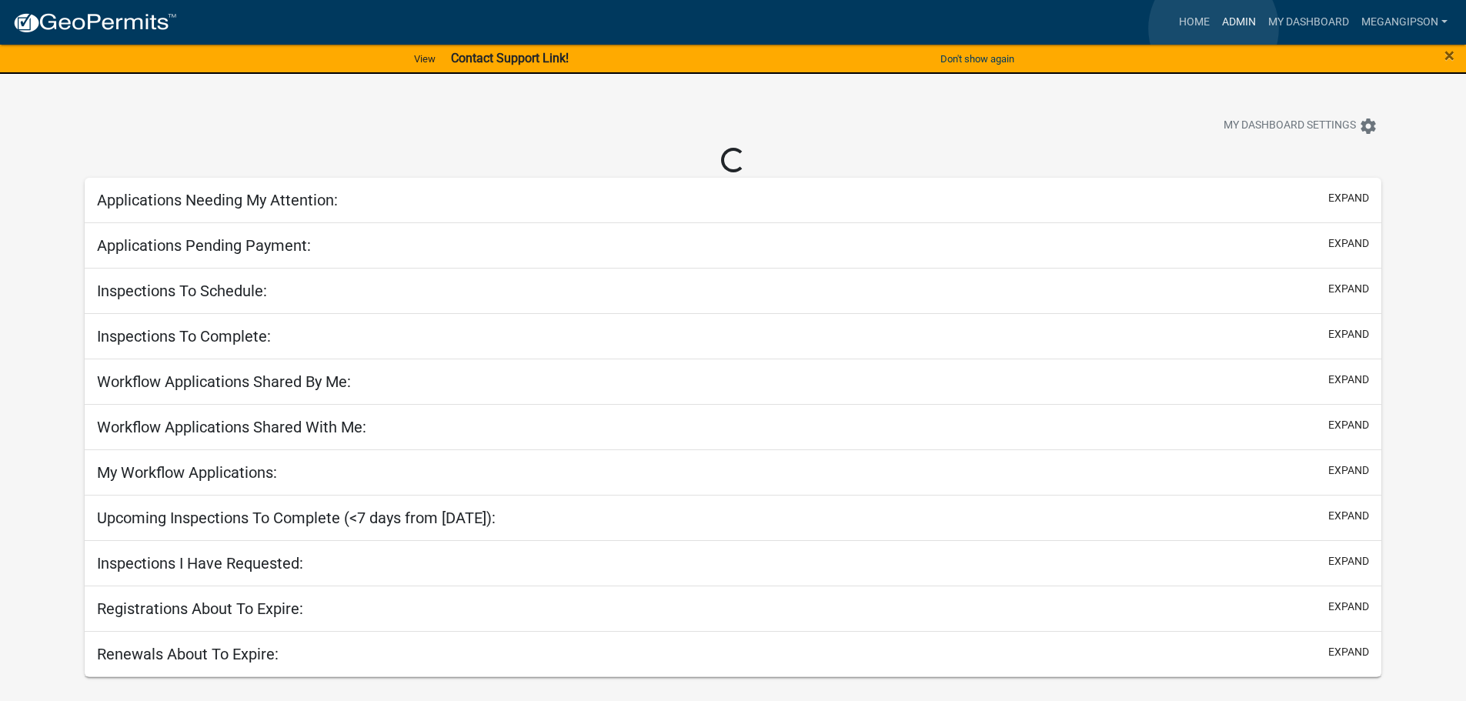
click at [1216, 28] on link "Admin" at bounding box center [1239, 22] width 46 height 29
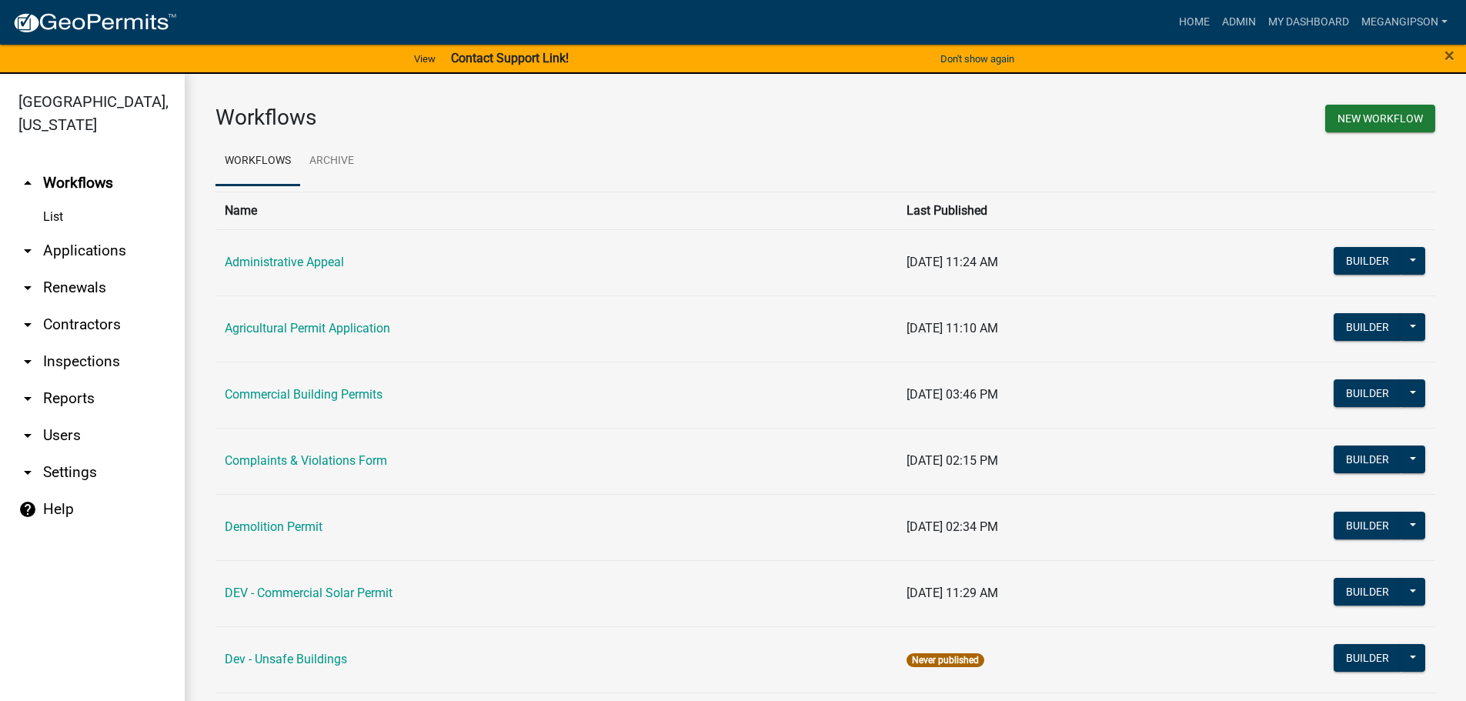
click at [69, 263] on link "arrow_drop_down Applications" at bounding box center [92, 250] width 185 height 37
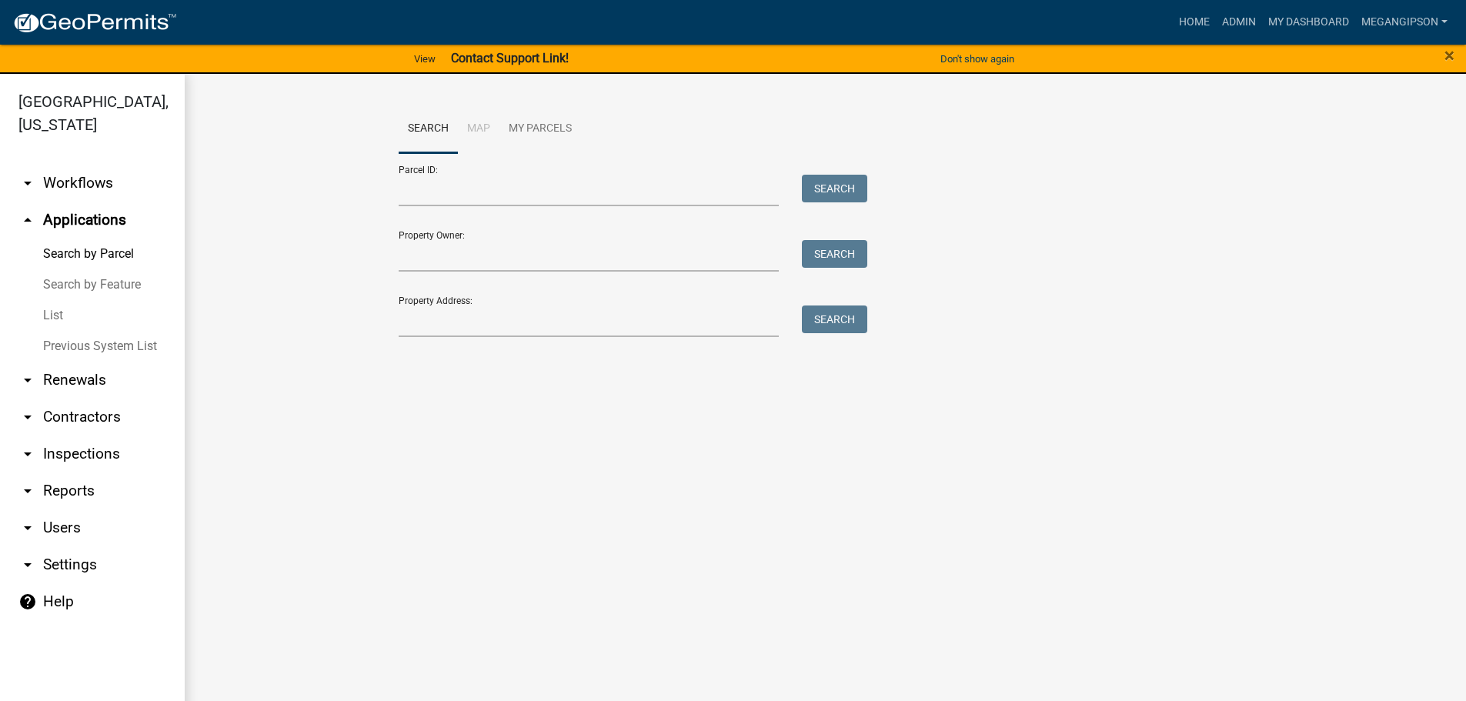
click at [92, 436] on link "arrow_drop_down Contractors" at bounding box center [92, 417] width 185 height 37
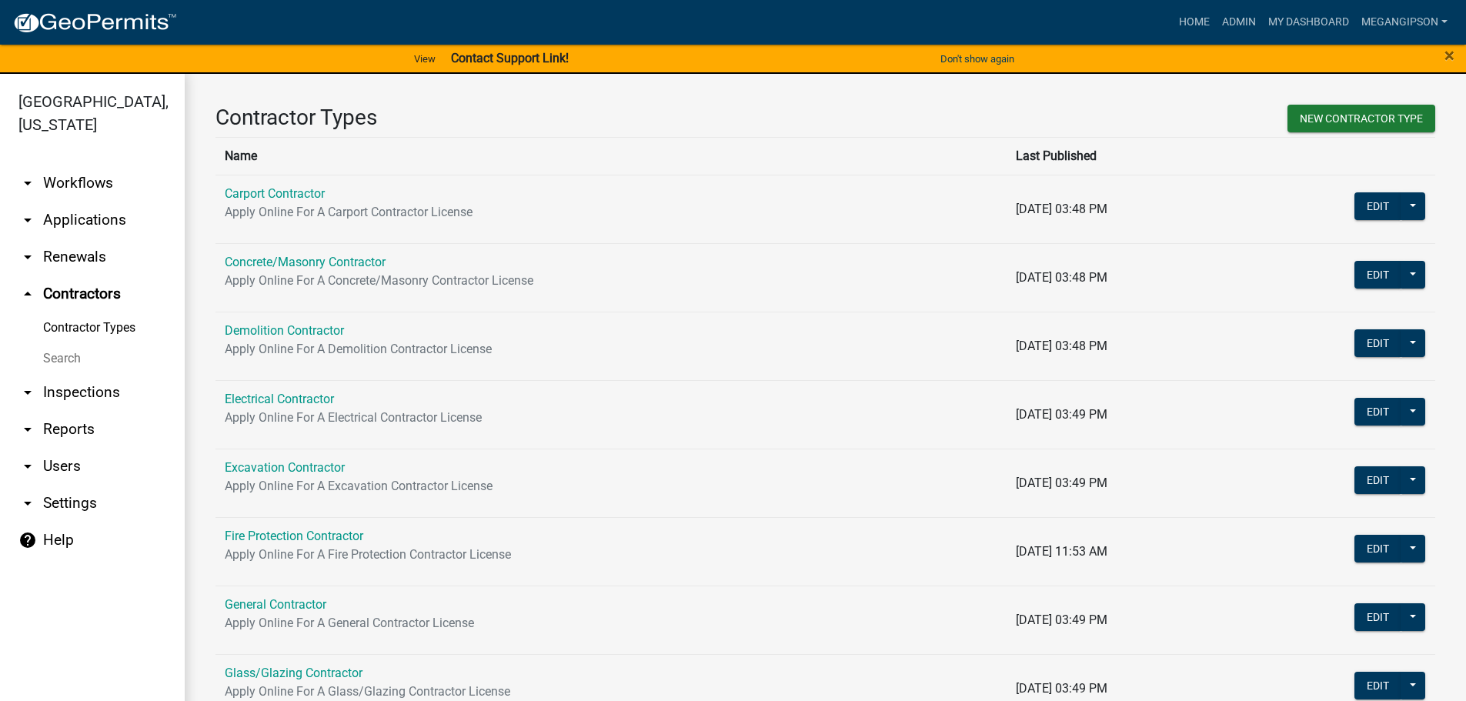
click at [87, 374] on link "Search" at bounding box center [92, 358] width 185 height 31
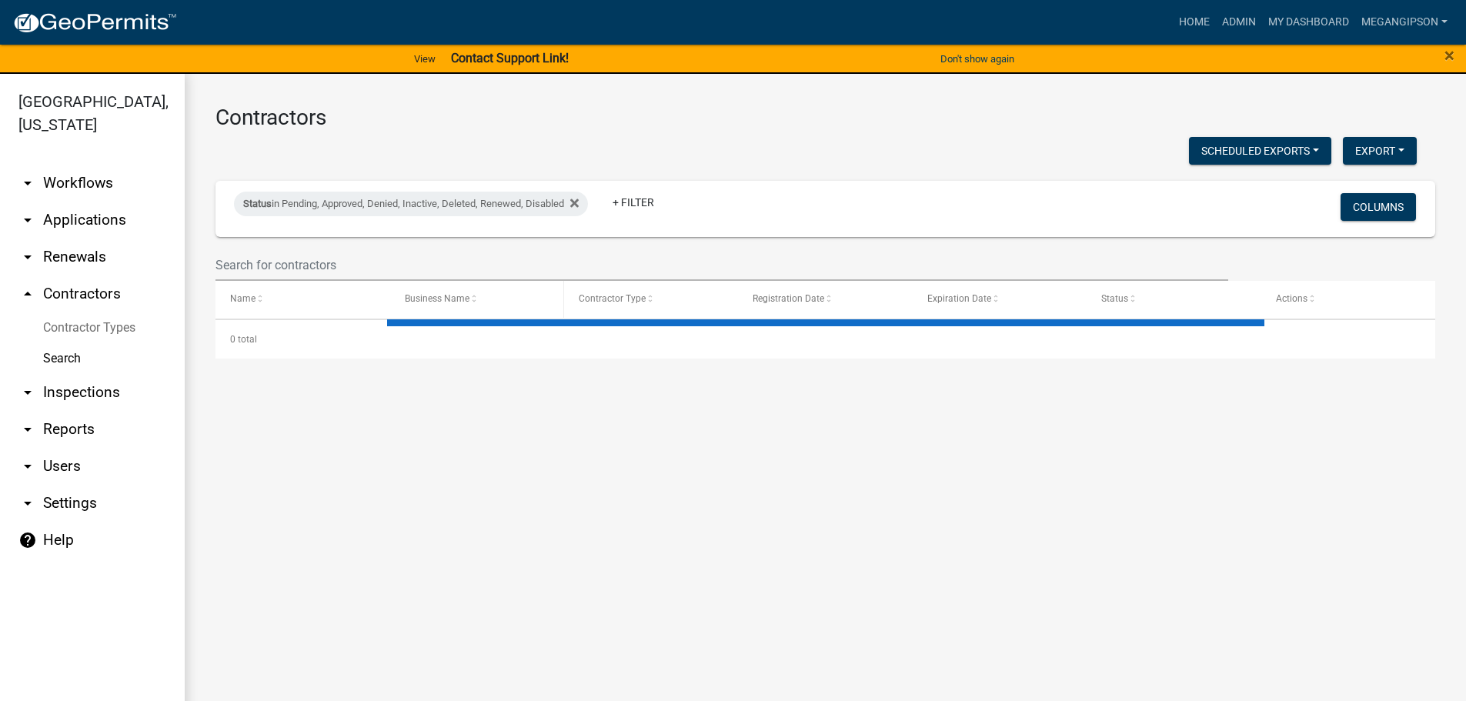
select select "3: 100"
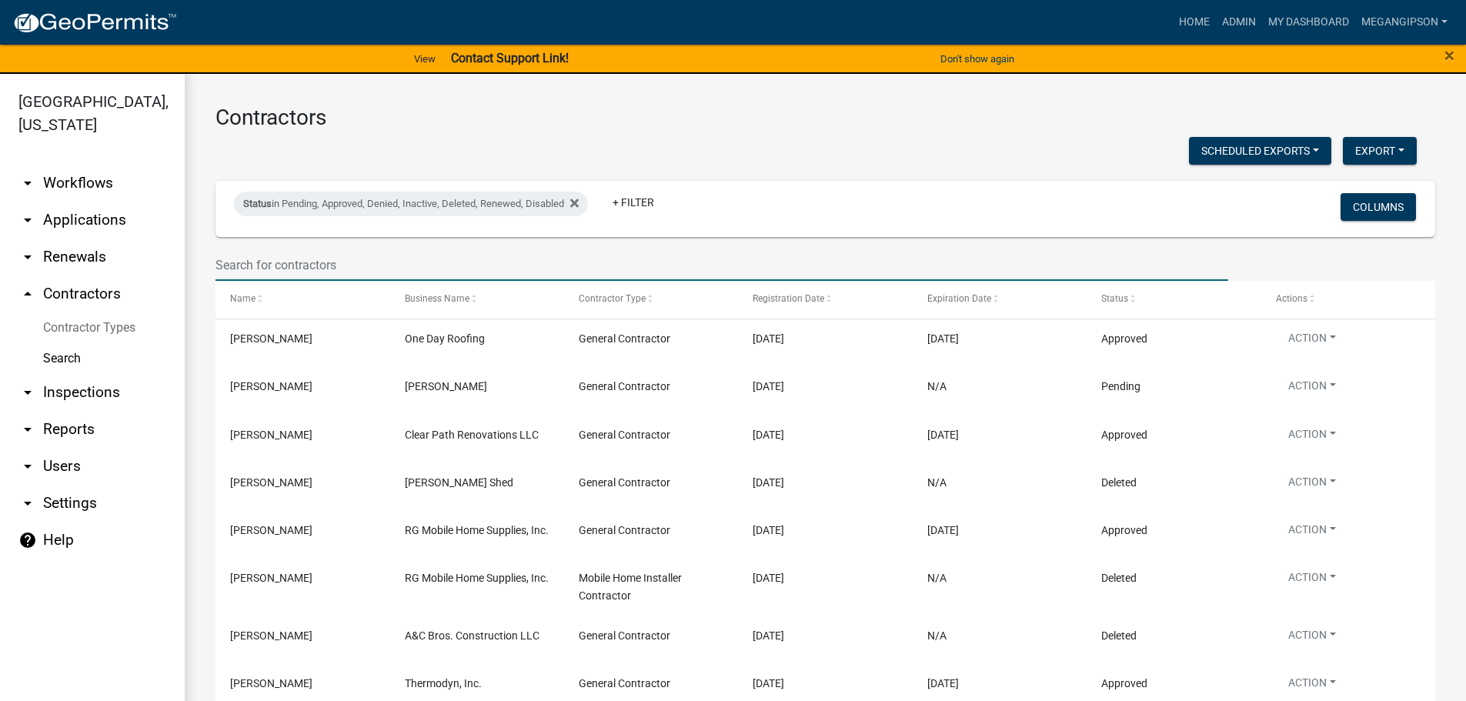
click at [344, 281] on input "text" at bounding box center [722, 265] width 1013 height 32
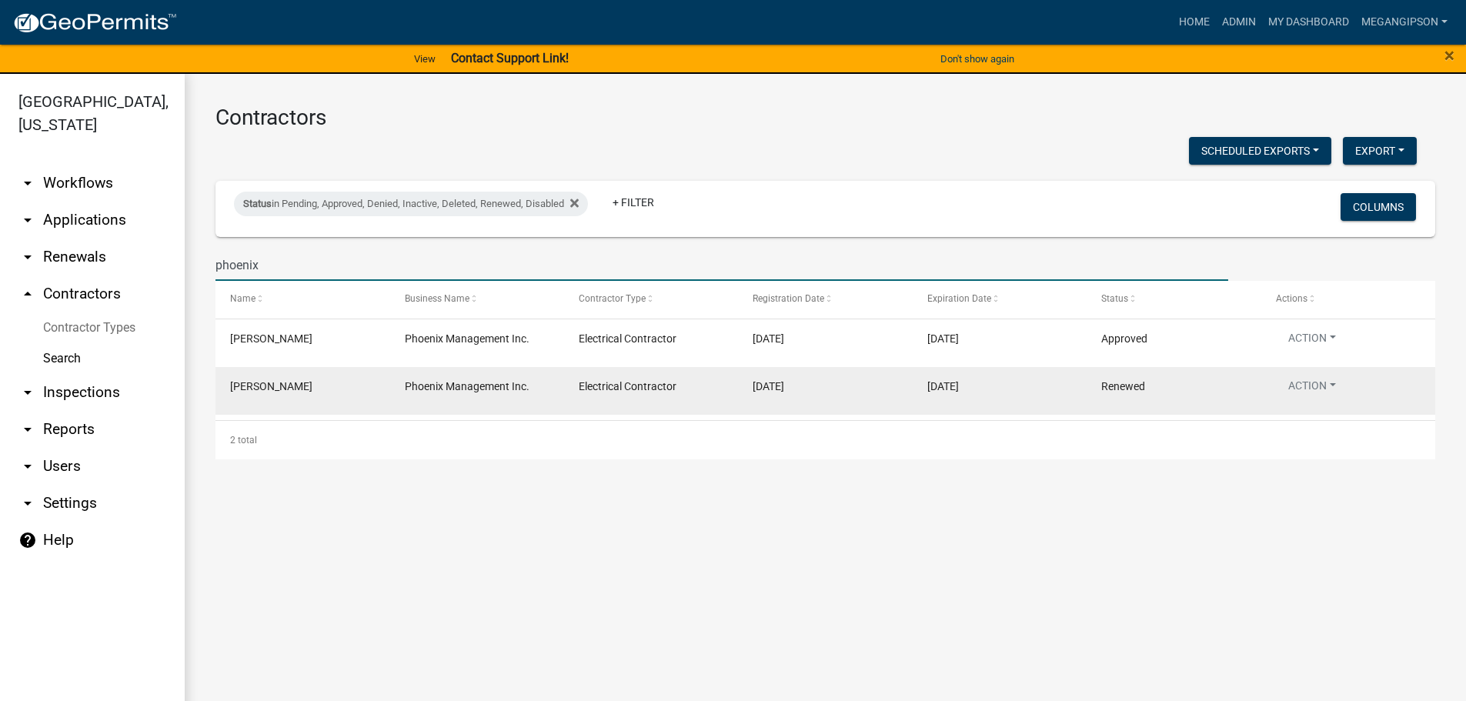
type input "phoenix"
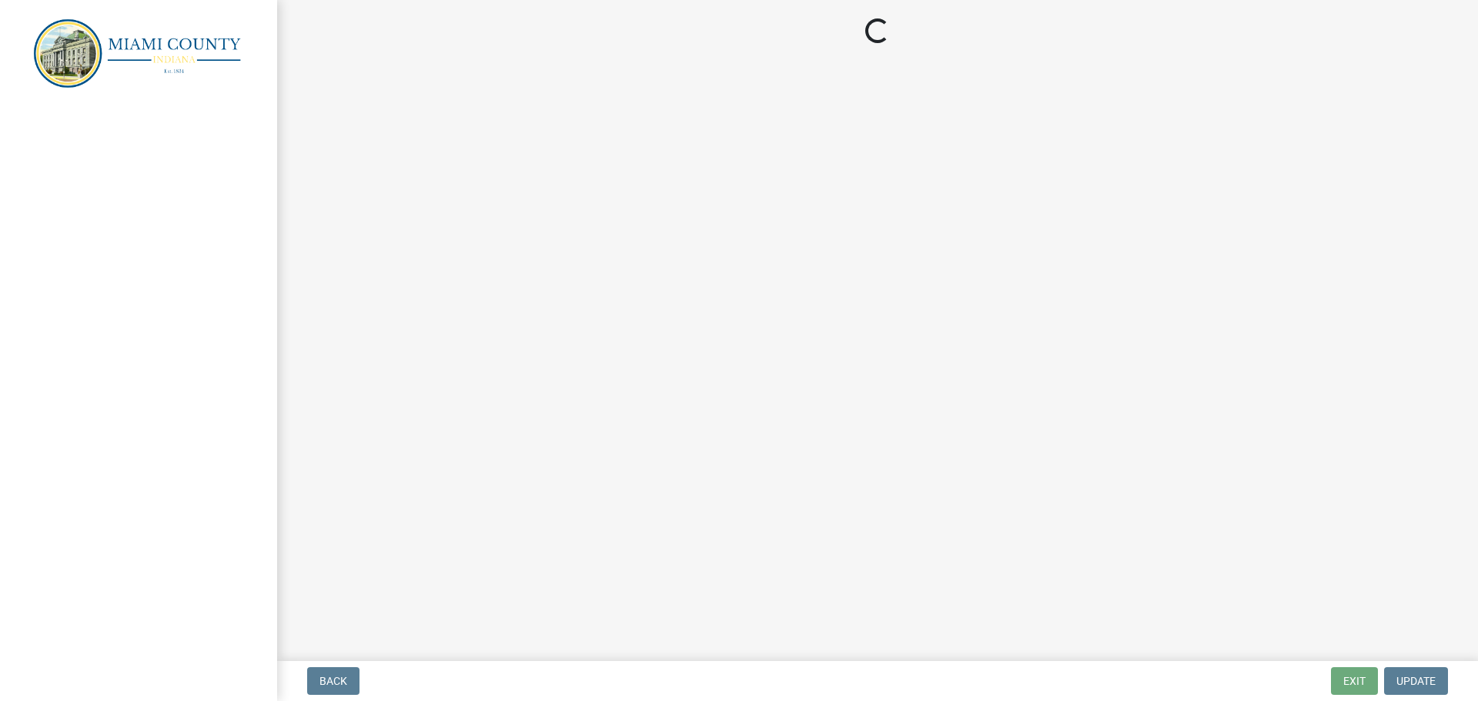
select select "3: 3"
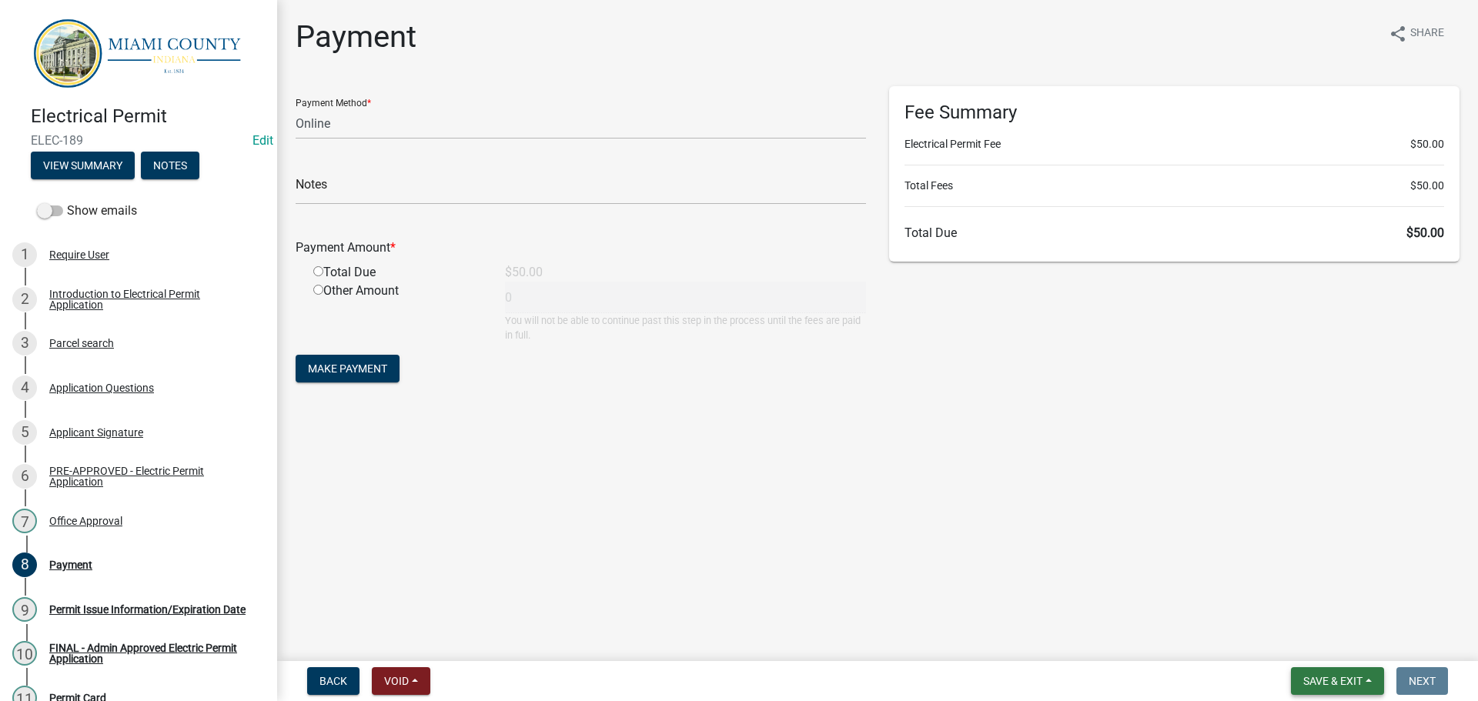
click at [1316, 675] on span "Save & Exit" at bounding box center [1332, 681] width 59 height 12
click at [1304, 631] on button "Save & Exit" at bounding box center [1322, 637] width 123 height 37
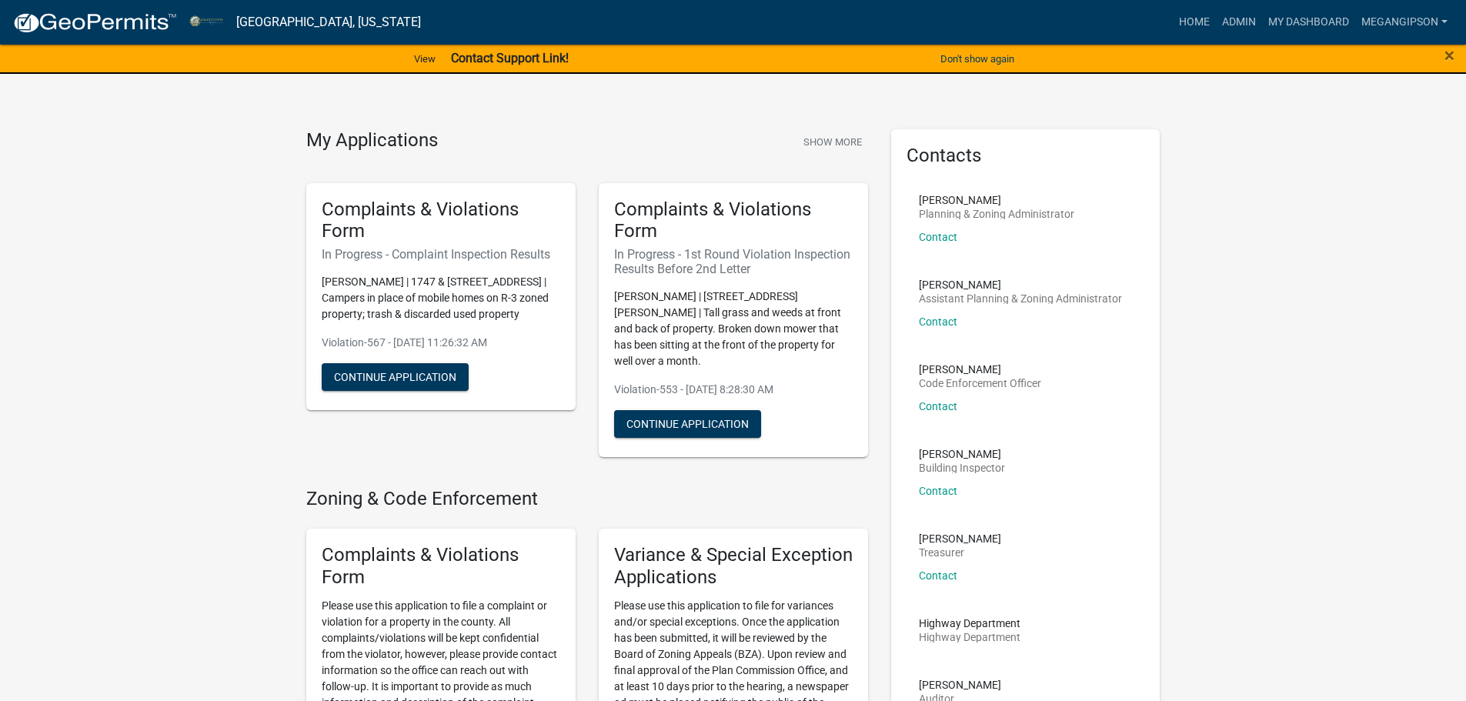
click at [1455, 56] on div "×" at bounding box center [1405, 59] width 122 height 32
click at [1453, 59] on span "×" at bounding box center [1450, 56] width 10 height 22
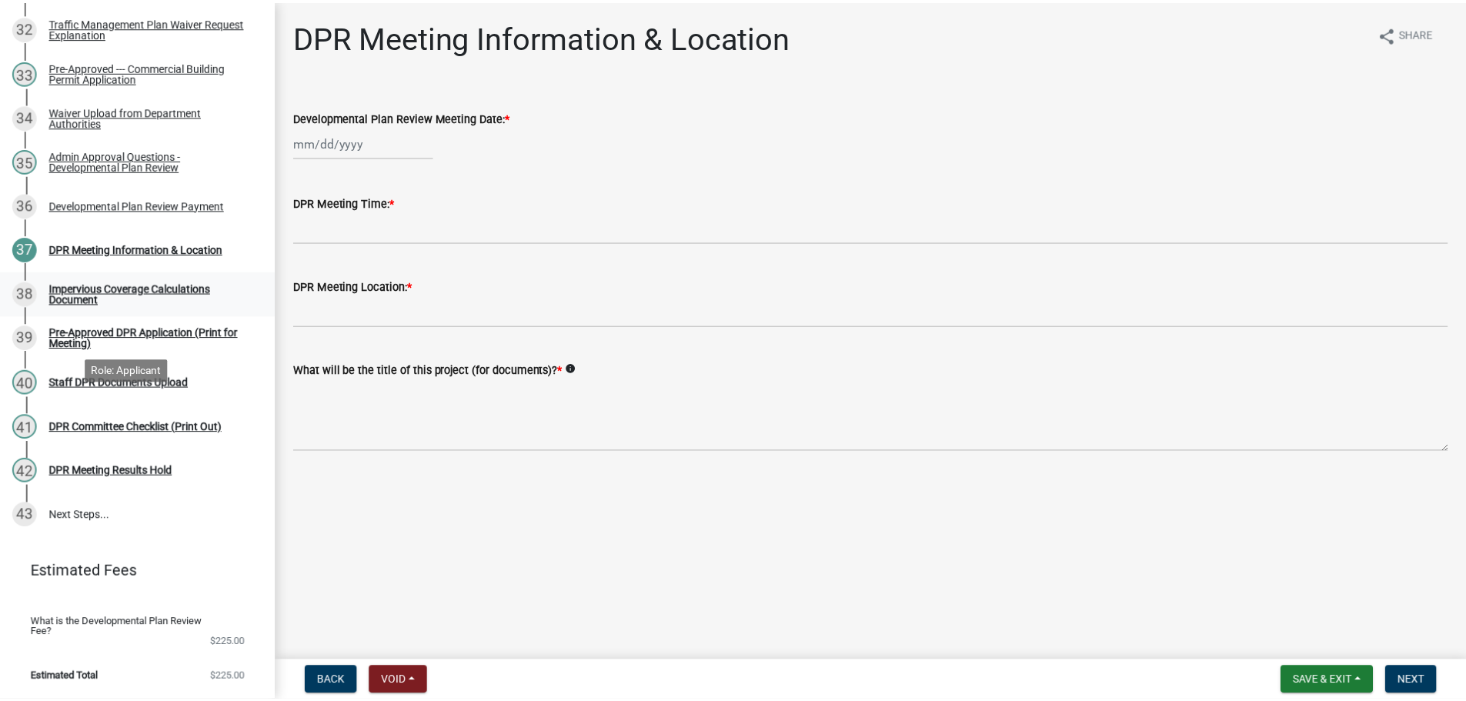
scroll to position [1725, 0]
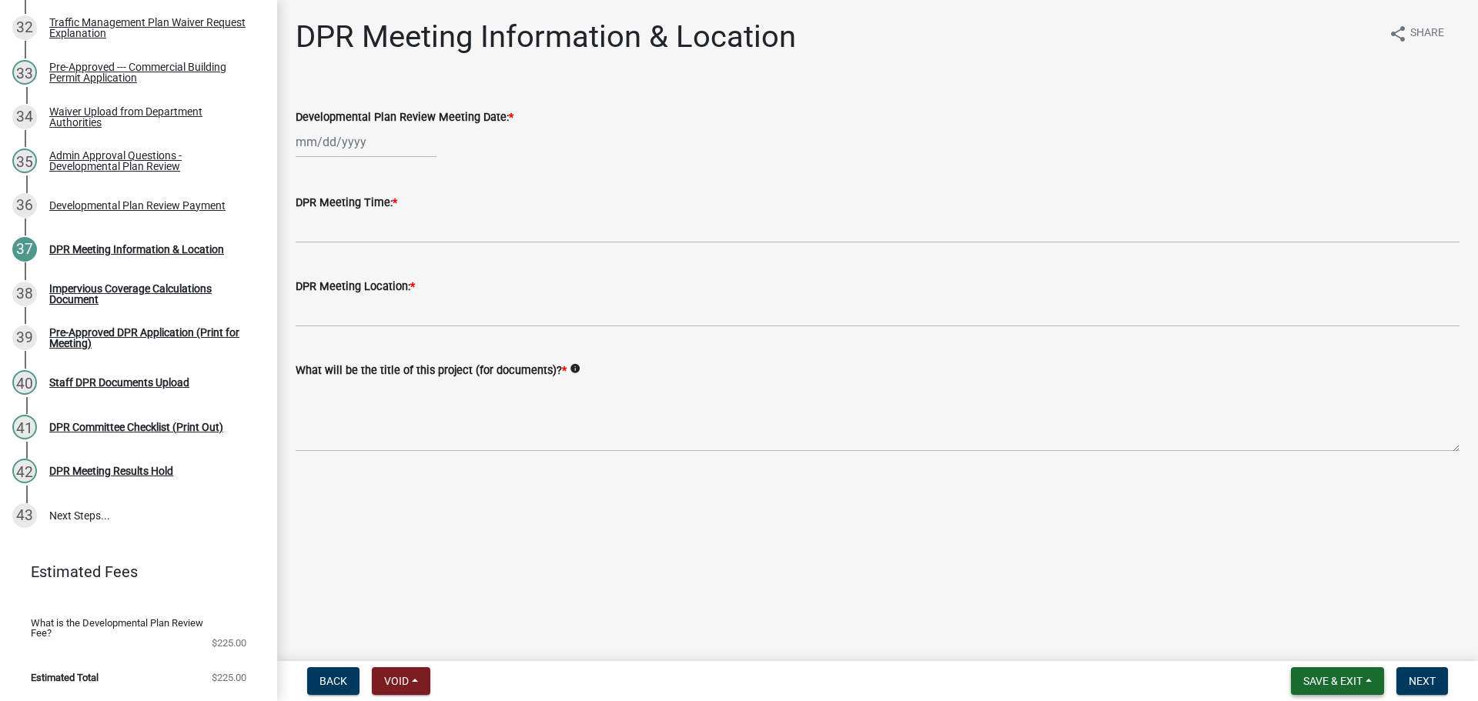
click at [1303, 679] on span "Save & Exit" at bounding box center [1332, 681] width 59 height 12
click at [1292, 635] on button "Save & Exit" at bounding box center [1322, 637] width 123 height 37
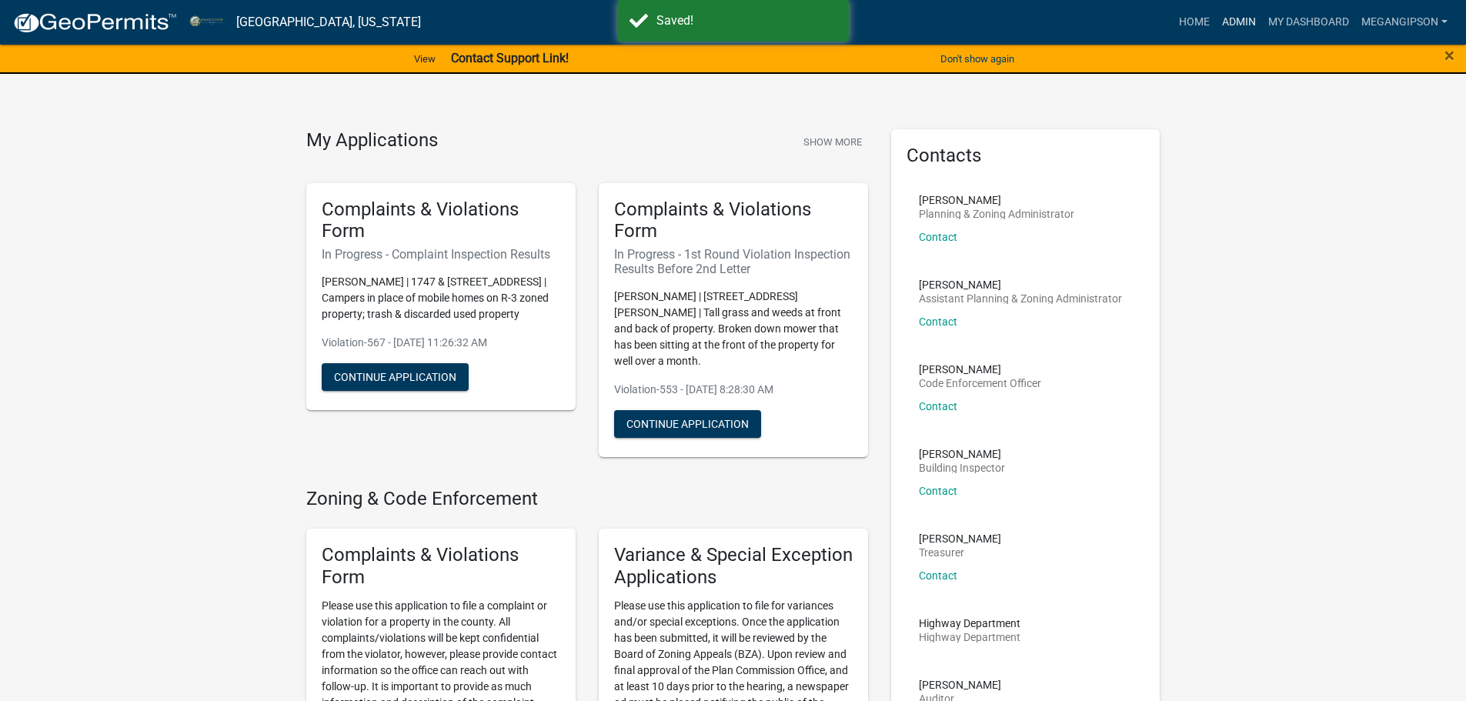
click at [1216, 23] on link "Admin" at bounding box center [1239, 22] width 46 height 29
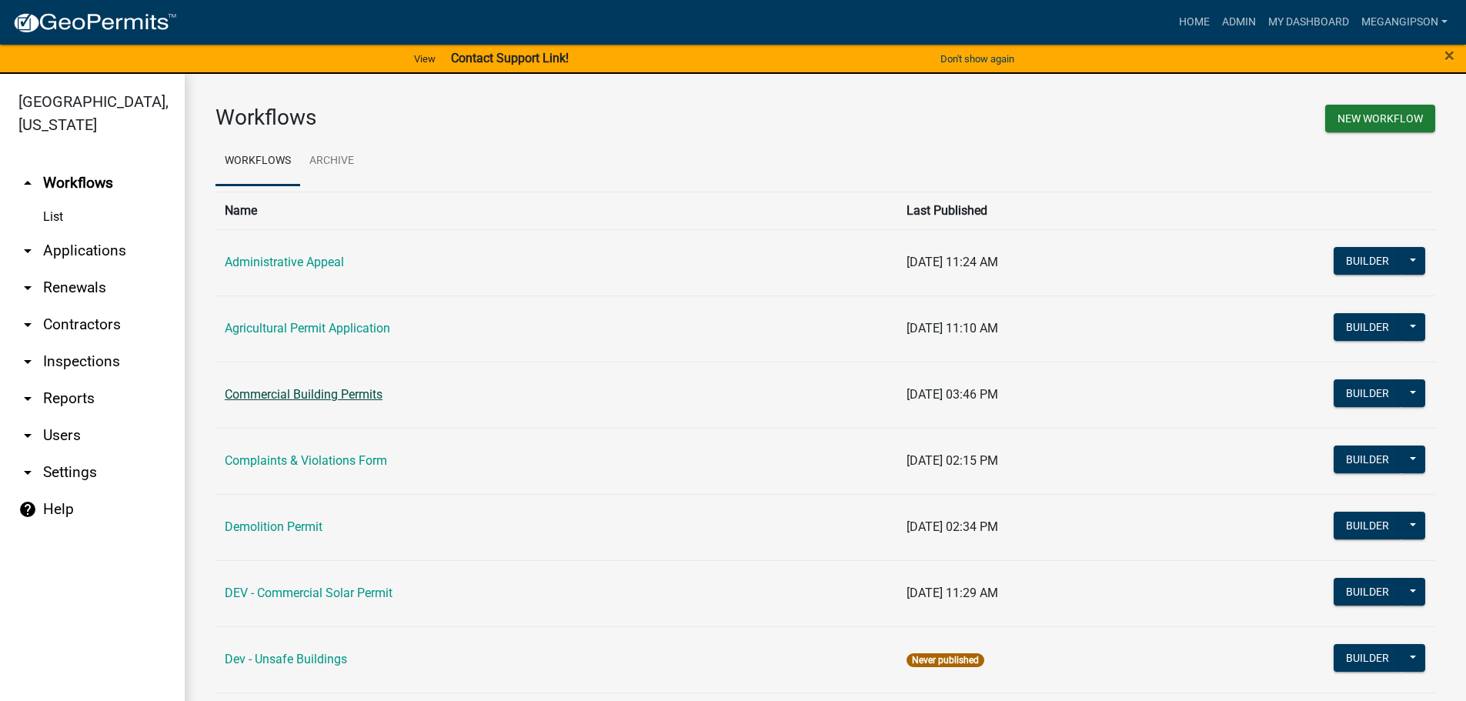
drag, startPoint x: 341, startPoint y: 440, endPoint x: 345, endPoint y: 432, distance: 9.3
click at [341, 428] on td "Commercial Building Permits" at bounding box center [557, 395] width 682 height 66
click at [345, 402] on link "Commercial Building Permits" at bounding box center [304, 394] width 158 height 15
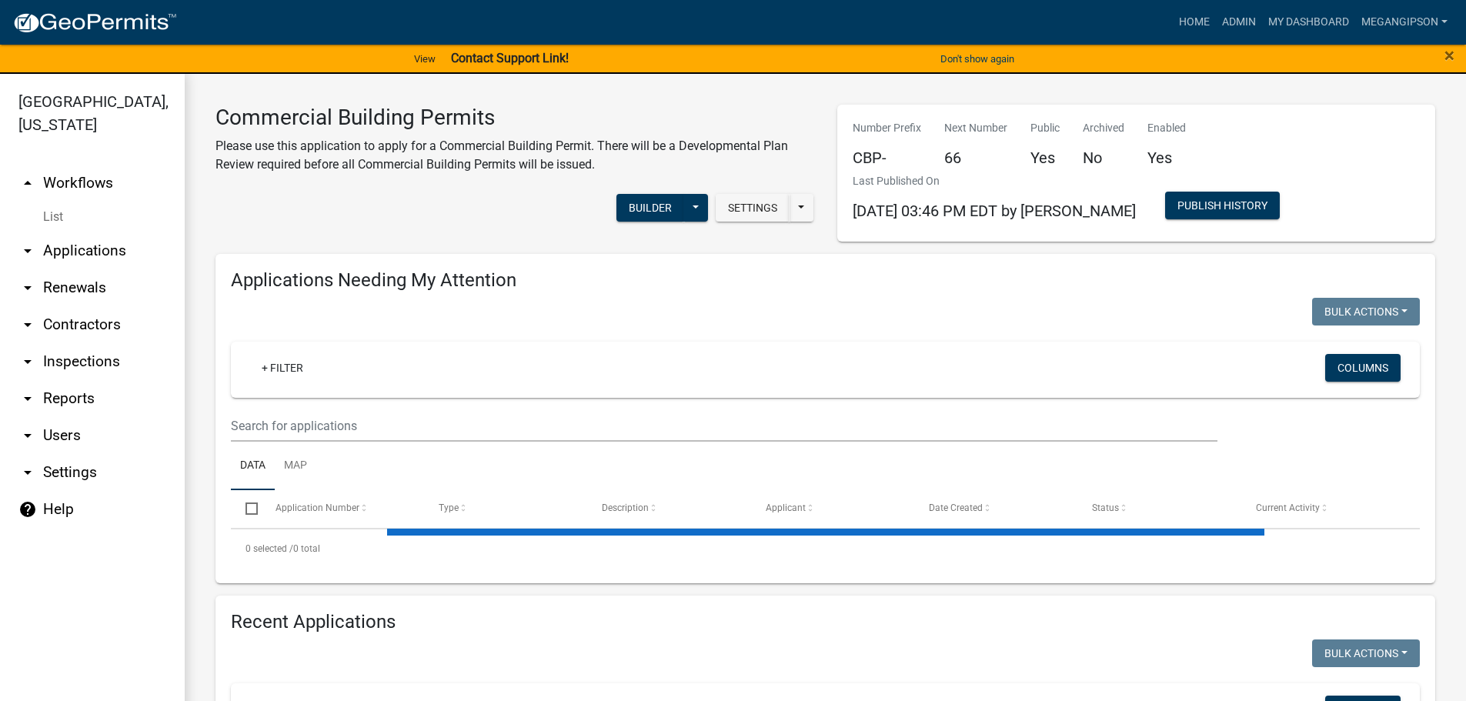
select select "3: 100"
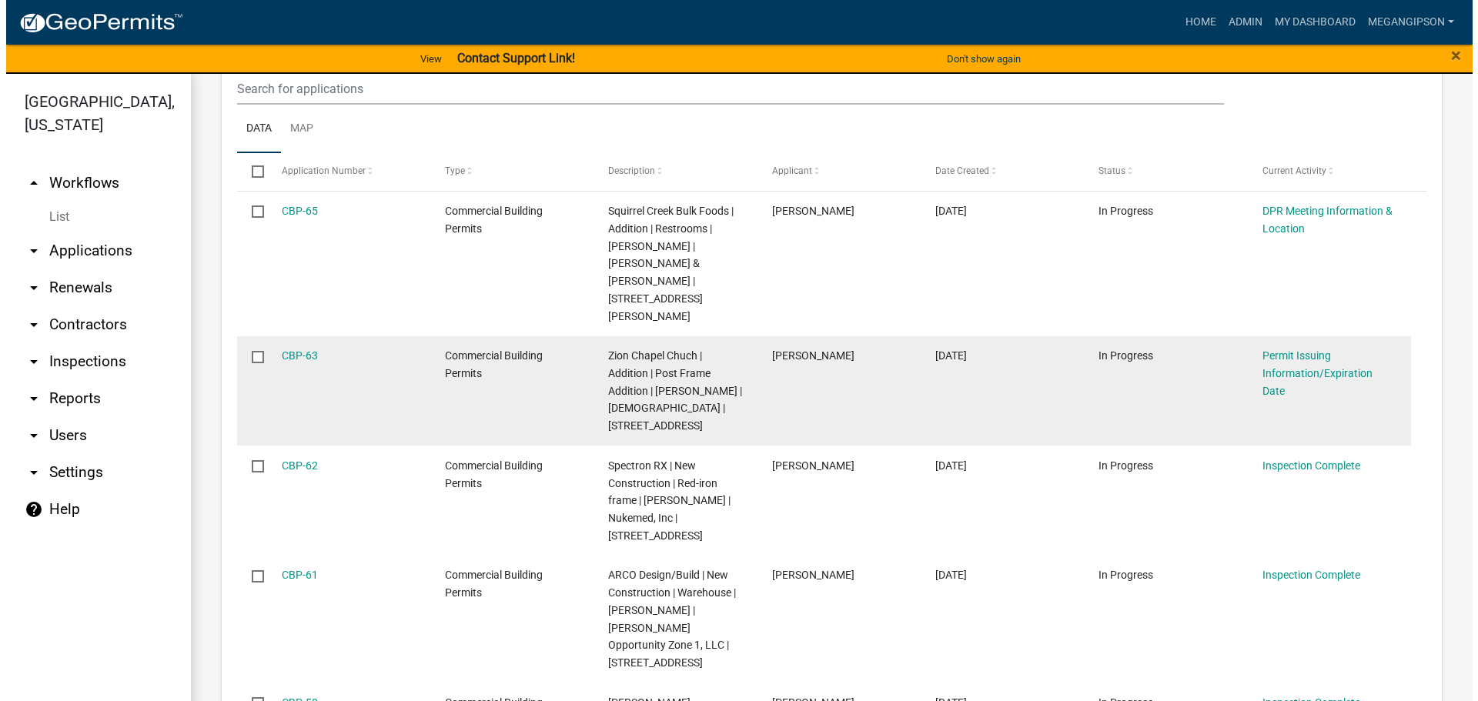
scroll to position [385, 0]
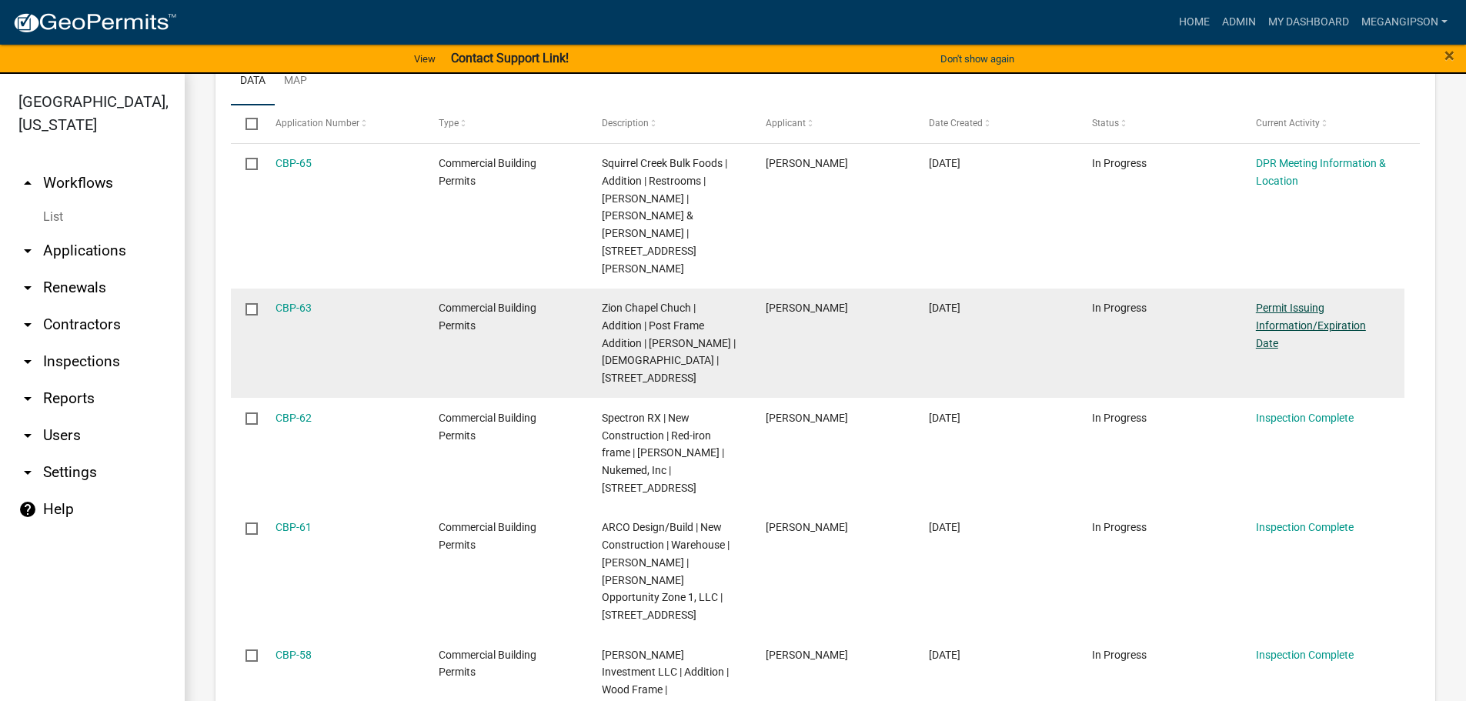
click at [1299, 343] on link "Permit Issuing Information/Expiration Date" at bounding box center [1311, 326] width 110 height 48
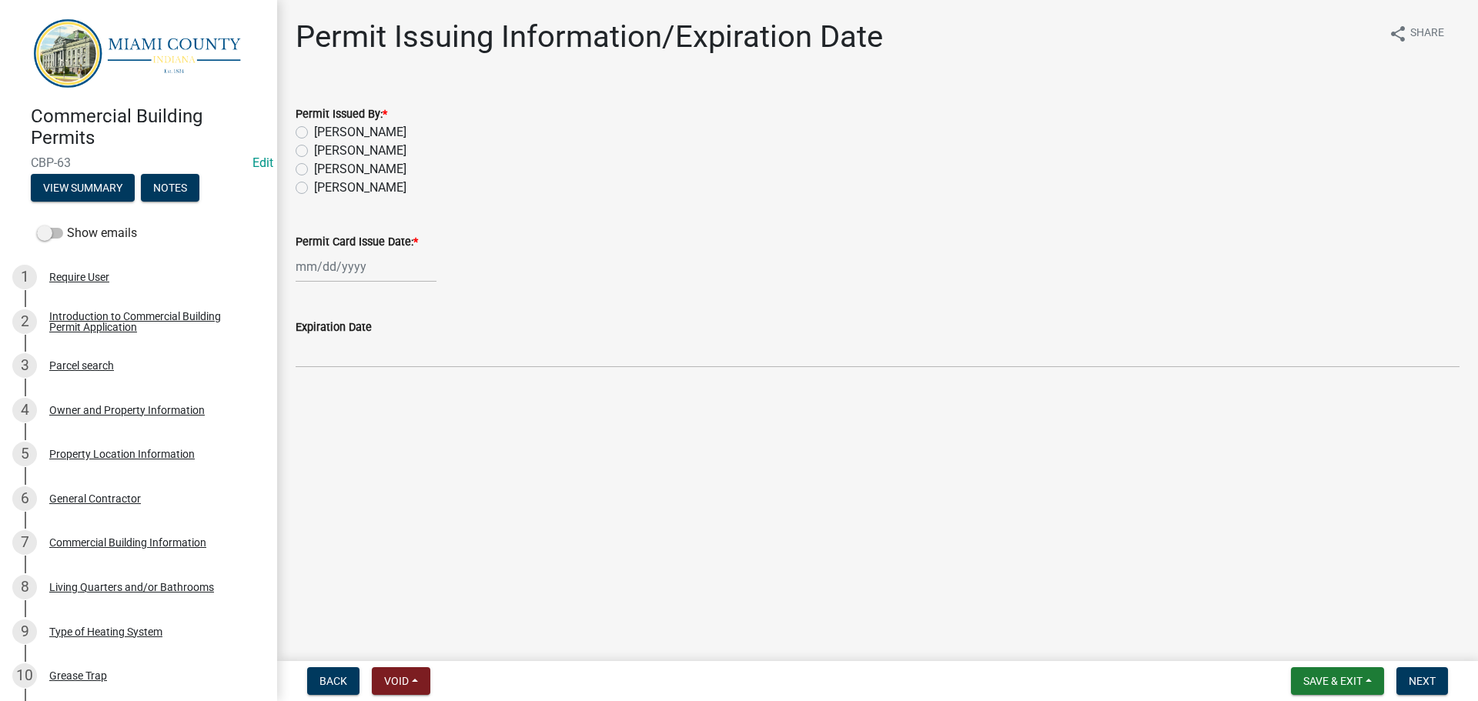
click at [355, 160] on label "[PERSON_NAME]" at bounding box center [360, 151] width 92 height 18
click at [324, 152] on input "[PERSON_NAME]" at bounding box center [319, 147] width 10 height 10
radio input "true"
click at [348, 283] on div at bounding box center [366, 267] width 141 height 32
select select "9"
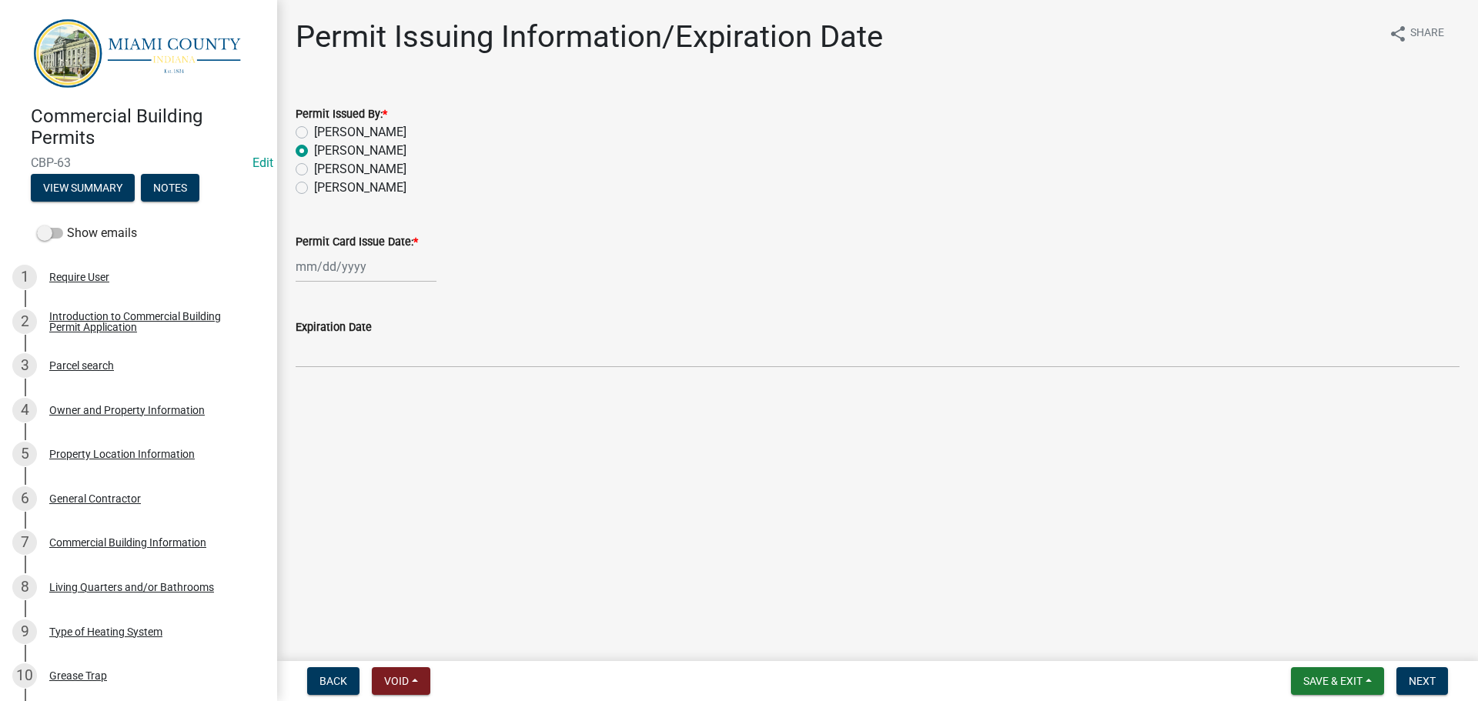
select select "2025"
click at [397, 419] on div "18" at bounding box center [385, 406] width 25 height 25
type input "[DATE]"
click at [1409, 681] on span "Next" at bounding box center [1422, 681] width 27 height 12
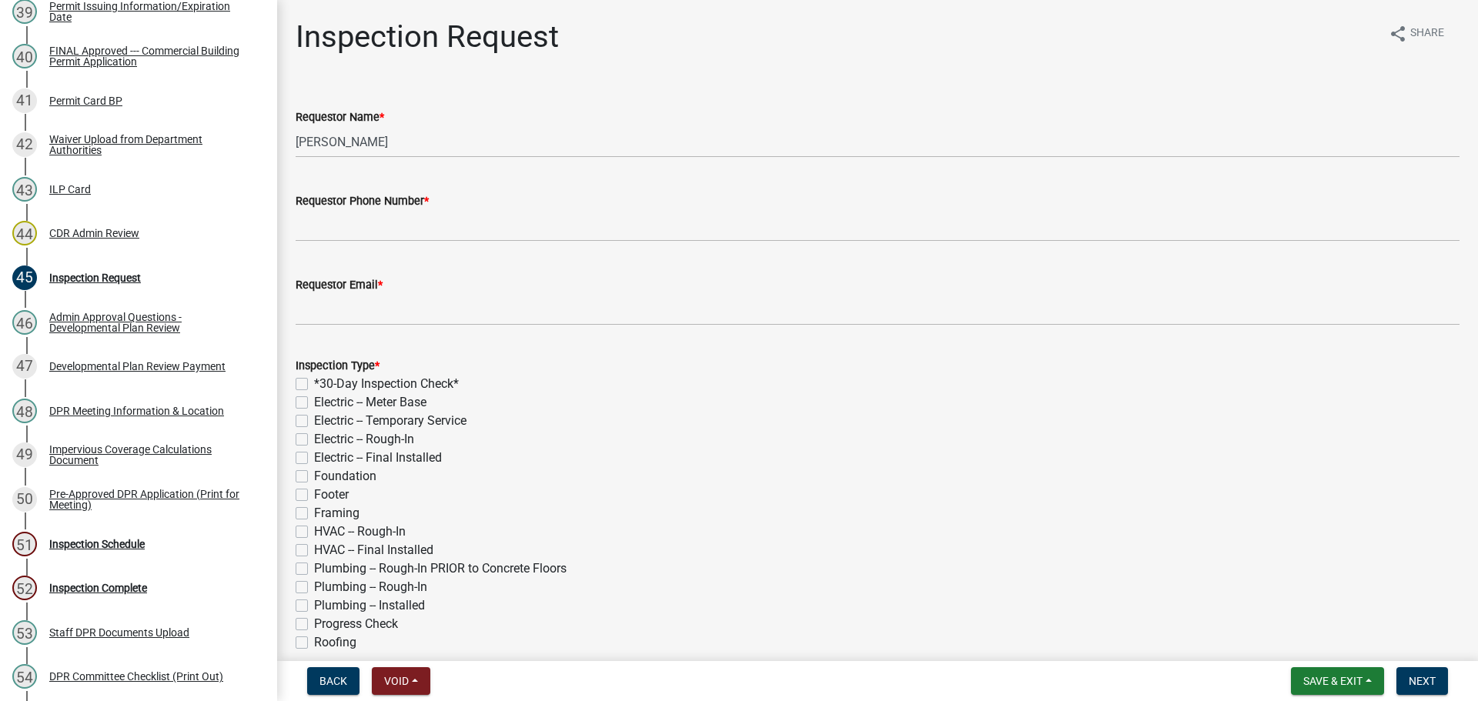
scroll to position [1928, 0]
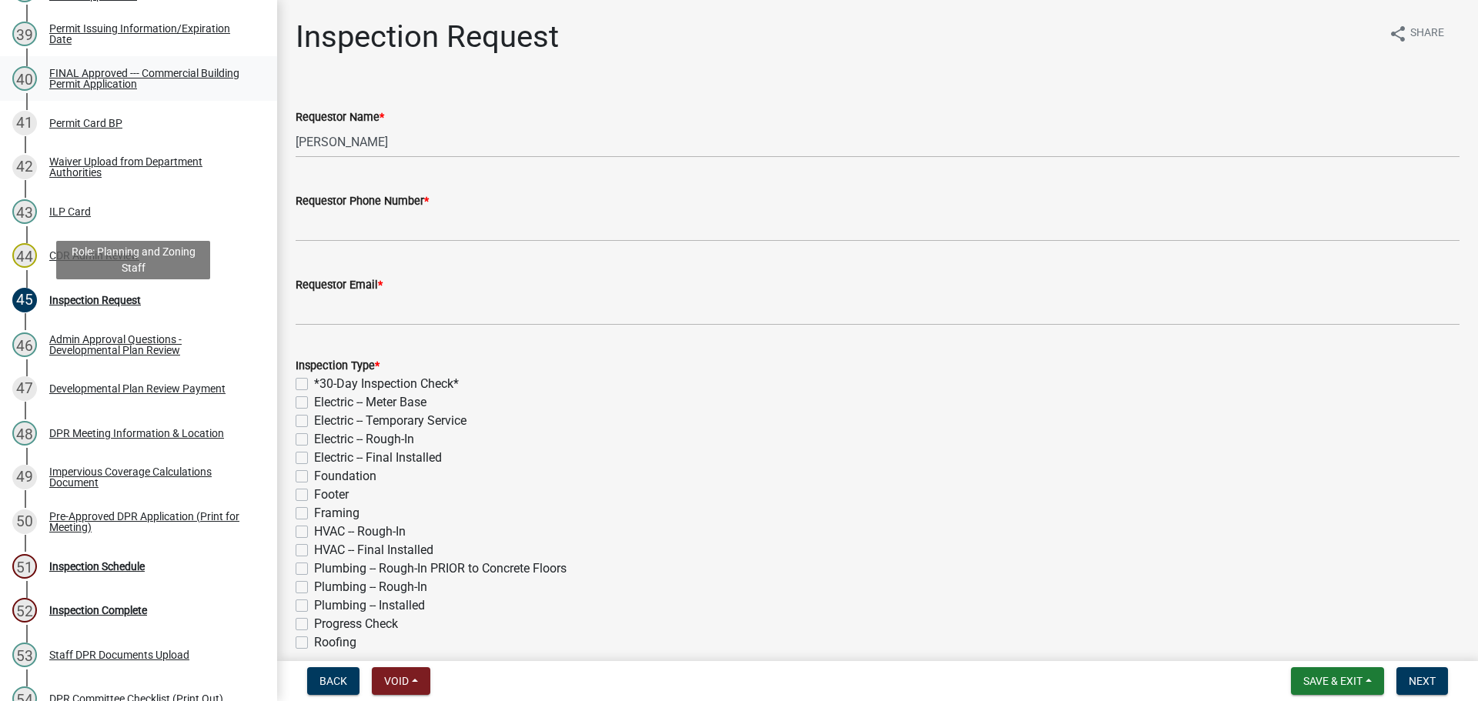
click at [130, 101] on link "40 FINAL Approved --- Commercial Building Permit Application" at bounding box center [138, 78] width 277 height 45
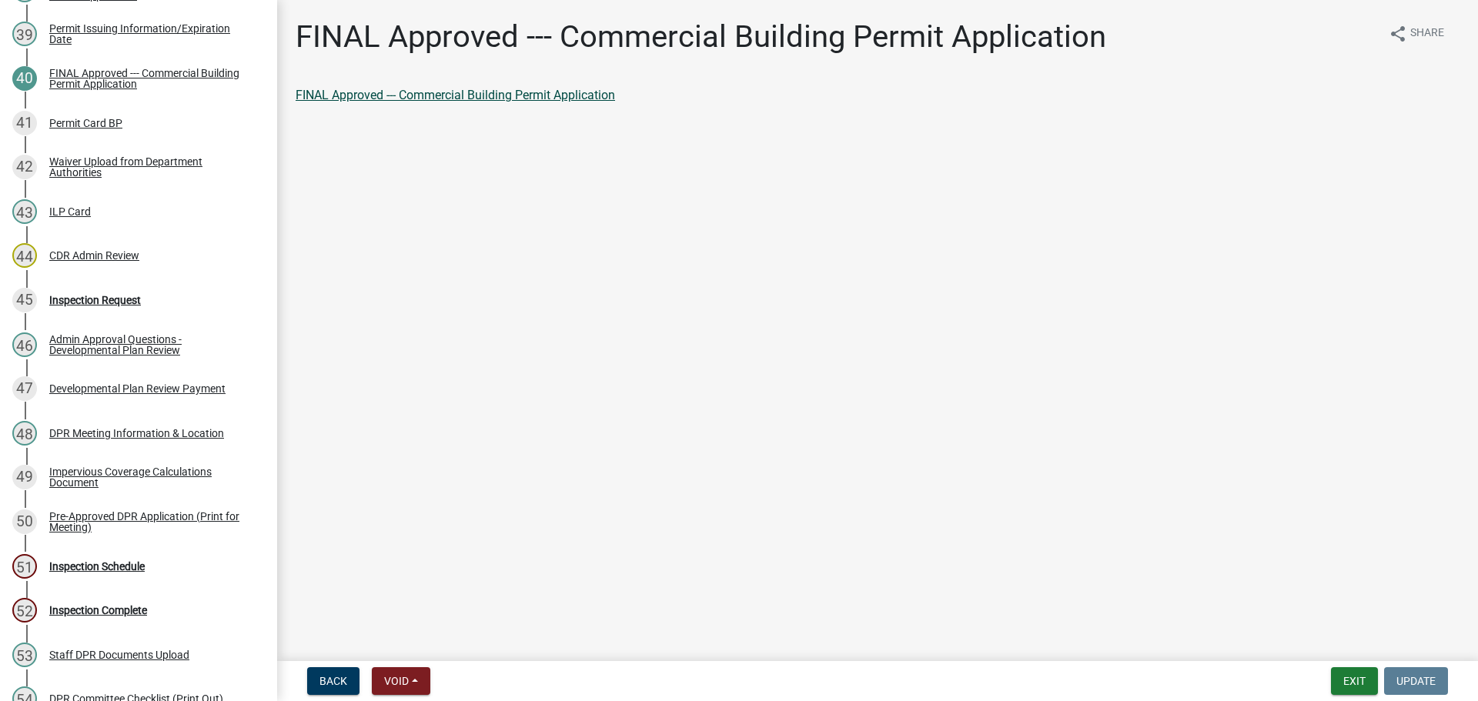
click at [465, 102] on link "FINAL Approved --- Commercial Building Permit Application" at bounding box center [455, 95] width 319 height 15
click at [93, 135] on div "41 Permit Card BP" at bounding box center [132, 123] width 240 height 25
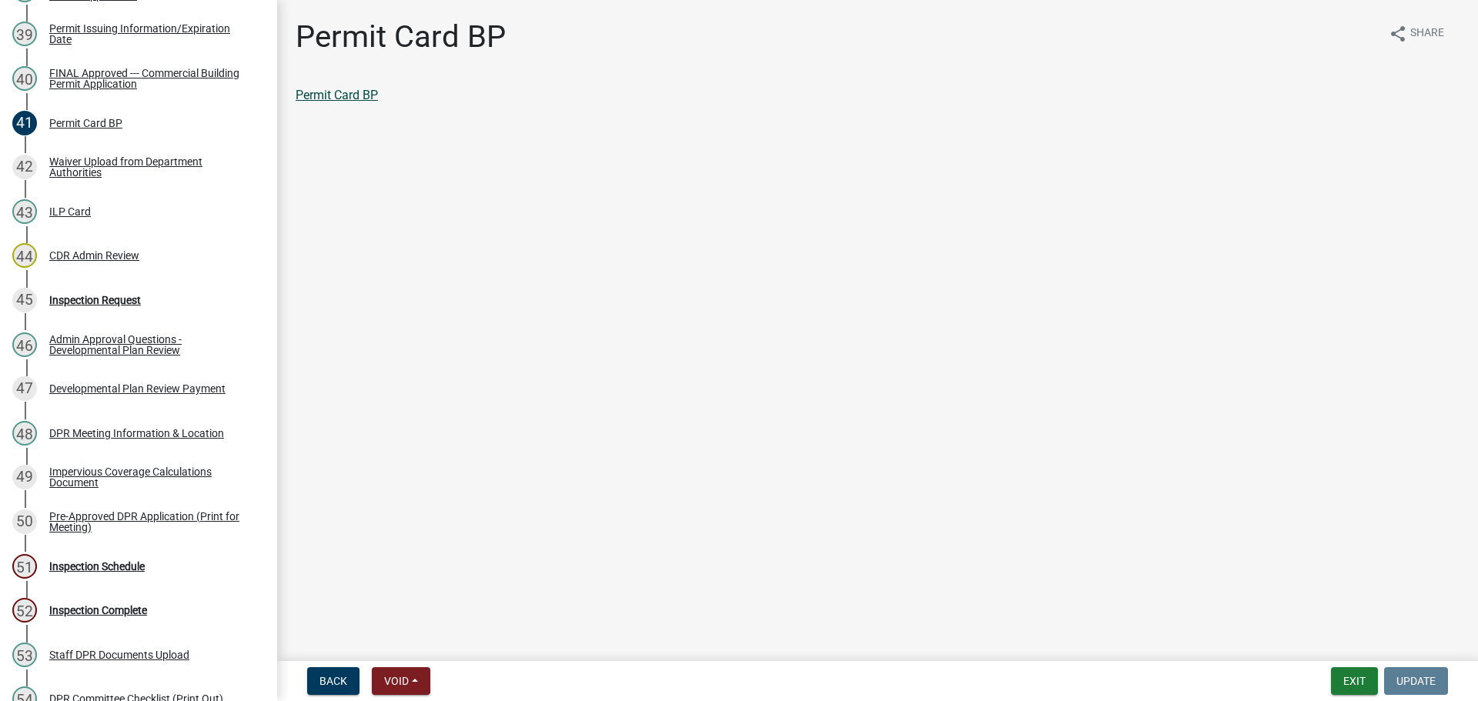
click at [346, 102] on link "Permit Card BP" at bounding box center [337, 95] width 82 height 15
click at [135, 224] on div "43 ILP Card" at bounding box center [132, 211] width 240 height 25
click at [319, 102] on link "ILP Card" at bounding box center [319, 95] width 46 height 15
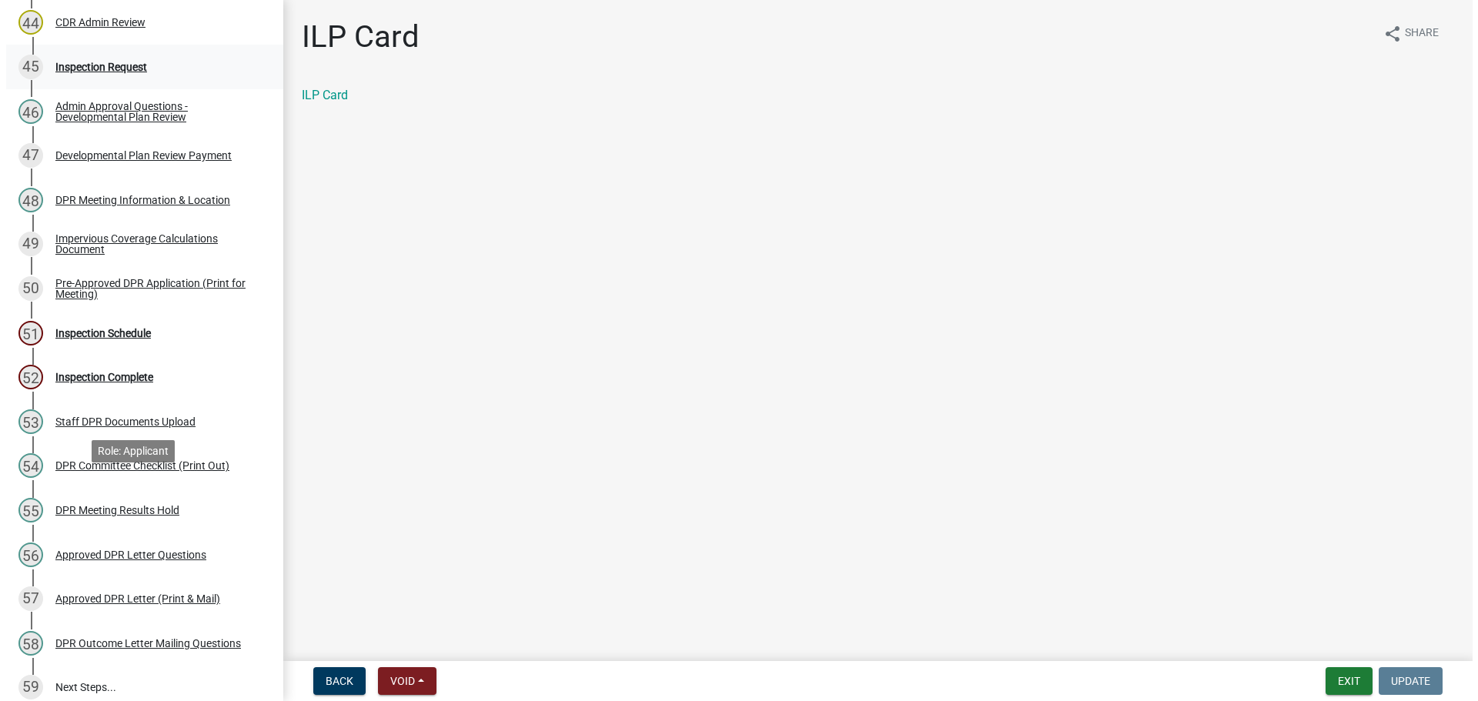
scroll to position [2159, 0]
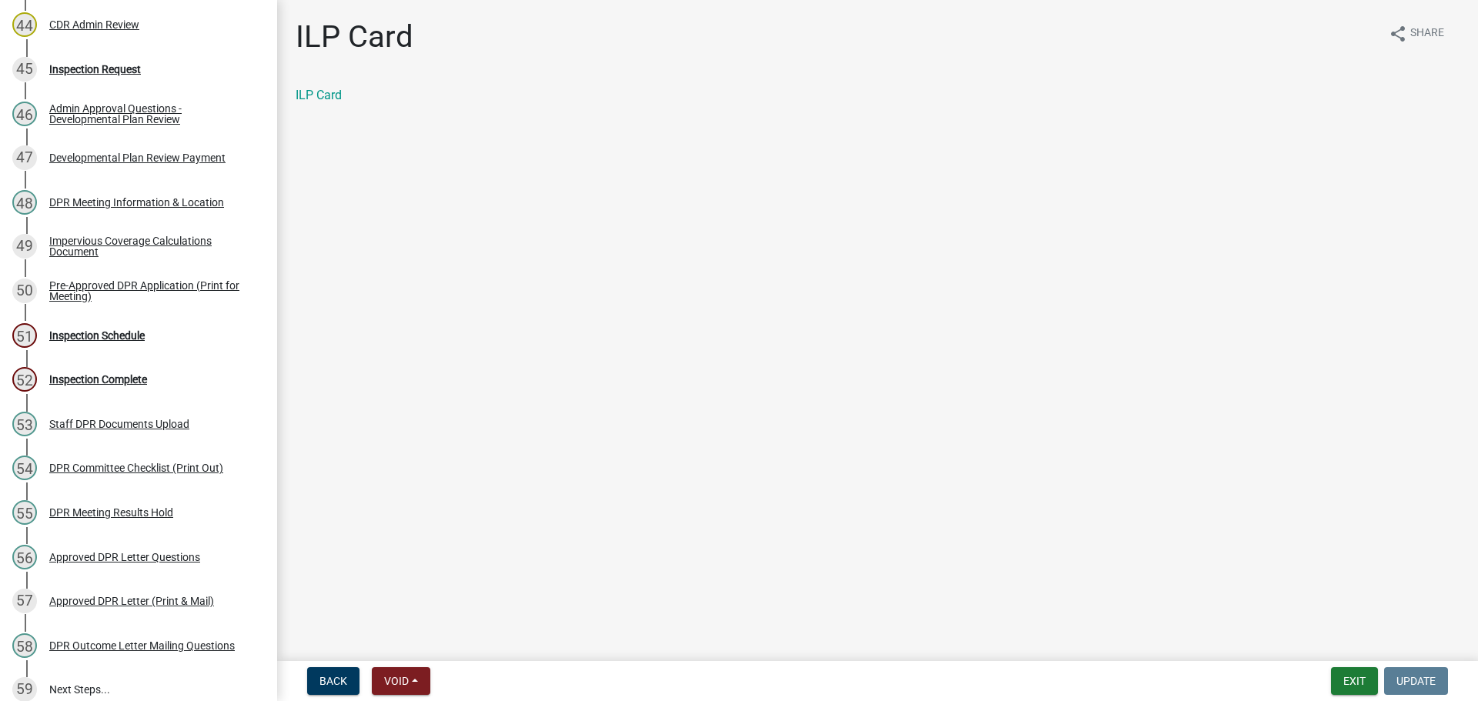
click at [187, 342] on div "Role: Planning and Zoning Staff" at bounding box center [133, 328] width 154 height 38
click at [187, 82] on div "45 Inspection Request" at bounding box center [132, 69] width 240 height 25
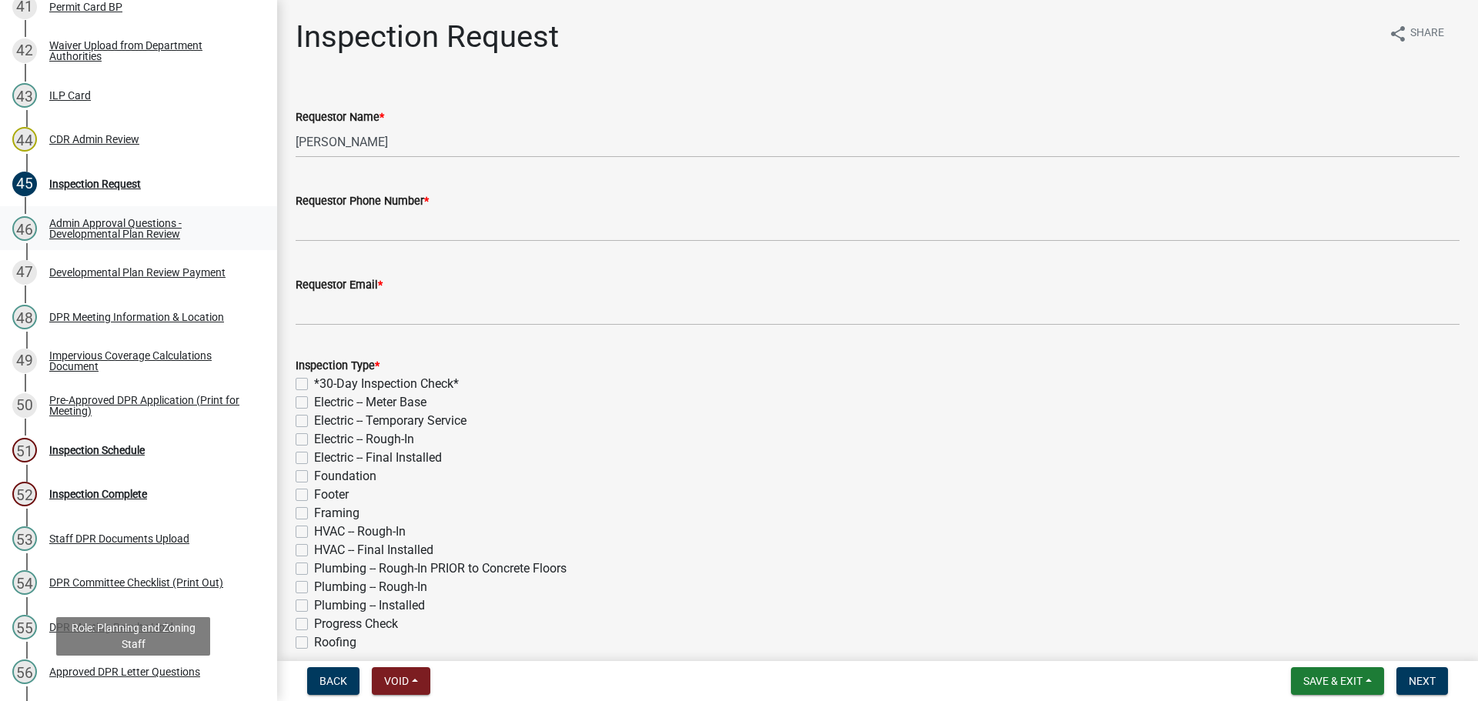
scroll to position [1851, 0]
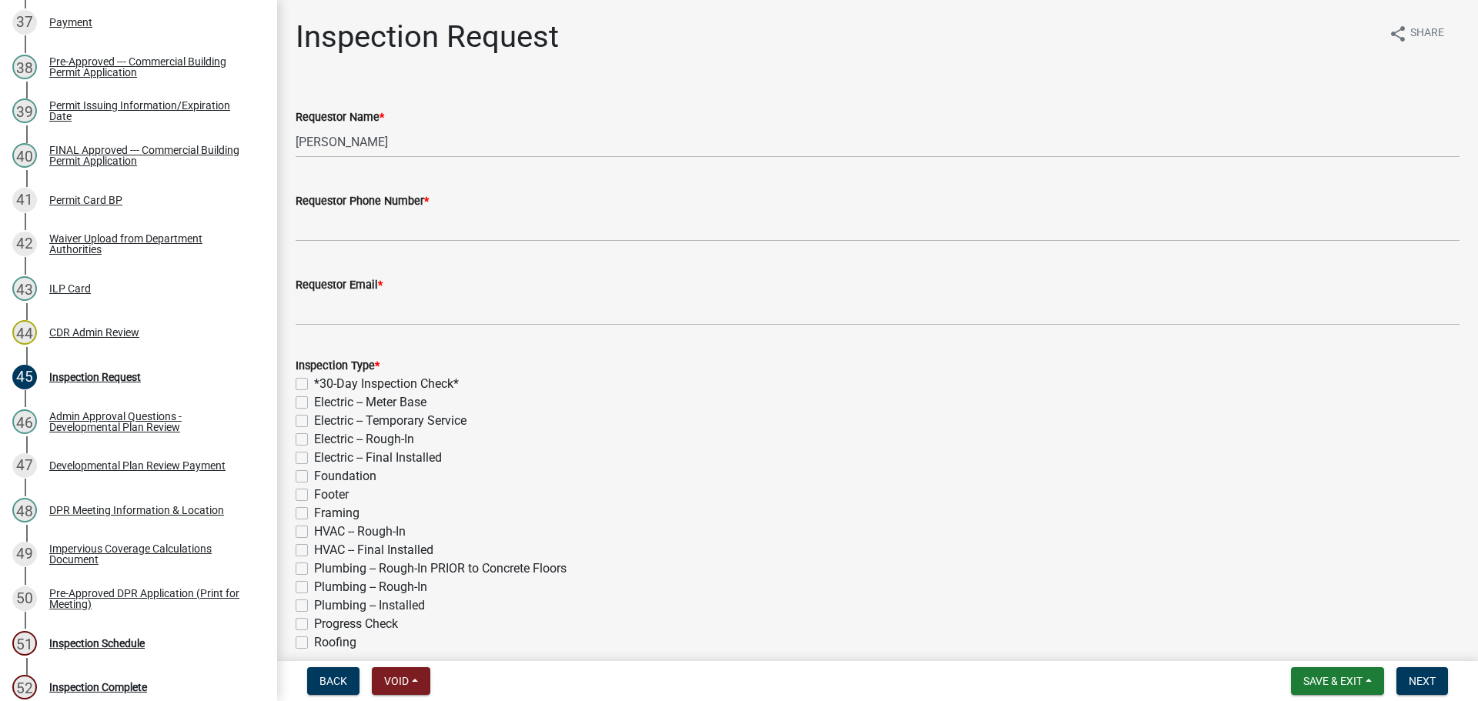
click at [129, 35] on div "37 Payment" at bounding box center [132, 22] width 240 height 25
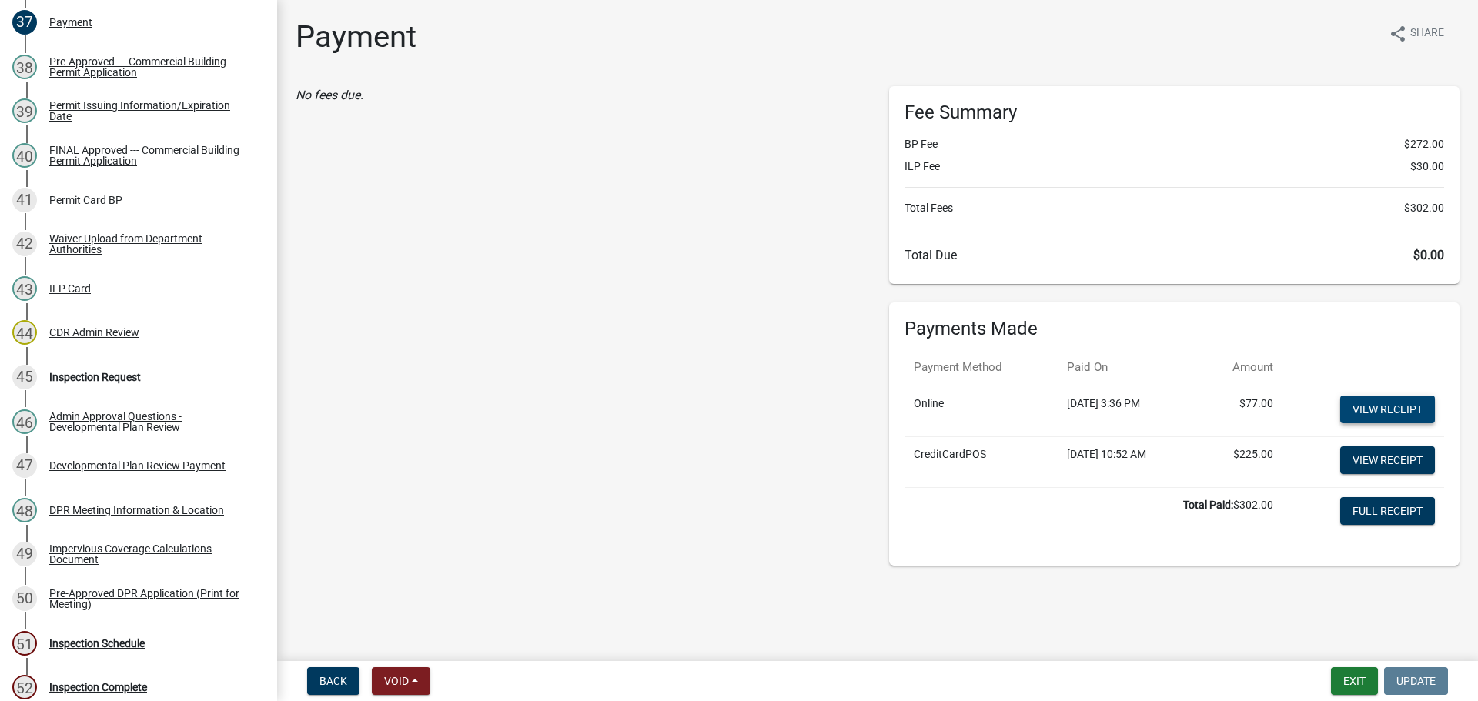
click at [1382, 423] on link "View receipt" at bounding box center [1387, 410] width 95 height 28
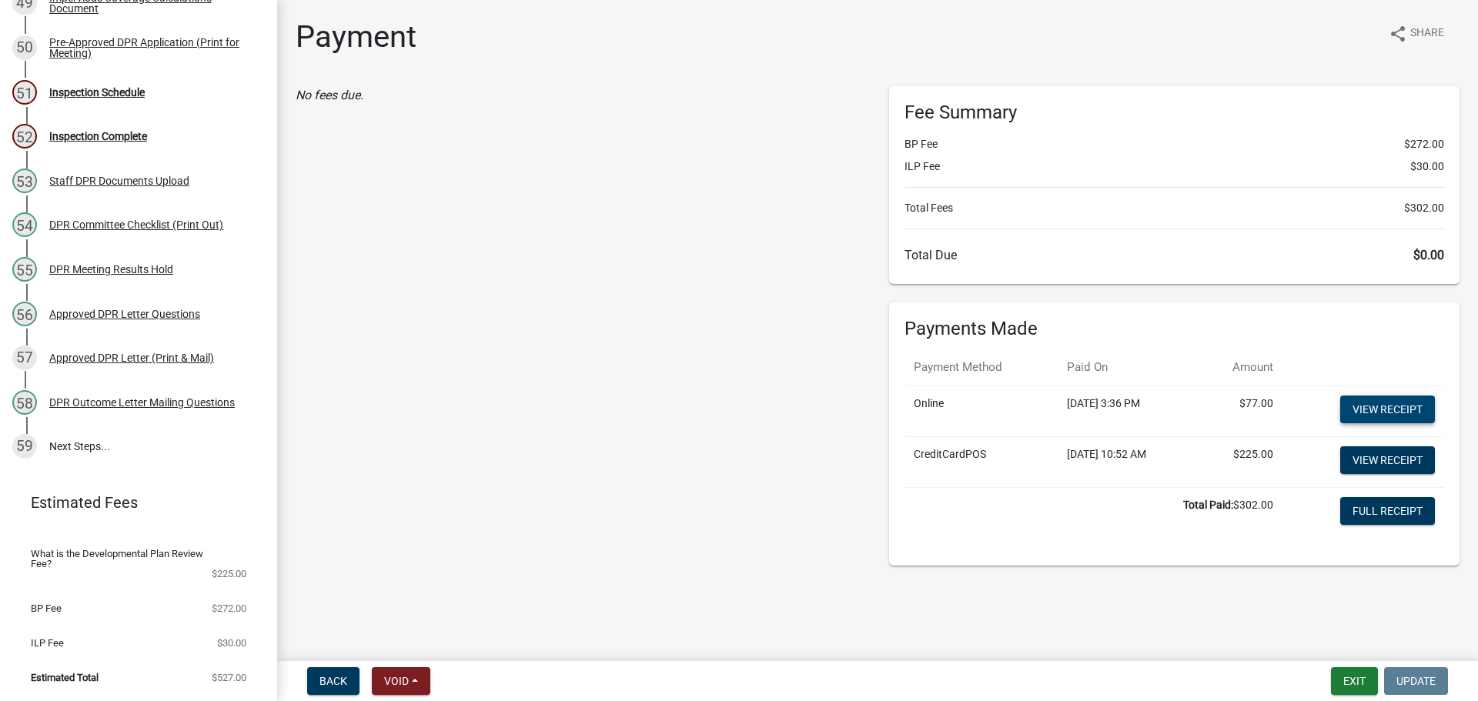
scroll to position [2313, 0]
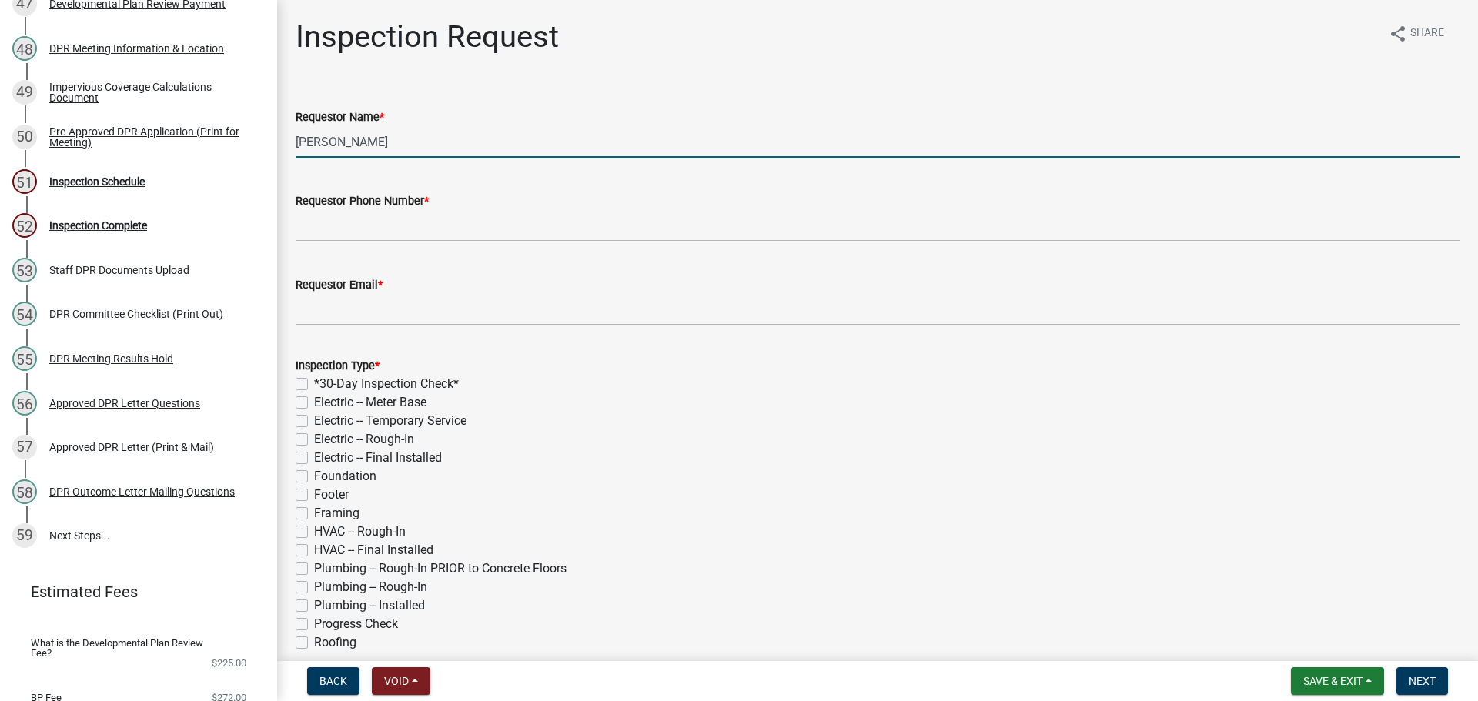
click at [455, 158] on input "[PERSON_NAME]" at bounding box center [878, 142] width 1164 height 32
type input "[DEMOGRAPHIC_DATA]"
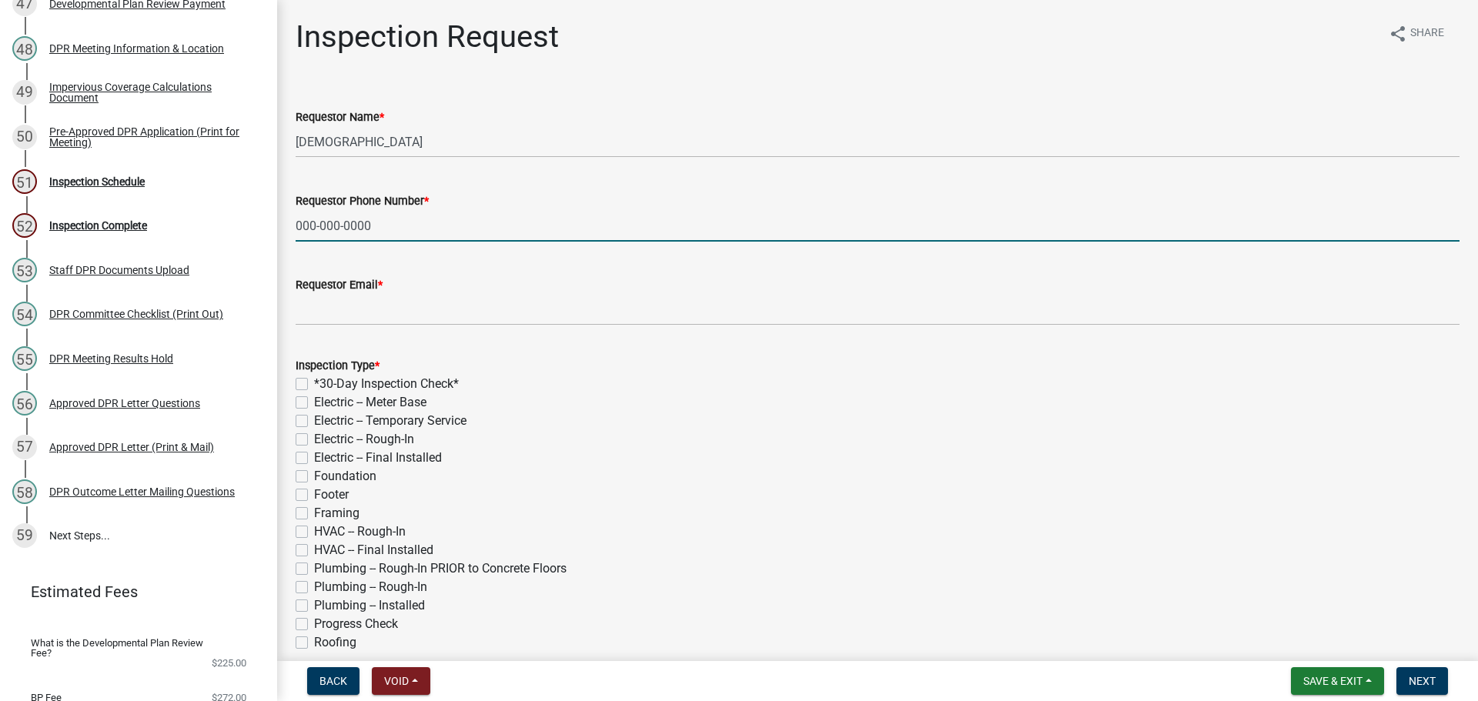
type input "000-000-0000"
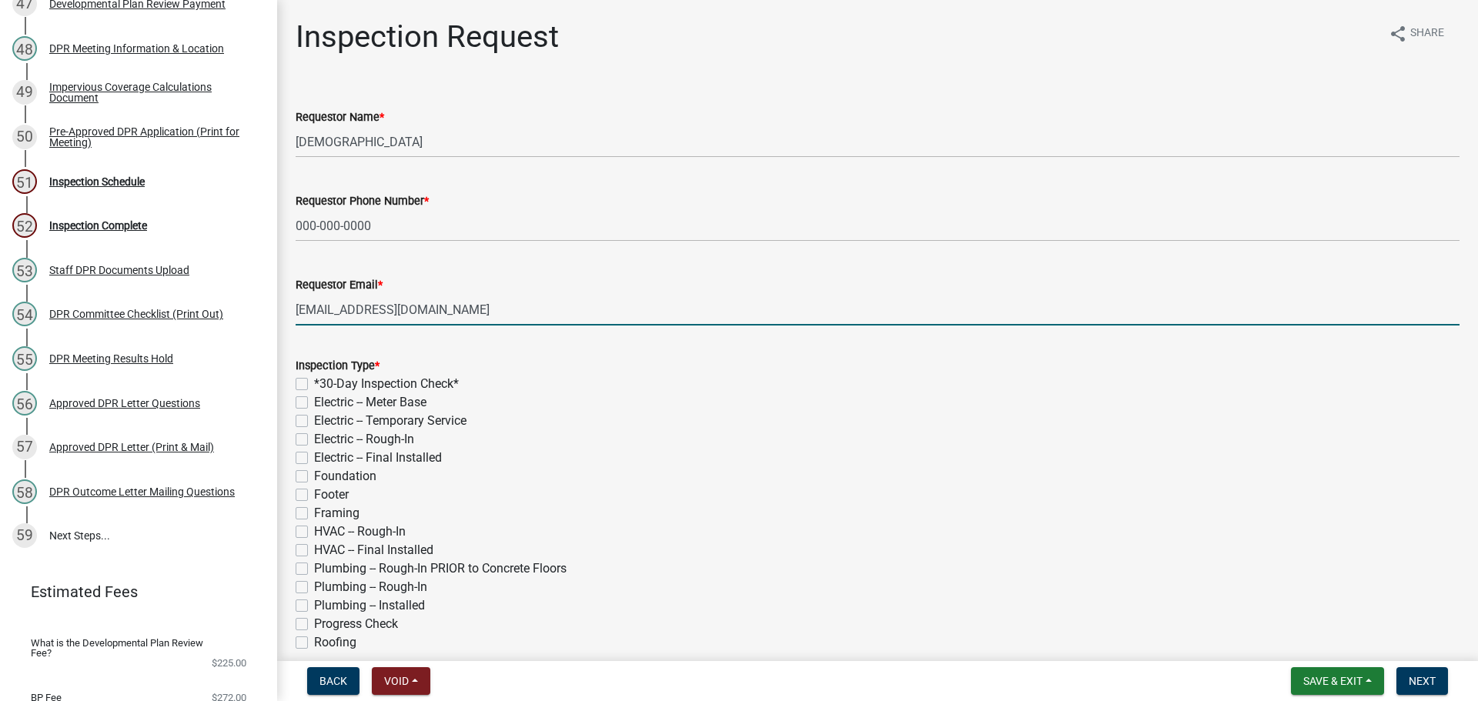
type input "[EMAIL_ADDRESS][DOMAIN_NAME]"
click at [314, 393] on label "*30-Day Inspection Check*" at bounding box center [386, 384] width 145 height 18
click at [314, 385] on input "*30-Day Inspection Check*" at bounding box center [319, 380] width 10 height 10
checkbox input "true"
checkbox input "false"
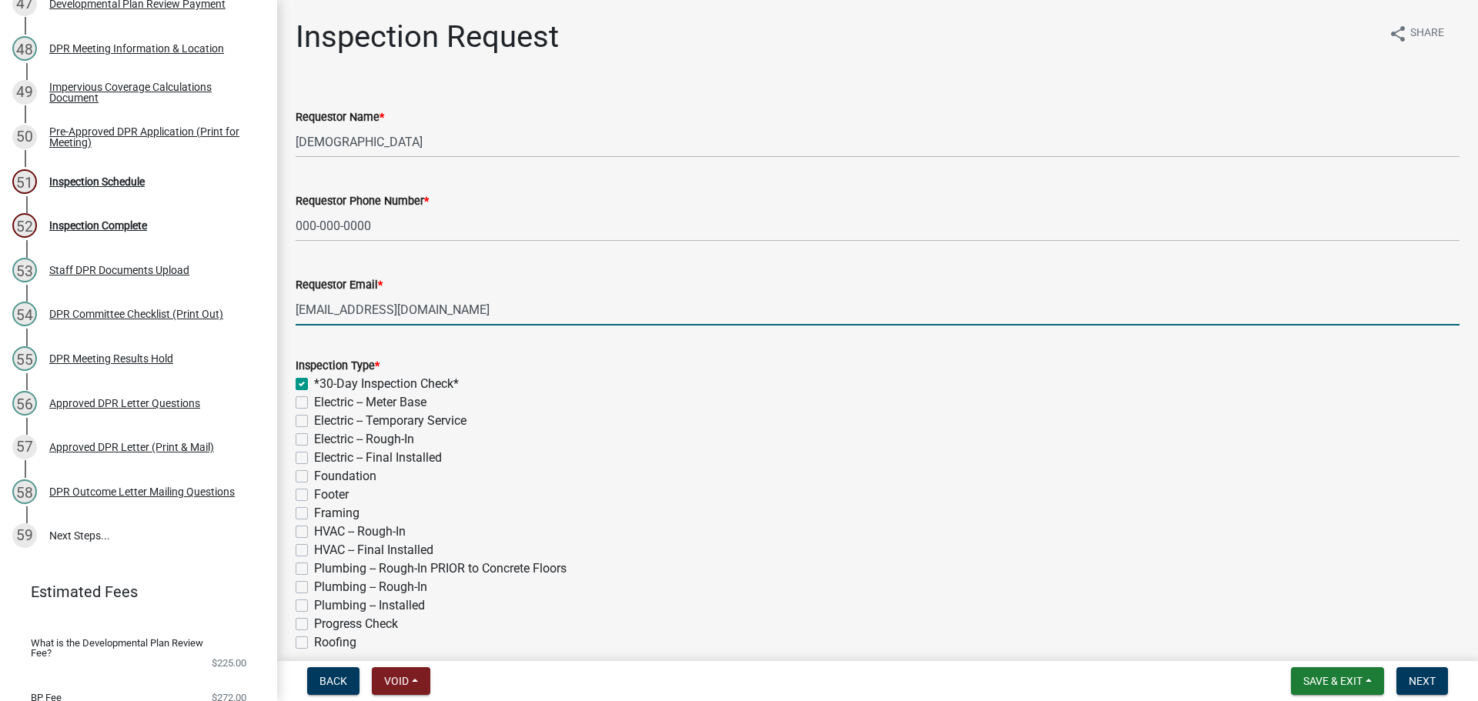
checkbox input "false"
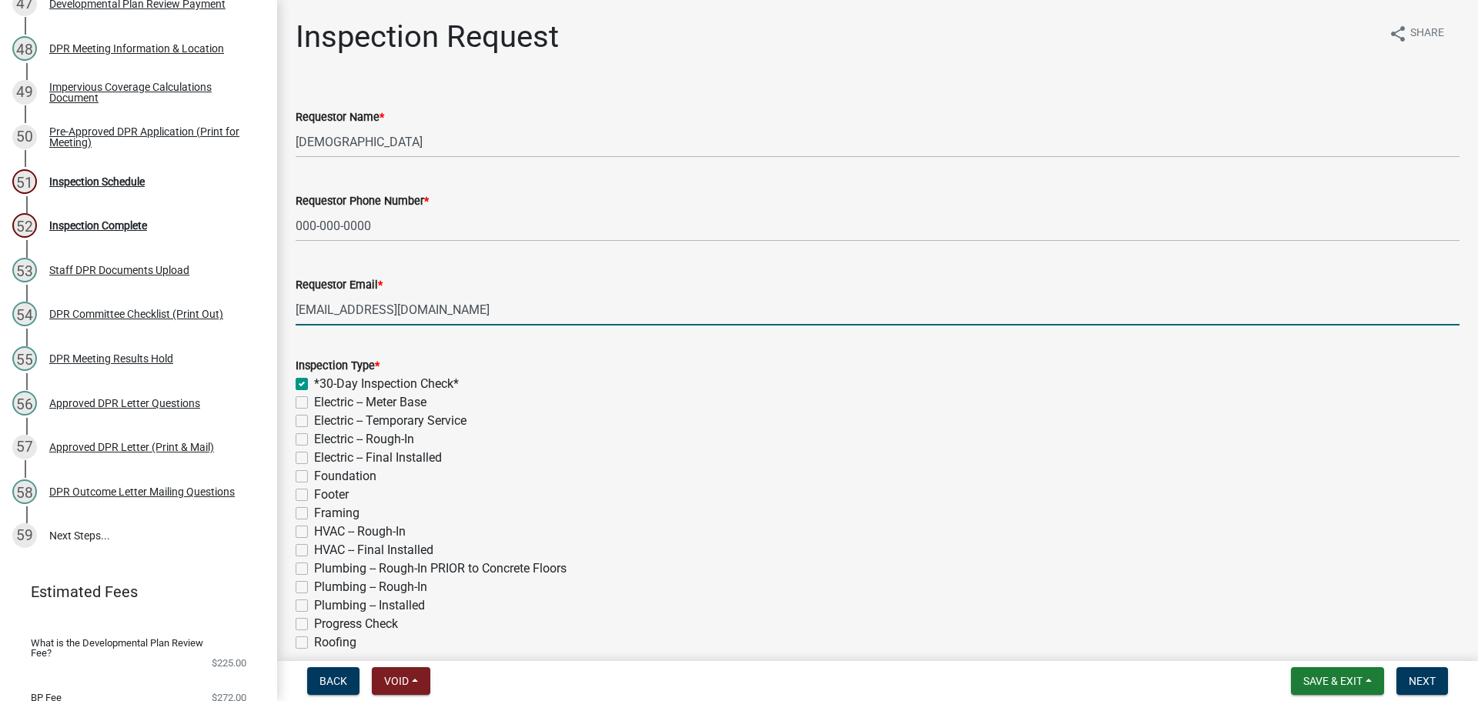
checkbox input "false"
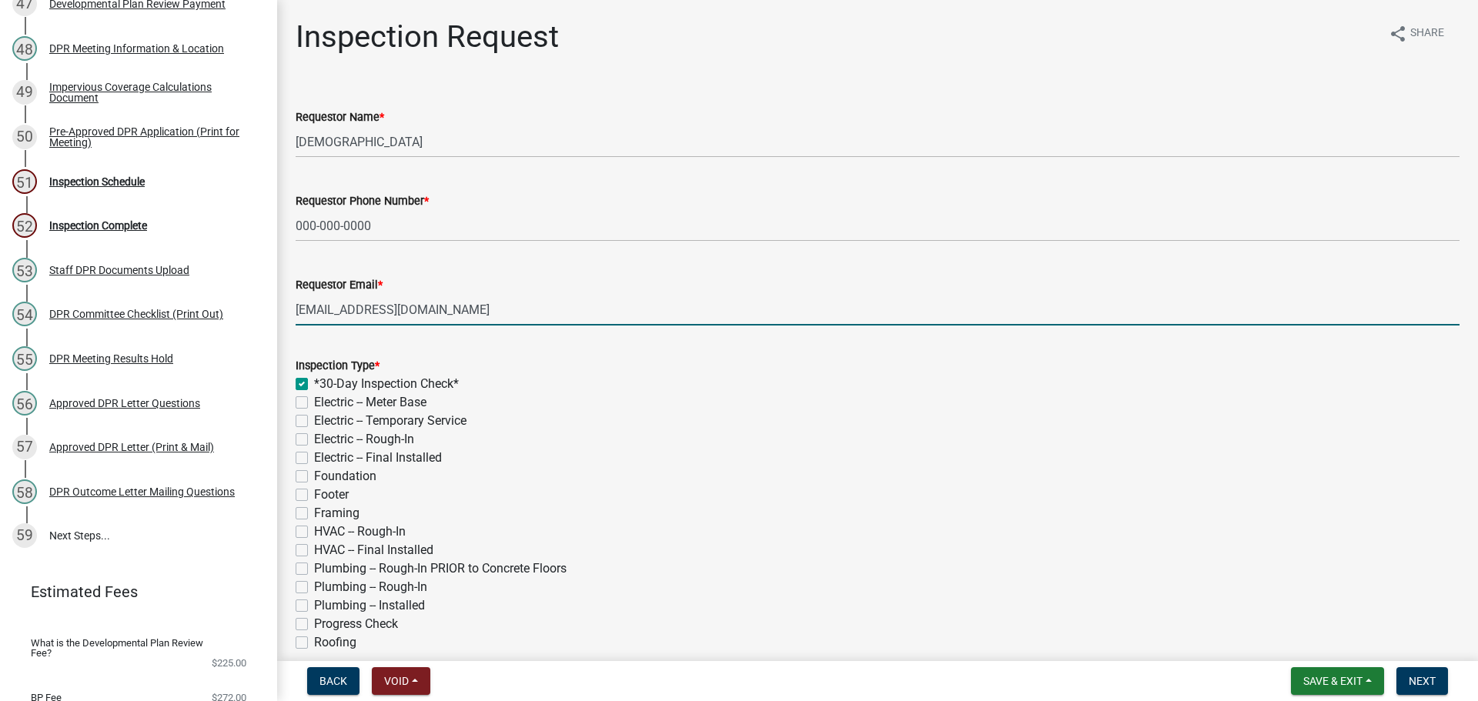
checkbox input "false"
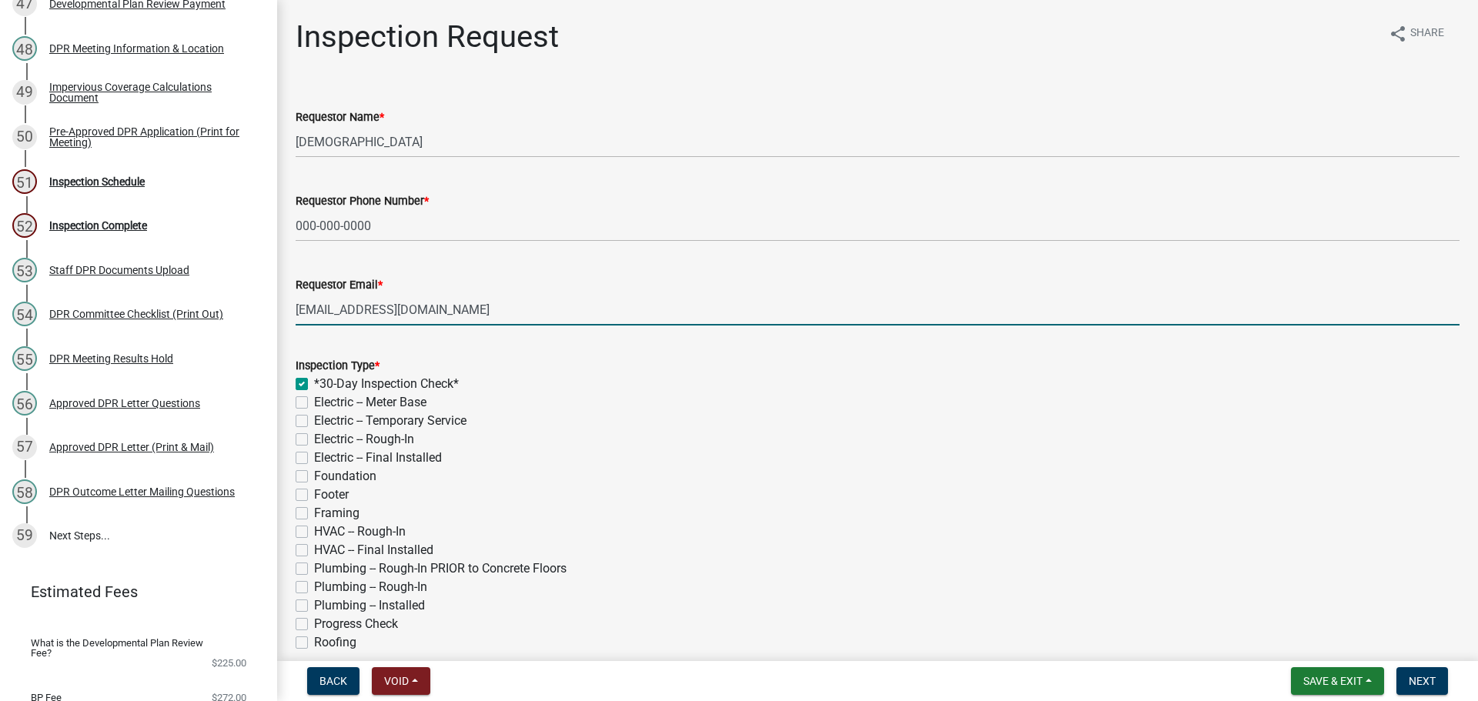
checkbox input "false"
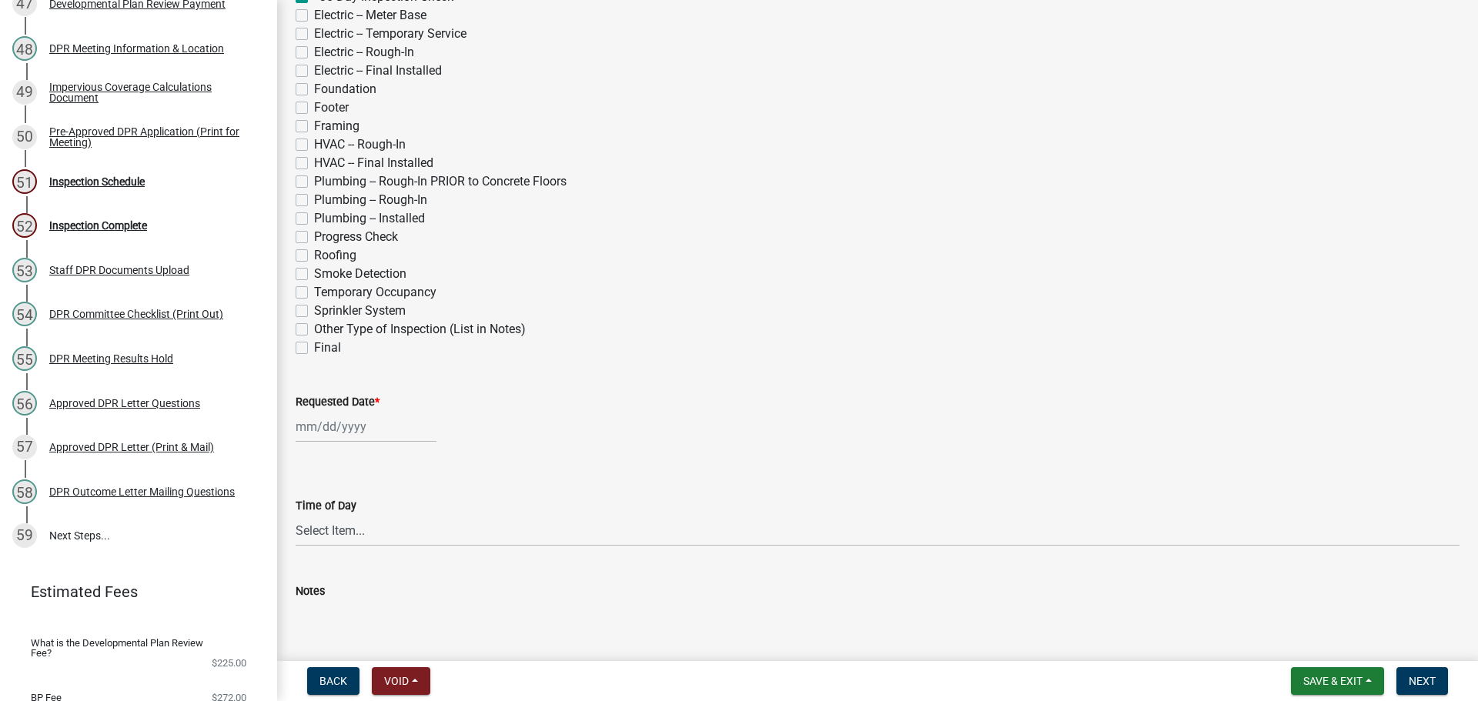
scroll to position [708, 0]
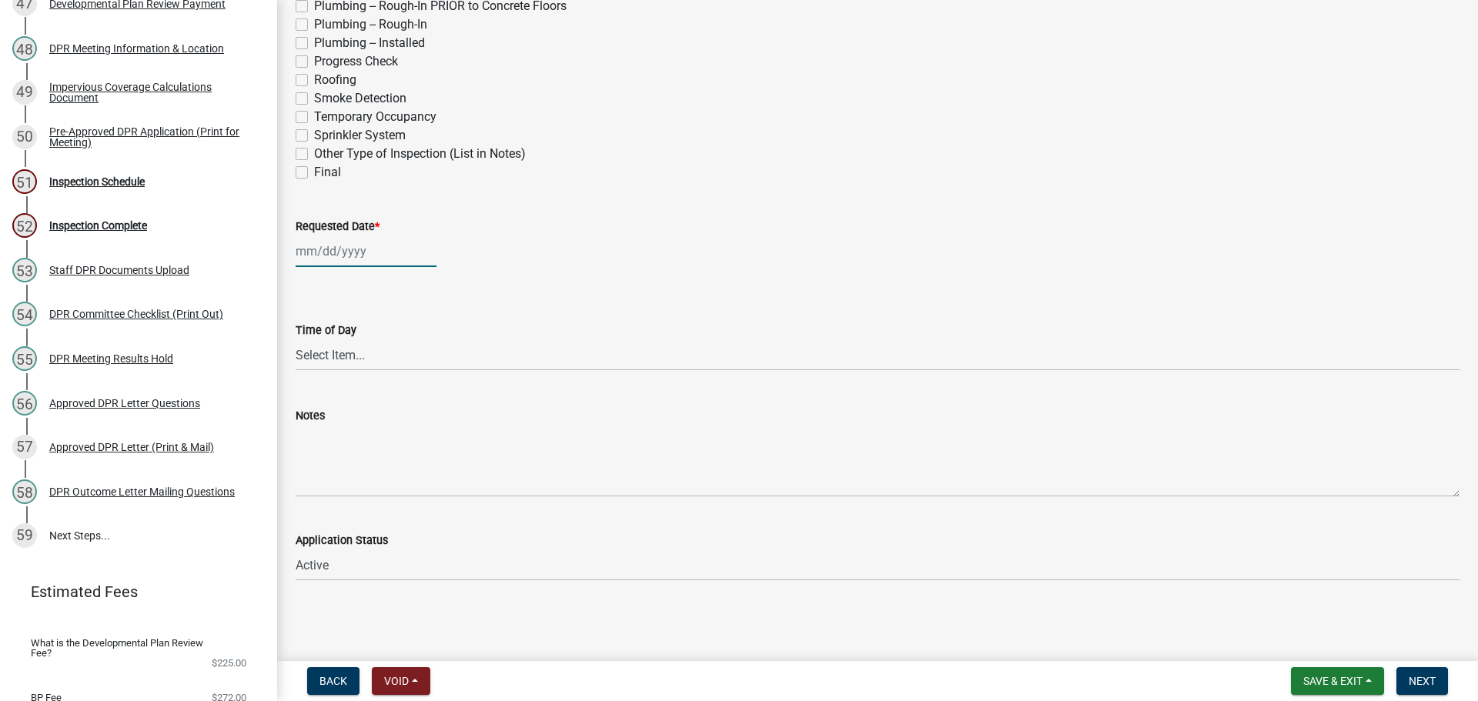
click at [363, 236] on div at bounding box center [366, 252] width 141 height 32
select select "9"
select select "2025"
click at [468, 280] on button "Next month" at bounding box center [459, 292] width 18 height 25
select select "10"
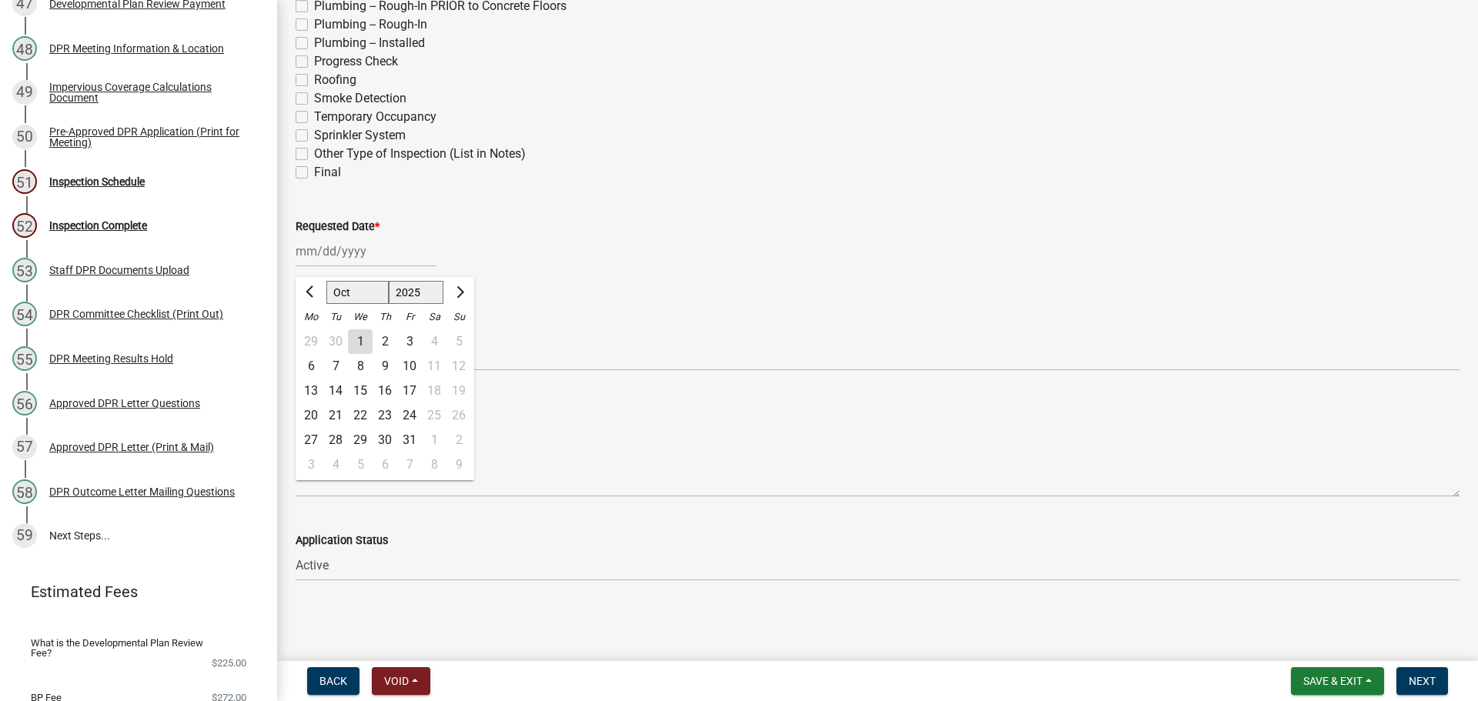
click at [397, 379] on div "16" at bounding box center [385, 391] width 25 height 25
type input "[DATE]"
click at [1410, 682] on span "Next" at bounding box center [1422, 681] width 27 height 12
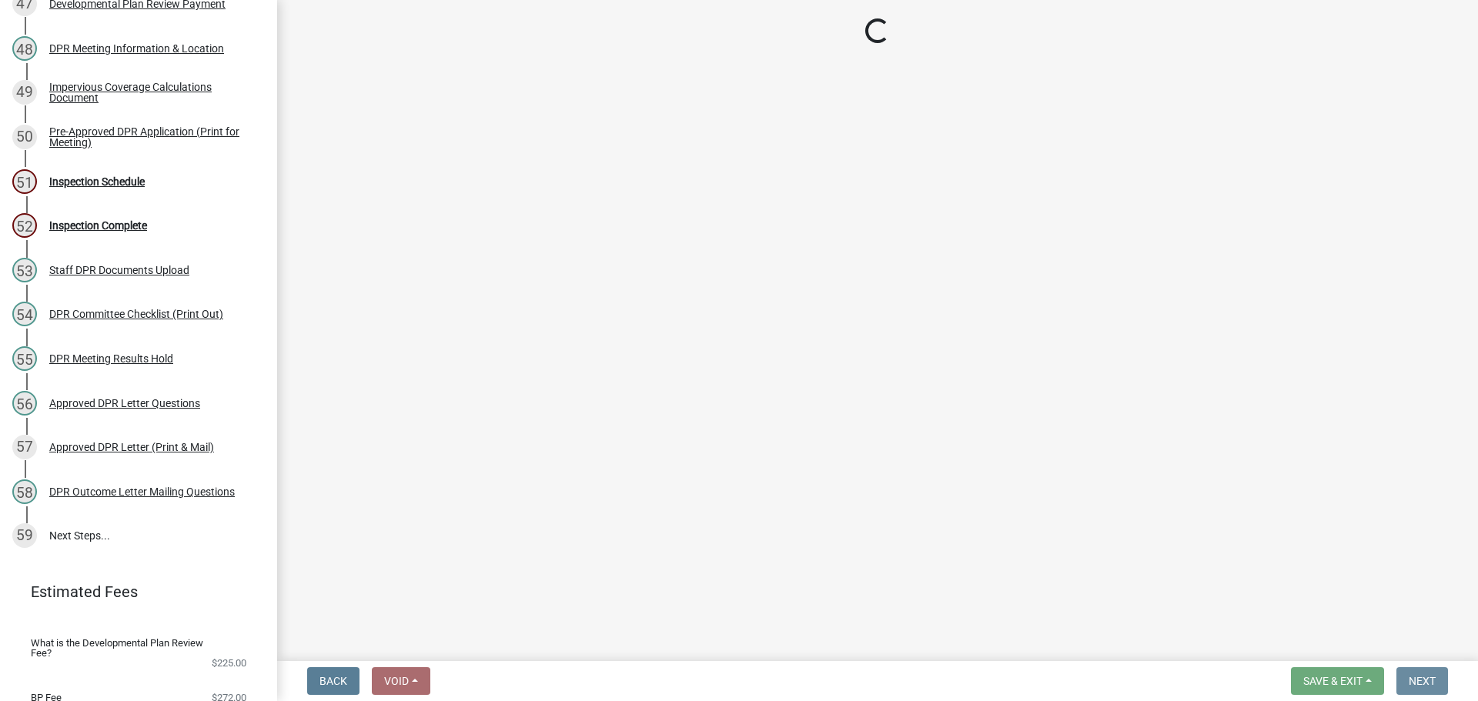
scroll to position [0, 0]
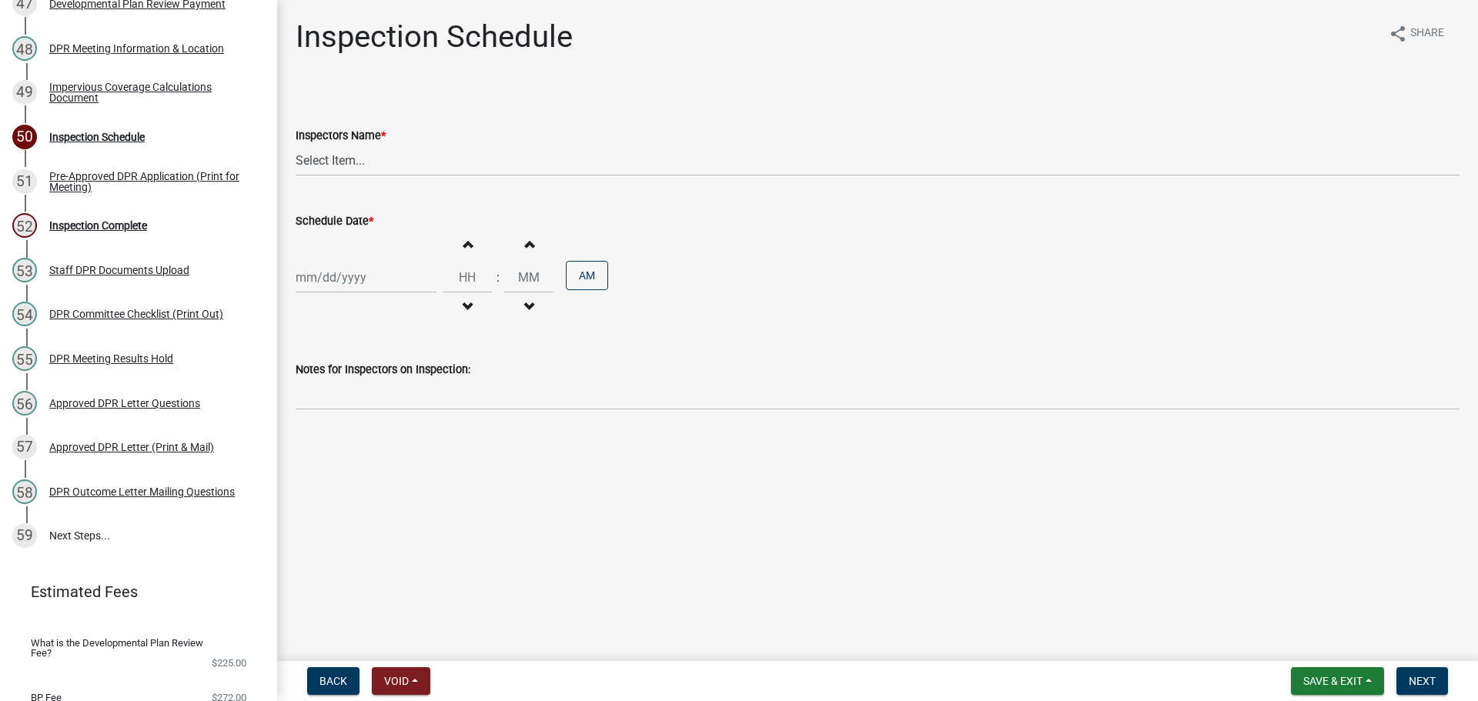
click at [372, 220] on div "Schedule Date * Increment hours Decrement hours : Increment minutes Decrement m…" at bounding box center [878, 257] width 1164 height 135
click at [378, 176] on select "Select Item... bmthomas ([PERSON_NAME]) croser ([PERSON_NAME]) [PERSON_NAME] ([…" at bounding box center [878, 161] width 1164 height 32
select select "25b75ae6-03c7-4280-9b34-fcf63005d5e5"
click at [298, 162] on select "Select Item... bmthomas ([PERSON_NAME]) croser ([PERSON_NAME]) [PERSON_NAME] ([…" at bounding box center [878, 161] width 1164 height 32
click at [345, 293] on div at bounding box center [366, 278] width 141 height 32
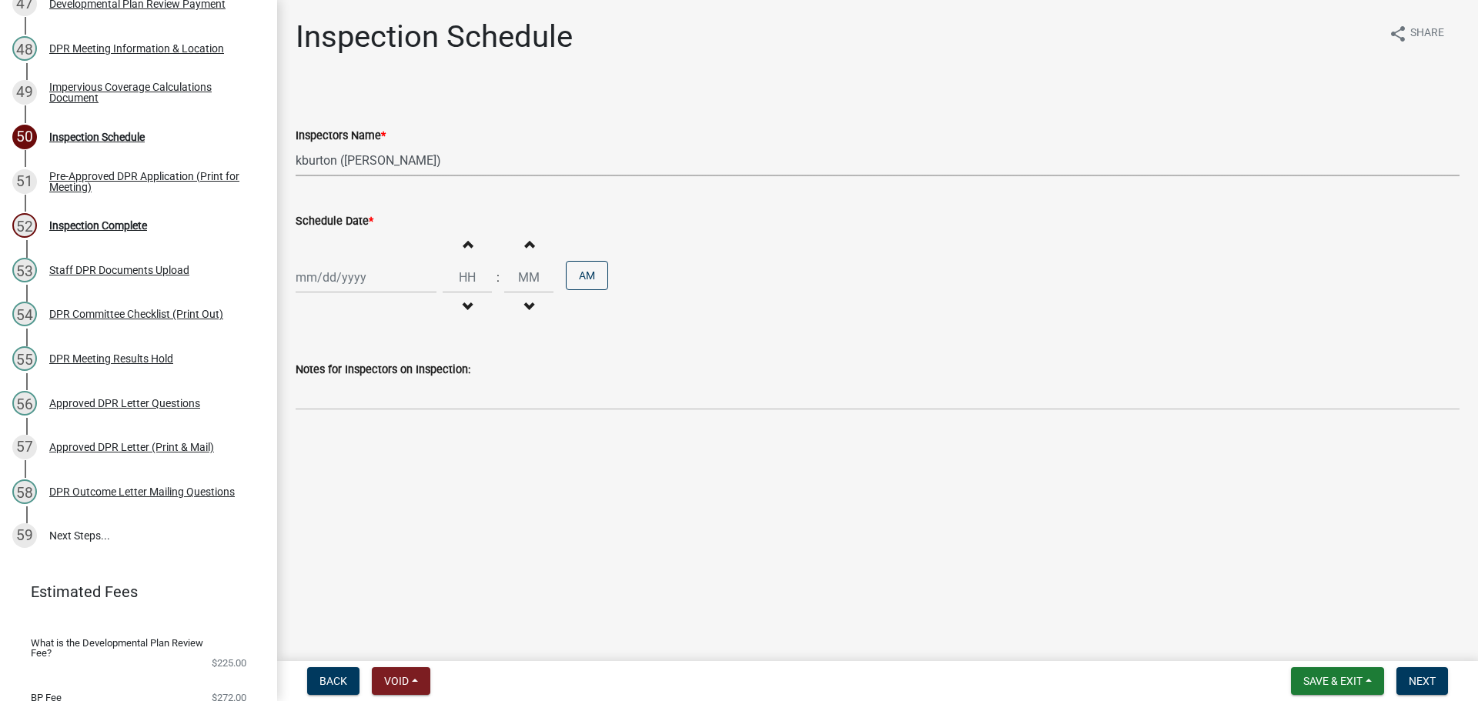
select select "9"
select select "2025"
click at [464, 329] on span "Next month" at bounding box center [459, 323] width 12 height 12
select select "10"
click at [397, 434] on div "16" at bounding box center [385, 422] width 25 height 25
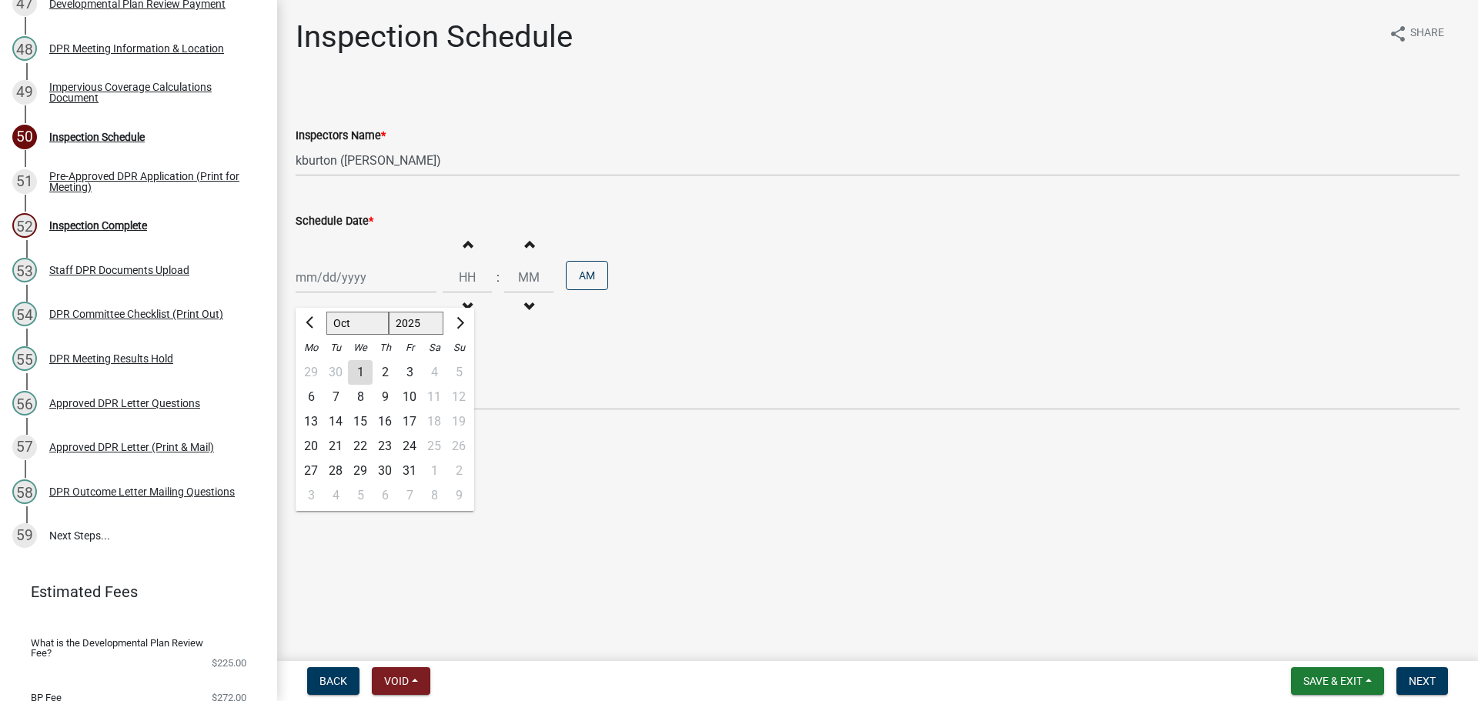
type input "[DATE]"
click at [1446, 689] on button "Next" at bounding box center [1422, 681] width 52 height 28
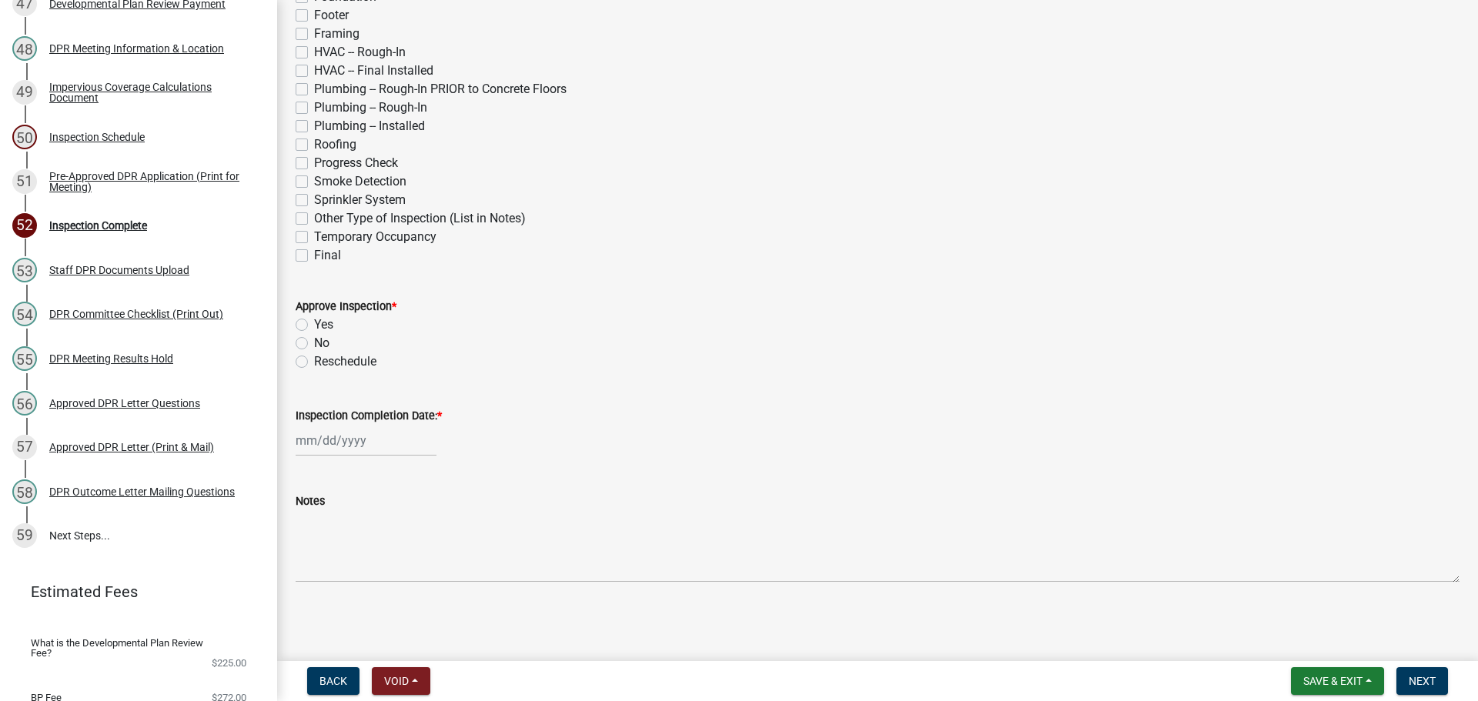
scroll to position [333, 0]
click at [1356, 692] on button "Save & Exit" at bounding box center [1337, 681] width 93 height 28
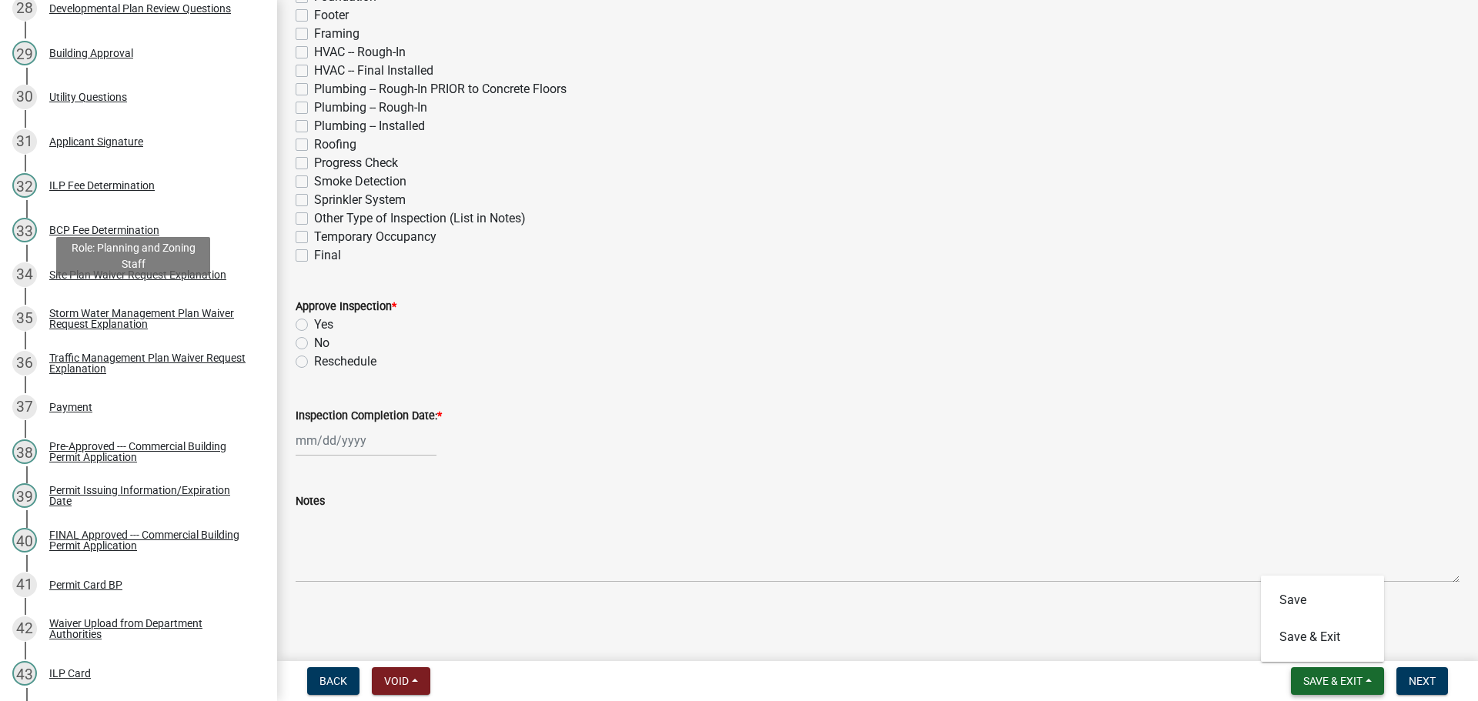
scroll to position [1851, 0]
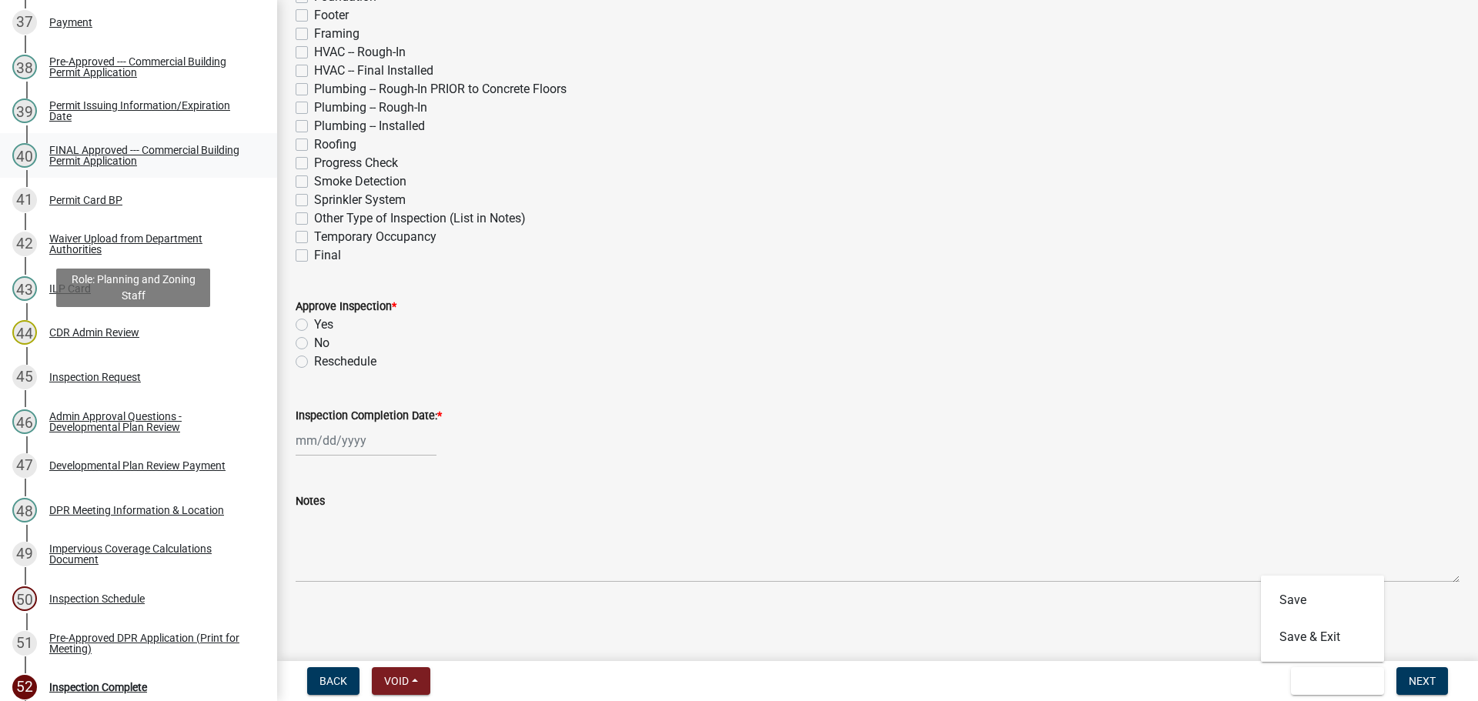
click at [157, 166] on div "FINAL Approved --- Commercial Building Permit Application" at bounding box center [150, 156] width 203 height 22
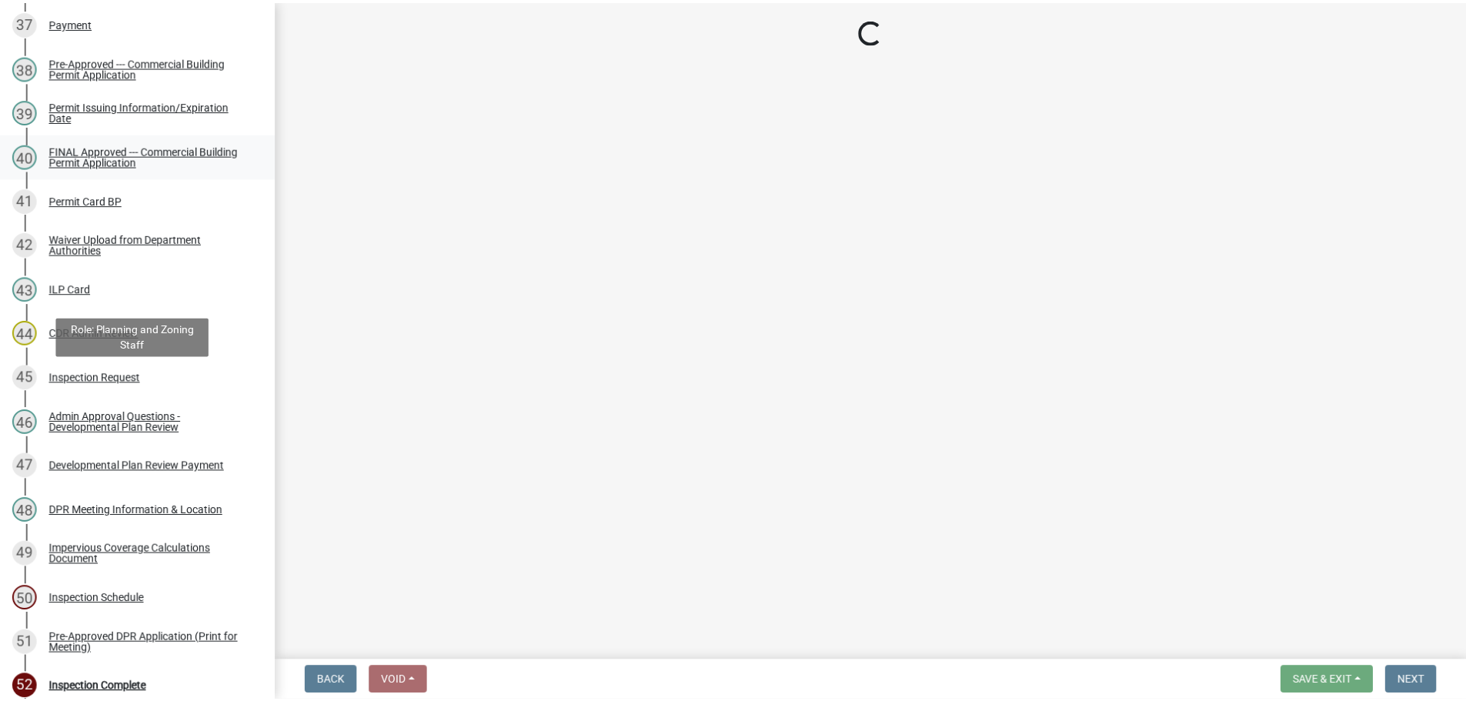
scroll to position [0, 0]
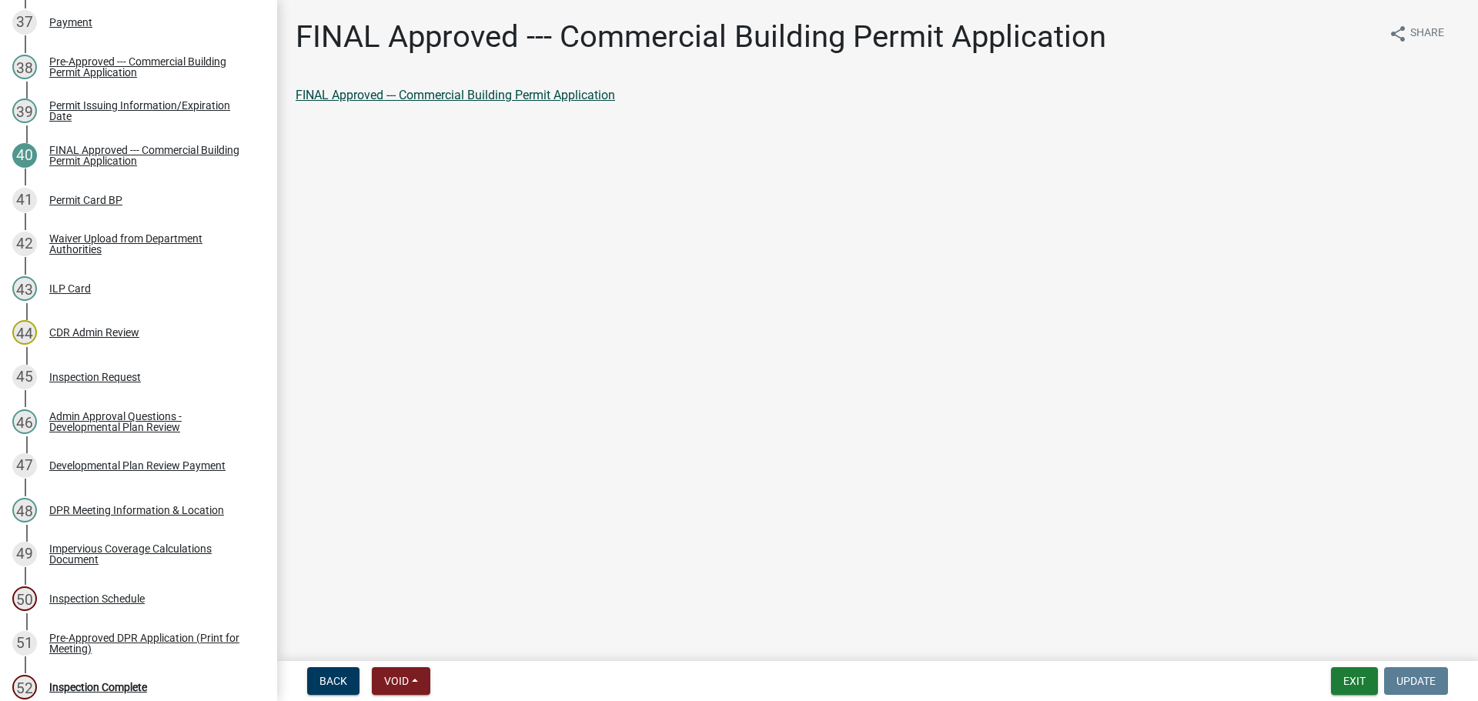
click at [547, 102] on link "FINAL Approved --- Commercial Building Permit Application" at bounding box center [455, 95] width 319 height 15
click at [1359, 677] on button "Exit" at bounding box center [1354, 681] width 47 height 28
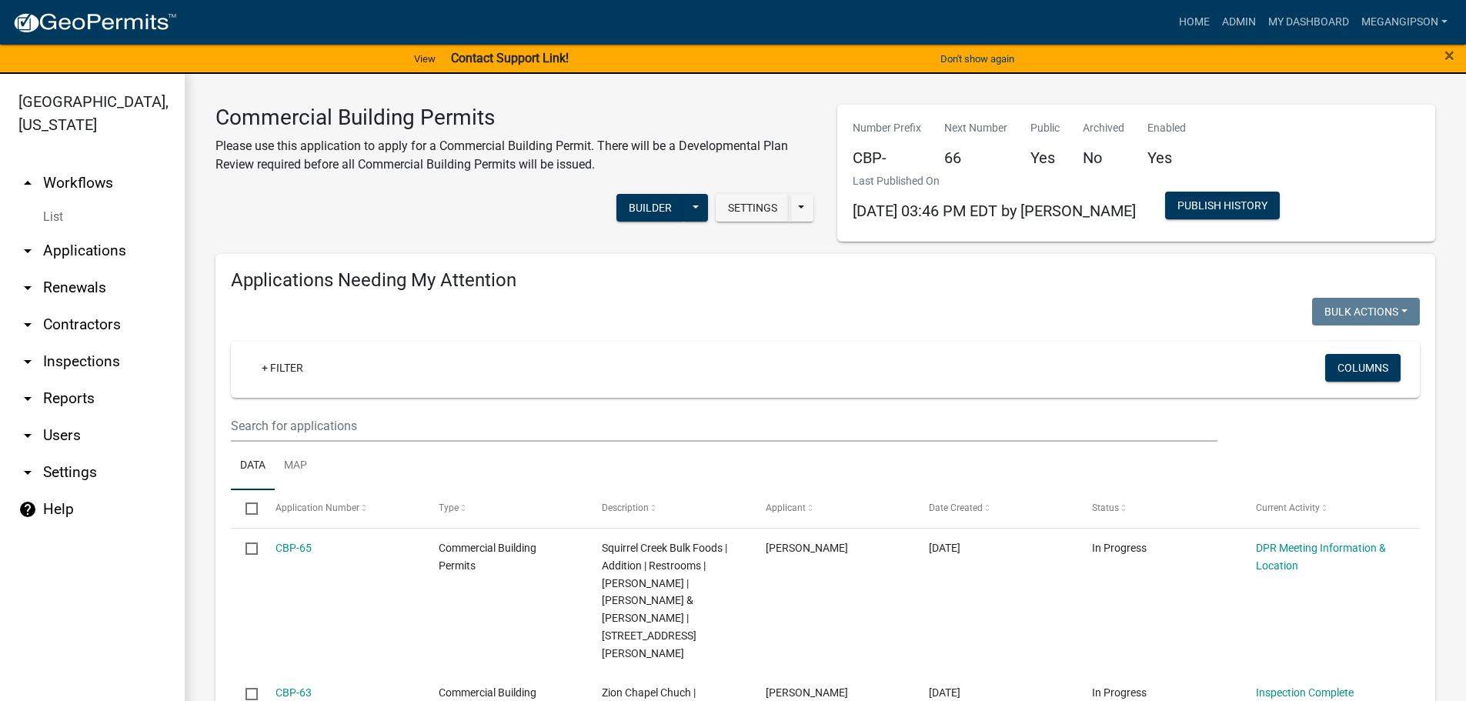
select select "3: 100"
click at [1173, 17] on link "Home" at bounding box center [1194, 22] width 43 height 29
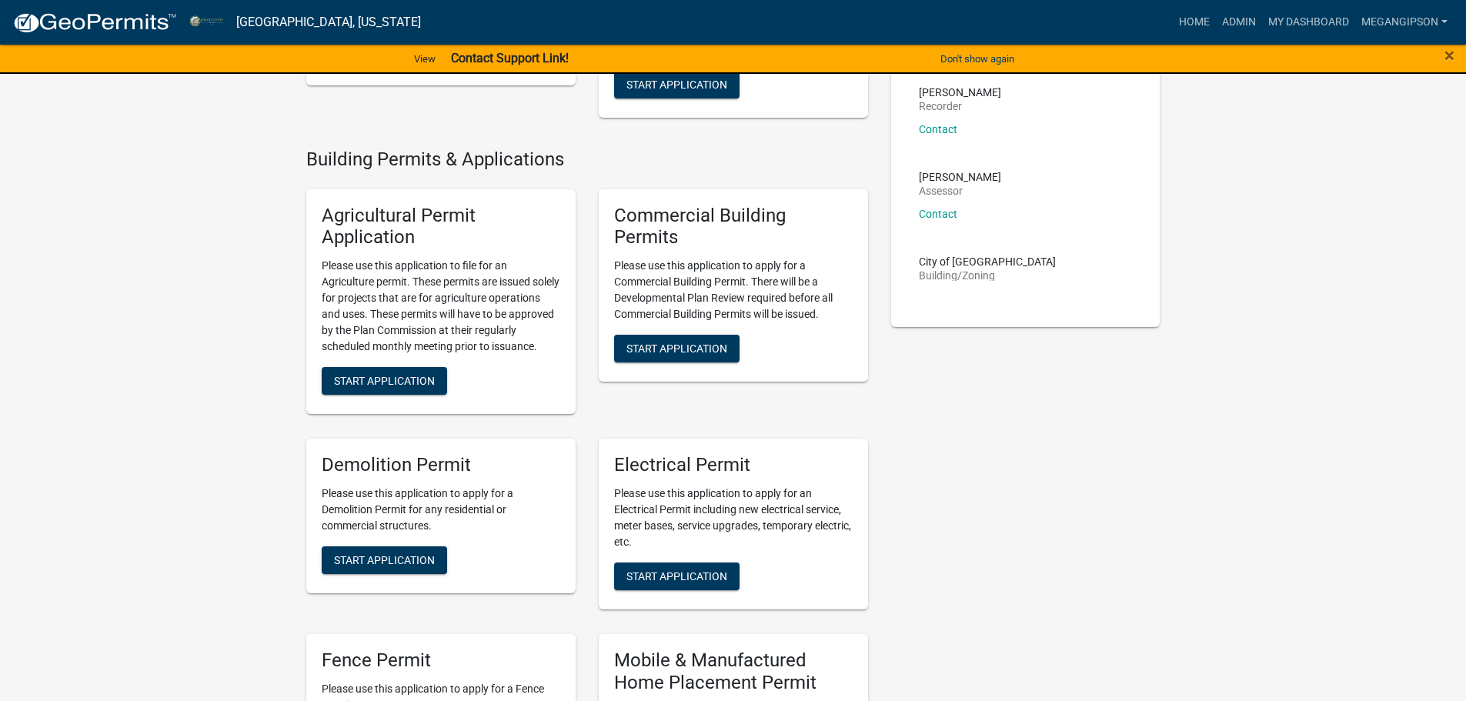
scroll to position [1232, 0]
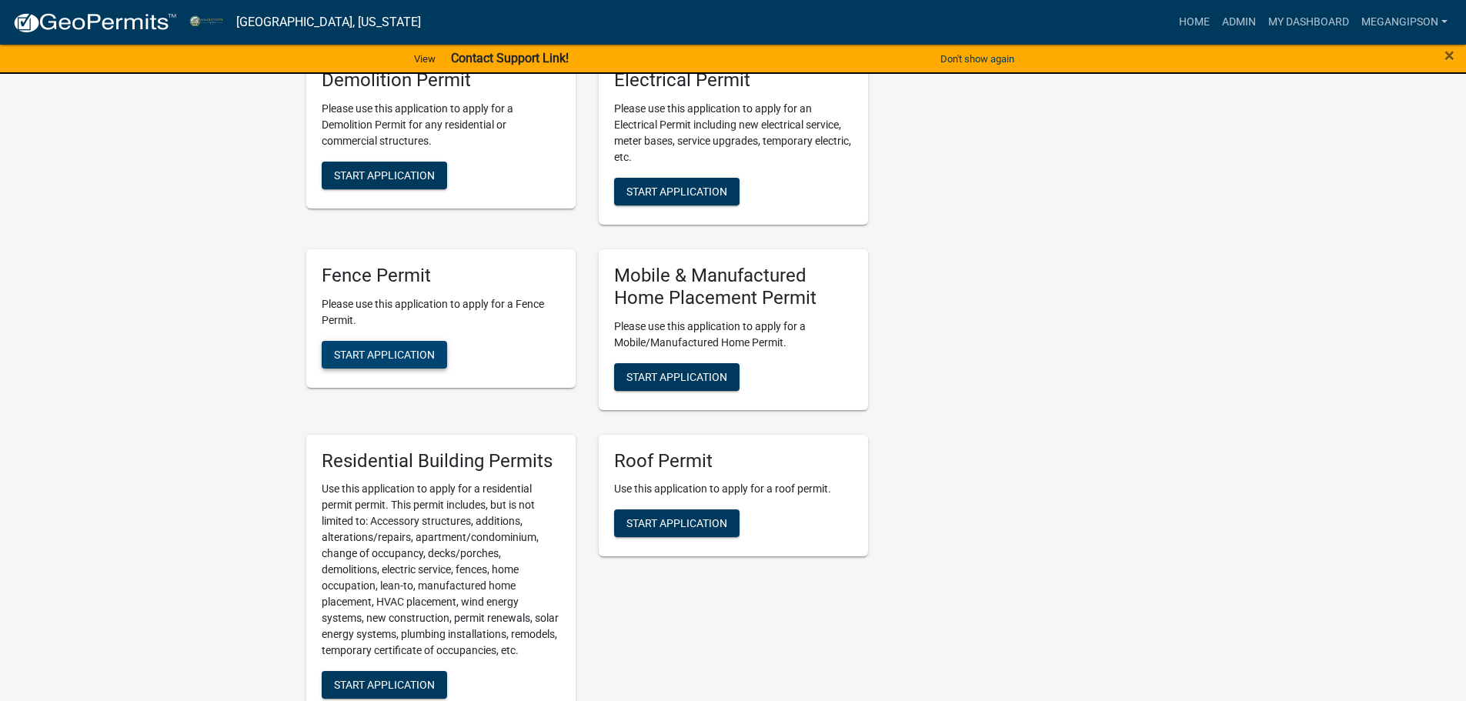
click at [382, 360] on span "Start Application" at bounding box center [384, 354] width 101 height 12
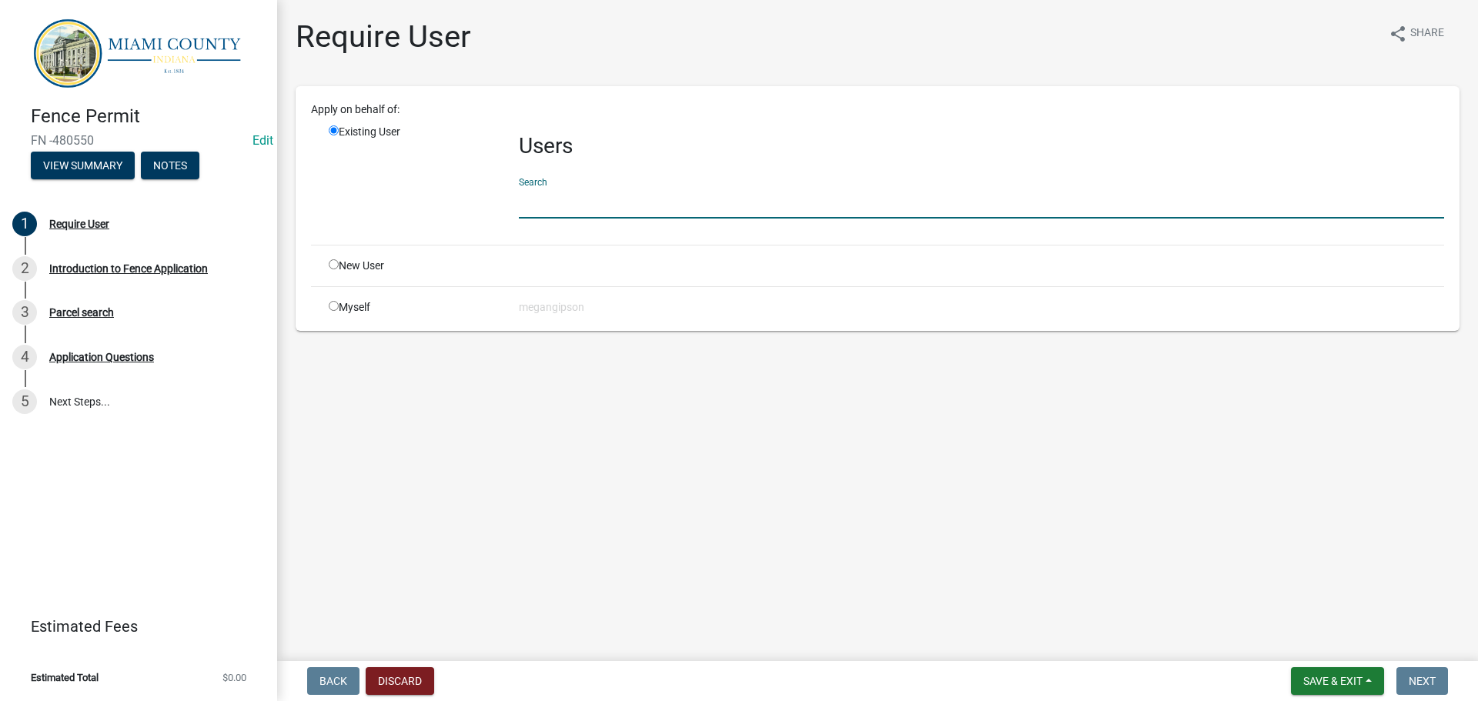
click at [563, 219] on input "text" at bounding box center [981, 203] width 925 height 32
type input "[PERSON_NAME]"
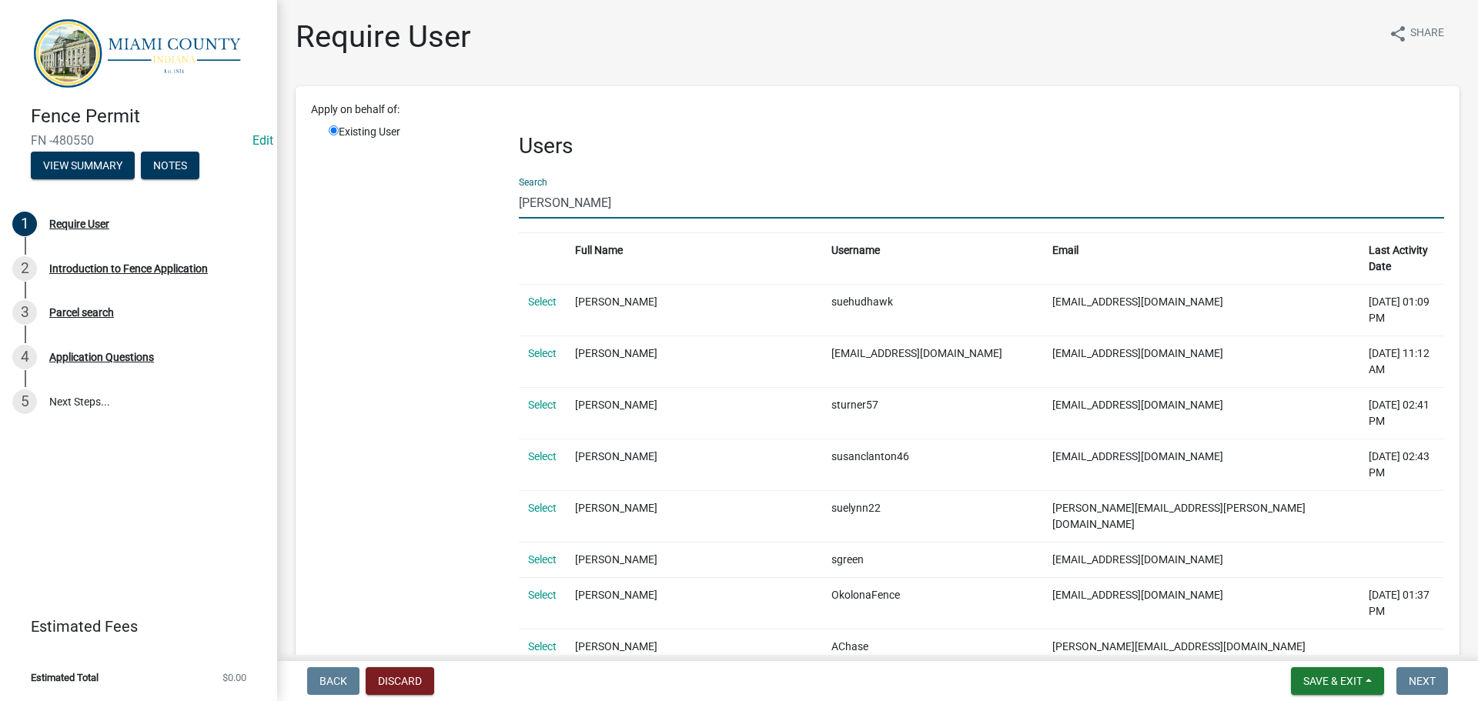
drag, startPoint x: 597, startPoint y: 227, endPoint x: 455, endPoint y: 233, distance: 141.8
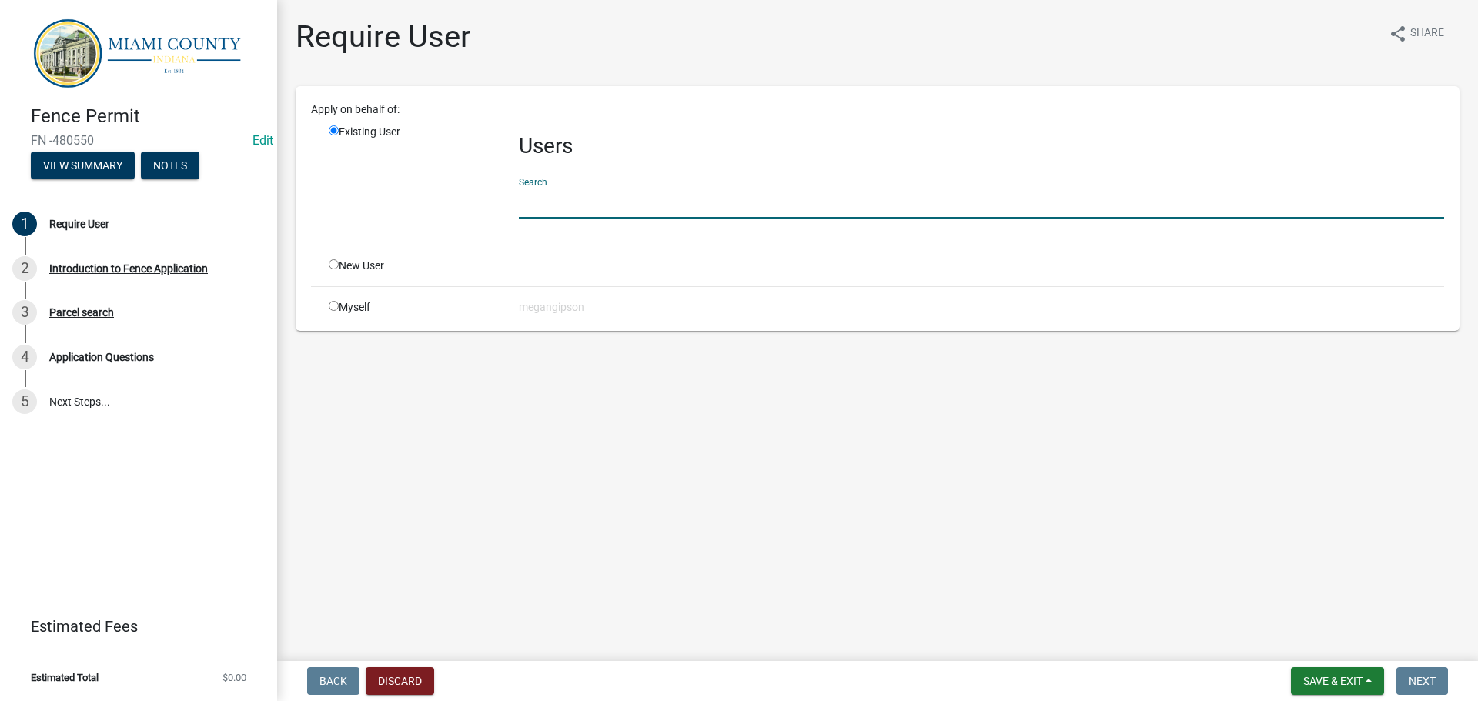
click at [337, 269] on input "radio" at bounding box center [334, 264] width 10 height 10
radio input "true"
radio input "false"
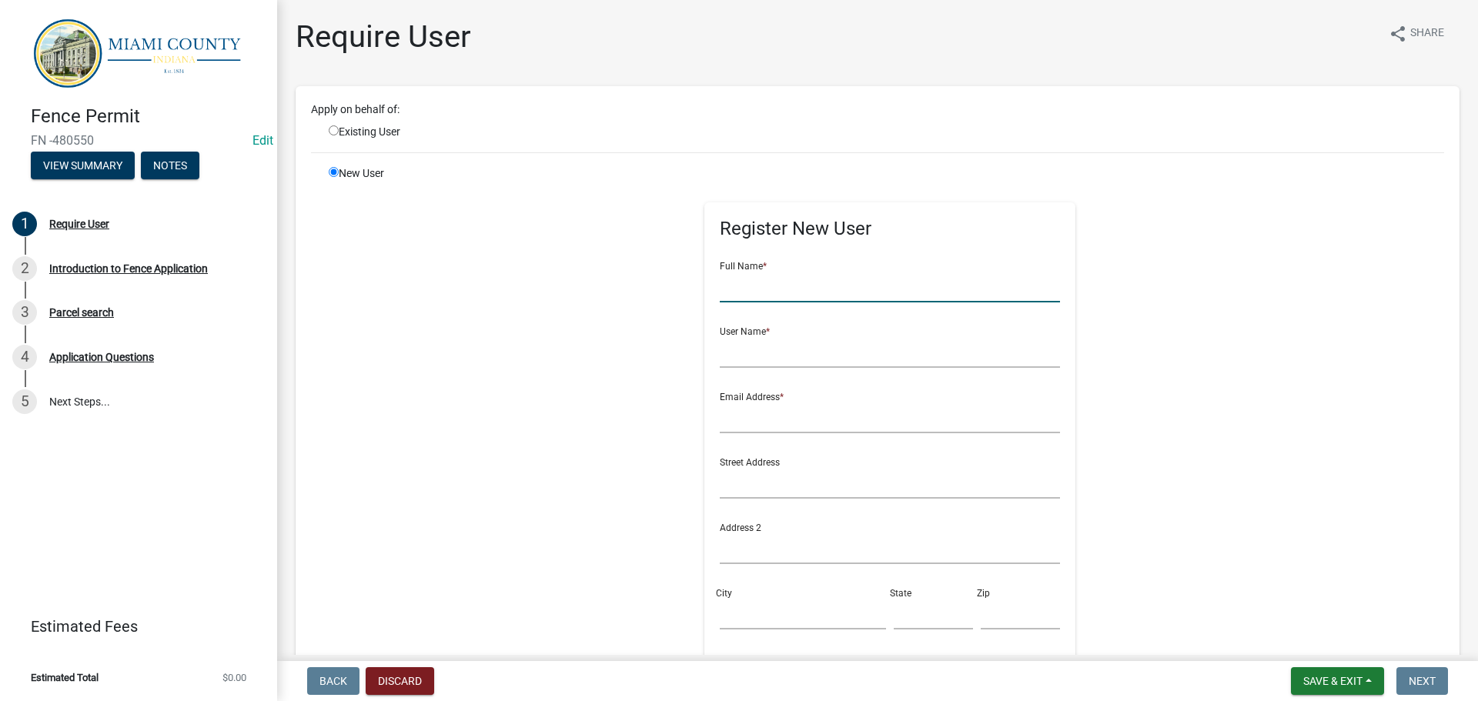
click at [834, 303] on input "text" at bounding box center [890, 287] width 341 height 32
type input "[PERSON_NAME]"
type input "susanfitzpatrick"
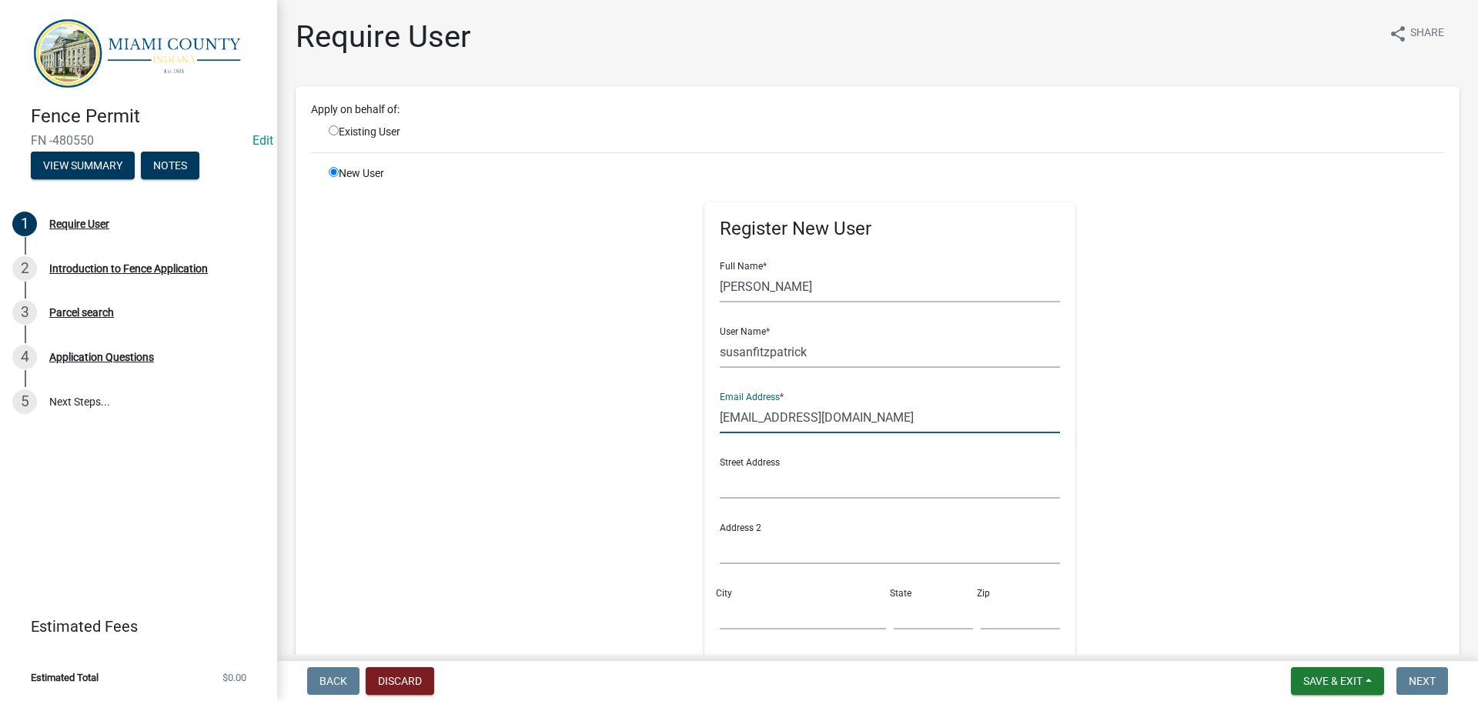
type input "[EMAIL_ADDRESS][DOMAIN_NAME]"
type input "[STREET_ADDRESS]"
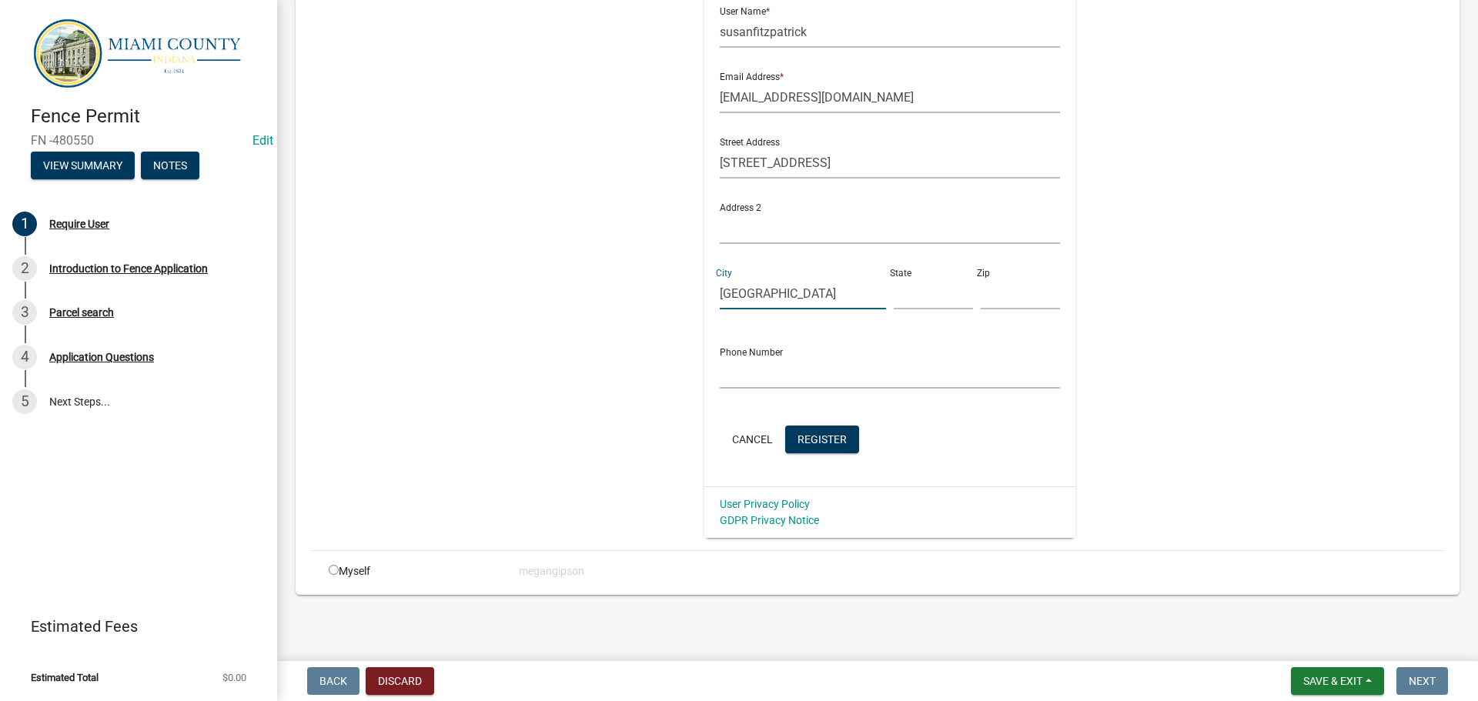
type input "[GEOGRAPHIC_DATA]"
type input "IN"
type input "46959"
click at [814, 389] on input "text" at bounding box center [890, 373] width 341 height 32
drag, startPoint x: 781, startPoint y: 424, endPoint x: 678, endPoint y: 421, distance: 102.4
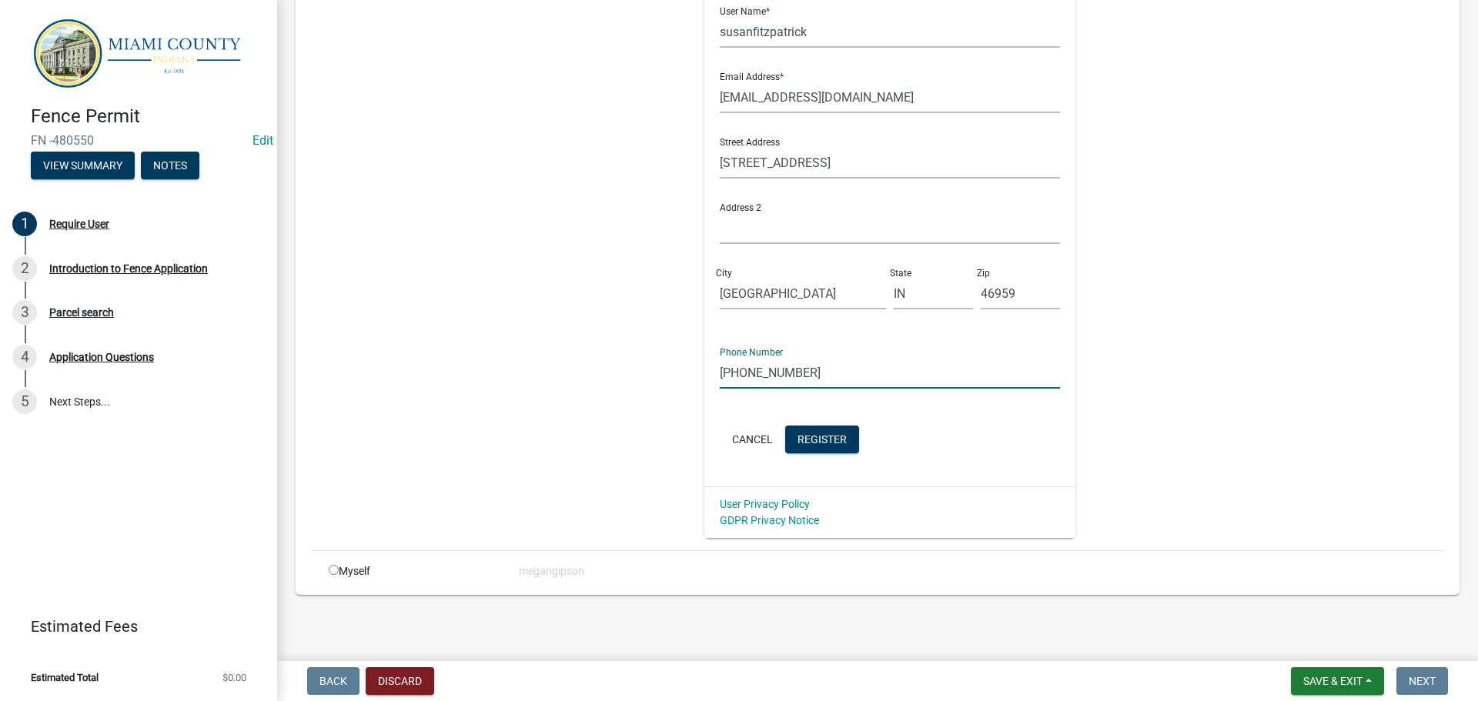
click at [678, 423] on div "Register New User Full Name * [PERSON_NAME] User Name * [PERSON_NAME] Email Add…" at bounding box center [890, 191] width 789 height 693
click at [854, 389] on input "[PHONE_NUMBER]" at bounding box center [890, 373] width 341 height 32
drag, startPoint x: 862, startPoint y: 414, endPoint x: 764, endPoint y: 415, distance: 98.5
click at [764, 389] on input "[PHONE_NUMBER]" at bounding box center [890, 373] width 341 height 32
drag, startPoint x: 846, startPoint y: 420, endPoint x: 707, endPoint y: 412, distance: 139.5
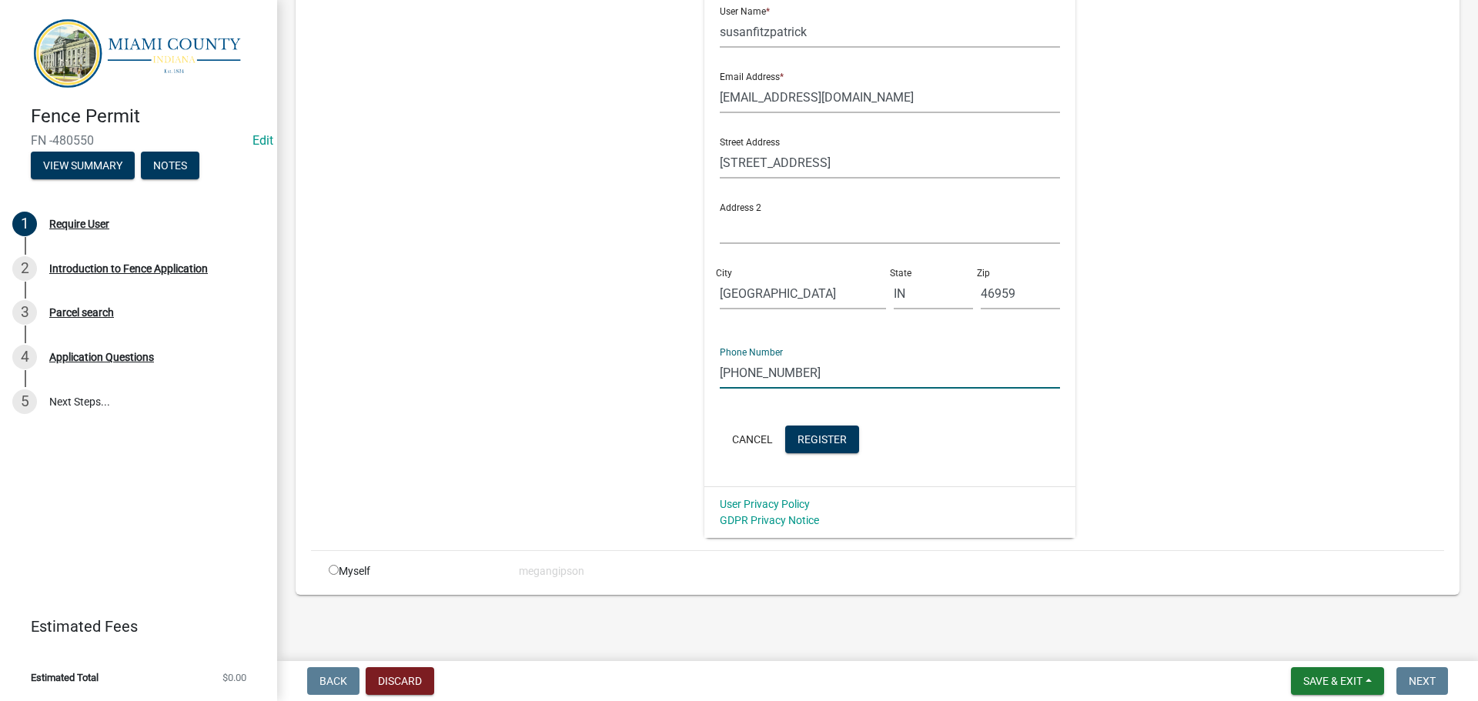
click at [670, 418] on div "Register New User Full Name * [PERSON_NAME] User Name * [PERSON_NAME] Email Add…" at bounding box center [890, 191] width 789 height 693
click at [872, 389] on input "[PHONE_NUMBER]" at bounding box center [890, 373] width 341 height 32
type input "[PHONE_NUMBER]"
click at [847, 445] on span "Register" at bounding box center [822, 439] width 49 height 12
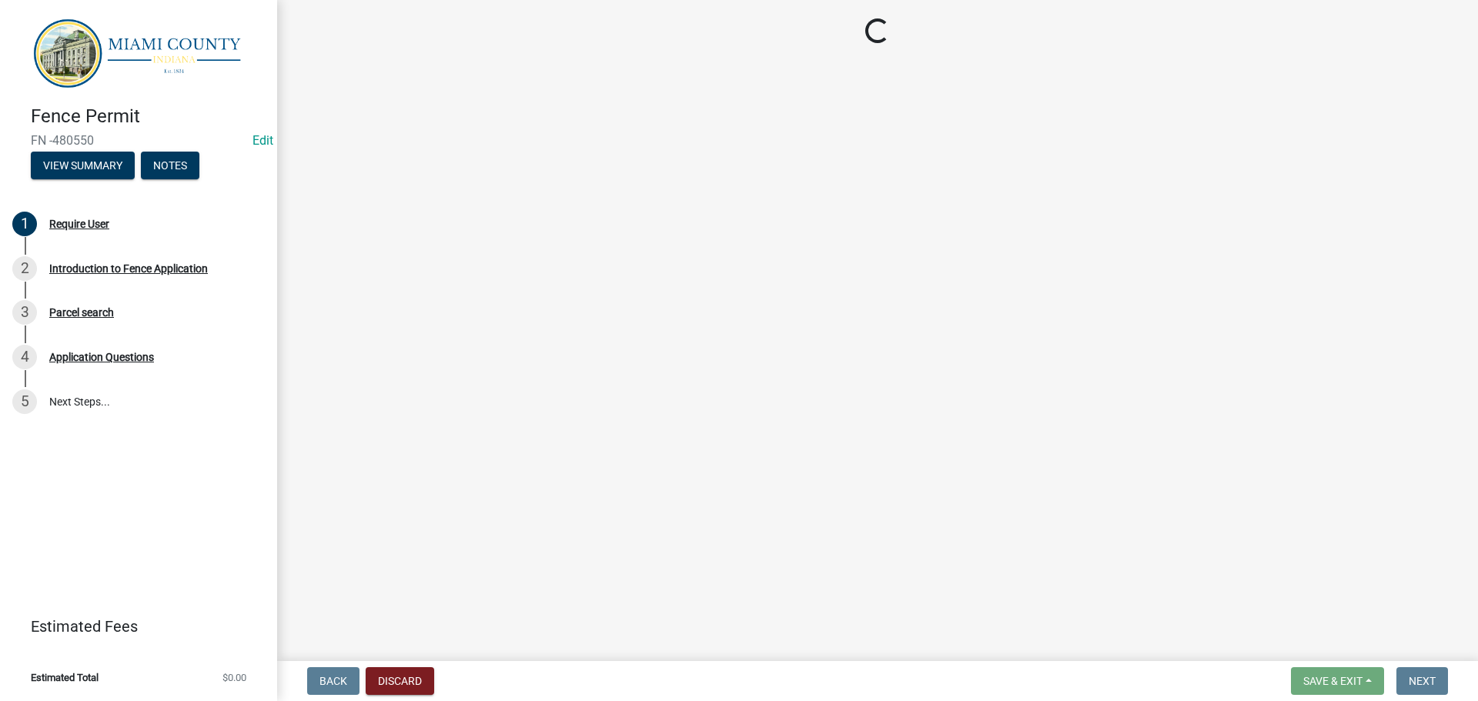
scroll to position [0, 0]
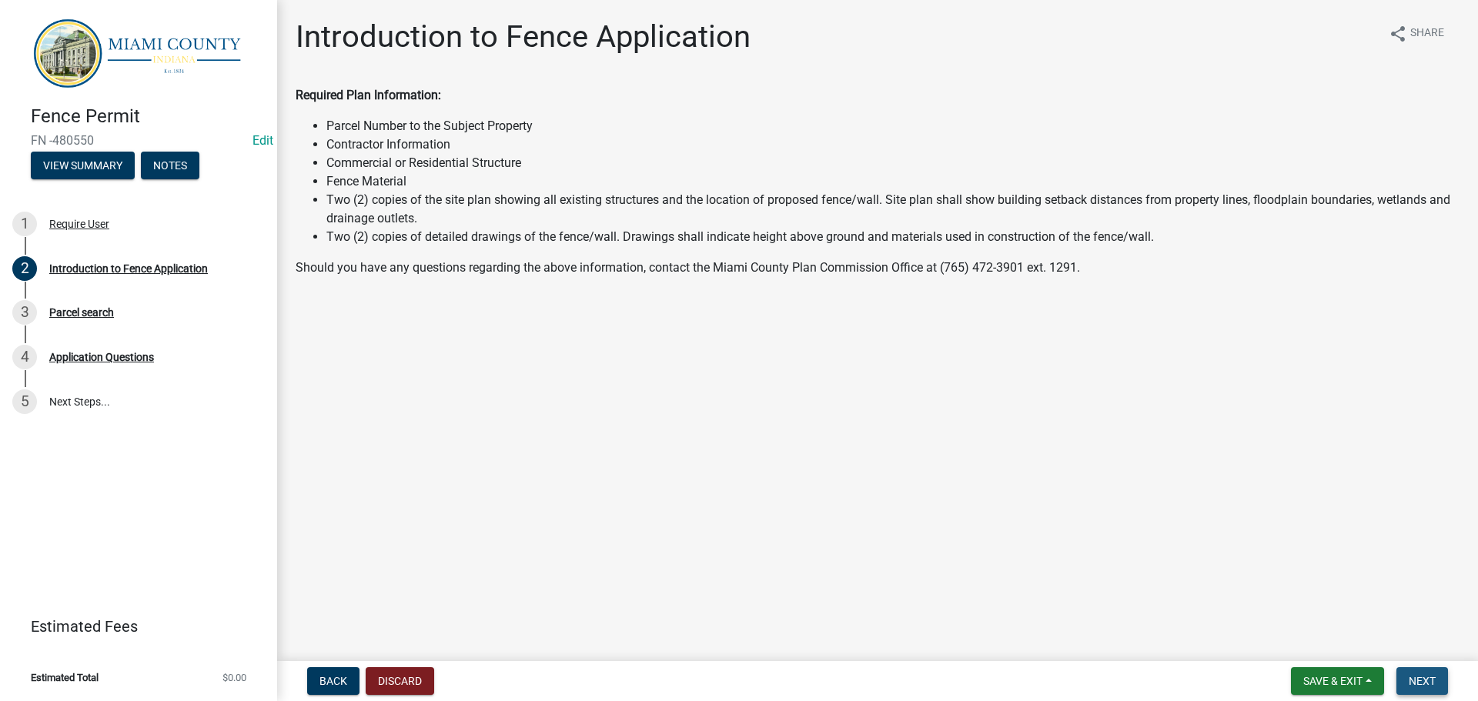
click at [1416, 679] on span "Next" at bounding box center [1422, 681] width 27 height 12
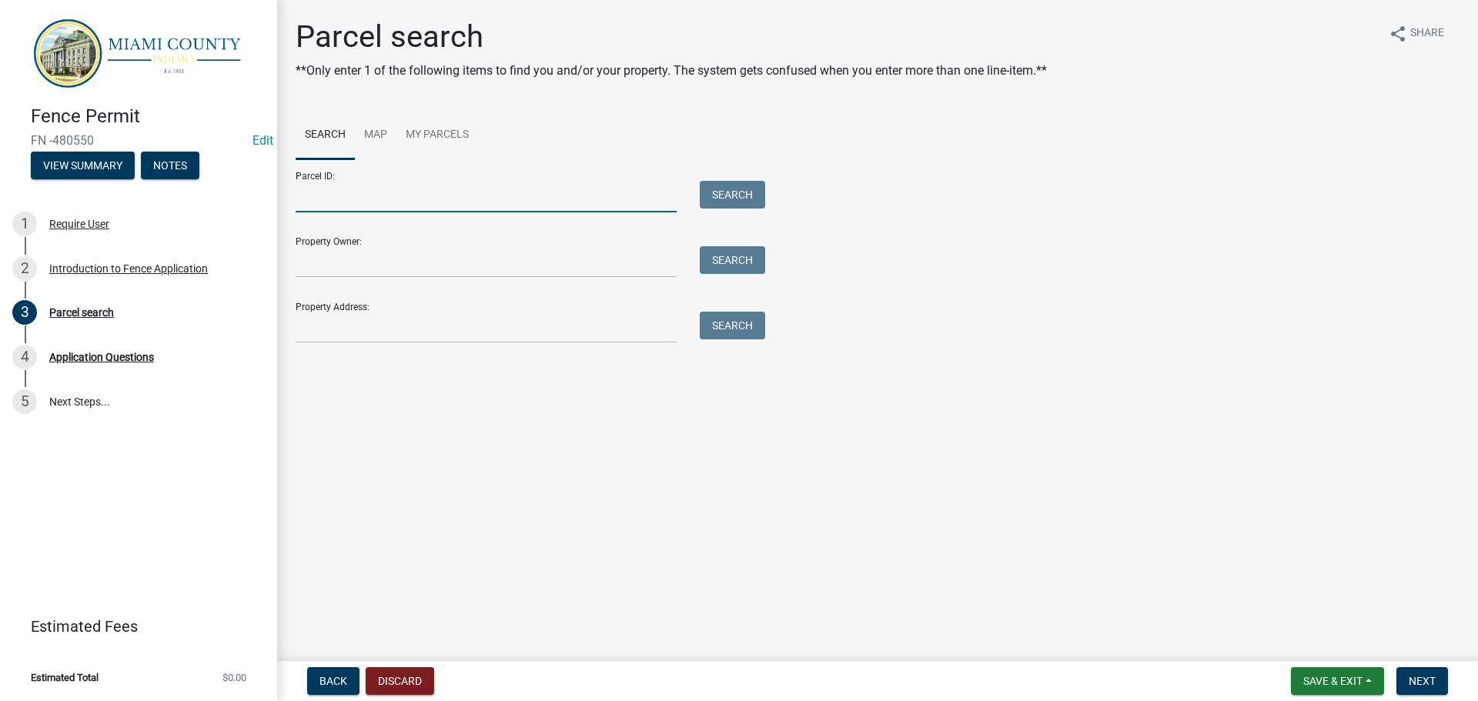
click at [361, 212] on input "Parcel ID:" at bounding box center [486, 197] width 381 height 32
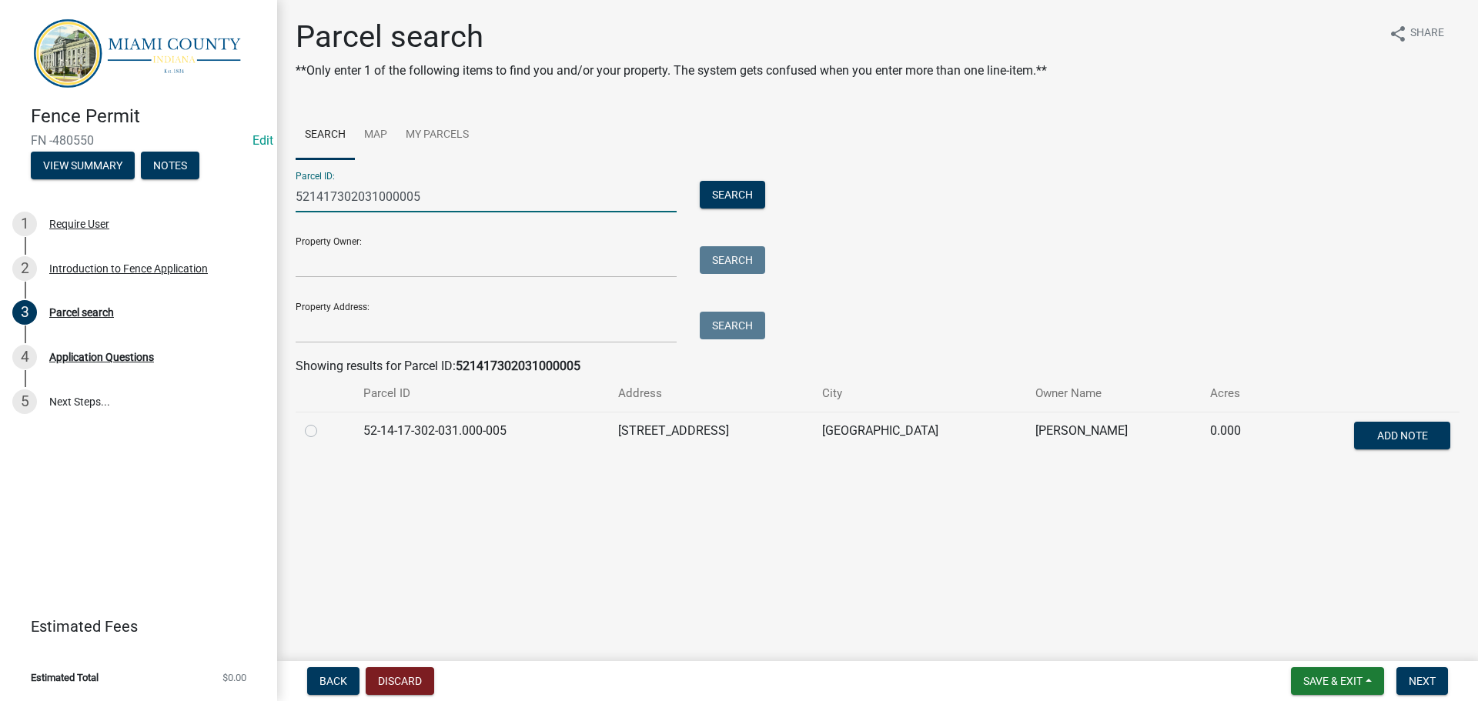
type input "521417302031000005"
drag, startPoint x: 313, startPoint y: 481, endPoint x: 406, endPoint y: 509, distance: 96.4
click at [323, 422] on label at bounding box center [323, 422] width 0 height 0
click at [323, 432] on input "radio" at bounding box center [328, 427] width 10 height 10
radio input "true"
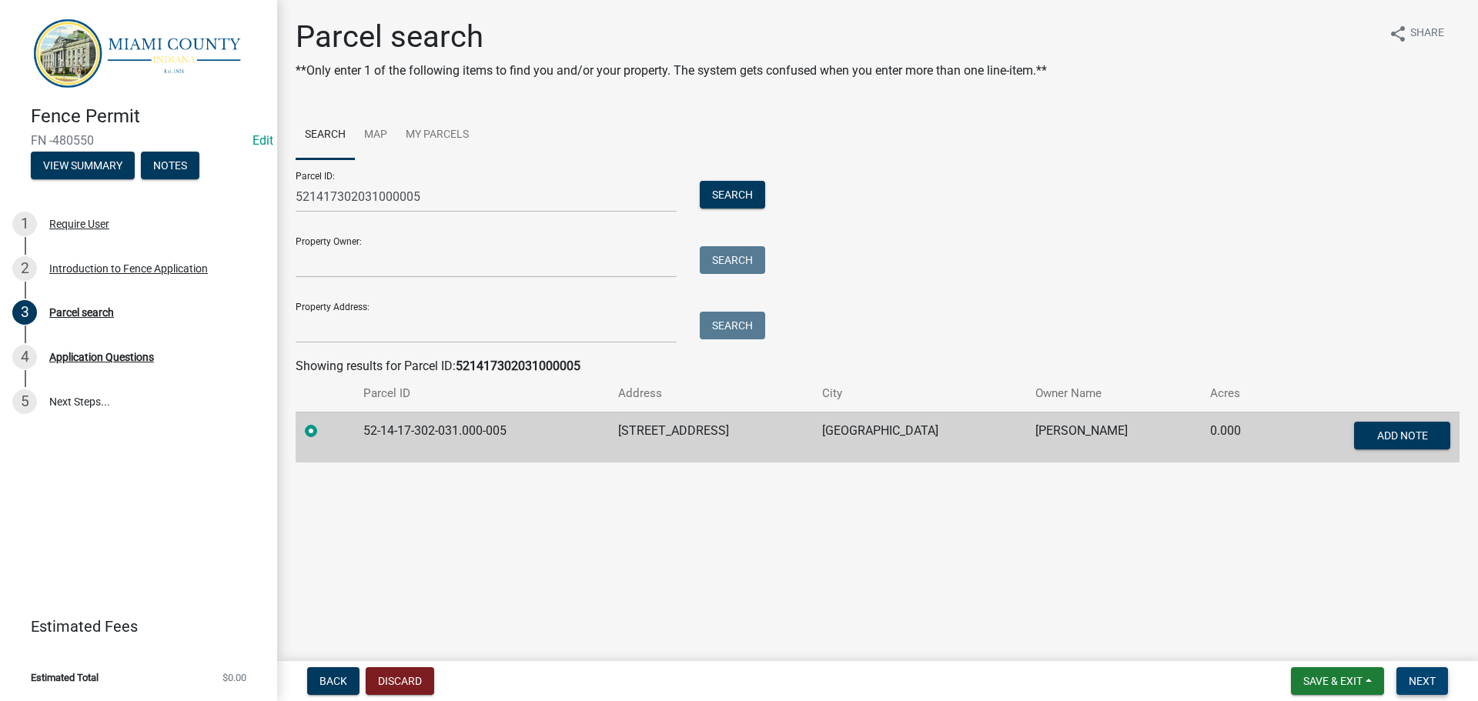
click at [1418, 680] on span "Next" at bounding box center [1422, 681] width 27 height 12
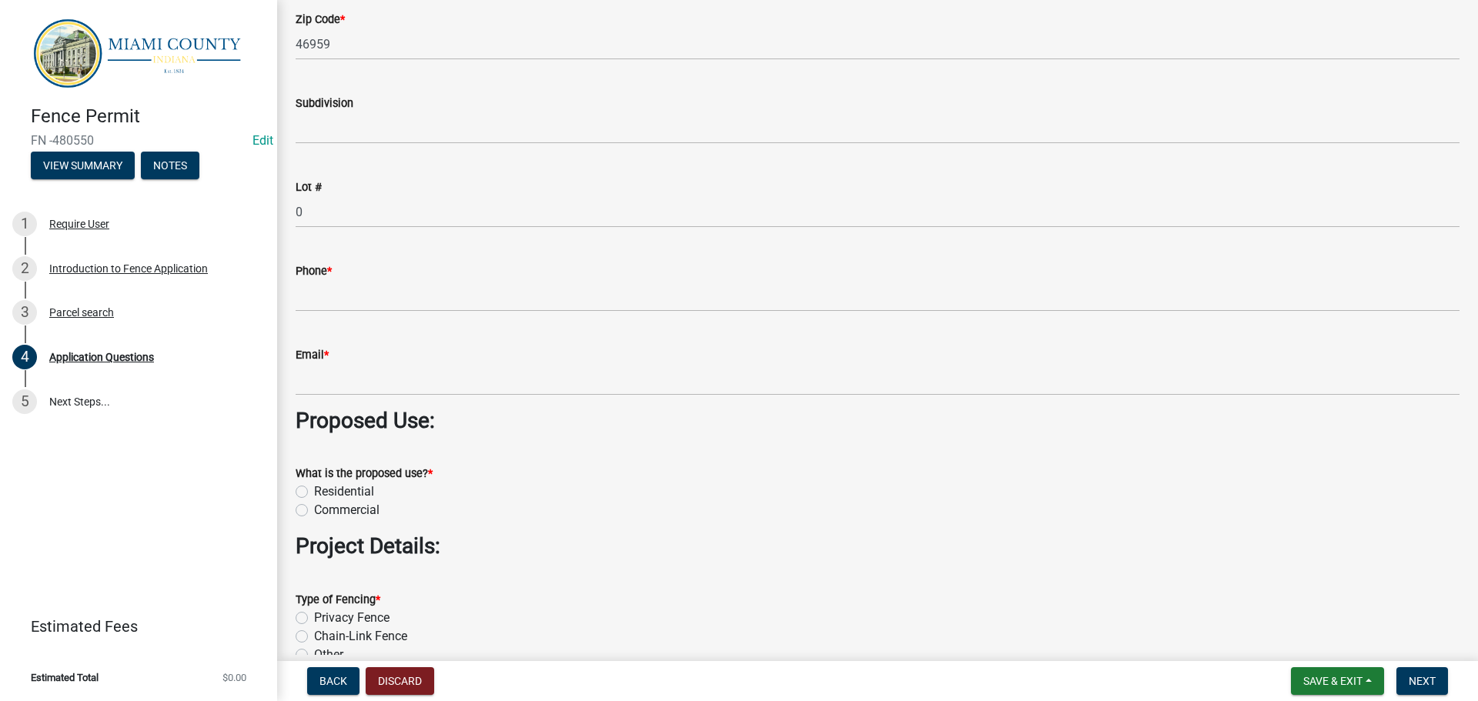
scroll to position [1155, 0]
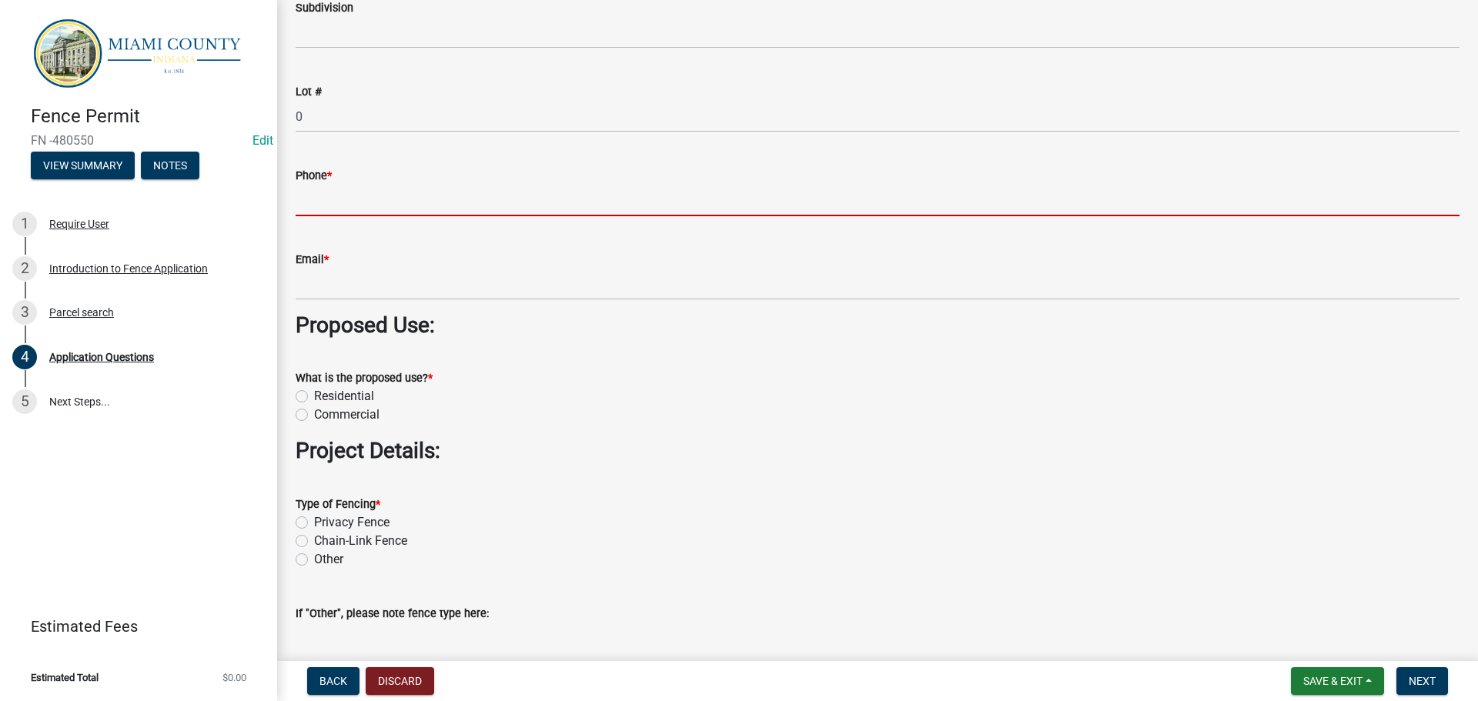
paste input "[PHONE_NUMBER]"
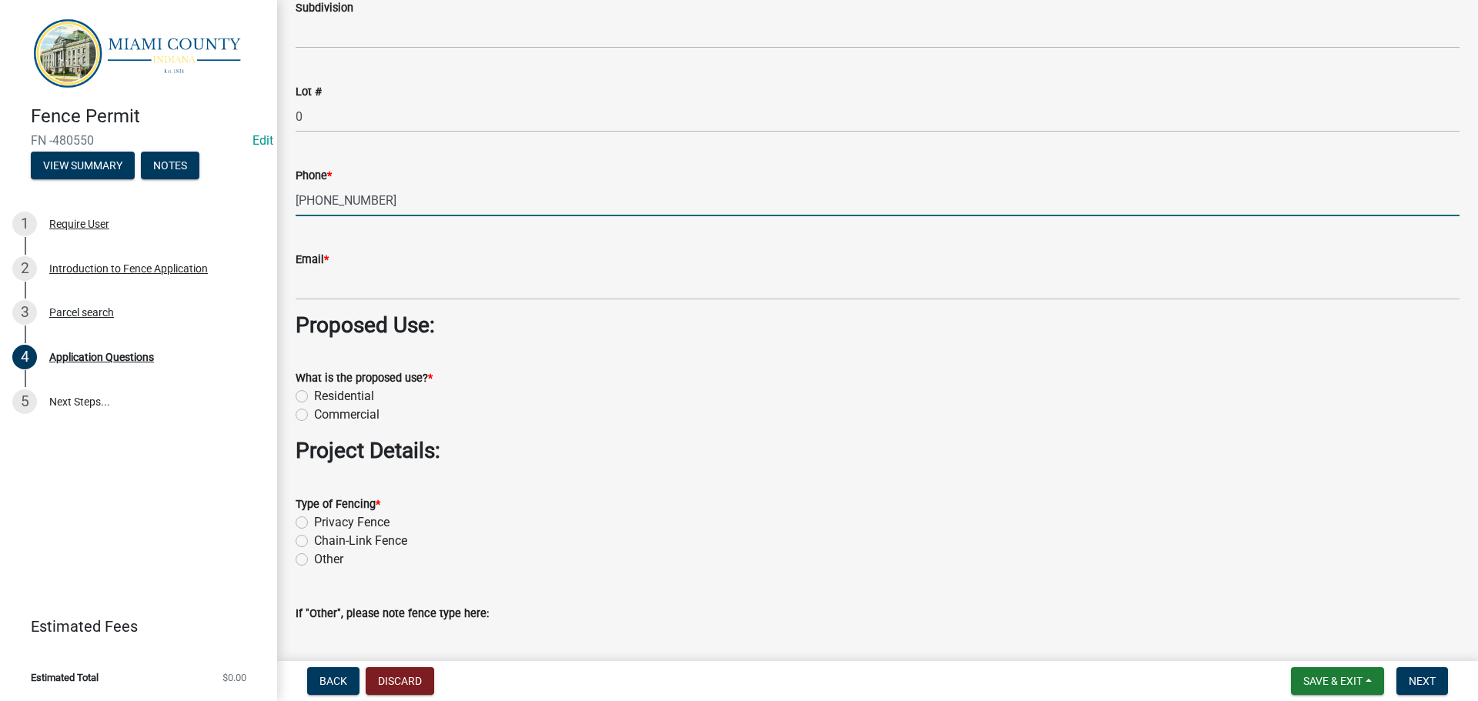
type input "[PHONE_NUMBER]"
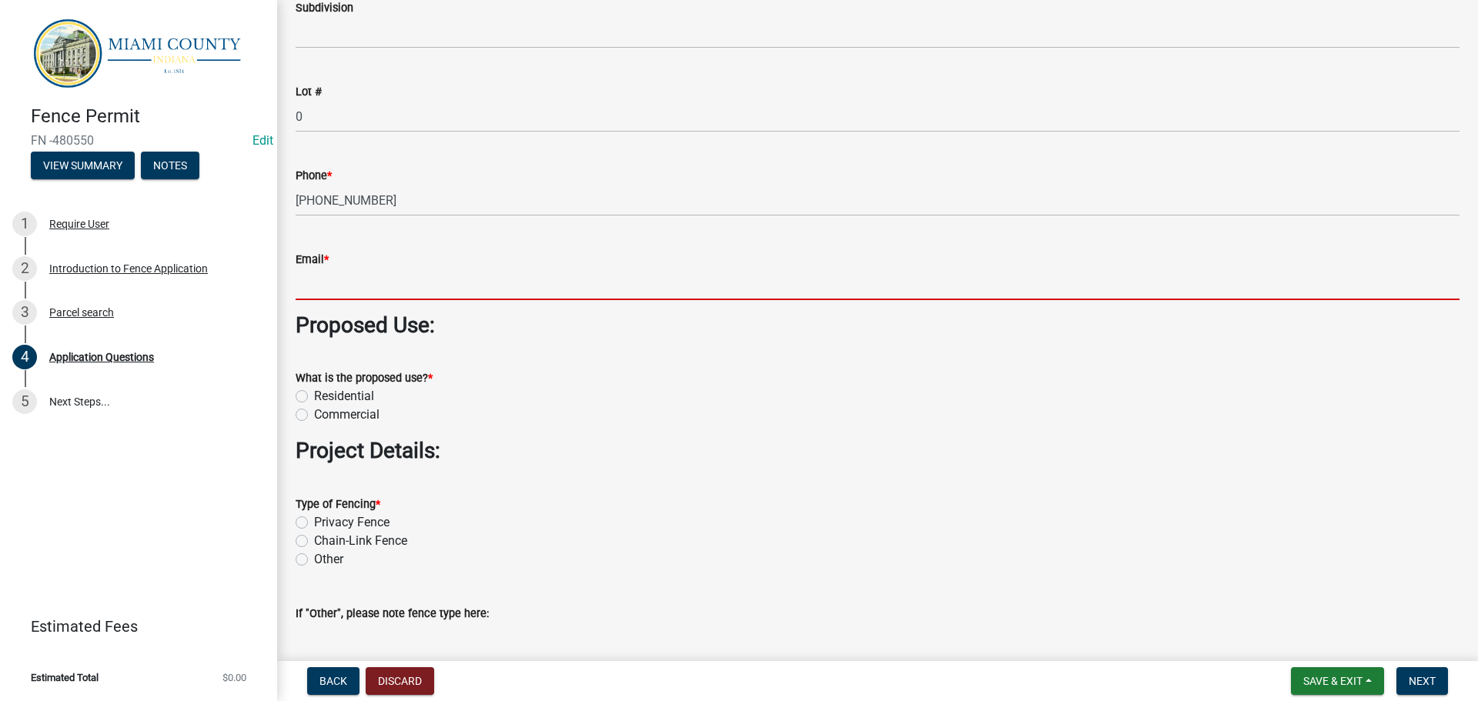
click at [355, 300] on input "Email *" at bounding box center [878, 285] width 1164 height 32
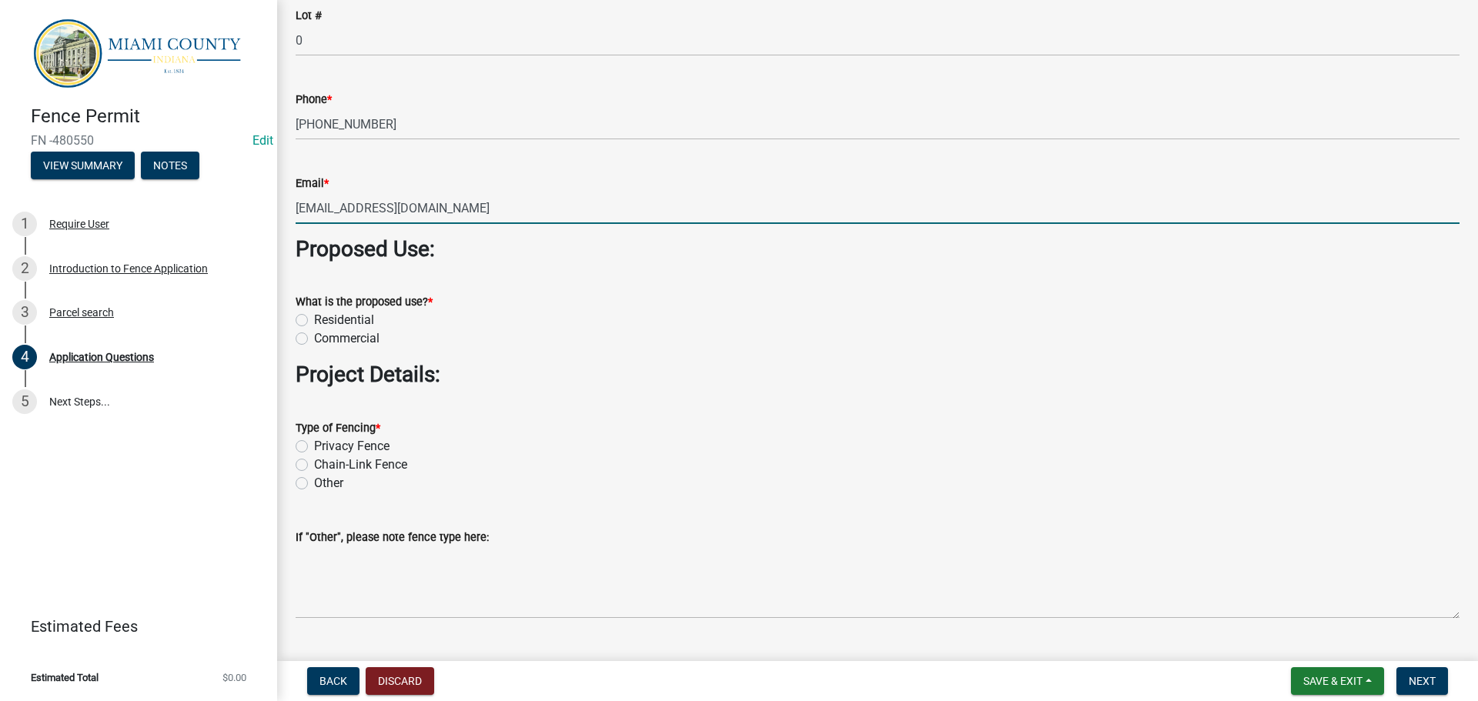
scroll to position [1386, 0]
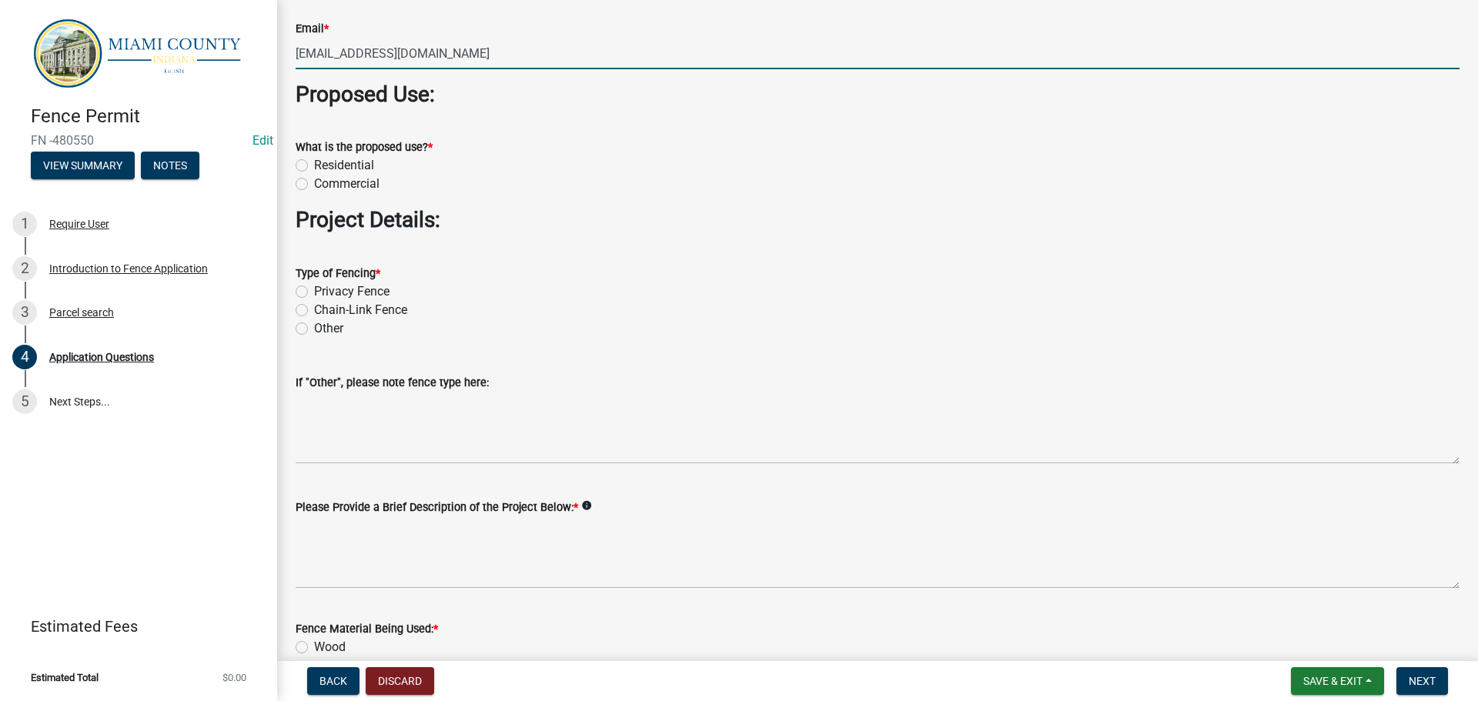
type input "[EMAIL_ADDRESS][DOMAIN_NAME]"
click at [314, 175] on label "Residential" at bounding box center [344, 165] width 60 height 18
click at [314, 166] on input "Residential" at bounding box center [319, 161] width 10 height 10
radio input "true"
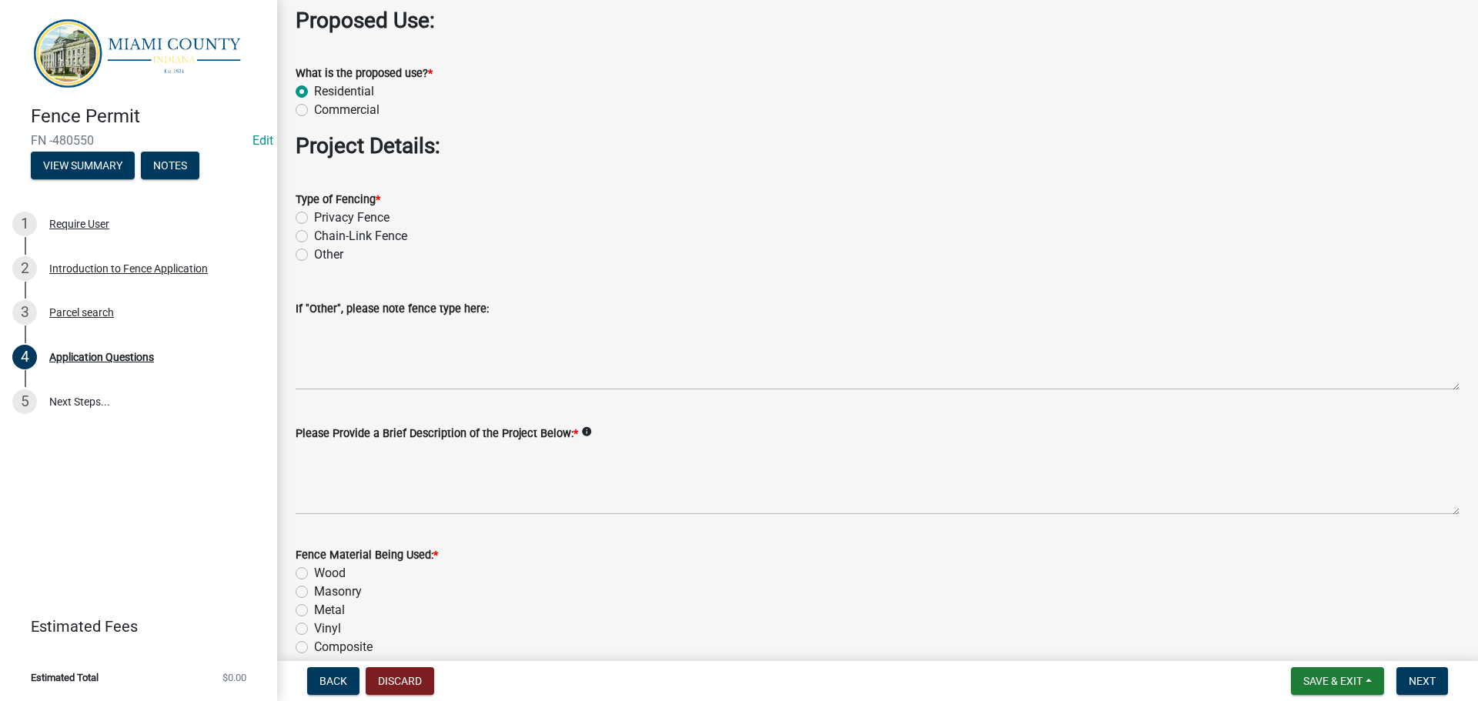
scroll to position [1463, 0]
click at [314, 224] on label "Privacy Fence" at bounding box center [351, 215] width 75 height 18
click at [314, 216] on input "Privacy Fence" at bounding box center [319, 211] width 10 height 10
radio input "true"
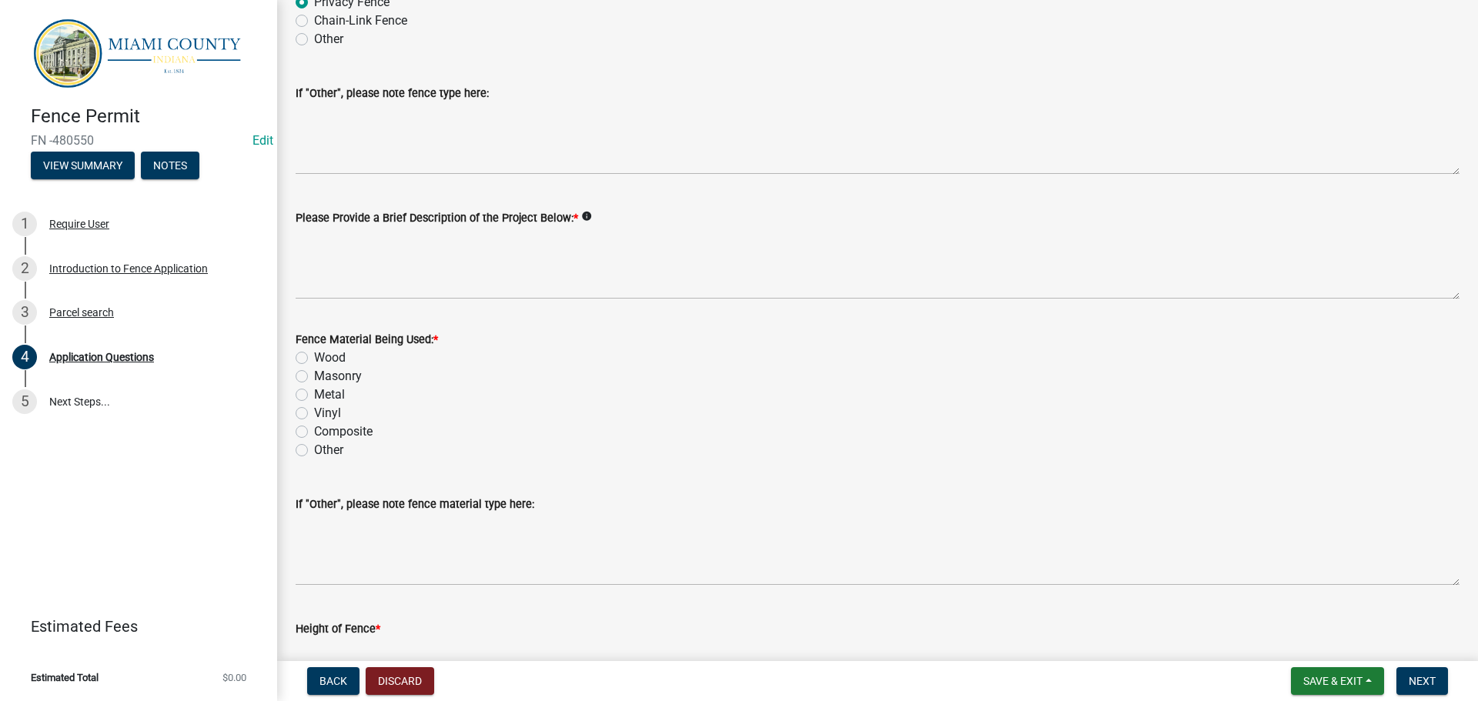
scroll to position [1694, 0]
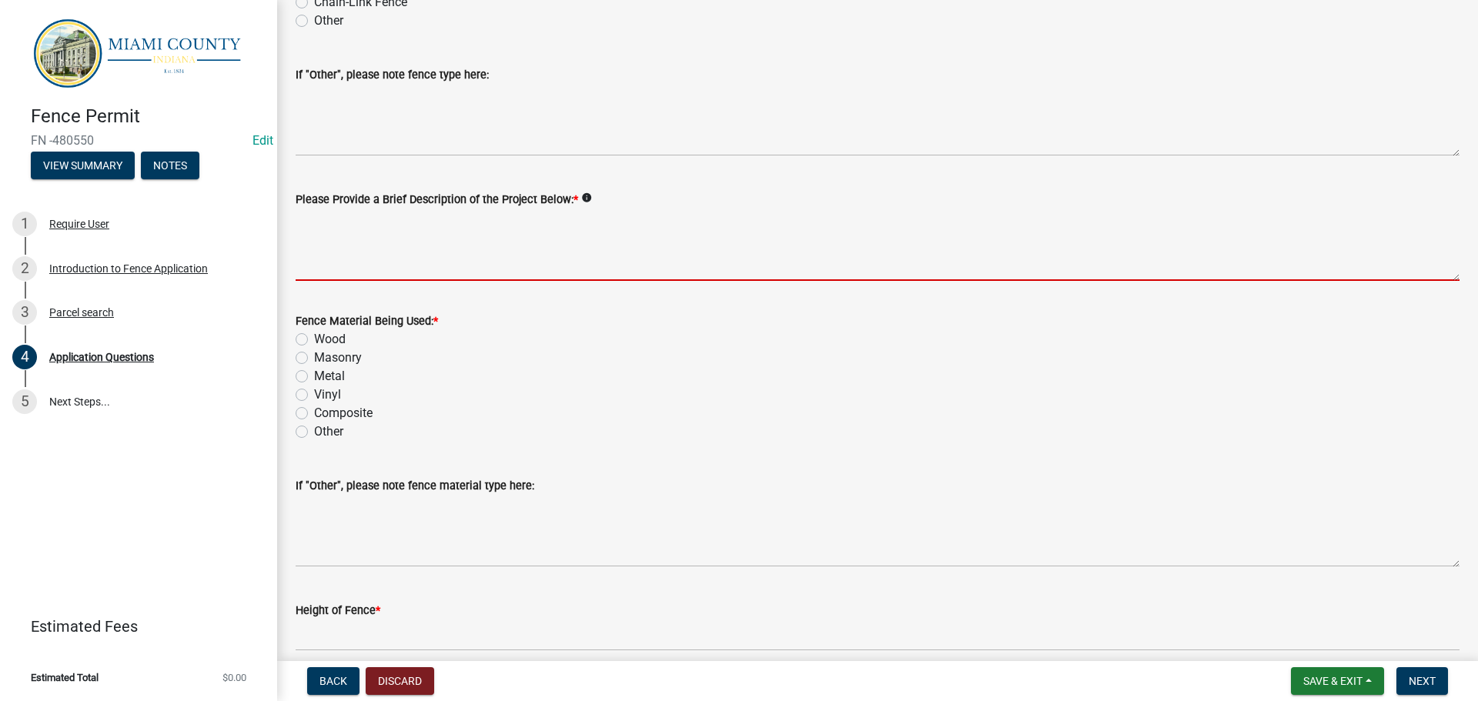
click at [396, 281] on textarea "Please Provide a Brief Description of the Project Below: *" at bounding box center [878, 245] width 1164 height 72
click at [314, 12] on label "Chain-Link Fence" at bounding box center [360, 2] width 93 height 18
radio input "true"
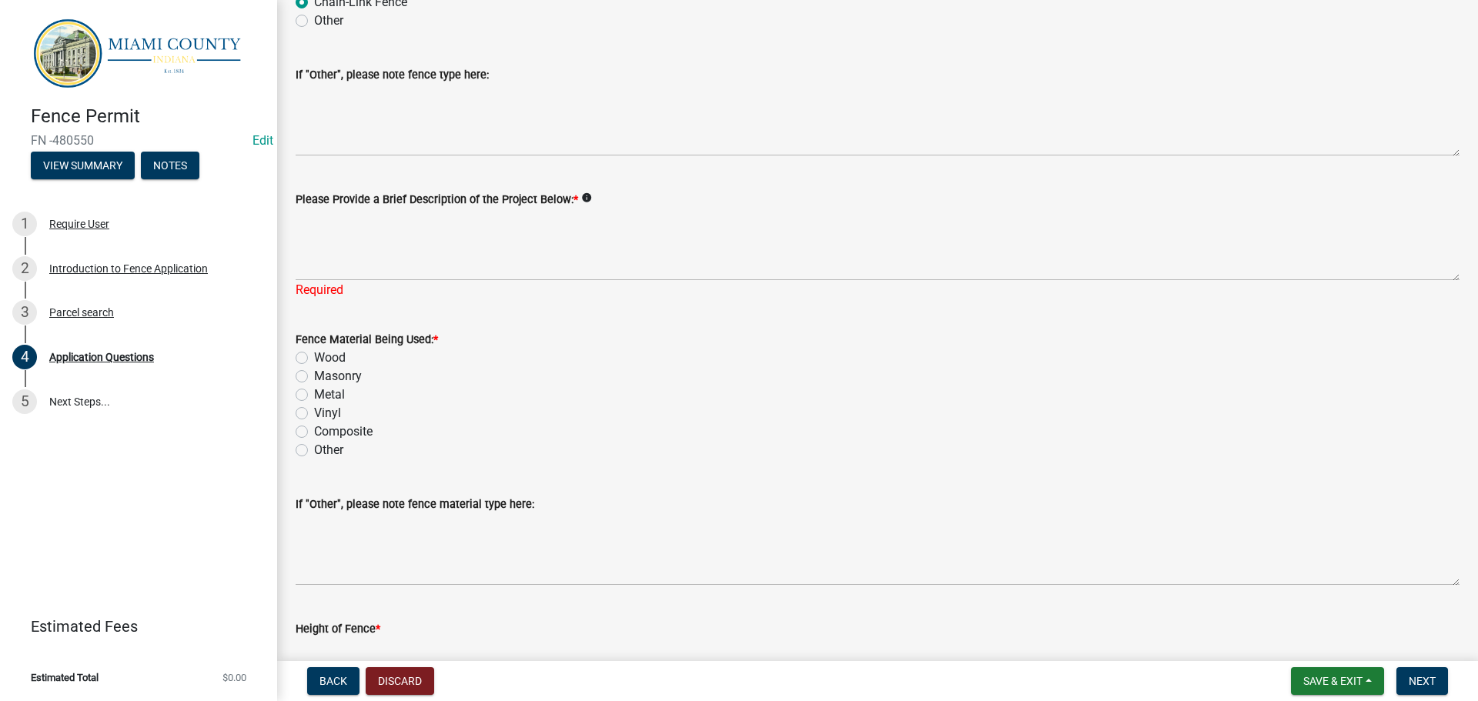
radio input "true"
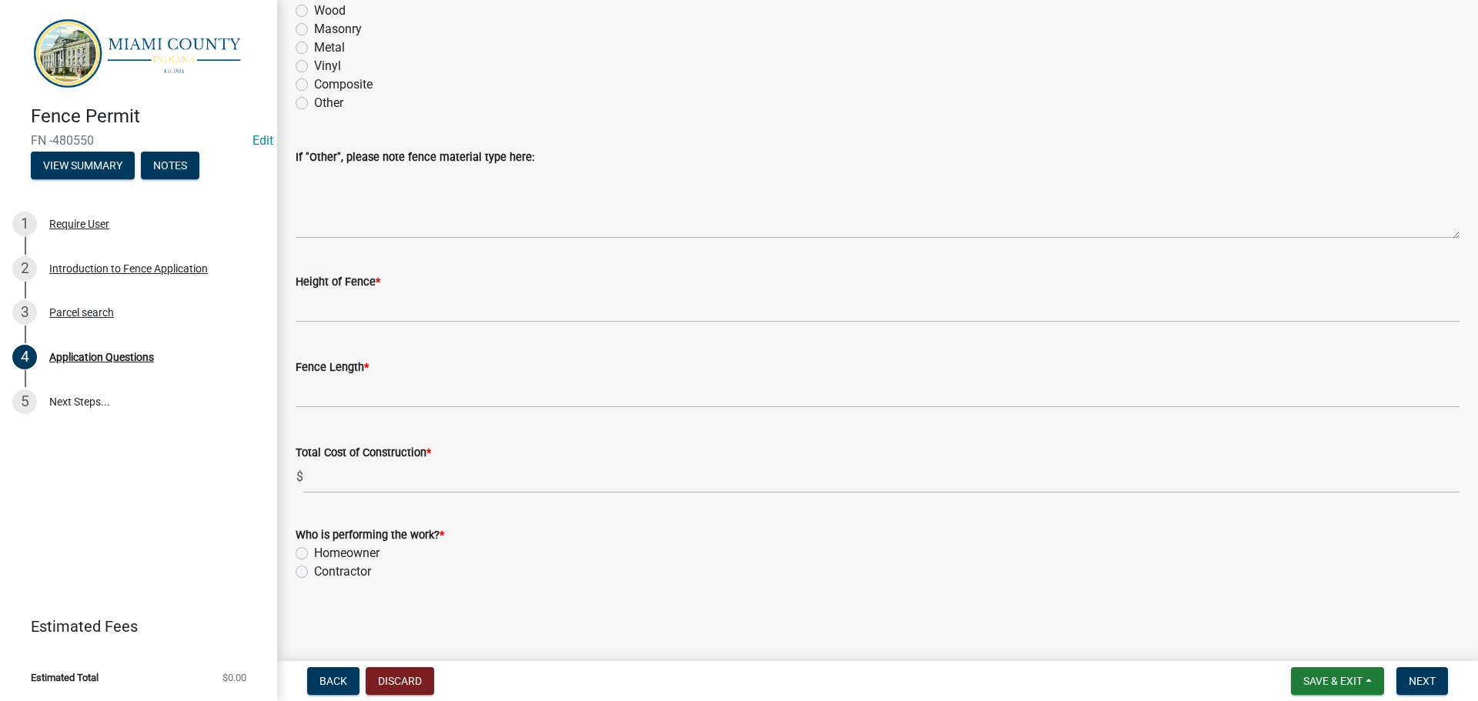
scroll to position [2309, 0]
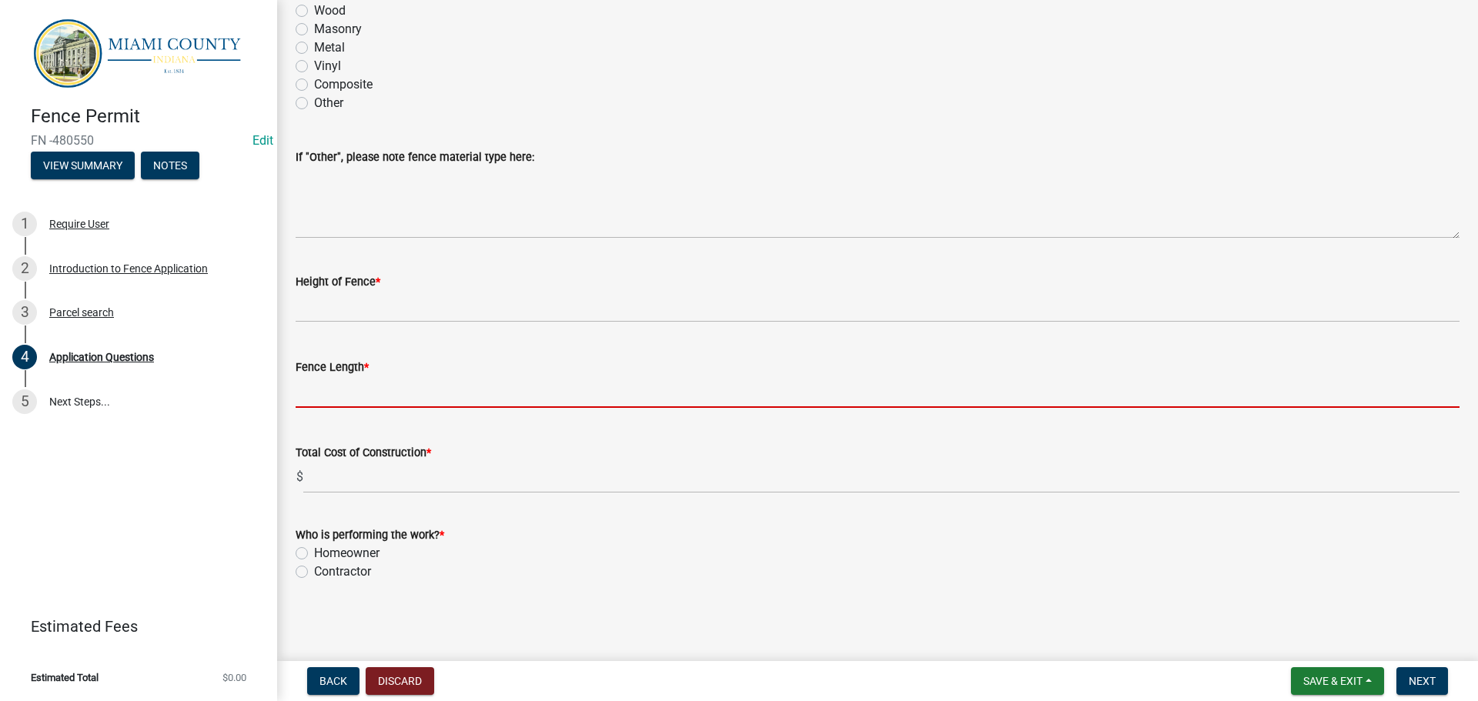
click at [428, 408] on input "text" at bounding box center [878, 392] width 1164 height 32
click at [338, 408] on input "text" at bounding box center [878, 392] width 1164 height 32
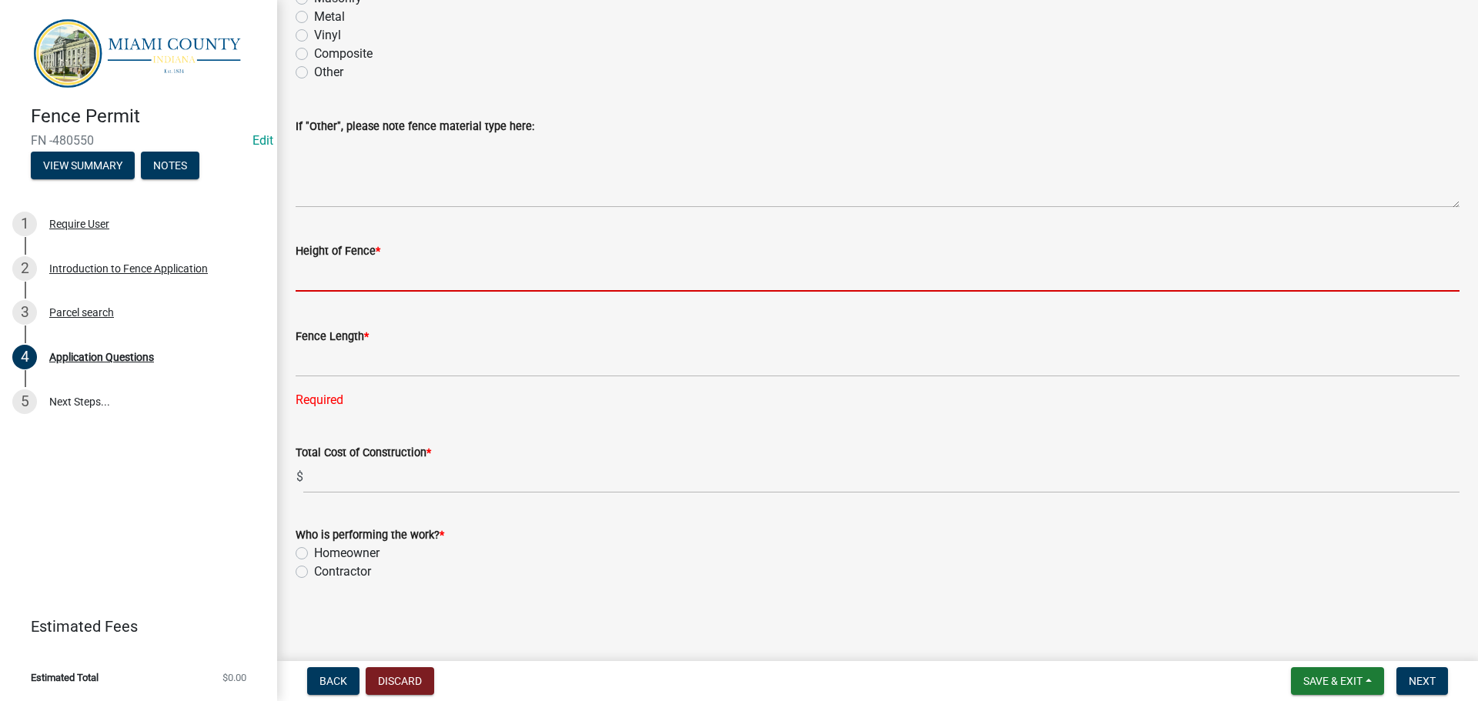
click at [378, 292] on input "text" at bounding box center [878, 276] width 1164 height 32
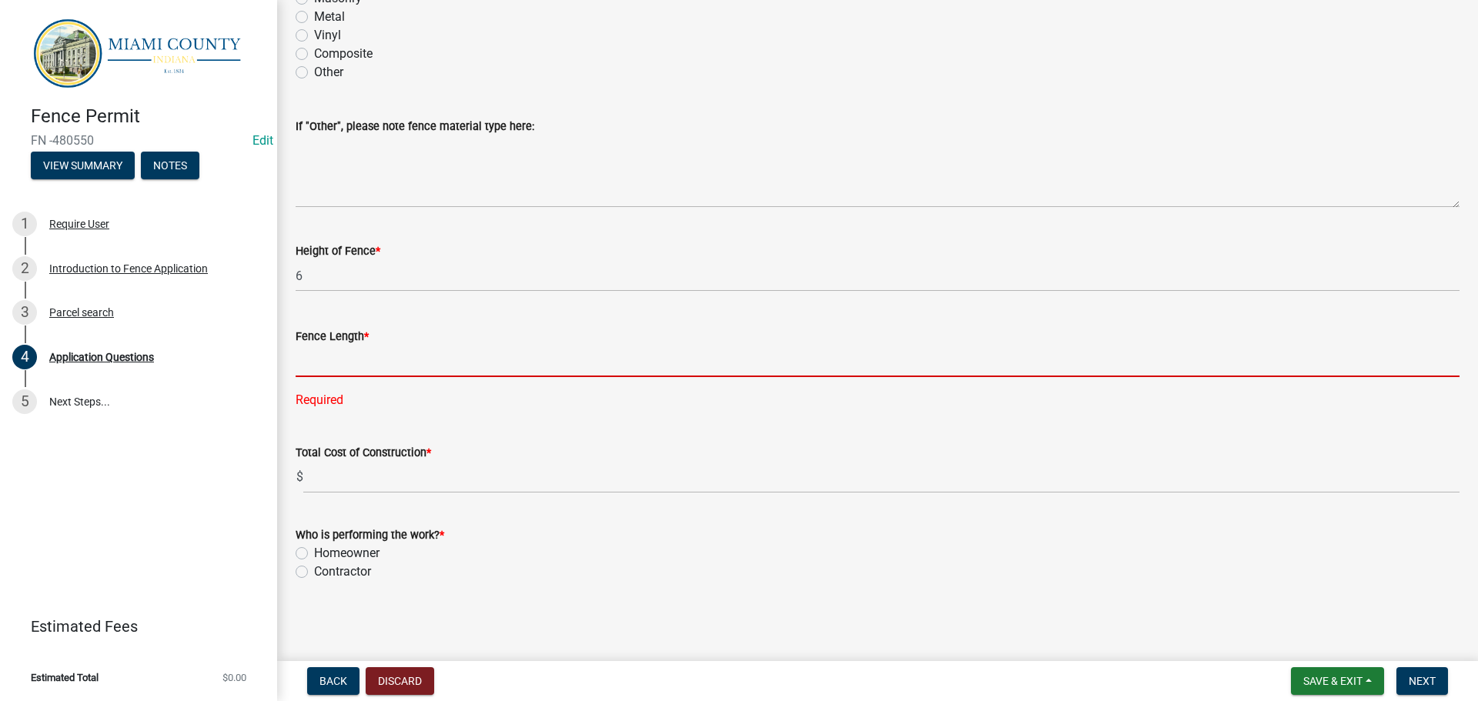
click at [403, 377] on input "text" at bounding box center [878, 362] width 1164 height 32
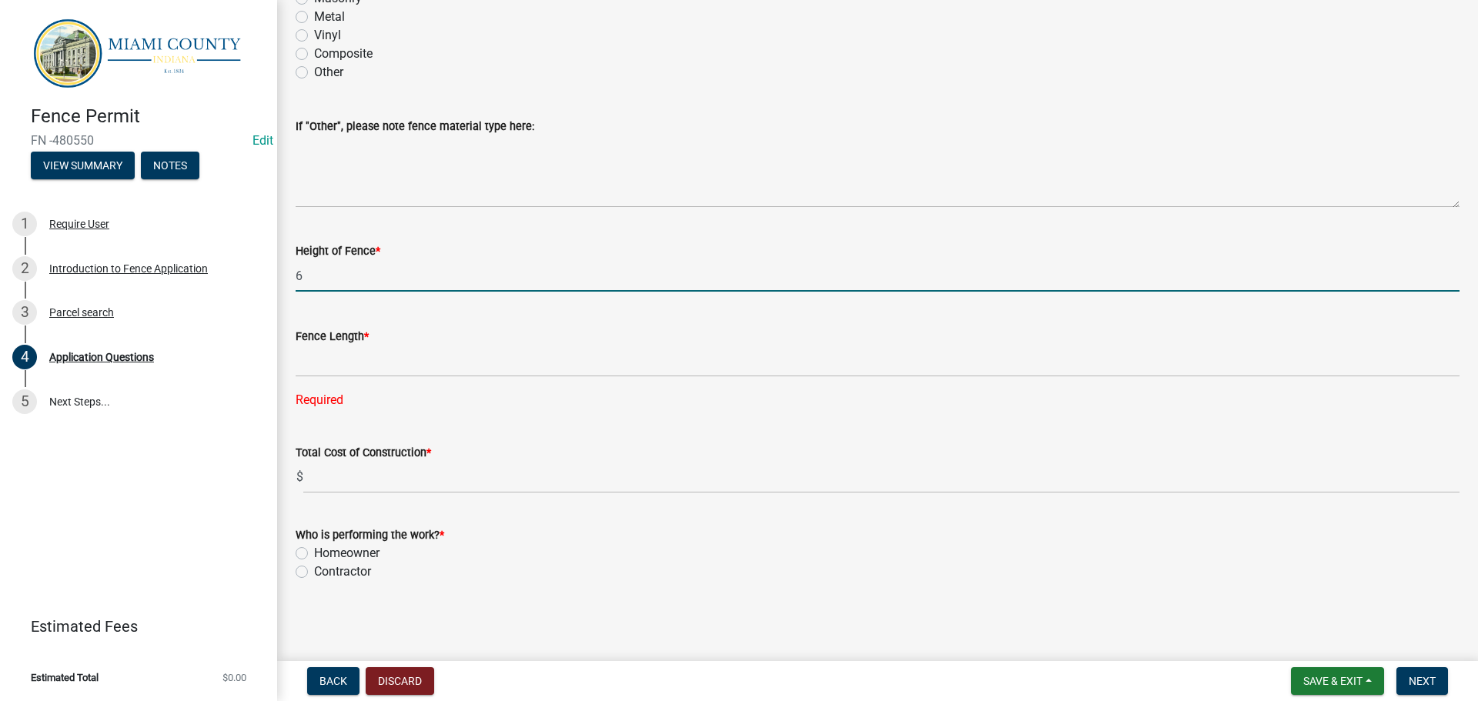
click at [356, 292] on input "6" at bounding box center [878, 276] width 1164 height 32
click at [326, 363] on div "Fence Length * Required" at bounding box center [878, 358] width 1164 height 104
drag, startPoint x: 373, startPoint y: 332, endPoint x: 305, endPoint y: 336, distance: 67.9
click at [305, 292] on input "68" at bounding box center [878, 276] width 1164 height 32
type input "6"
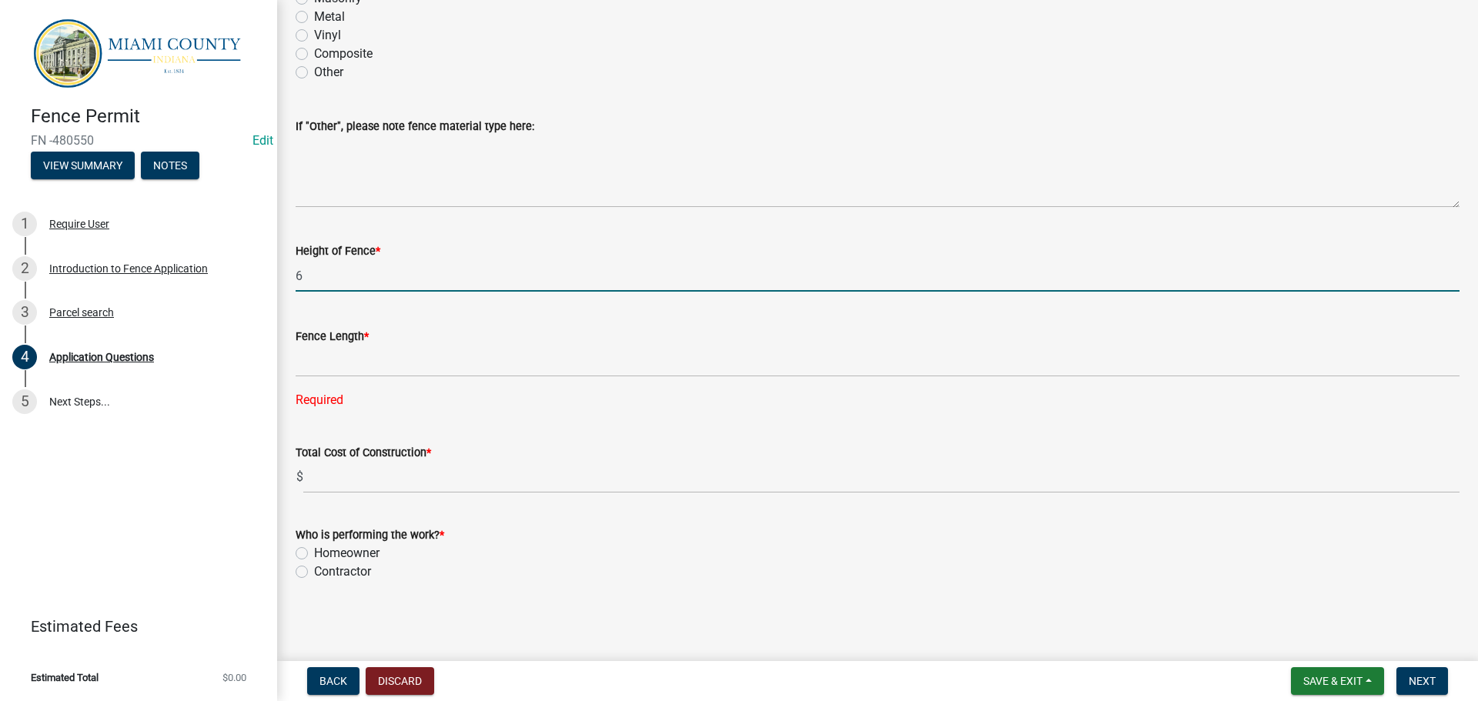
click at [380, 367] on div "Fence Length * Required" at bounding box center [878, 358] width 1164 height 104
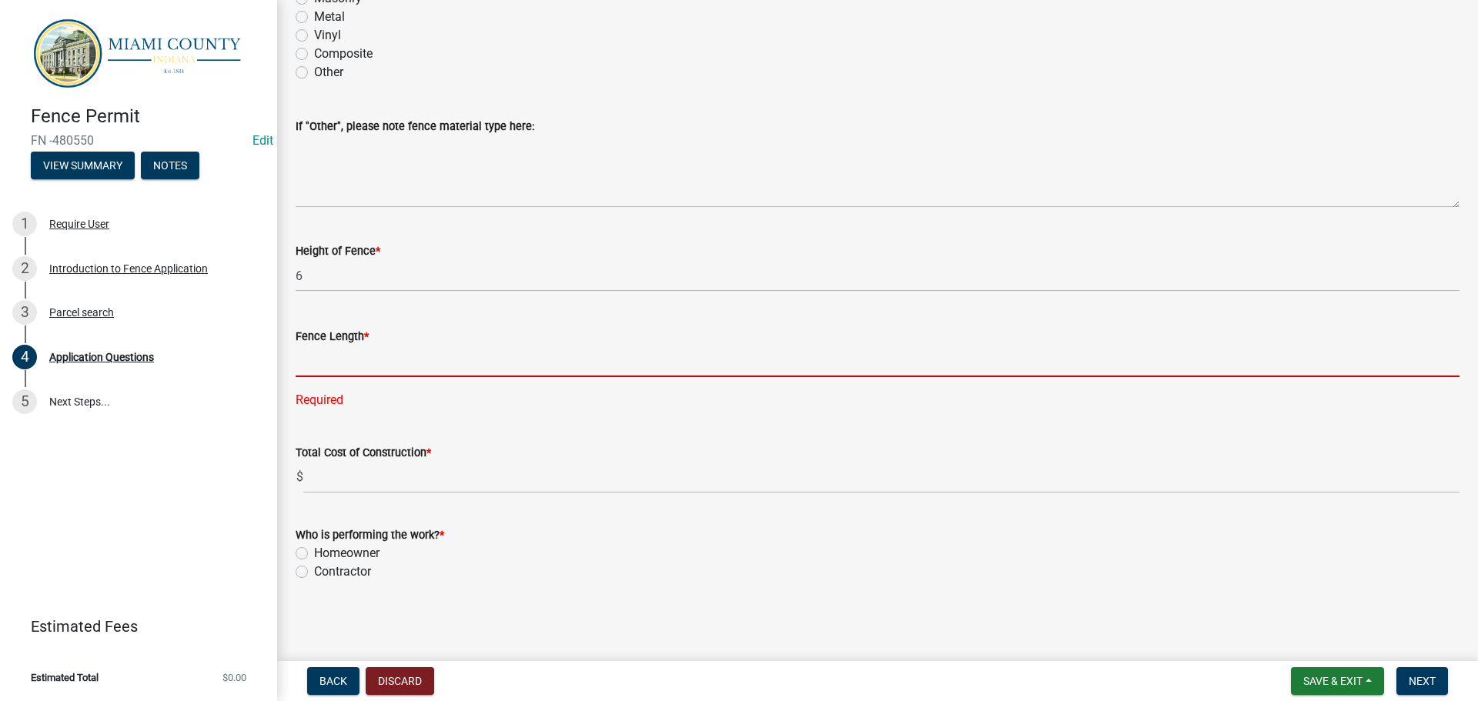
click at [354, 377] on input "text" at bounding box center [878, 362] width 1164 height 32
click at [334, 377] on input "text" at bounding box center [878, 362] width 1164 height 32
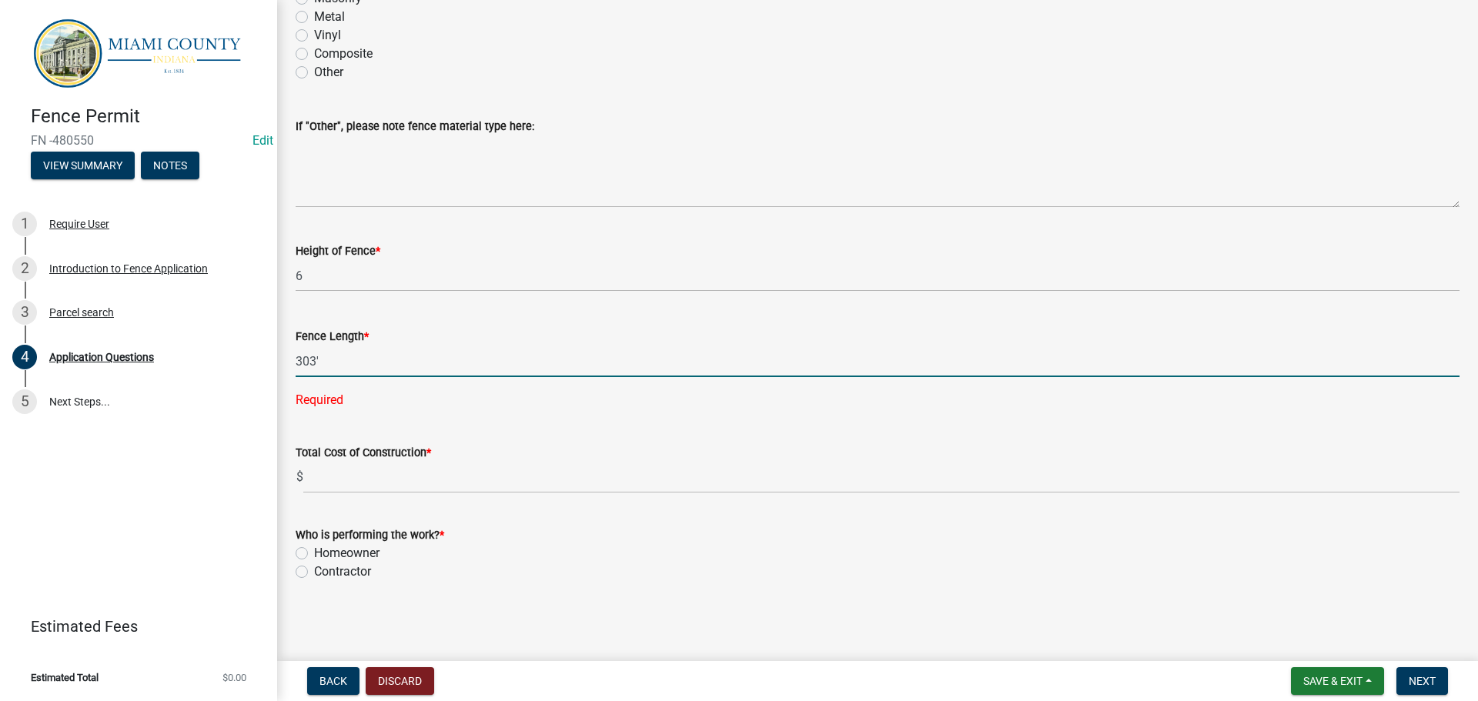
type input "303"
click at [413, 371] on div "Fence Length * 303 Required" at bounding box center [878, 358] width 1164 height 104
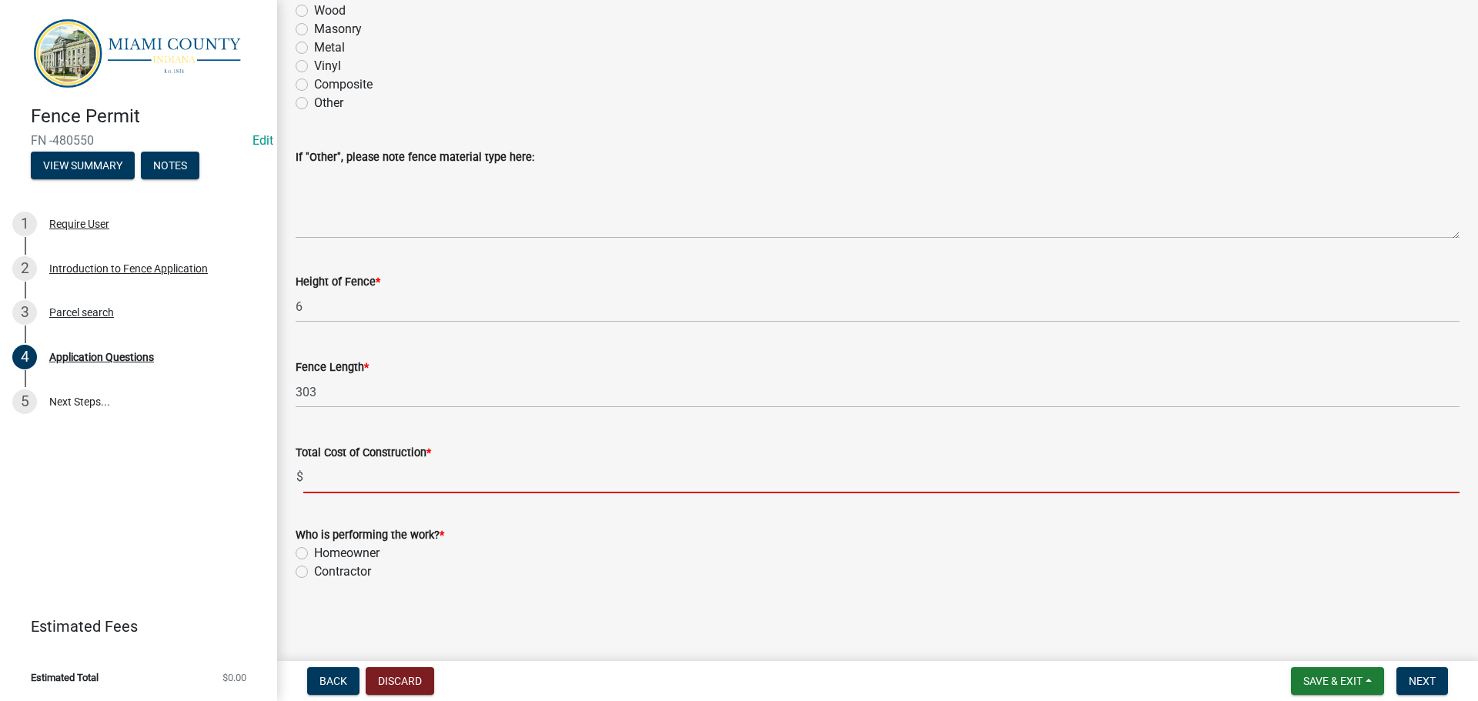
click at [392, 493] on input "text" at bounding box center [881, 478] width 1156 height 32
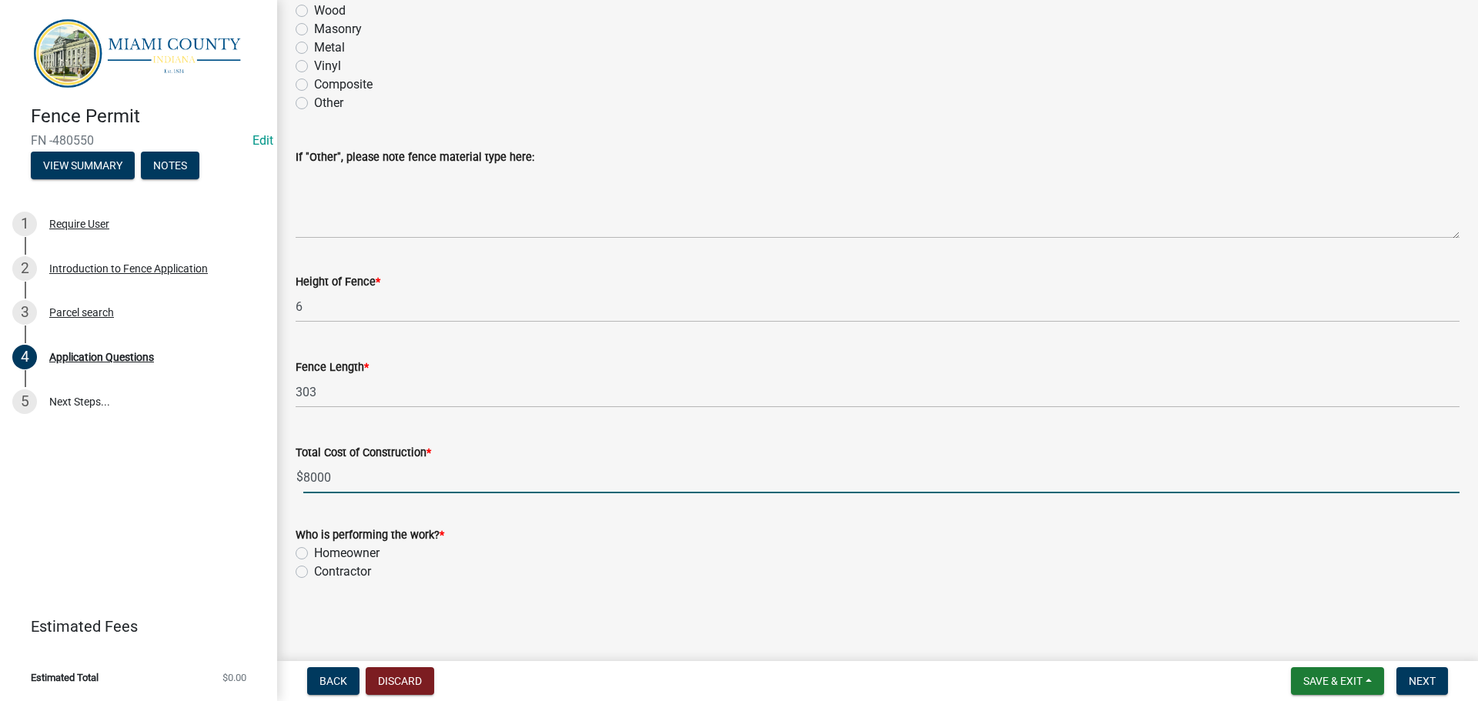
type input "8000.00"
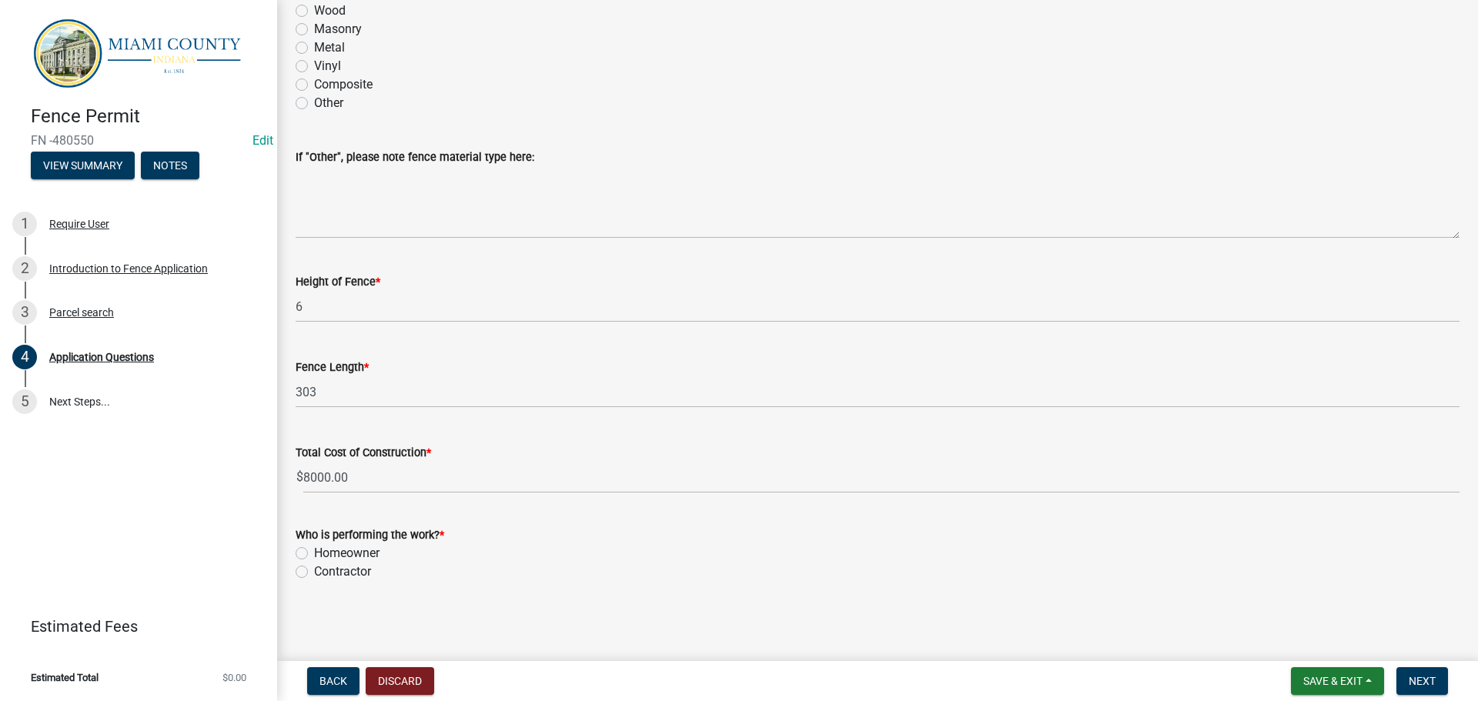
click at [453, 474] on div "Total Cost of Construction * $ 8000.00" at bounding box center [878, 458] width 1164 height 72
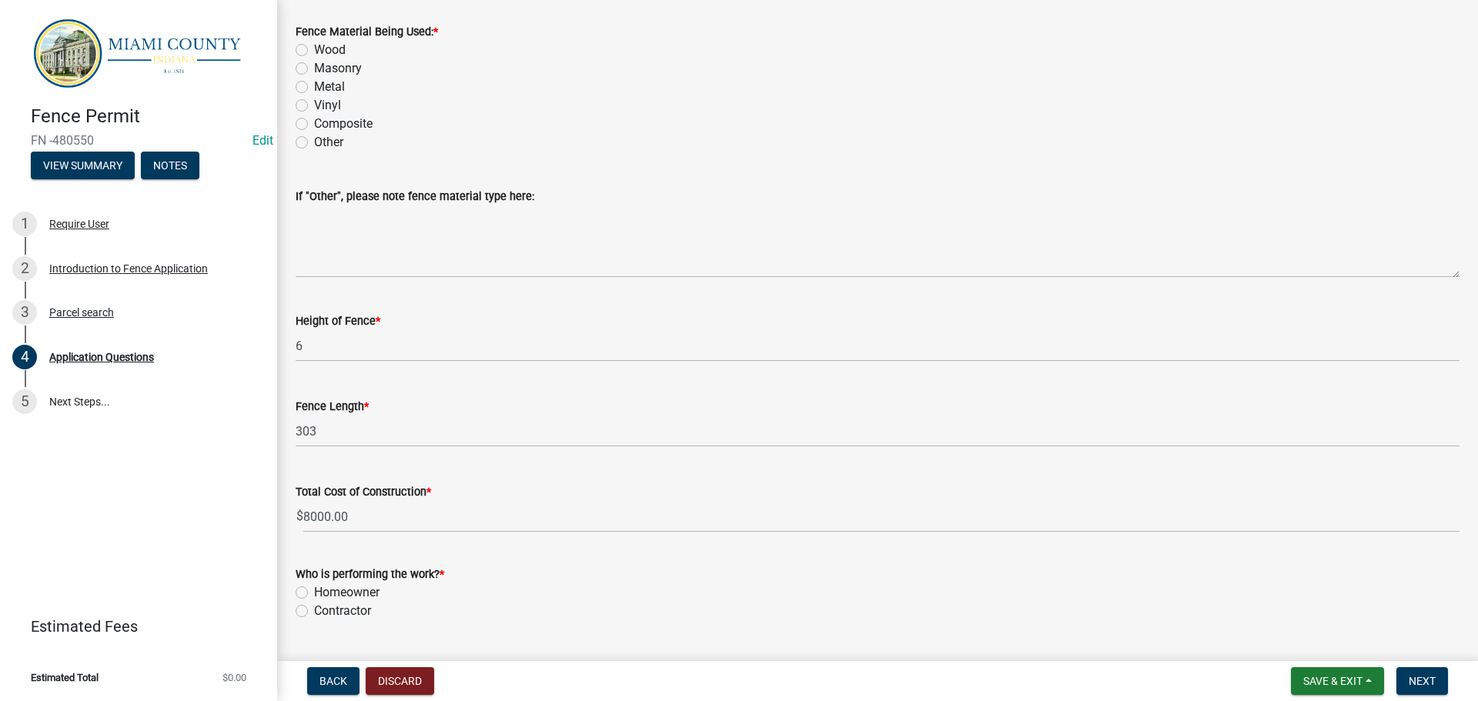
click at [314, 115] on label "Vinyl" at bounding box center [327, 105] width 27 height 18
click at [314, 106] on input "Vinyl" at bounding box center [319, 101] width 10 height 10
radio input "true"
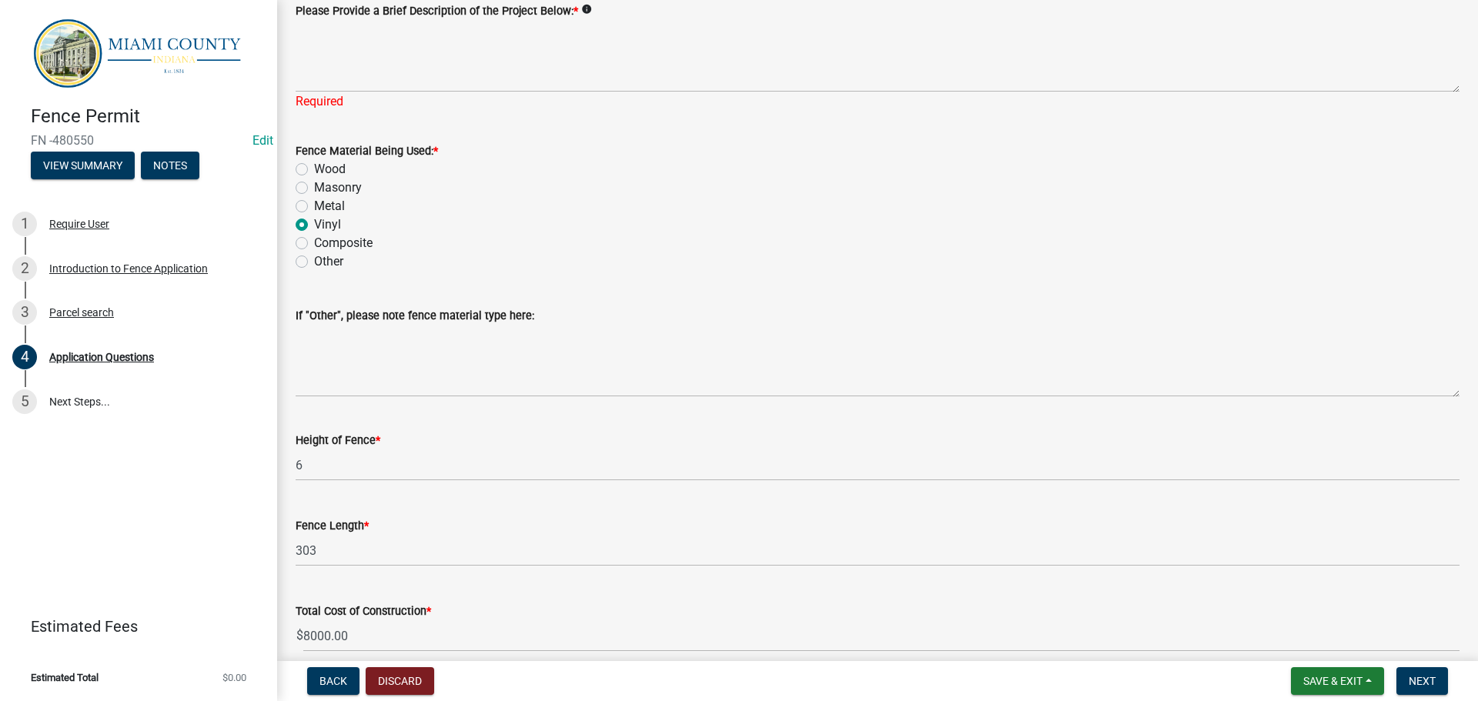
scroll to position [1848, 0]
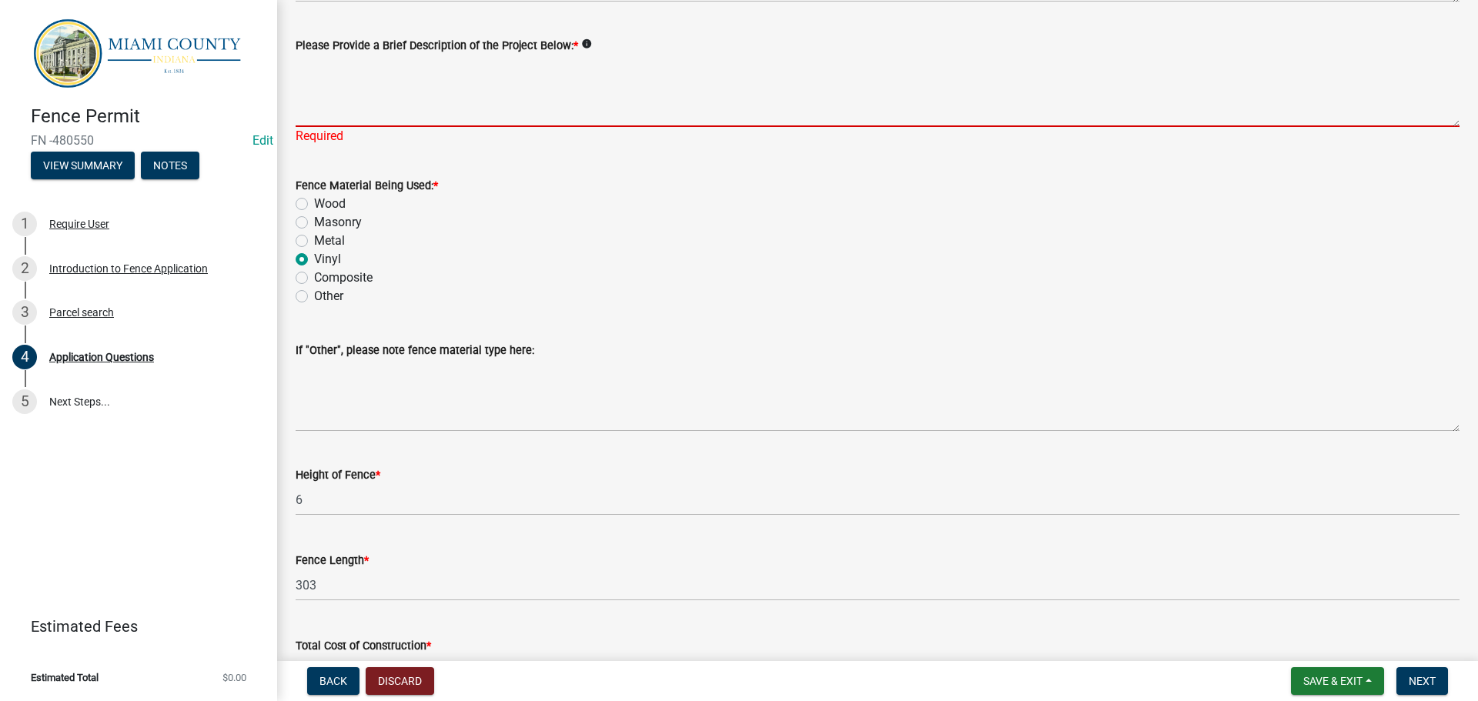
click at [479, 127] on textarea "Please Provide a Brief Description of the Project Below: *" at bounding box center [878, 91] width 1164 height 72
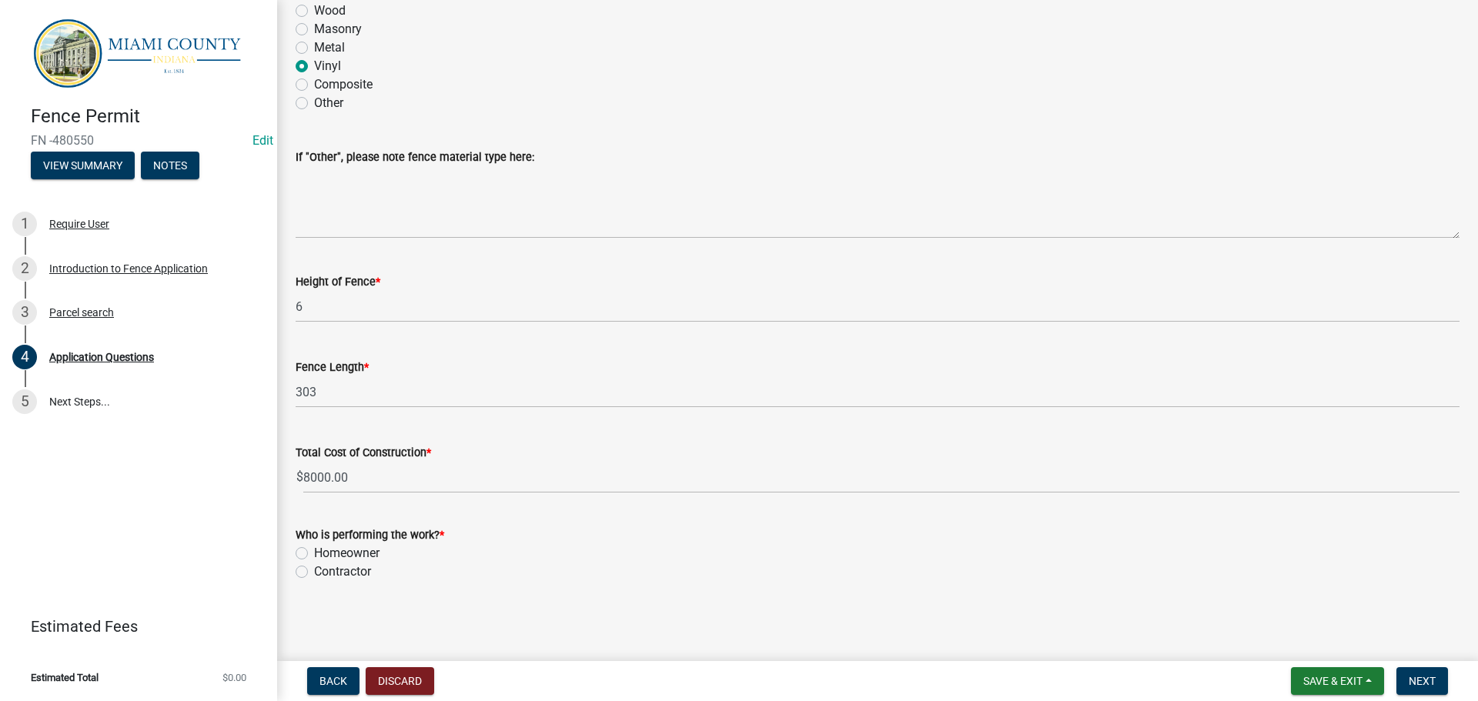
scroll to position [2155, 0]
type textarea "6' vinyl privacy fence on the exterior of the property; 8' vinyl privacy fence …"
click at [356, 106] on form "Fence Material Being Used: * Wood Masonry Metal Vinyl Composite Other" at bounding box center [878, 39] width 1164 height 148
click at [314, 544] on label "Homeowner" at bounding box center [346, 553] width 65 height 18
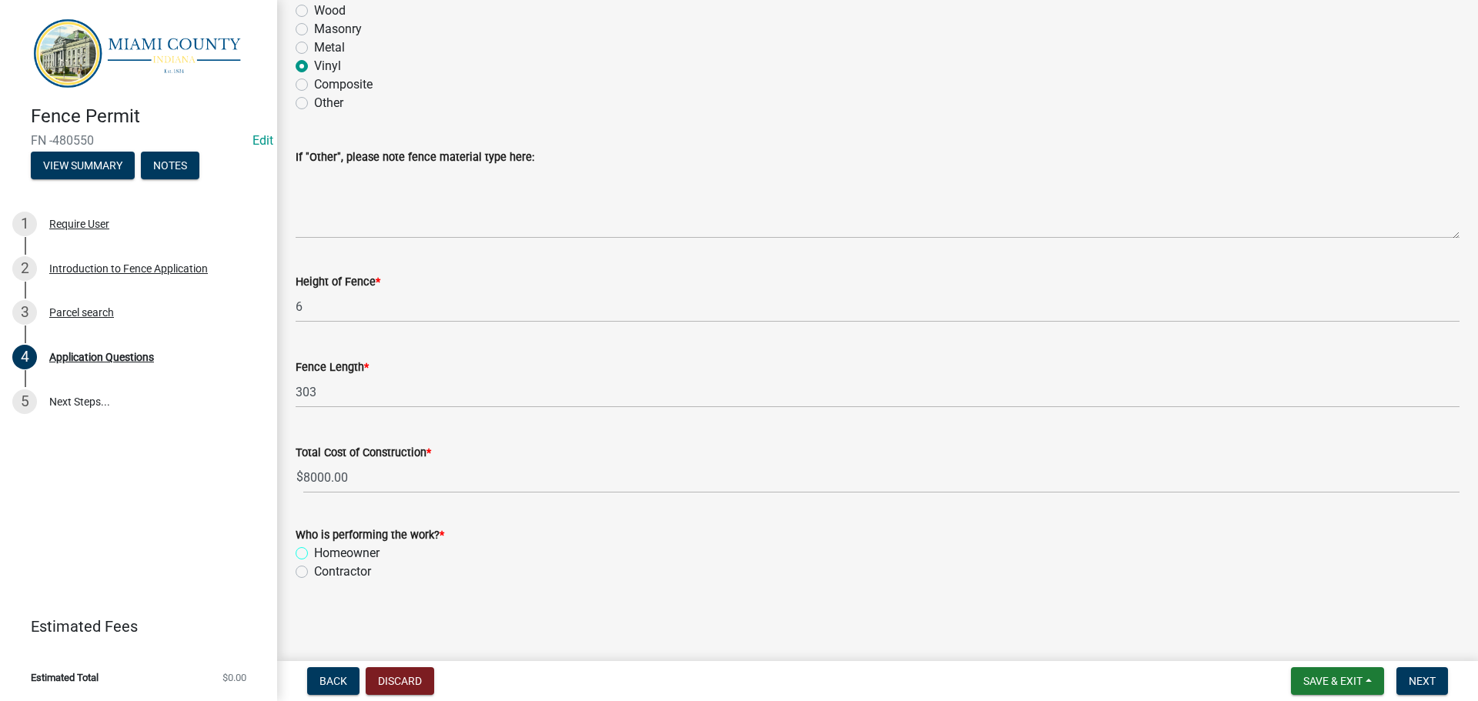
click at [314, 544] on input "Homeowner" at bounding box center [319, 549] width 10 height 10
radio input "true"
click at [1411, 681] on span "Next" at bounding box center [1422, 681] width 27 height 12
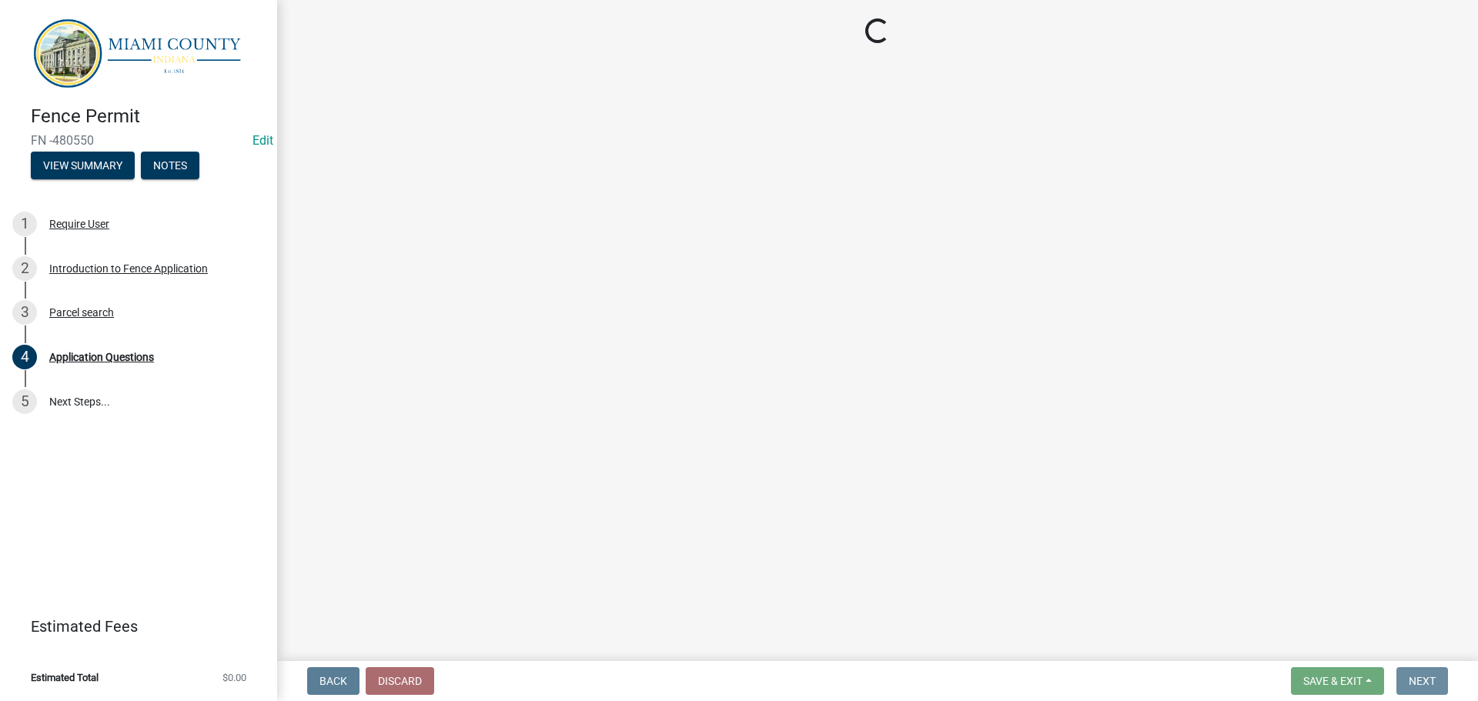
scroll to position [0, 0]
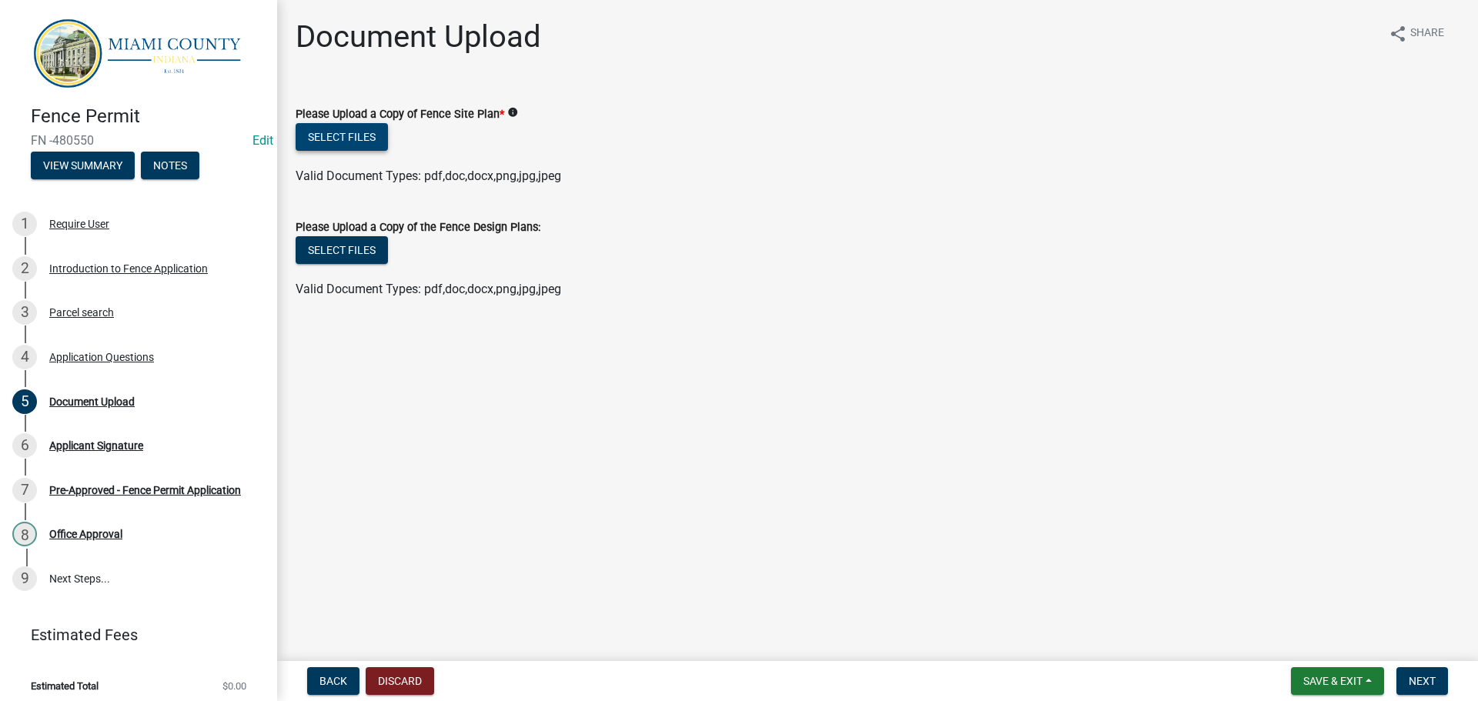
click at [366, 151] on button "Select files" at bounding box center [342, 137] width 92 height 28
click at [383, 150] on button "Select files" at bounding box center [342, 137] width 92 height 28
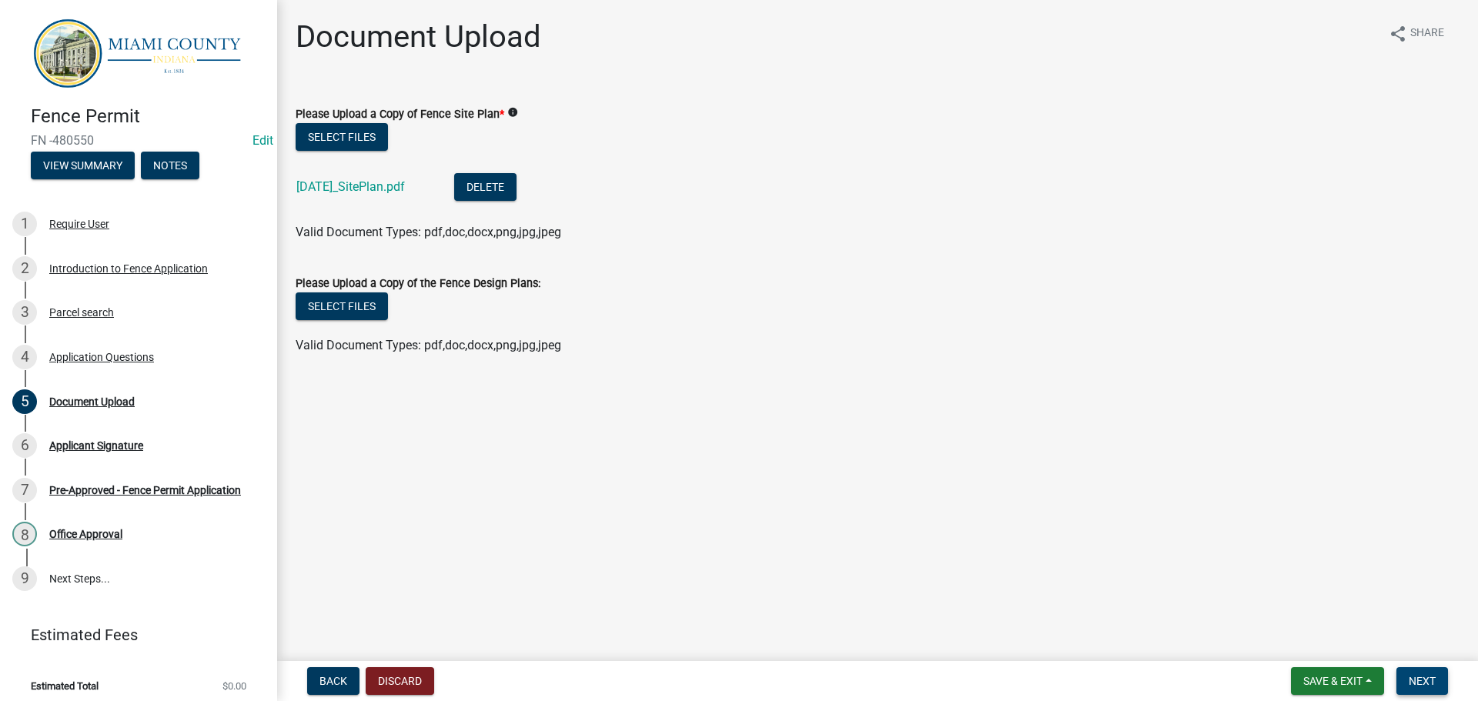
click at [1426, 676] on span "Next" at bounding box center [1422, 681] width 27 height 12
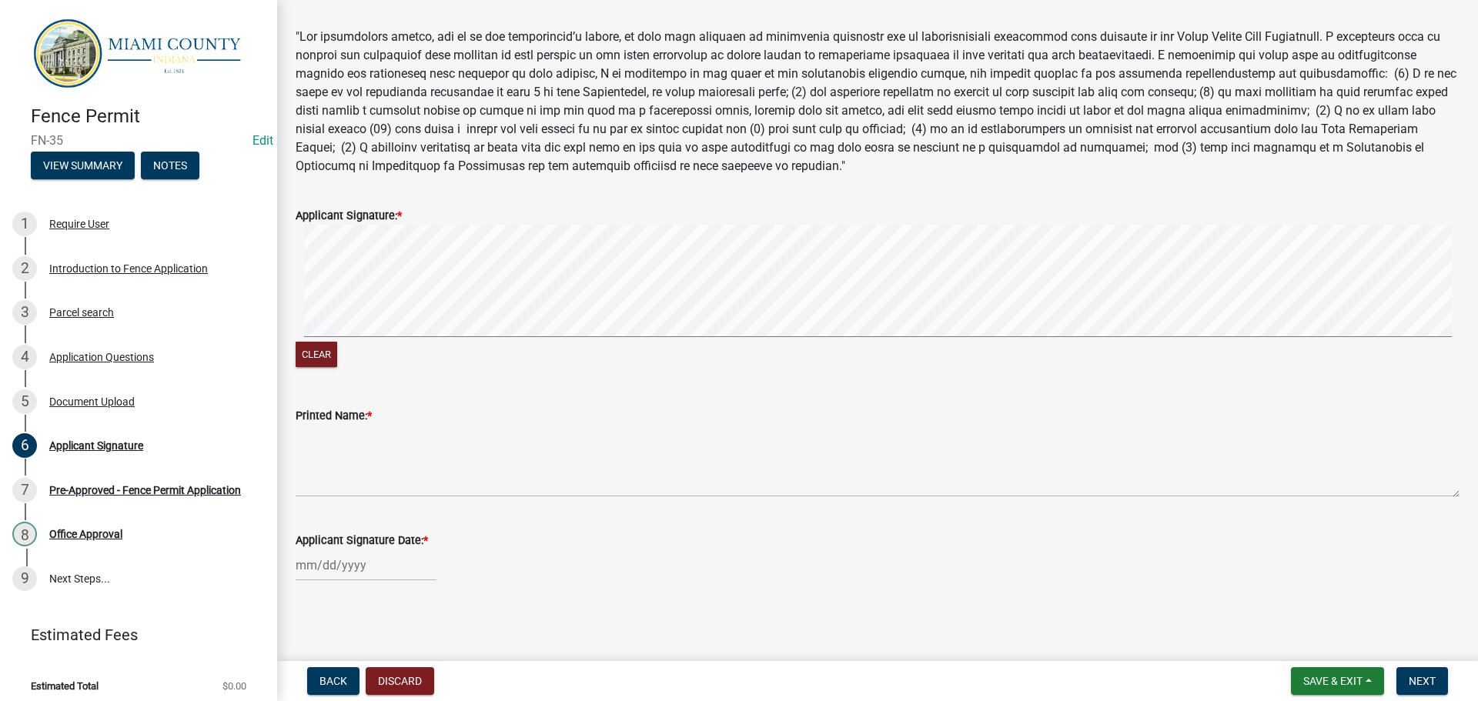
scroll to position [222, 0]
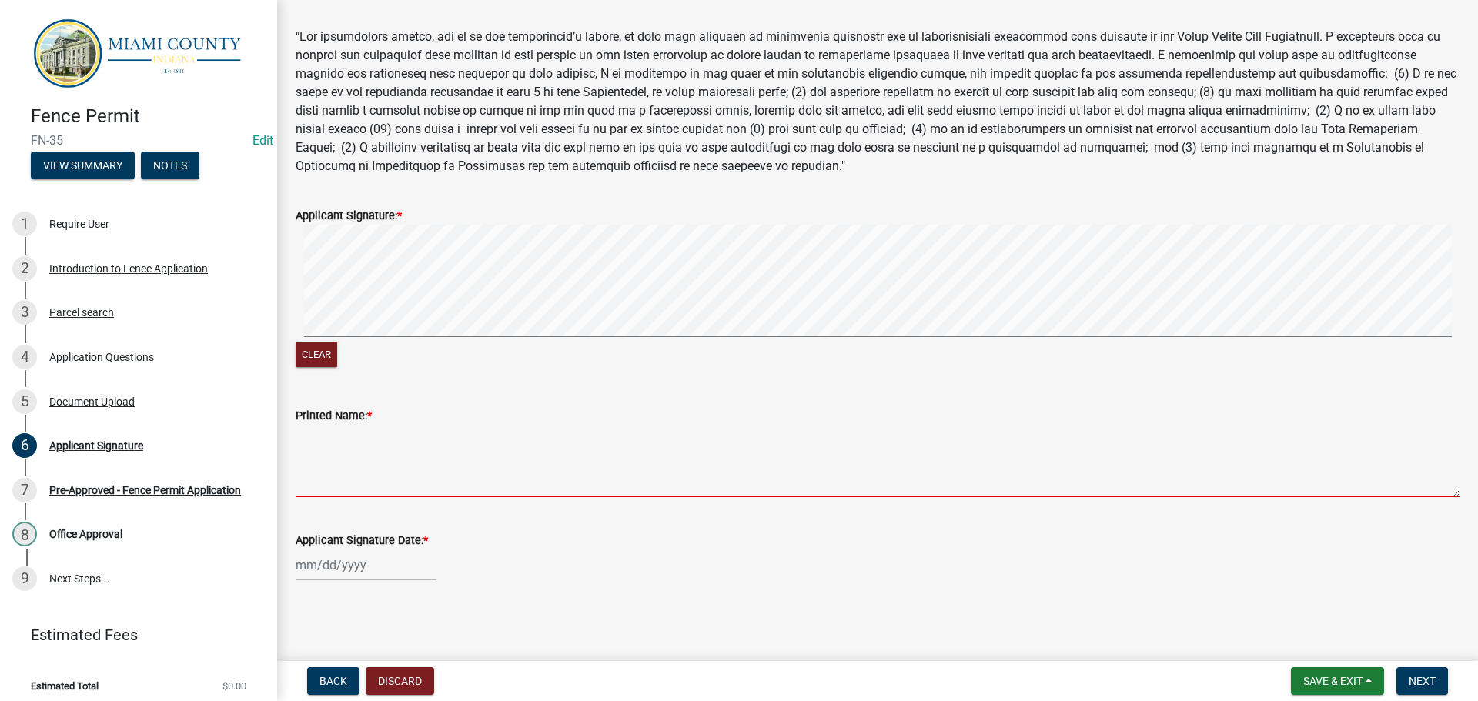
click at [357, 453] on textarea "Printed Name: *" at bounding box center [878, 461] width 1164 height 72
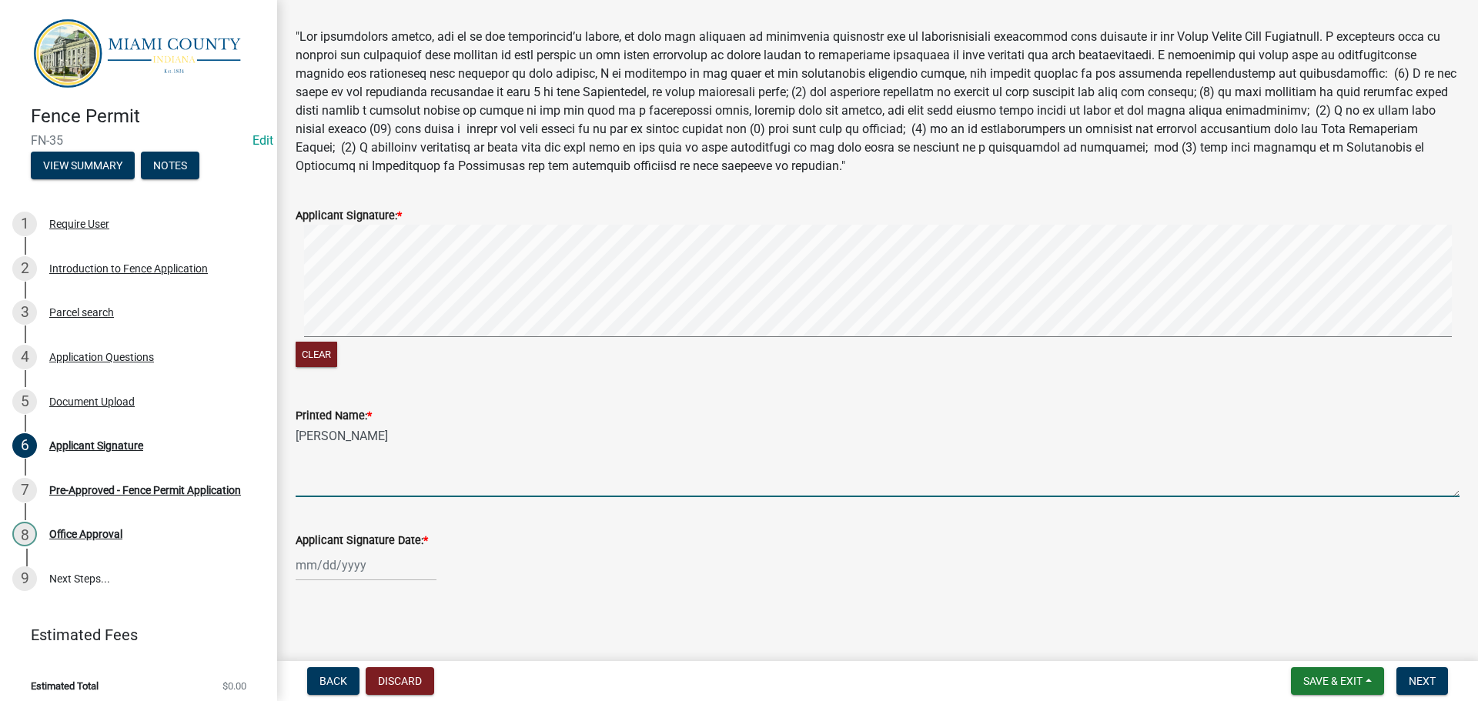
type textarea "[PERSON_NAME]"
click at [329, 563] on div at bounding box center [366, 566] width 141 height 32
select select "9"
select select "2025"
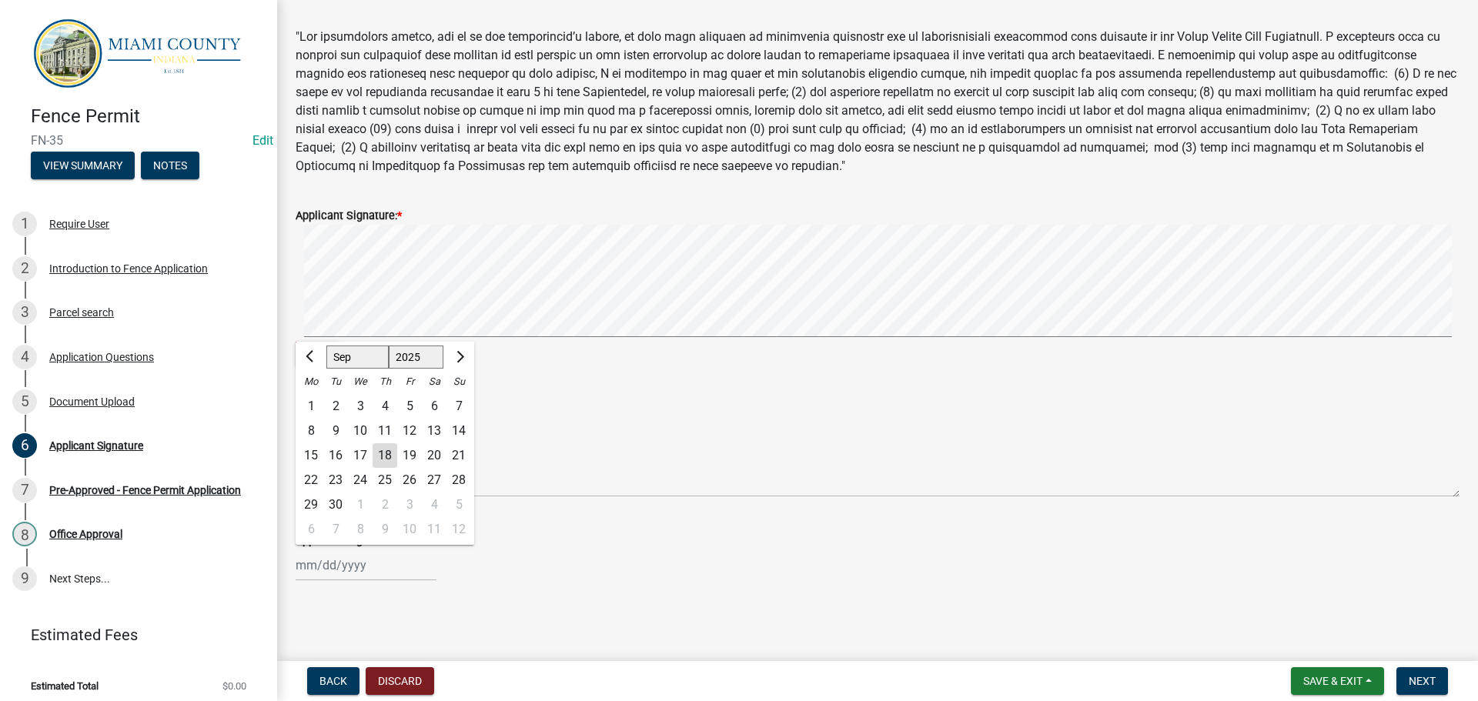
click at [397, 453] on div "18" at bounding box center [385, 455] width 25 height 25
type input "[DATE]"
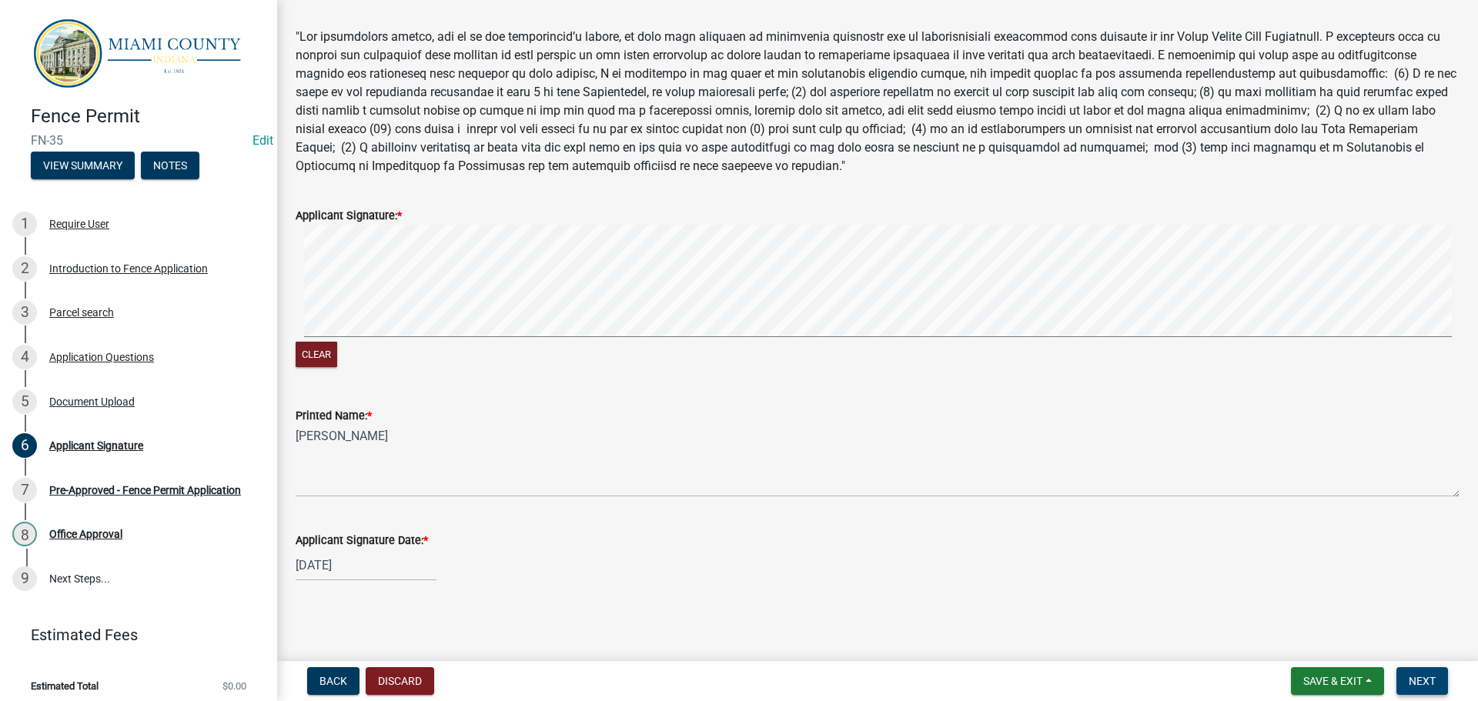
click at [1440, 682] on button "Next" at bounding box center [1422, 681] width 52 height 28
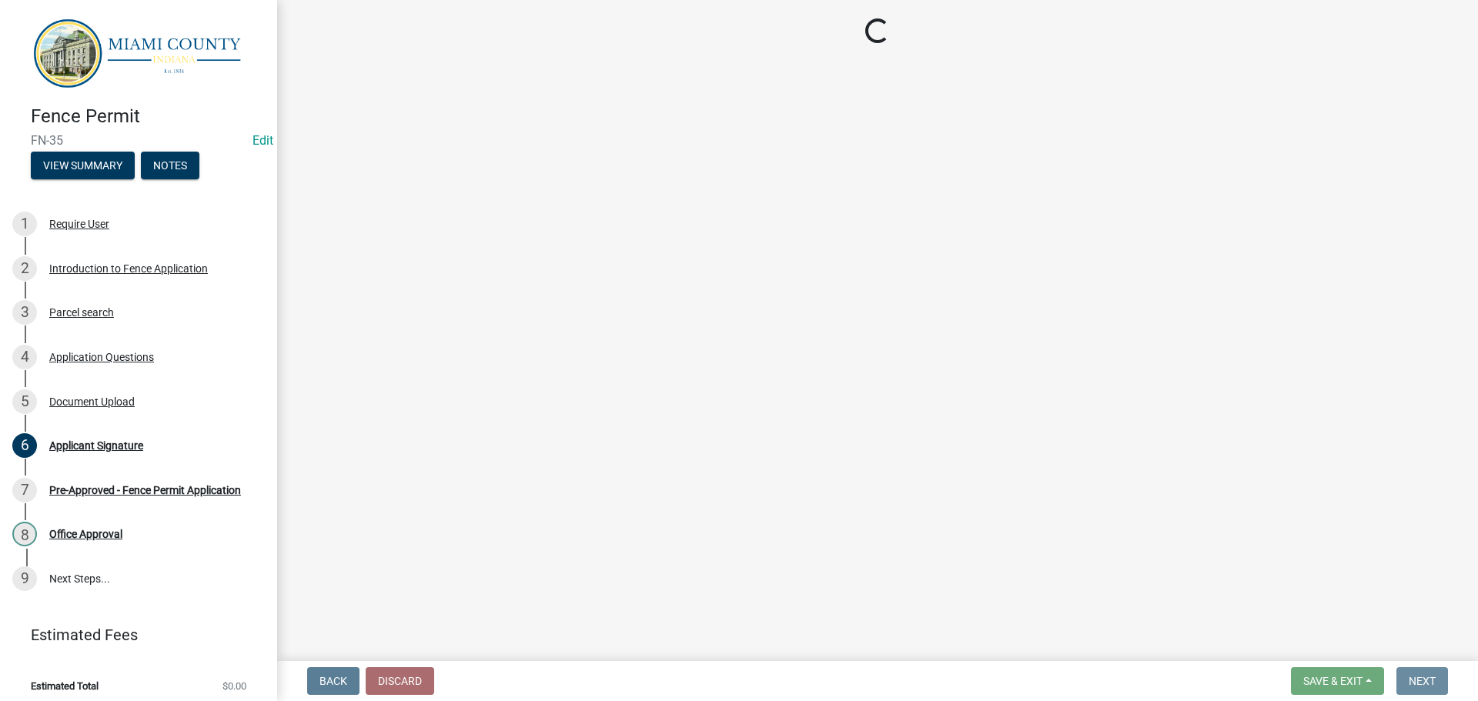
scroll to position [0, 0]
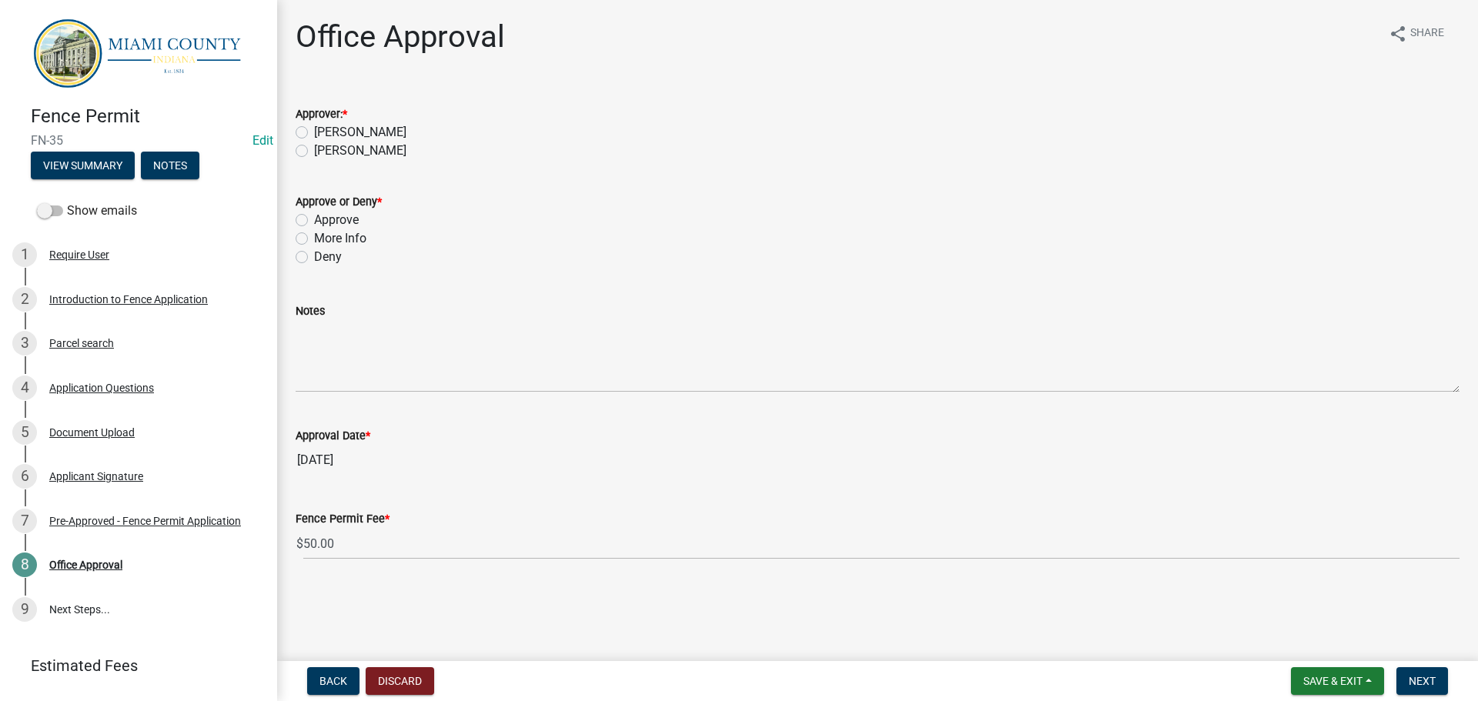
click at [362, 160] on label "[PERSON_NAME]" at bounding box center [360, 151] width 92 height 18
click at [324, 152] on input "[PERSON_NAME]" at bounding box center [319, 147] width 10 height 10
radio input "true"
click at [323, 229] on label "Approve" at bounding box center [336, 220] width 45 height 18
click at [323, 221] on input "Approve" at bounding box center [319, 216] width 10 height 10
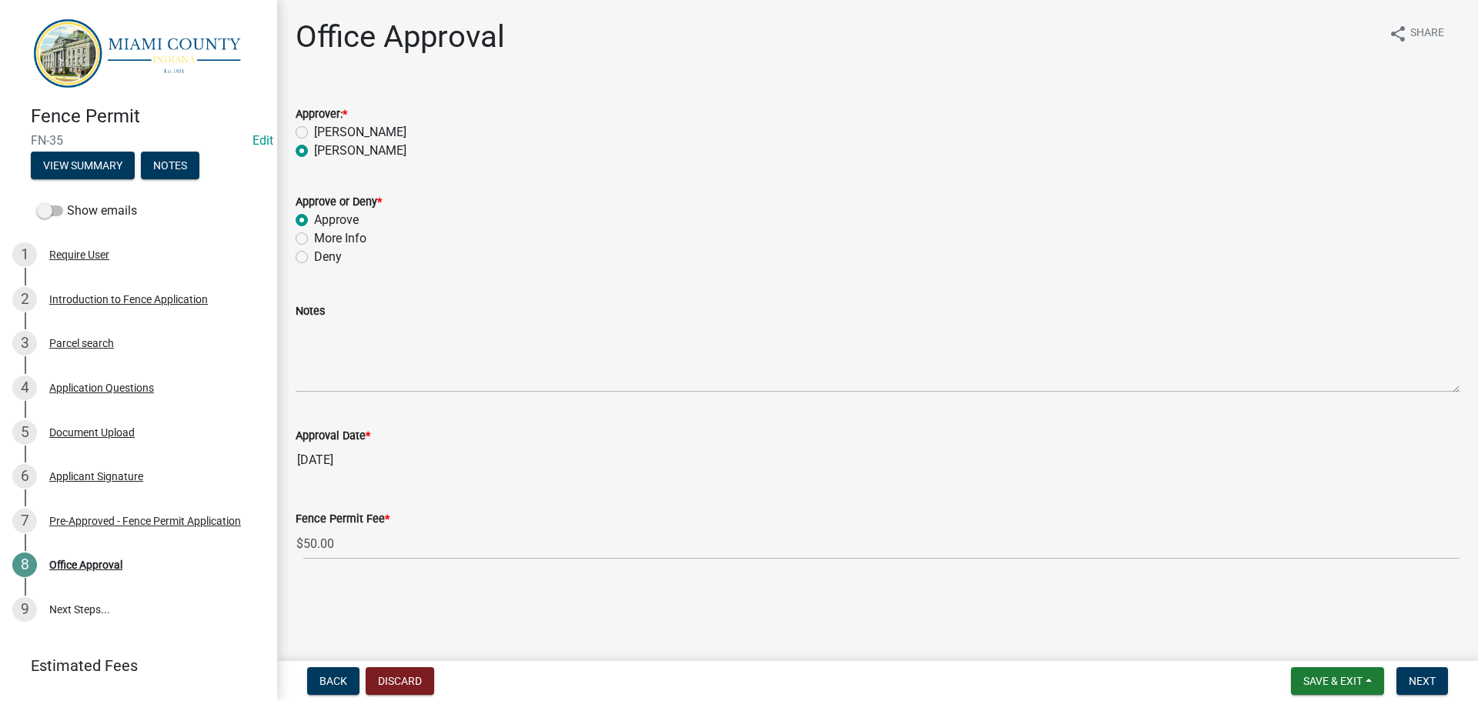
radio input "true"
click at [1428, 676] on span "Next" at bounding box center [1422, 681] width 27 height 12
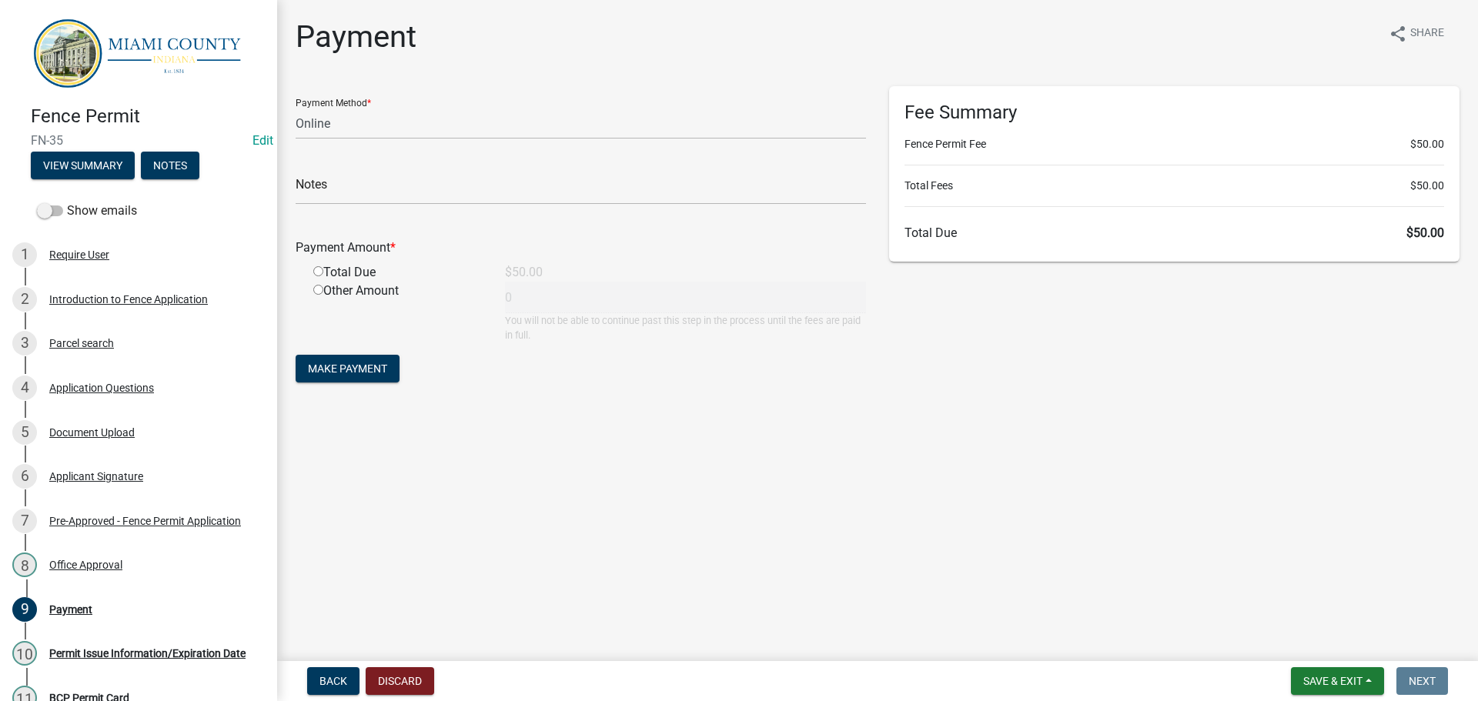
click at [353, 158] on form "Payment Method * Credit Card POS Check Cash Online Notes Payment Amount * Total…" at bounding box center [581, 236] width 570 height 300
click at [356, 139] on select "Credit Card POS Check Cash Online" at bounding box center [581, 124] width 570 height 32
select select "2: 1"
click at [298, 121] on select "Credit Card POS Check Cash Online" at bounding box center [581, 124] width 570 height 32
click at [317, 276] on input "radio" at bounding box center [318, 271] width 10 height 10
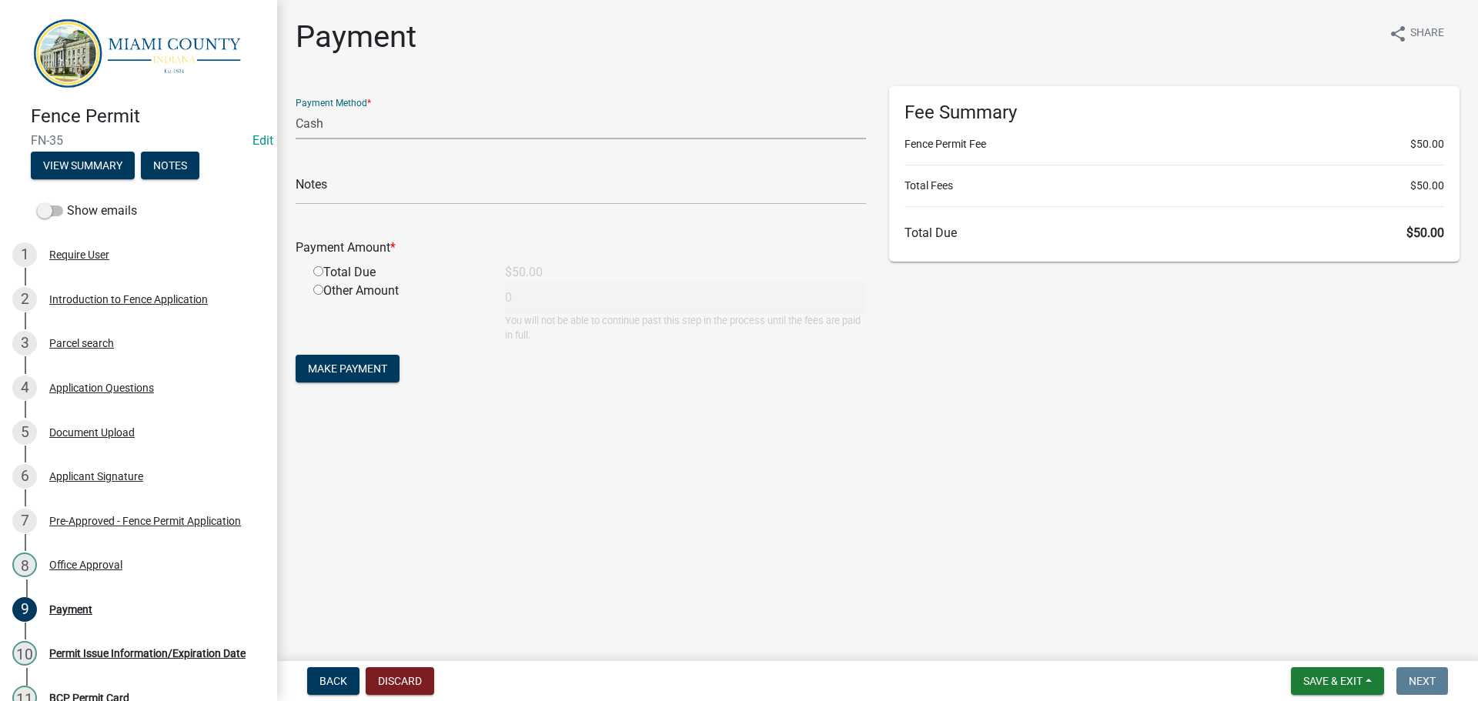
radio input "true"
type input "50"
click at [387, 375] on span "Make Payment" at bounding box center [347, 369] width 79 height 12
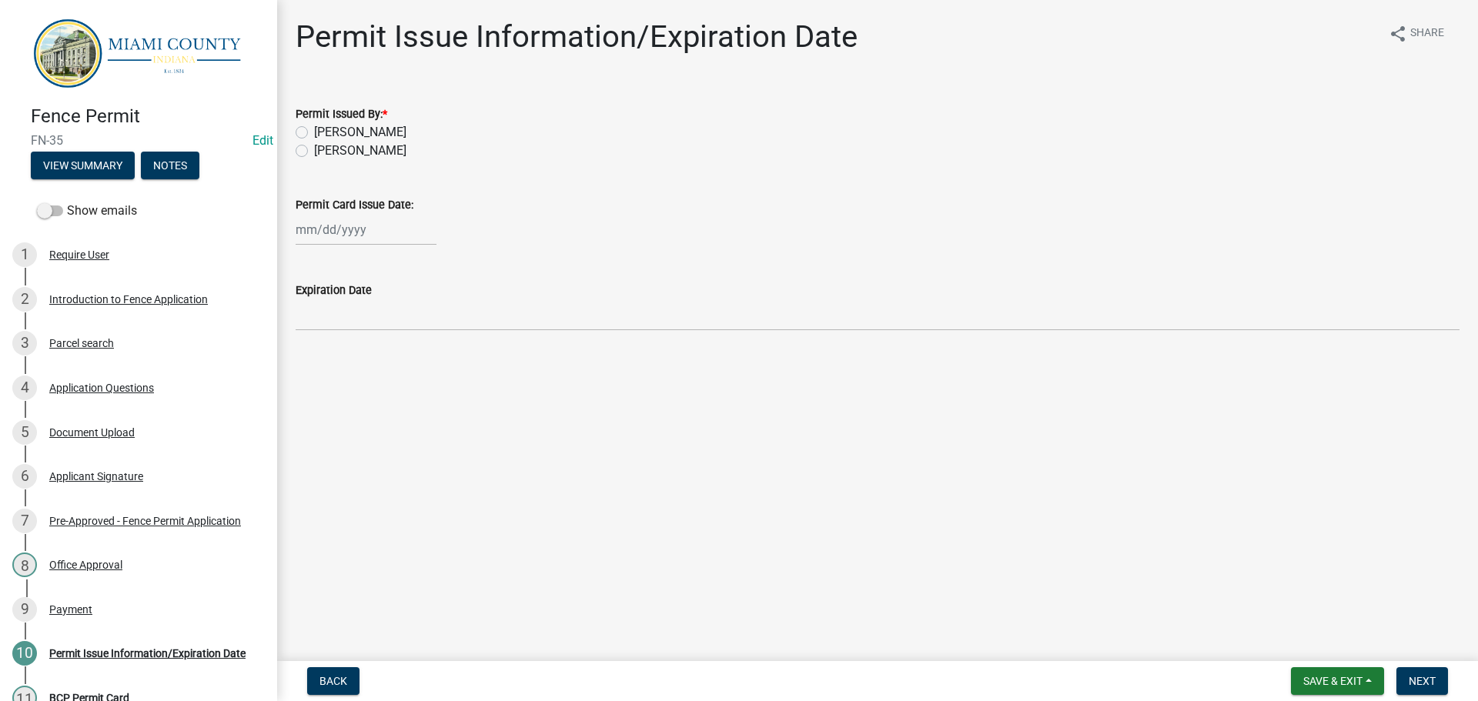
click at [352, 160] on label "[PERSON_NAME]" at bounding box center [360, 151] width 92 height 18
click at [324, 152] on input "[PERSON_NAME]" at bounding box center [319, 147] width 10 height 10
radio input "true"
click at [343, 246] on div at bounding box center [366, 230] width 141 height 32
select select "9"
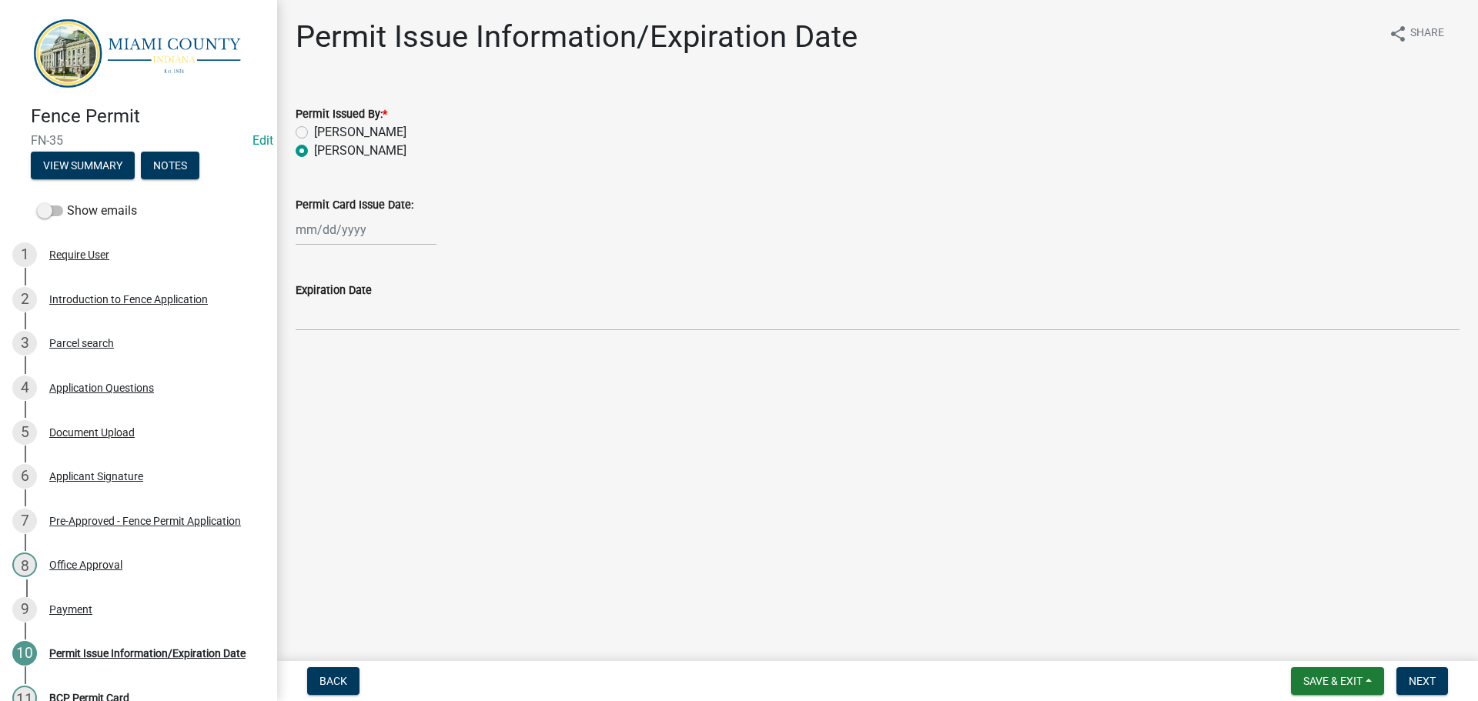
select select "2025"
click at [397, 382] on div "18" at bounding box center [385, 369] width 25 height 25
type input "[DATE]"
click at [1409, 675] on span "Next" at bounding box center [1422, 681] width 27 height 12
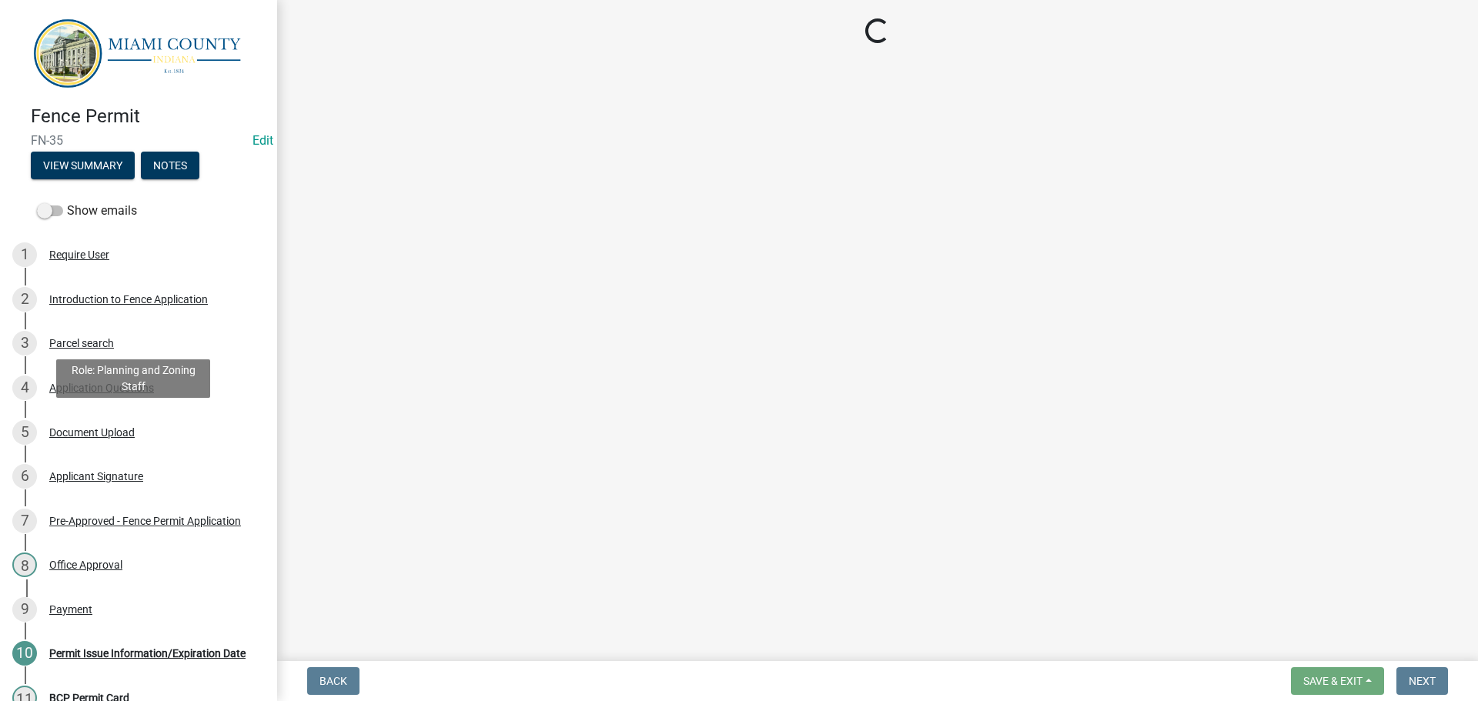
scroll to position [504, 0]
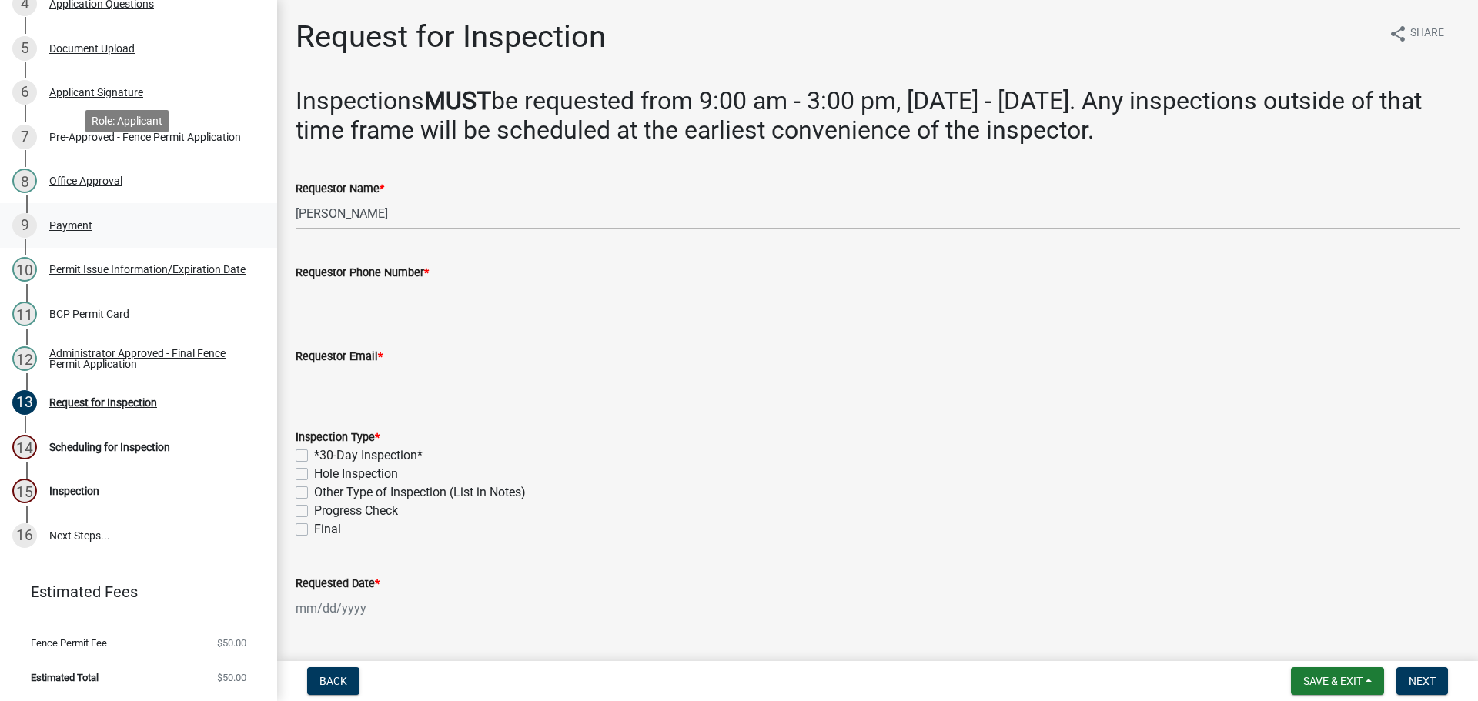
click at [79, 220] on div "Payment" at bounding box center [70, 225] width 43 height 11
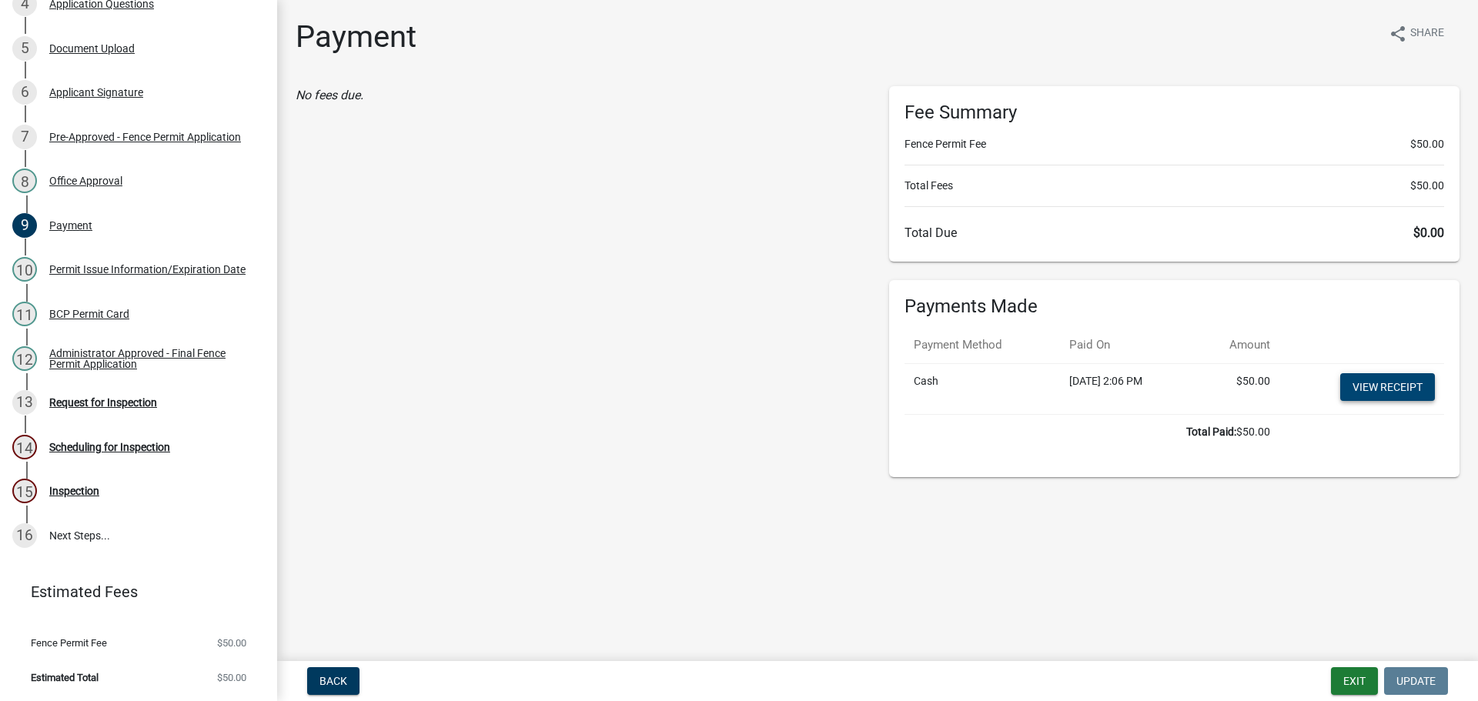
click at [1367, 401] on link "View receipt" at bounding box center [1387, 387] width 95 height 28
click at [129, 309] on div "BCP Permit Card" at bounding box center [89, 314] width 80 height 11
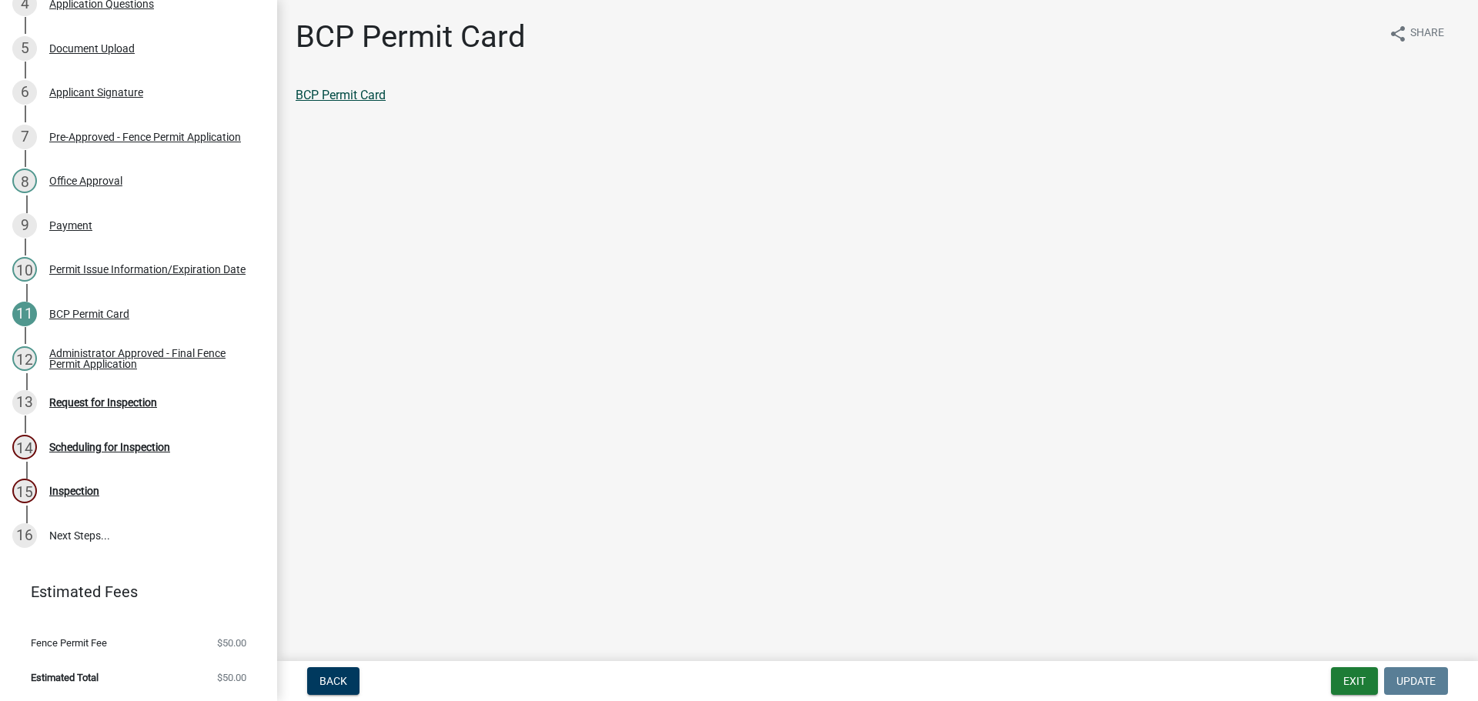
click at [360, 102] on link "BCP Permit Card" at bounding box center [341, 95] width 90 height 15
click at [190, 348] on div "Administrator Approved - Final Fence Permit Application" at bounding box center [150, 359] width 203 height 22
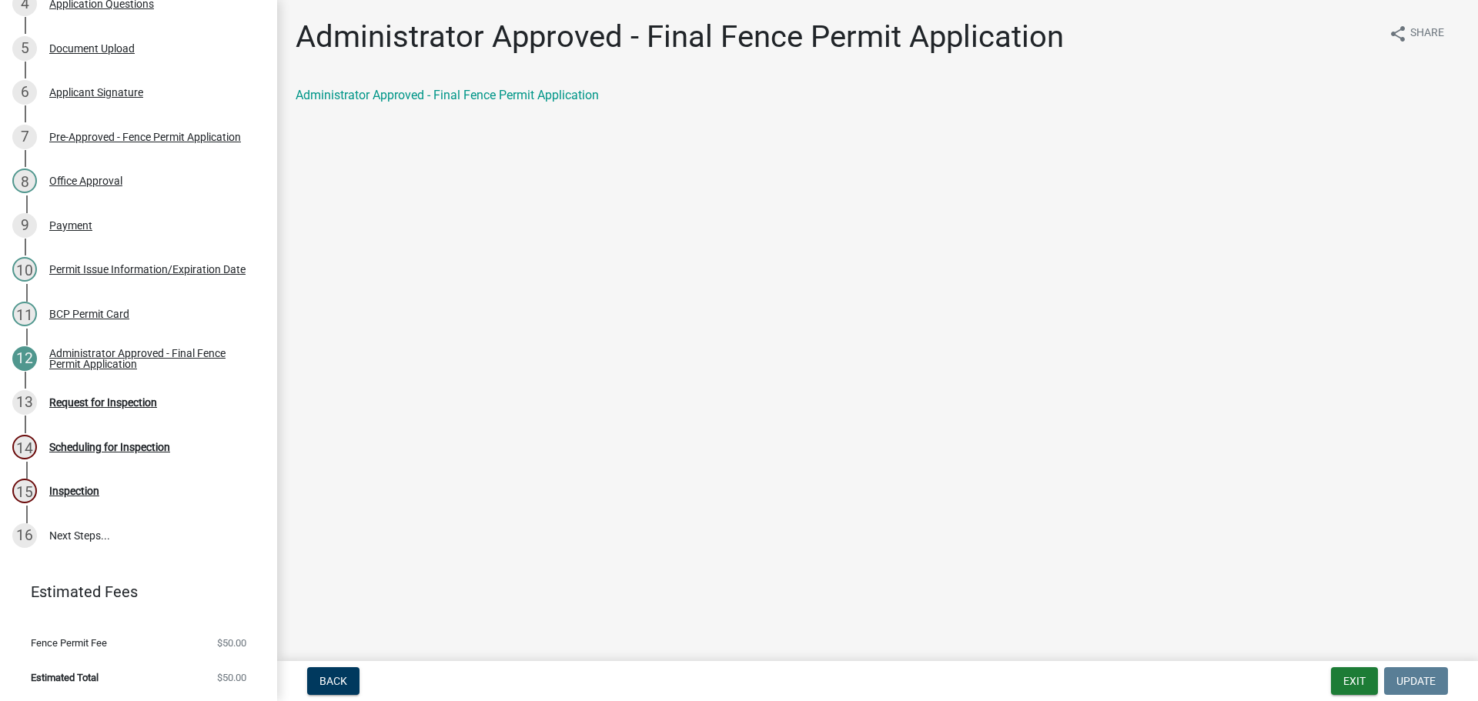
click at [406, 117] on div "Administrator Approved - Final Fence Permit Application" at bounding box center [877, 101] width 1187 height 31
click at [427, 102] on link "Administrator Approved - Final Fence Permit Application" at bounding box center [447, 95] width 303 height 15
click at [122, 397] on div "Request for Inspection" at bounding box center [103, 402] width 108 height 11
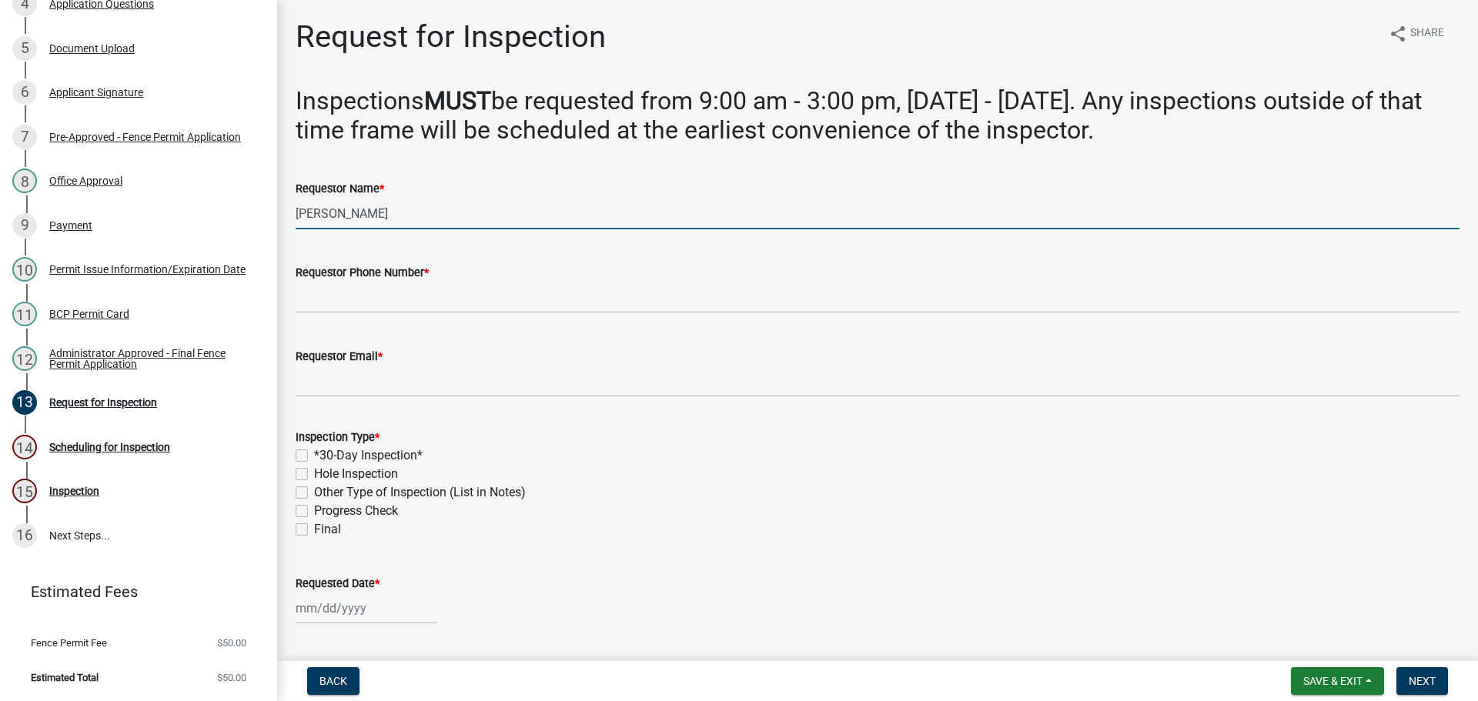
click at [466, 229] on input "[PERSON_NAME]" at bounding box center [878, 214] width 1164 height 32
type input "[PERSON_NAME]"
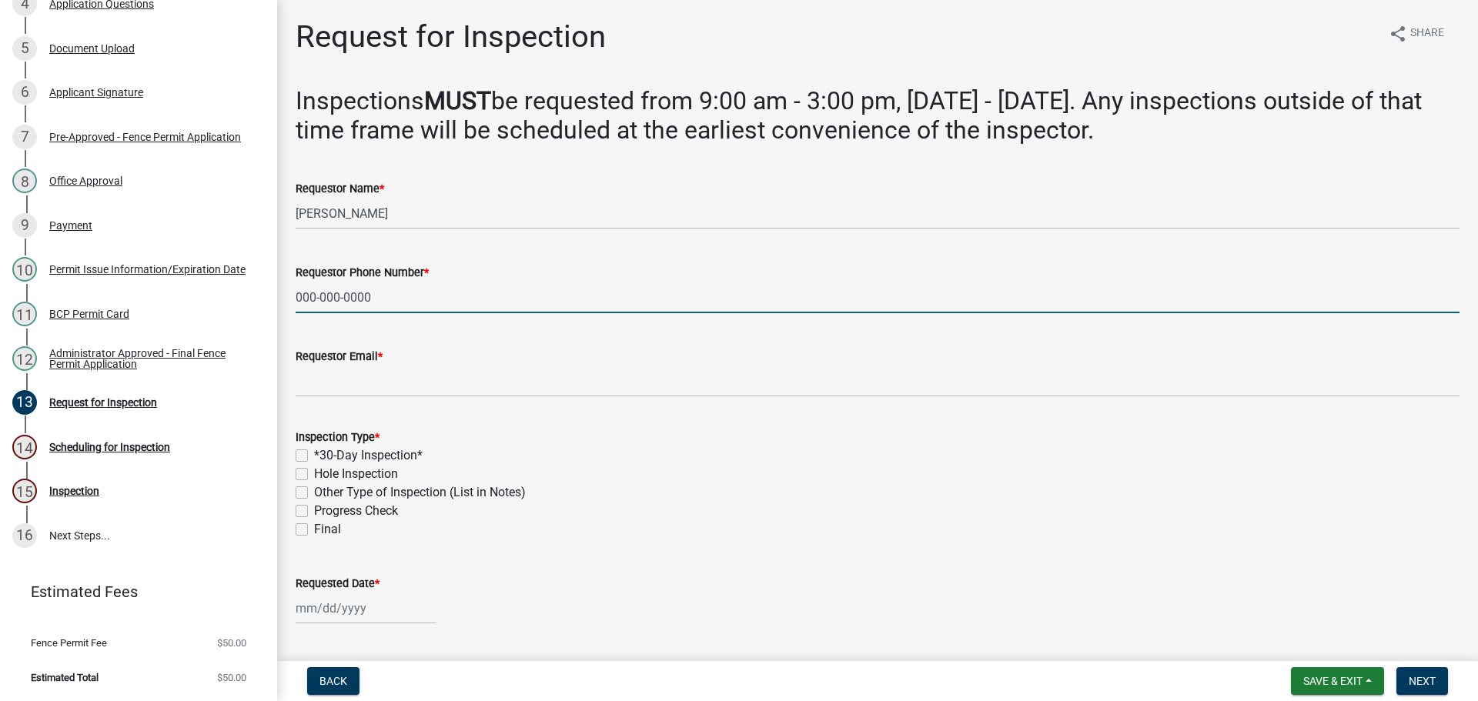
type input "000-000-0000"
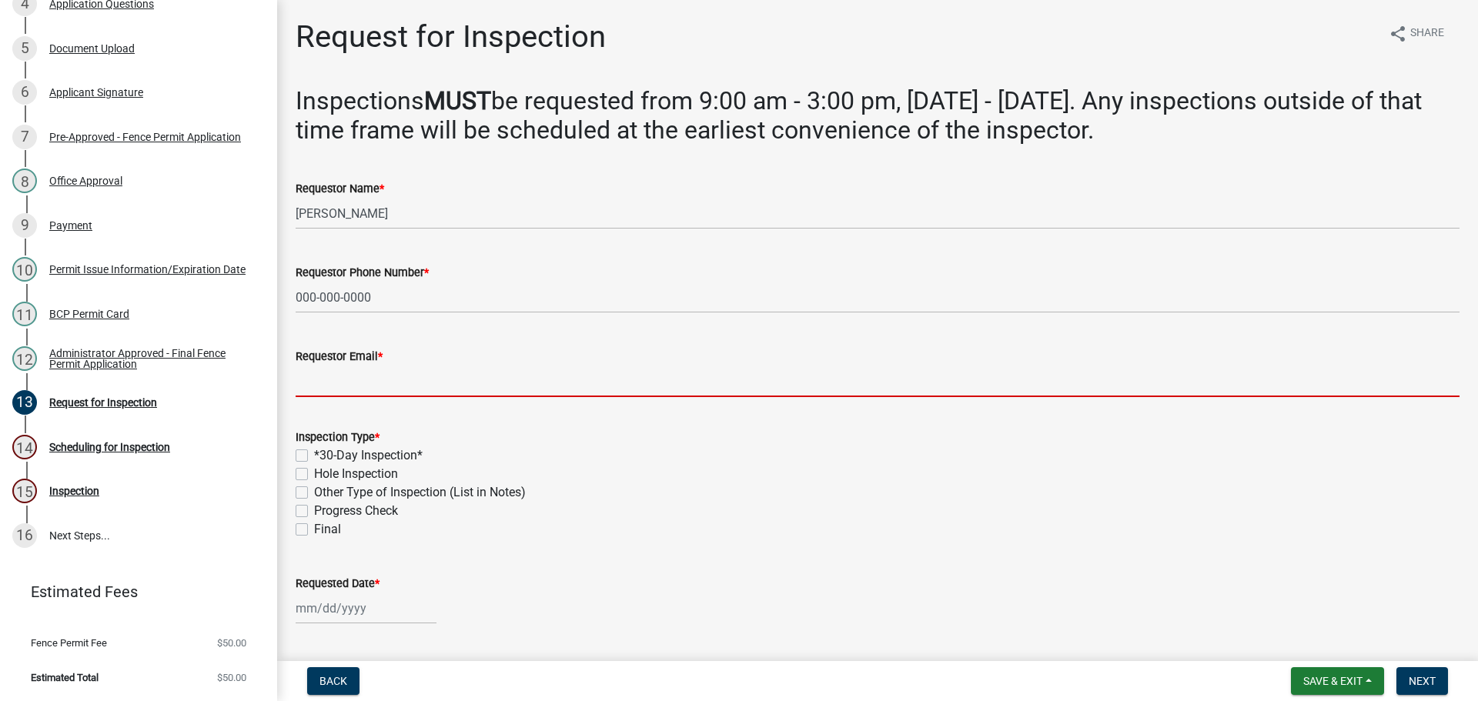
type input "i"
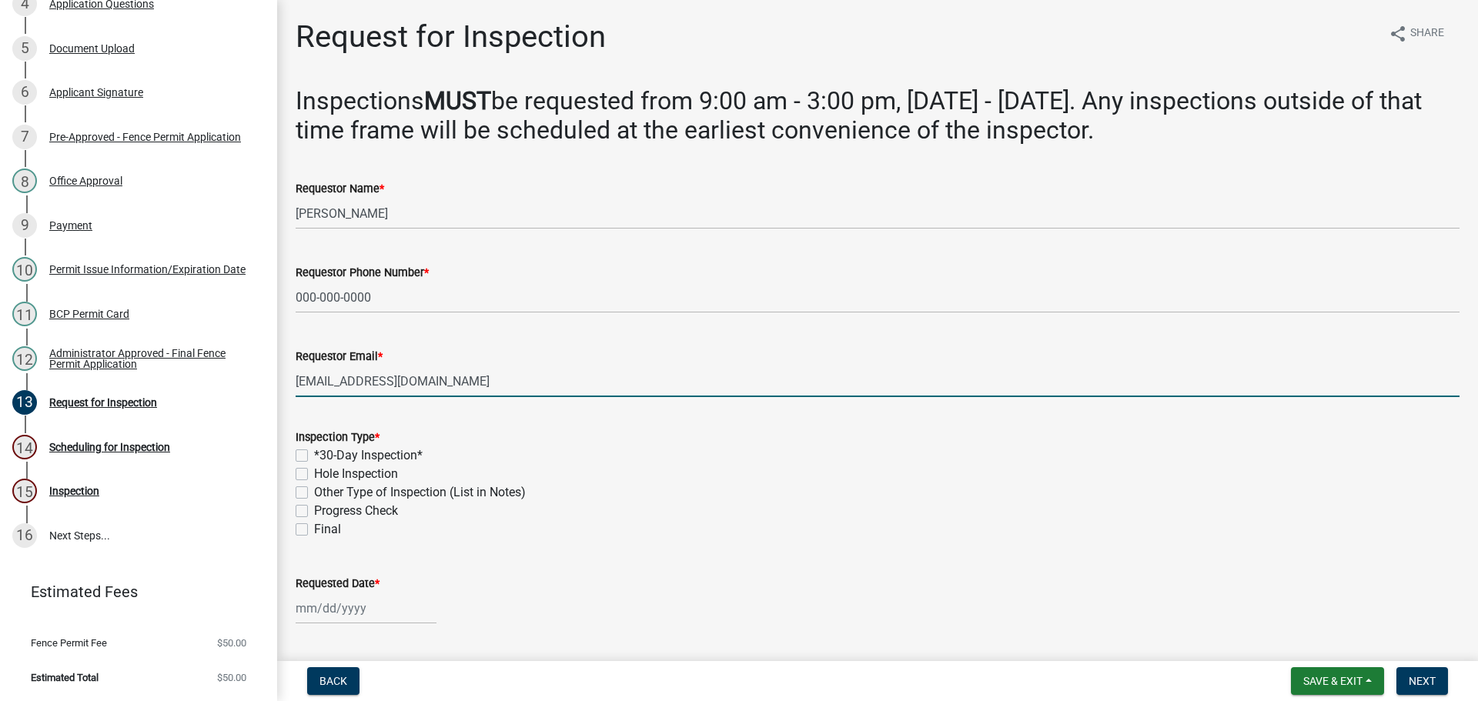
type input "[EMAIL_ADDRESS][DOMAIN_NAME]"
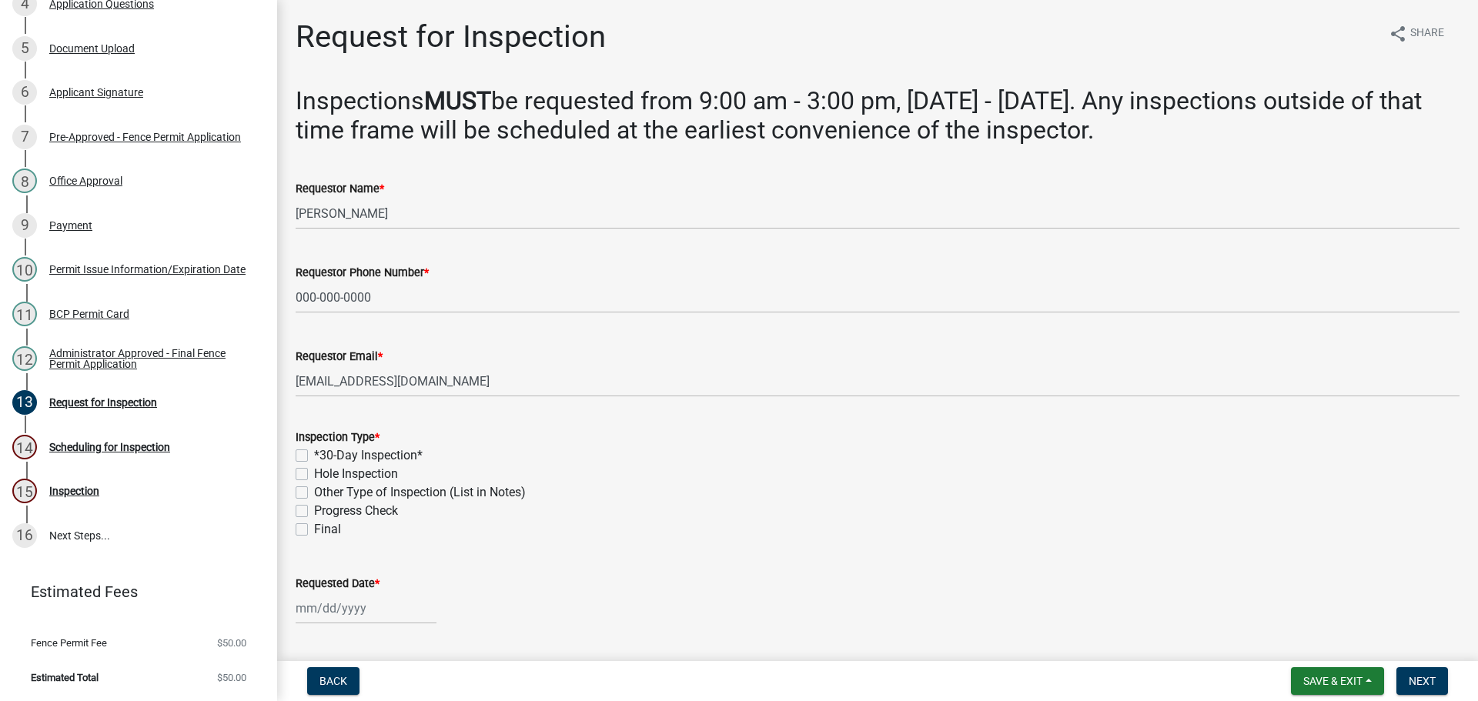
click at [297, 513] on div "Inspection Type * *30-Day Inspection* Hole Inspection Other Type of Inspection …" at bounding box center [877, 474] width 1187 height 129
click at [314, 465] on label "*30-Day Inspection*" at bounding box center [368, 455] width 109 height 18
click at [314, 456] on input "*30-Day Inspection*" at bounding box center [319, 451] width 10 height 10
checkbox input "true"
checkbox input "false"
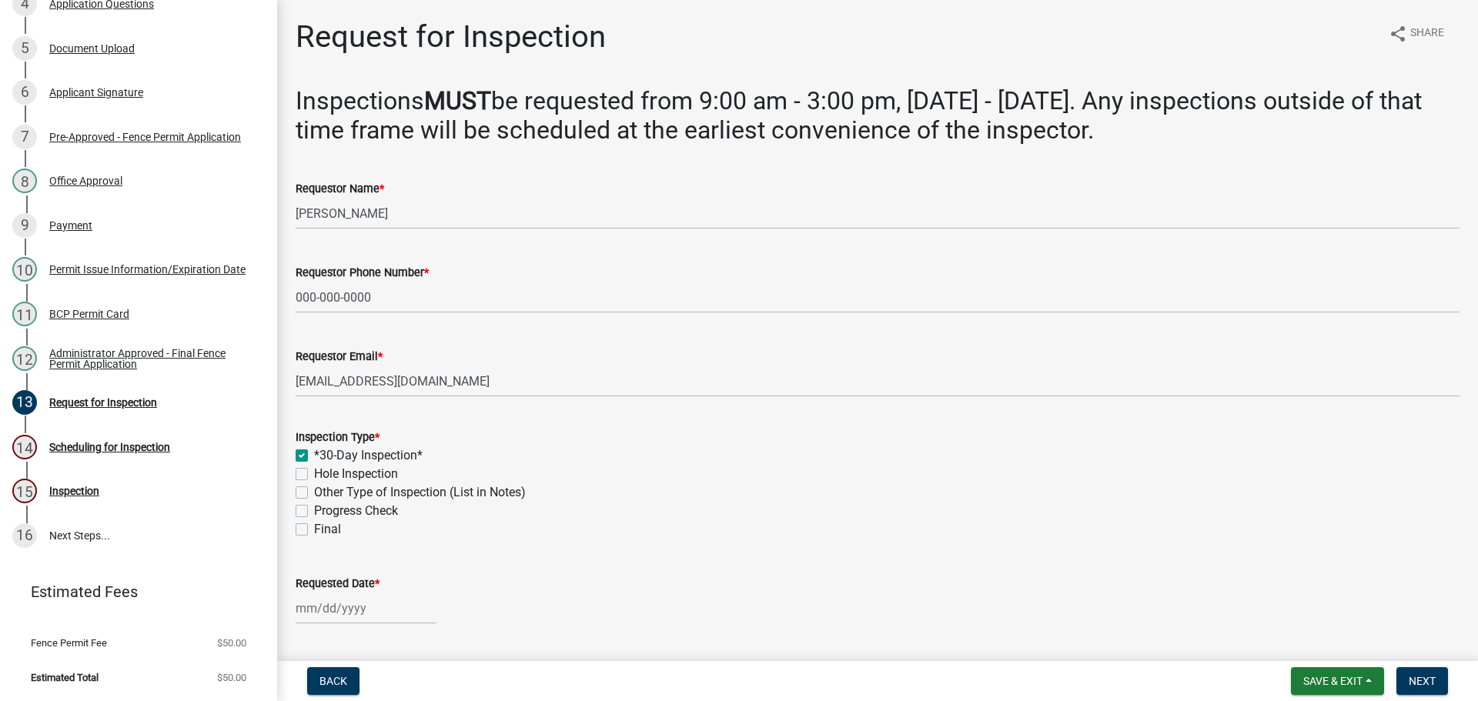
checkbox input "false"
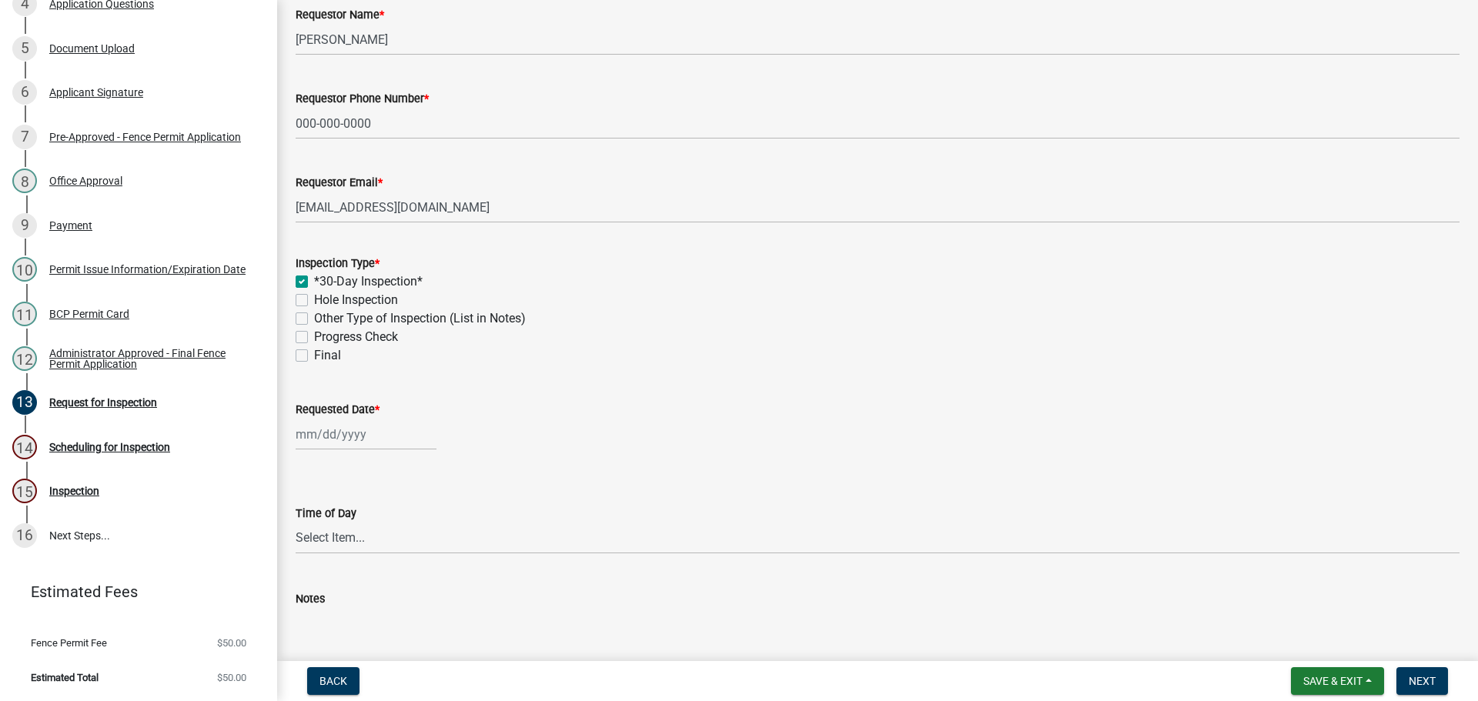
scroll to position [308, 0]
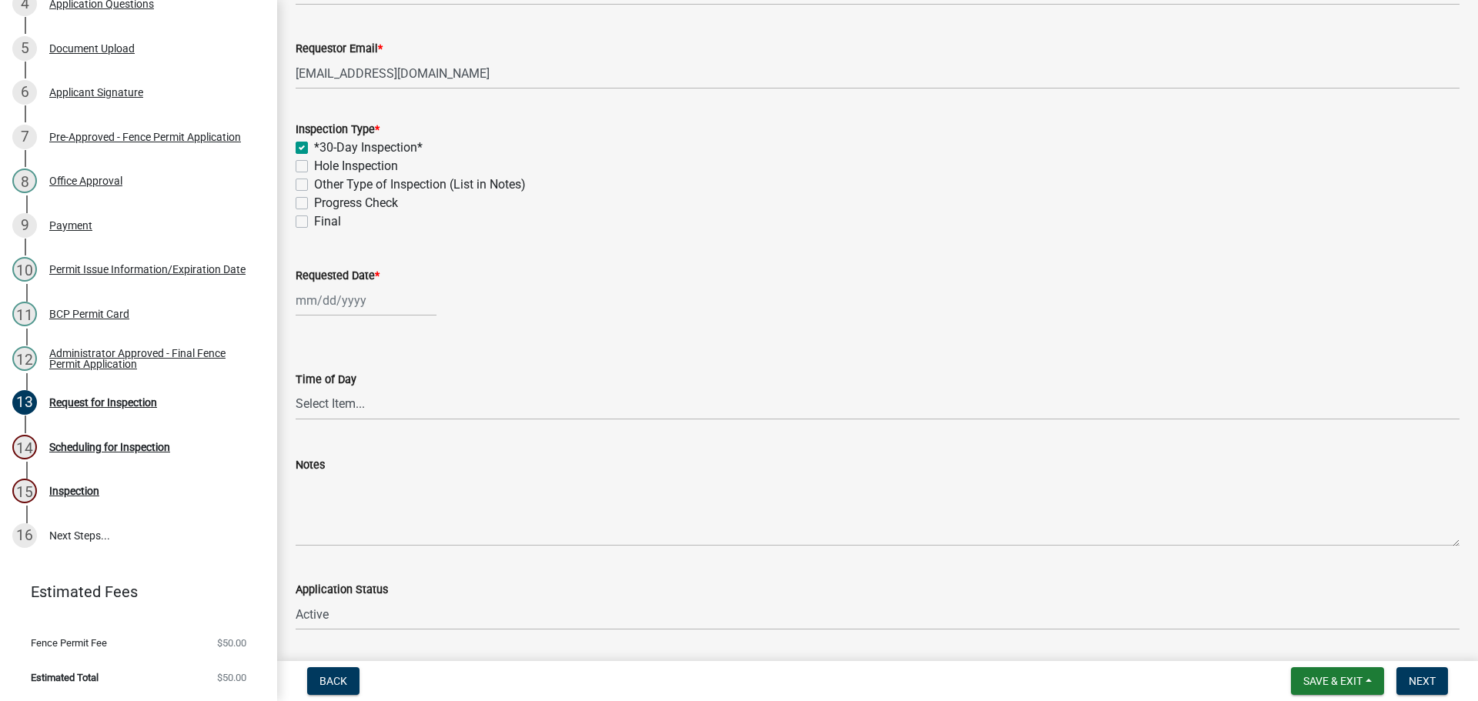
click at [347, 285] on div "Requested Date *" at bounding box center [878, 275] width 1164 height 18
click at [353, 316] on div at bounding box center [366, 301] width 141 height 32
select select "9"
select select "2025"
click at [468, 354] on button "Next month" at bounding box center [459, 341] width 18 height 25
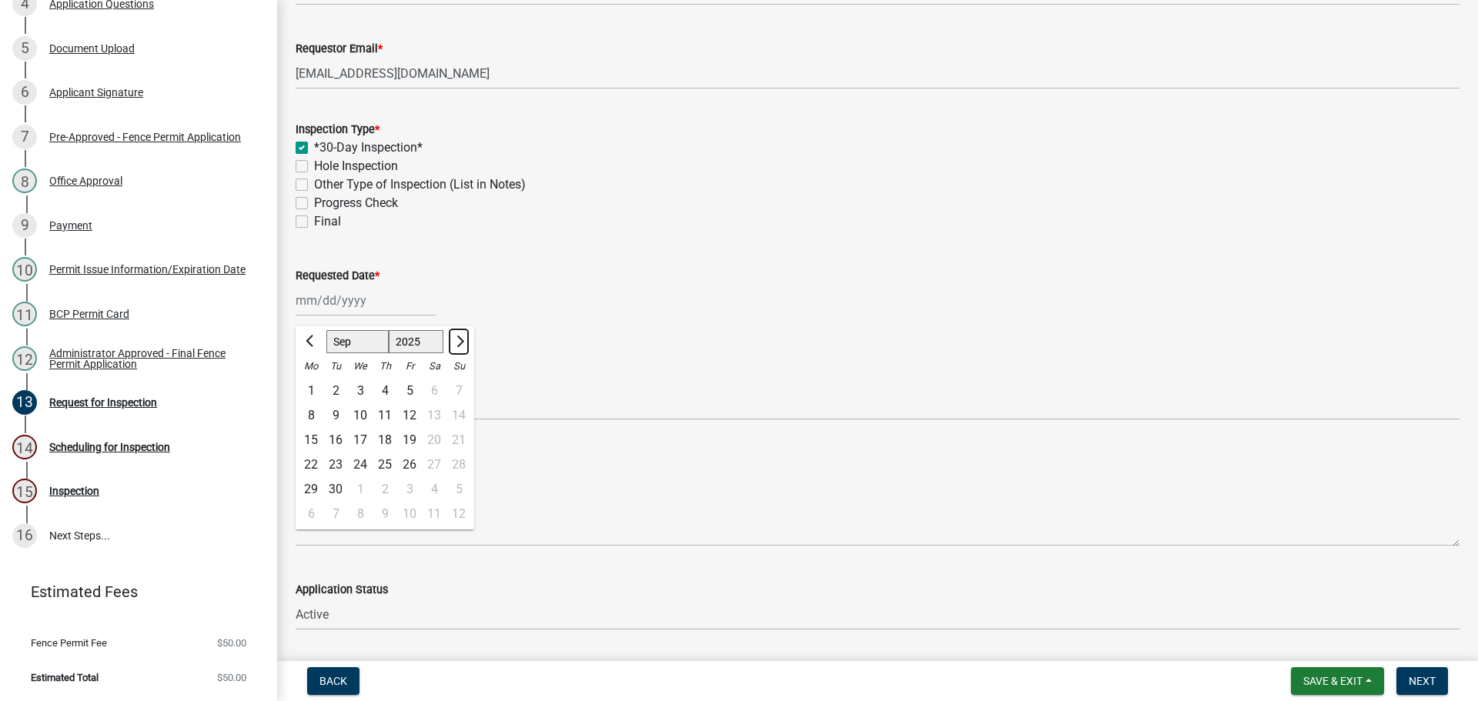
select select "10"
click at [397, 453] on div "16" at bounding box center [385, 440] width 25 height 25
type input "[DATE]"
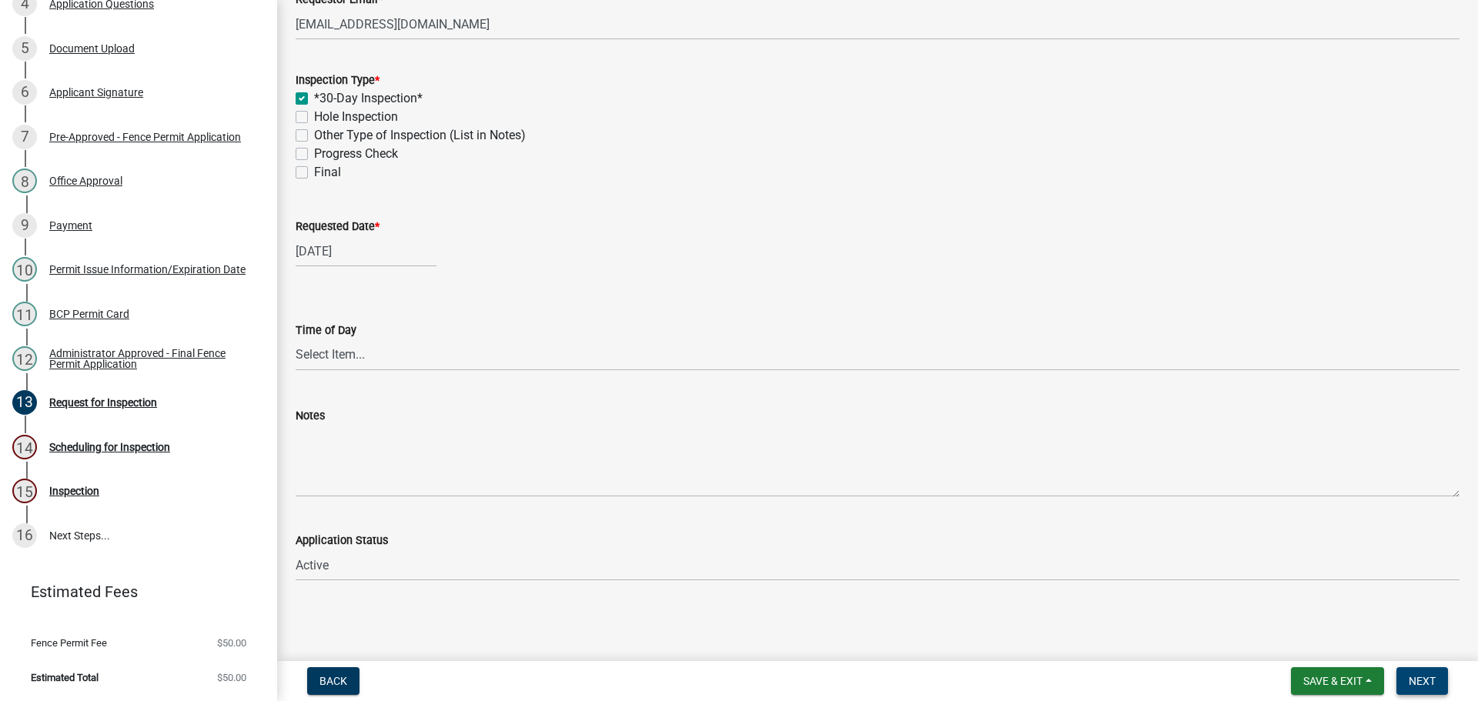
click at [1413, 675] on span "Next" at bounding box center [1422, 681] width 27 height 12
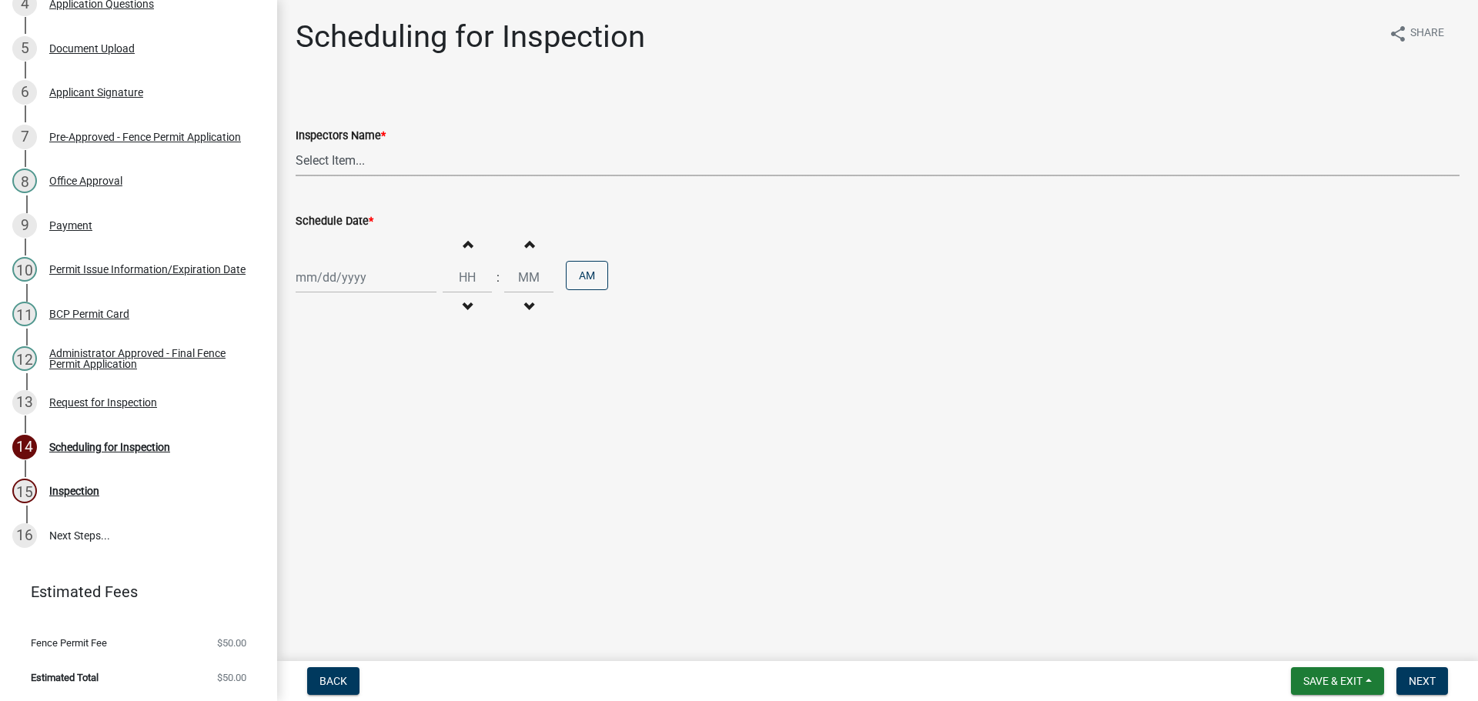
drag, startPoint x: 373, startPoint y: 186, endPoint x: 373, endPoint y: 196, distance: 10.0
click at [373, 176] on select "Select Item... bmthomas ([PERSON_NAME]) croser ([PERSON_NAME]) [PERSON_NAME] ([…" at bounding box center [878, 161] width 1164 height 32
select select "25b75ae6-03c7-4280-9b34-fcf63005d5e5"
click at [298, 162] on select "Select Item... bmthomas ([PERSON_NAME]) croser ([PERSON_NAME]) [PERSON_NAME] ([…" at bounding box center [878, 161] width 1164 height 32
click at [339, 293] on div at bounding box center [366, 278] width 141 height 32
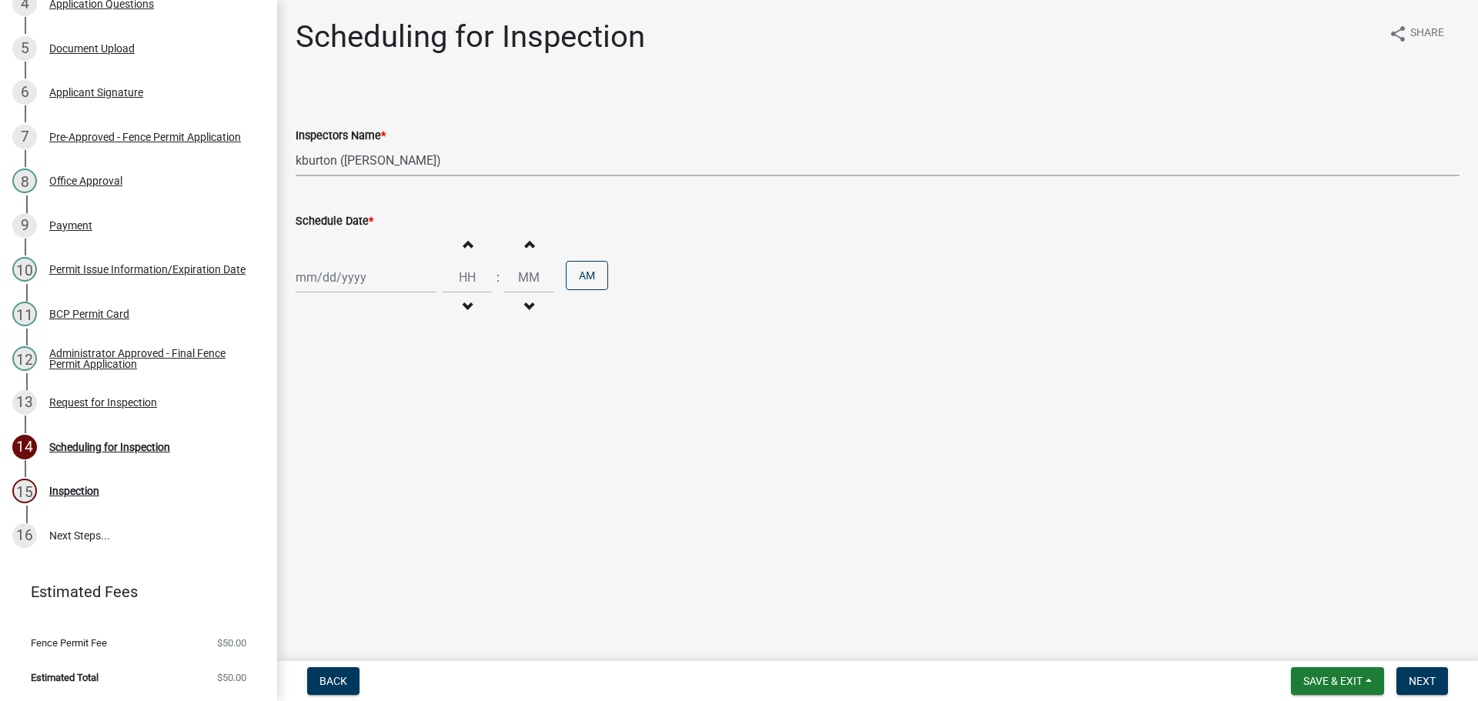
select select "9"
select select "2025"
click at [468, 336] on button "Next month" at bounding box center [459, 323] width 18 height 25
select select "10"
click at [397, 434] on div "16" at bounding box center [385, 422] width 25 height 25
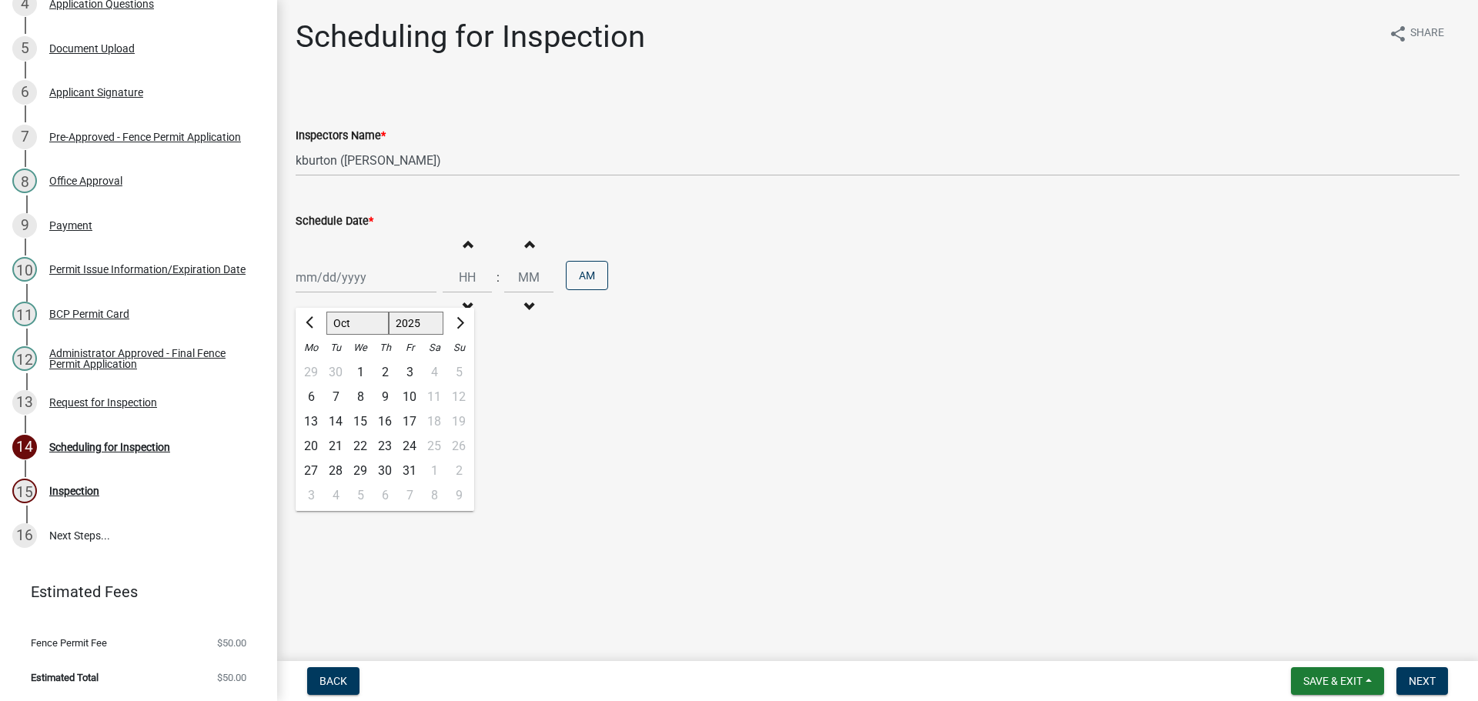
type input "[DATE]"
click at [1436, 677] on button "Next" at bounding box center [1422, 681] width 52 height 28
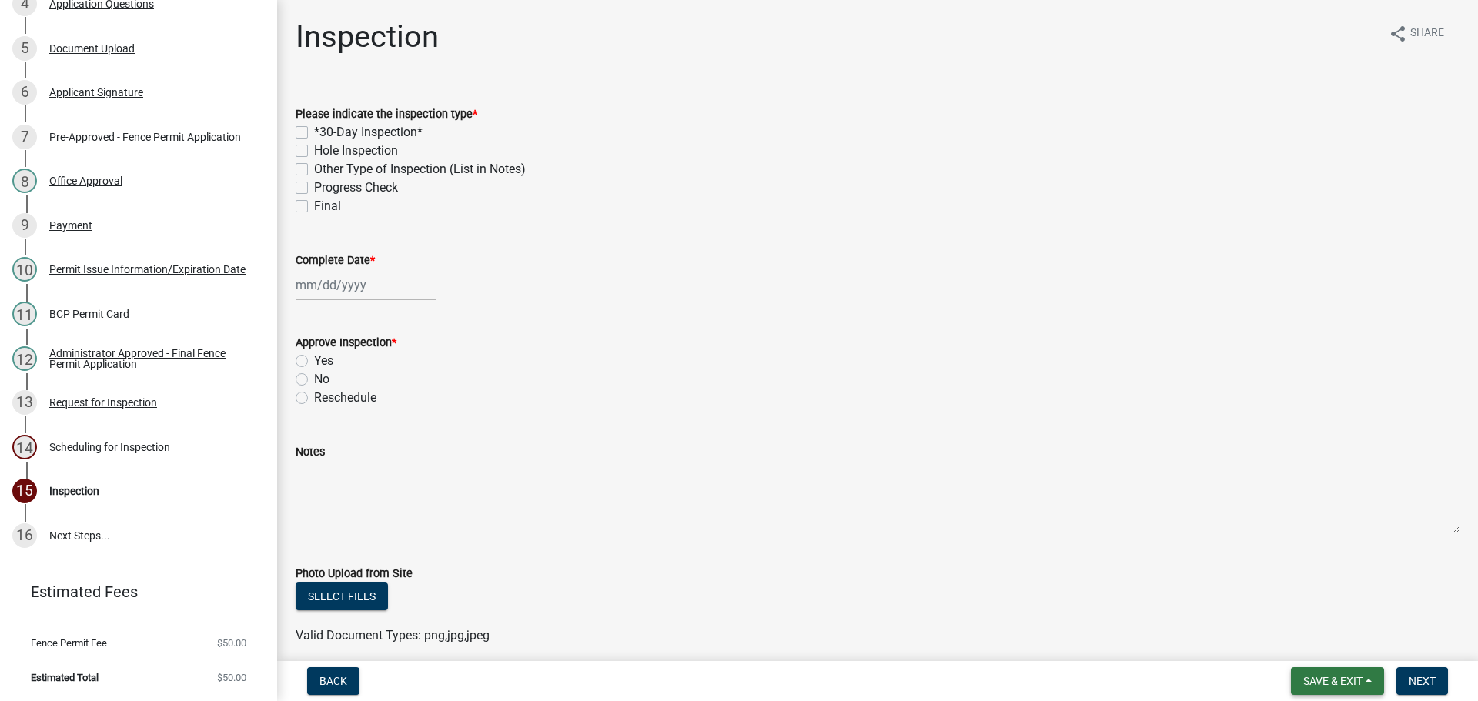
click at [1352, 677] on button "Save & Exit" at bounding box center [1337, 681] width 93 height 28
click at [1304, 644] on button "Save & Exit" at bounding box center [1322, 637] width 123 height 37
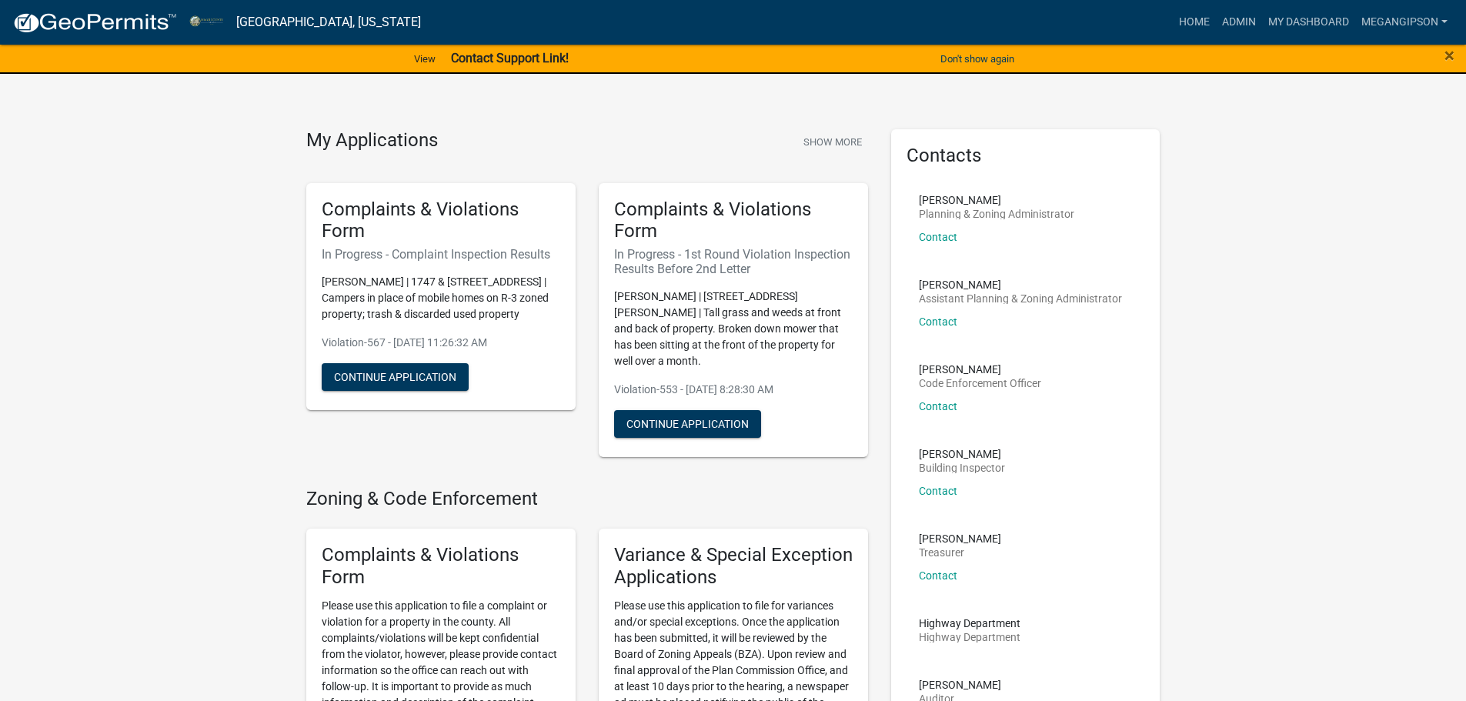
click at [1445, 55] on span "×" at bounding box center [1450, 56] width 10 height 22
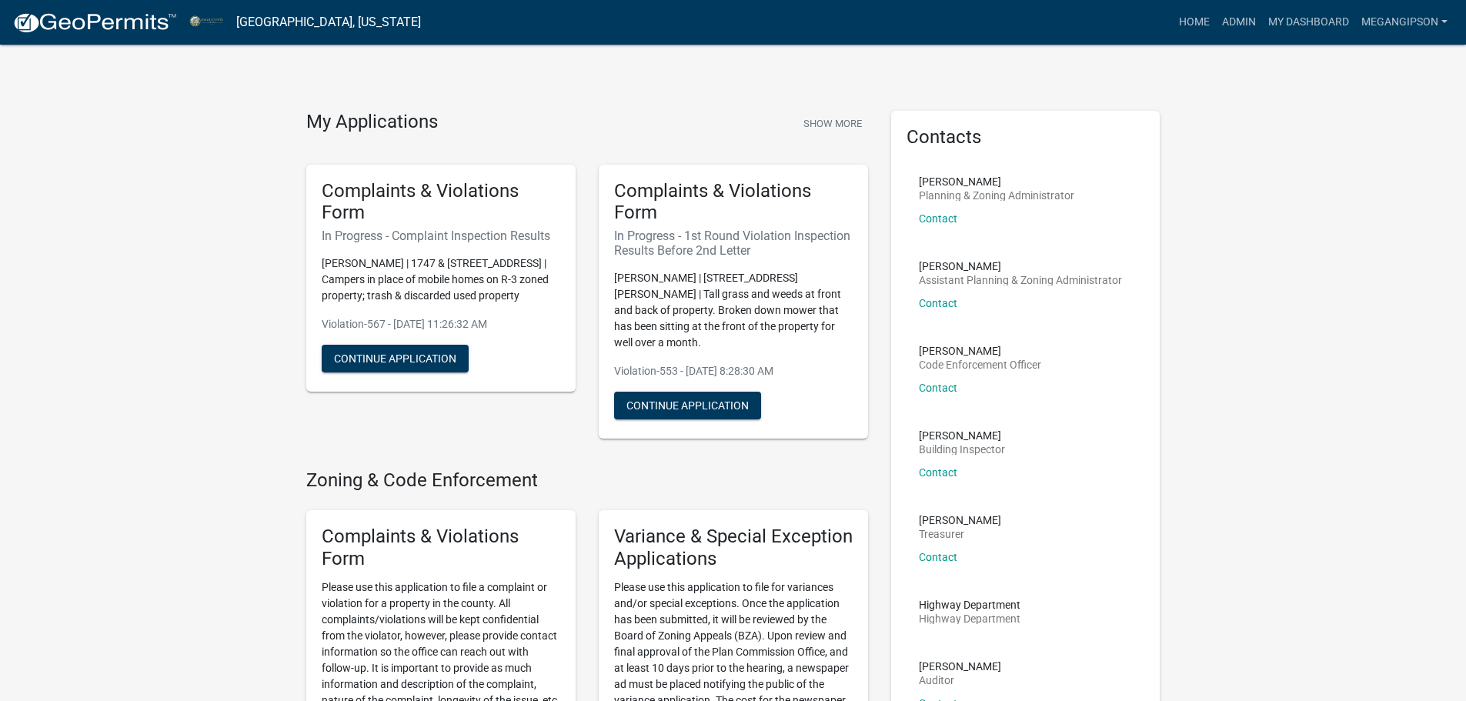
click at [1145, 254] on div "Contacts [PERSON_NAME] Planning & Zoning Administrator Contact [PERSON_NAME] As…" at bounding box center [1025, 633] width 269 height 1045
click at [1293, 25] on link "My Dashboard" at bounding box center [1308, 22] width 93 height 29
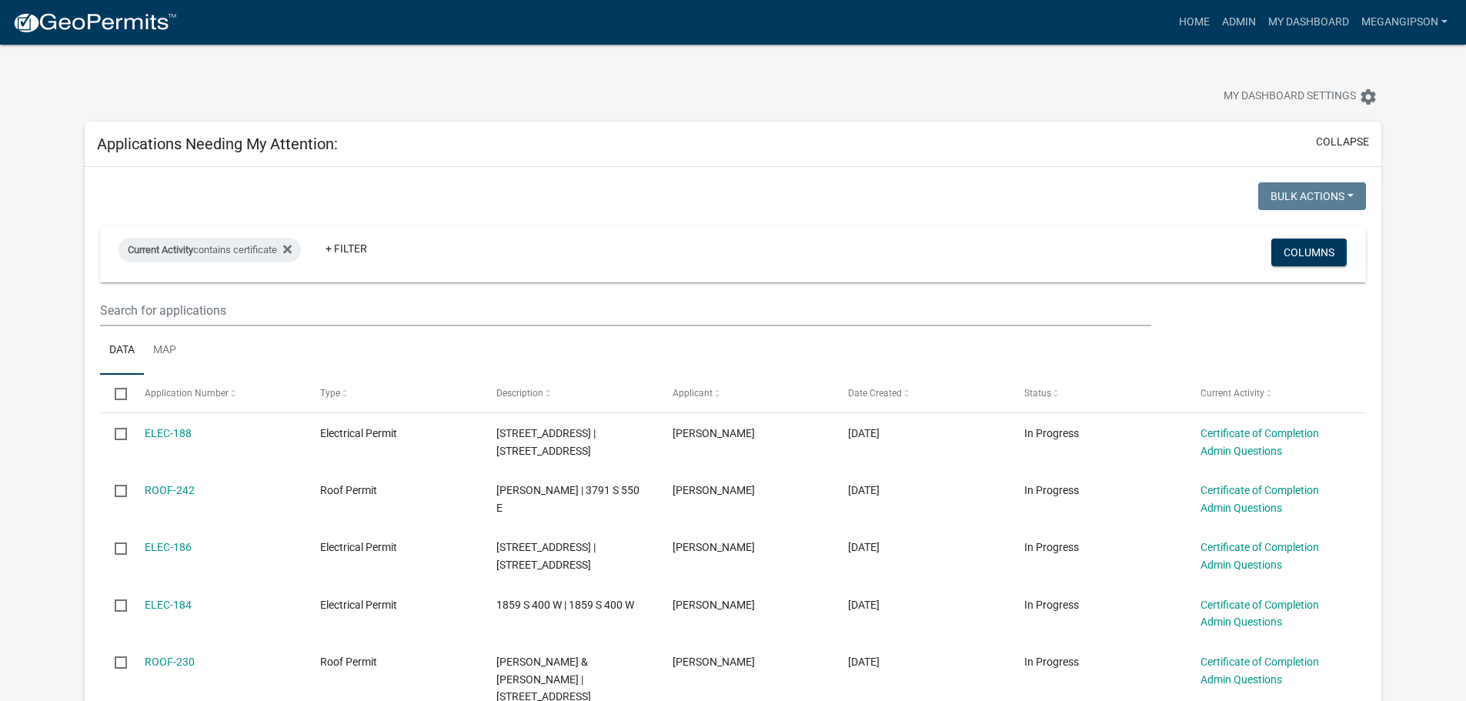
click at [593, 109] on div at bounding box center [458, 99] width 770 height 34
click at [1216, 28] on link "Admin" at bounding box center [1239, 22] width 46 height 29
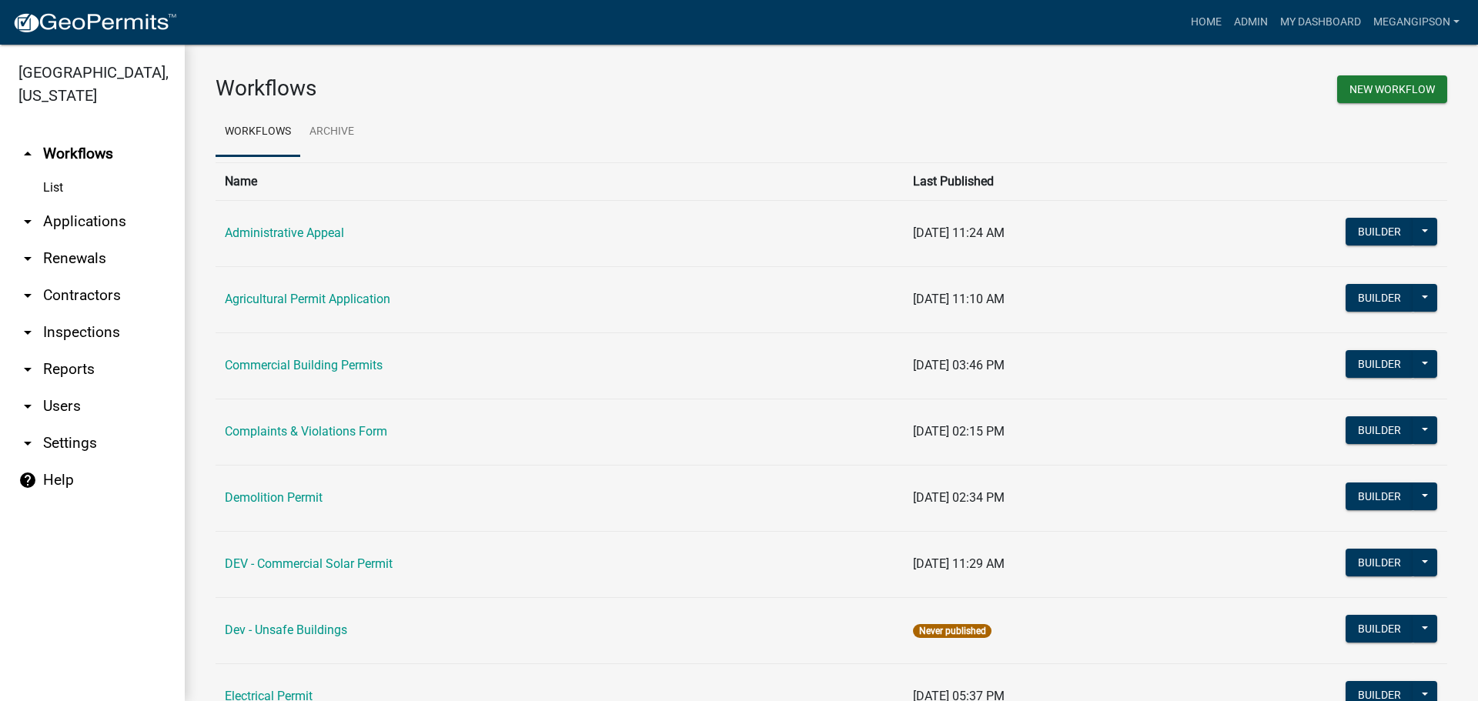
click at [314, 387] on td "Commercial Building Permits" at bounding box center [560, 366] width 688 height 66
click at [311, 373] on link "Commercial Building Permits" at bounding box center [304, 365] width 158 height 15
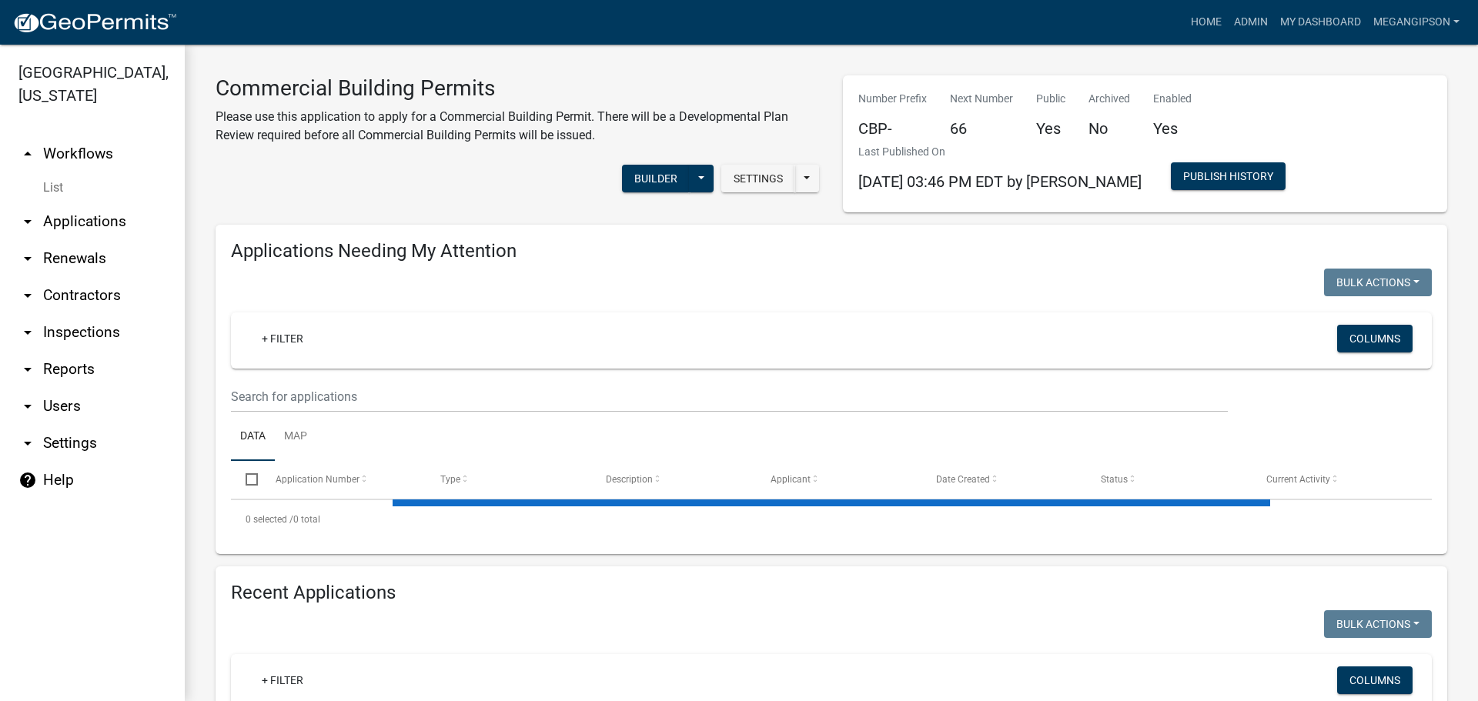
select select "3: 100"
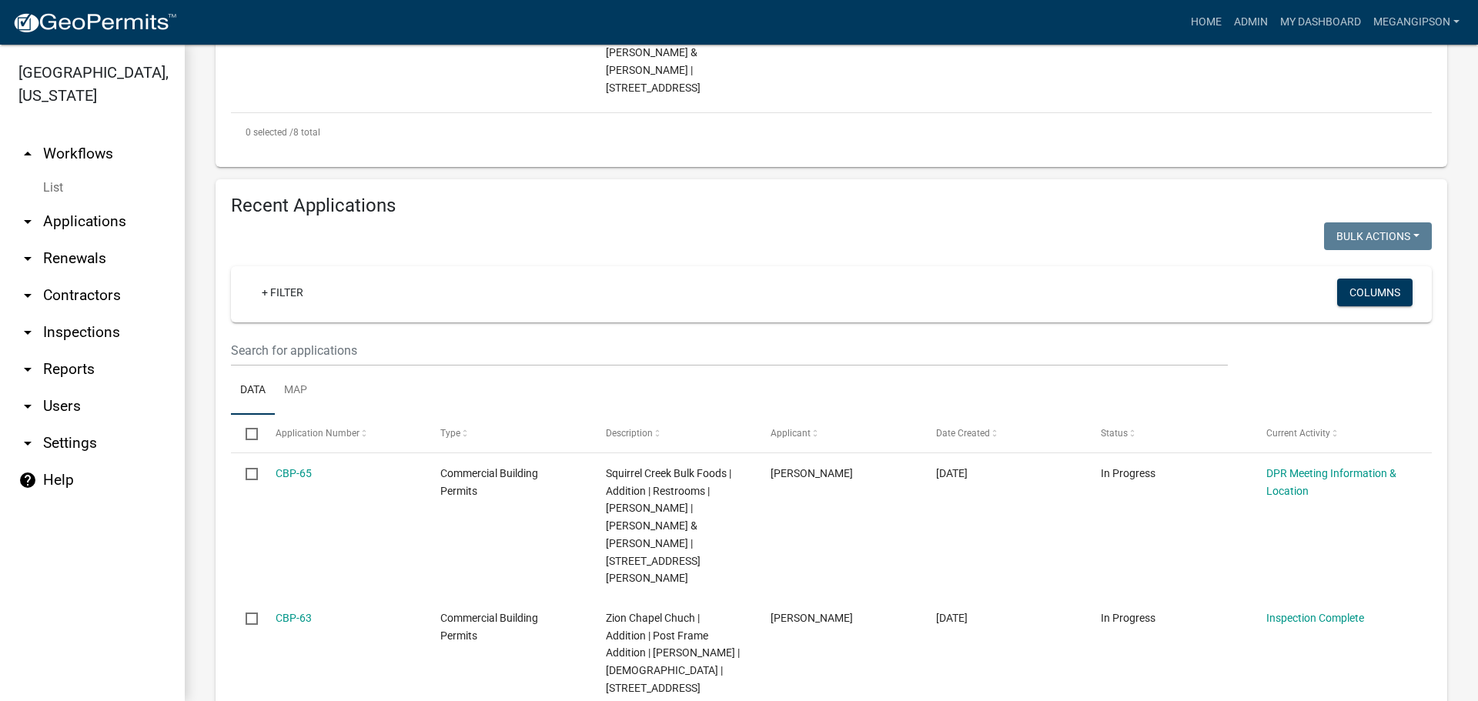
scroll to position [1694, 0]
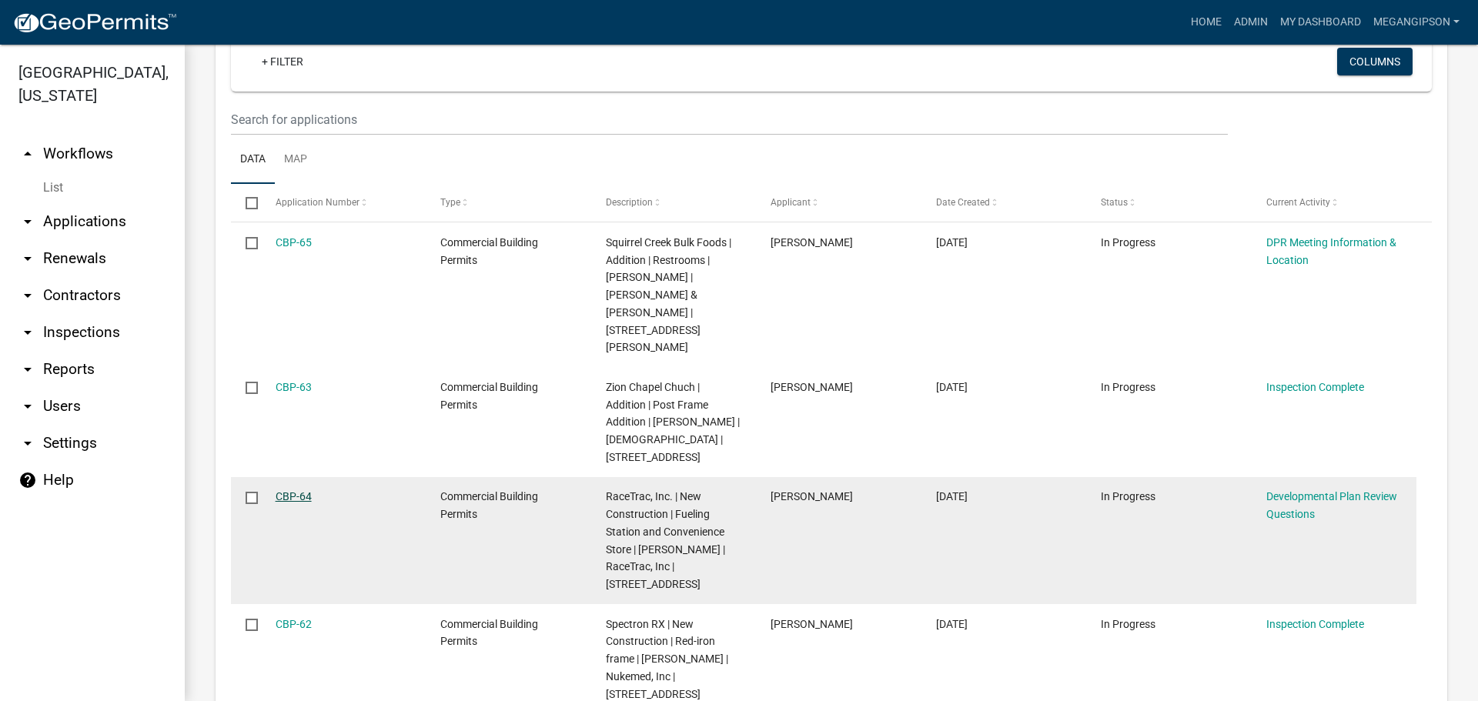
click at [296, 503] on link "CBP-64" at bounding box center [294, 496] width 36 height 12
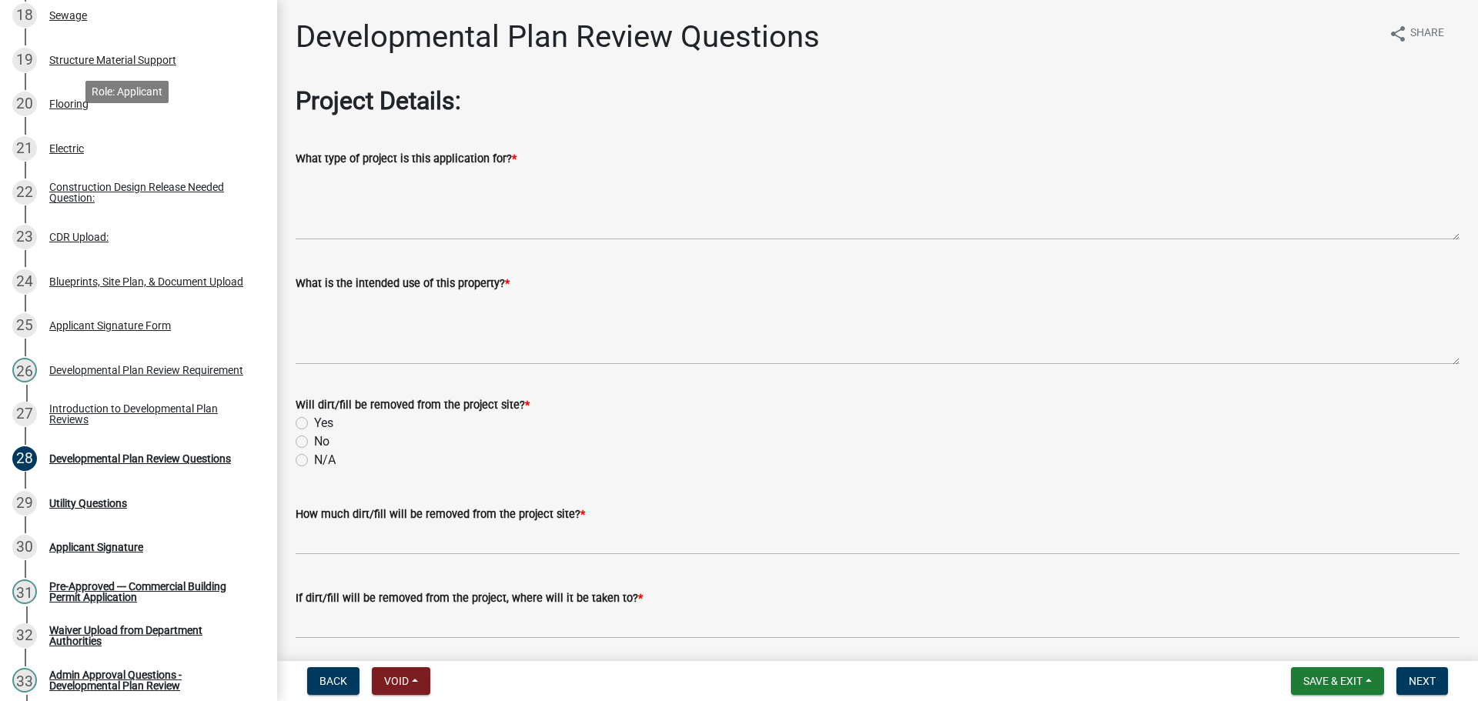
scroll to position [1155, 0]
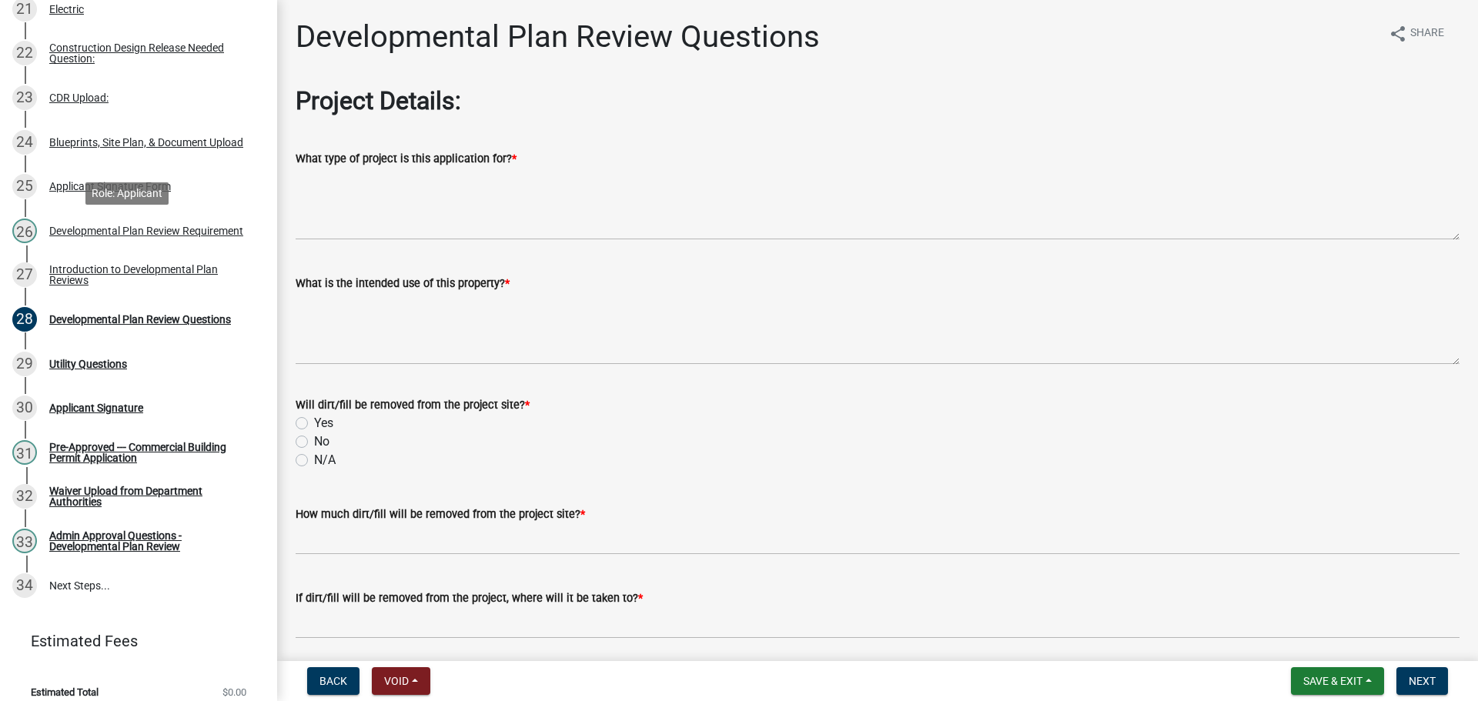
click at [109, 103] on div "CDR Upload:" at bounding box center [78, 97] width 59 height 11
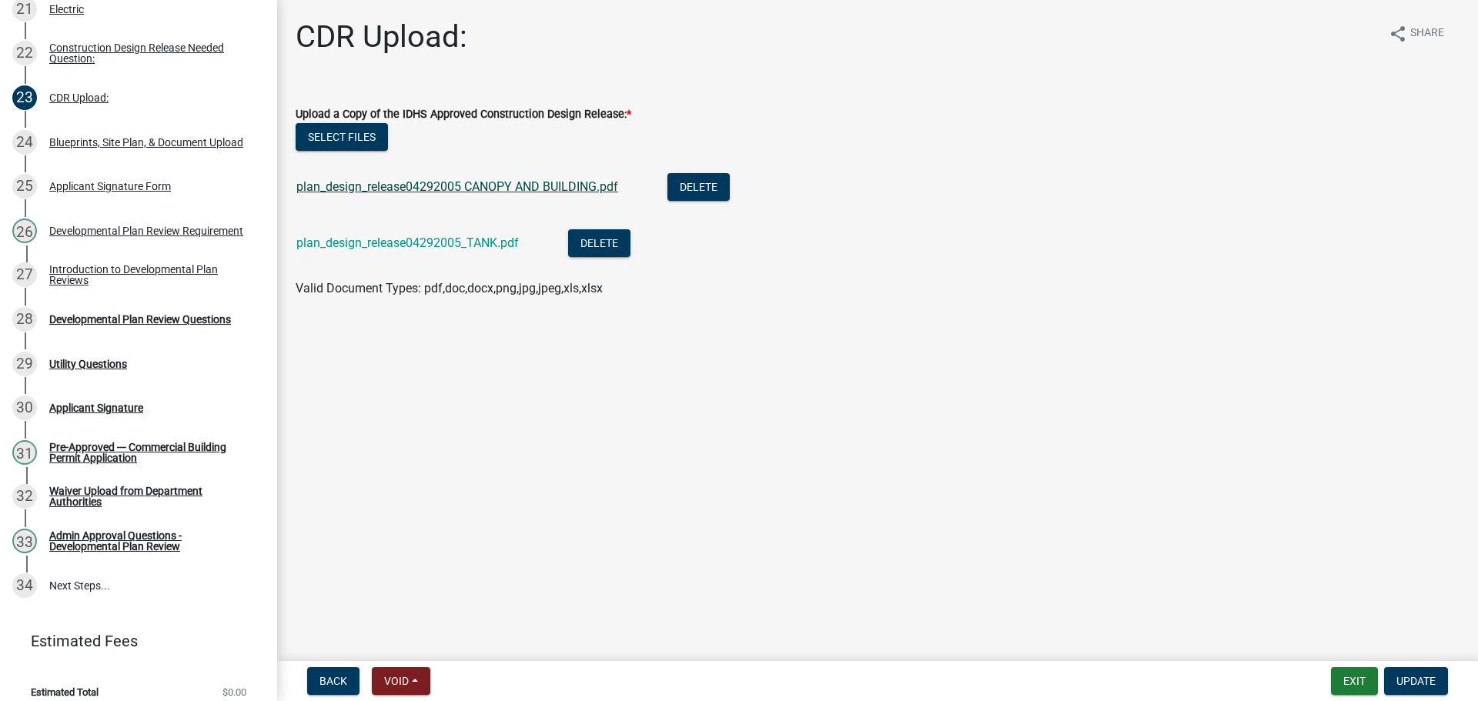
click at [514, 194] on link "plan_design_release04292005 CANOPY AND BUILDING.pdf" at bounding box center [457, 186] width 322 height 15
click at [423, 261] on div "plan_design_release04292005_TANK.pdf" at bounding box center [419, 245] width 247 height 32
click at [440, 250] on link "plan_design_release04292005_TANK.pdf" at bounding box center [407, 243] width 222 height 15
click at [132, 148] on div "Blueprints, Site Plan, & Document Upload" at bounding box center [146, 142] width 194 height 11
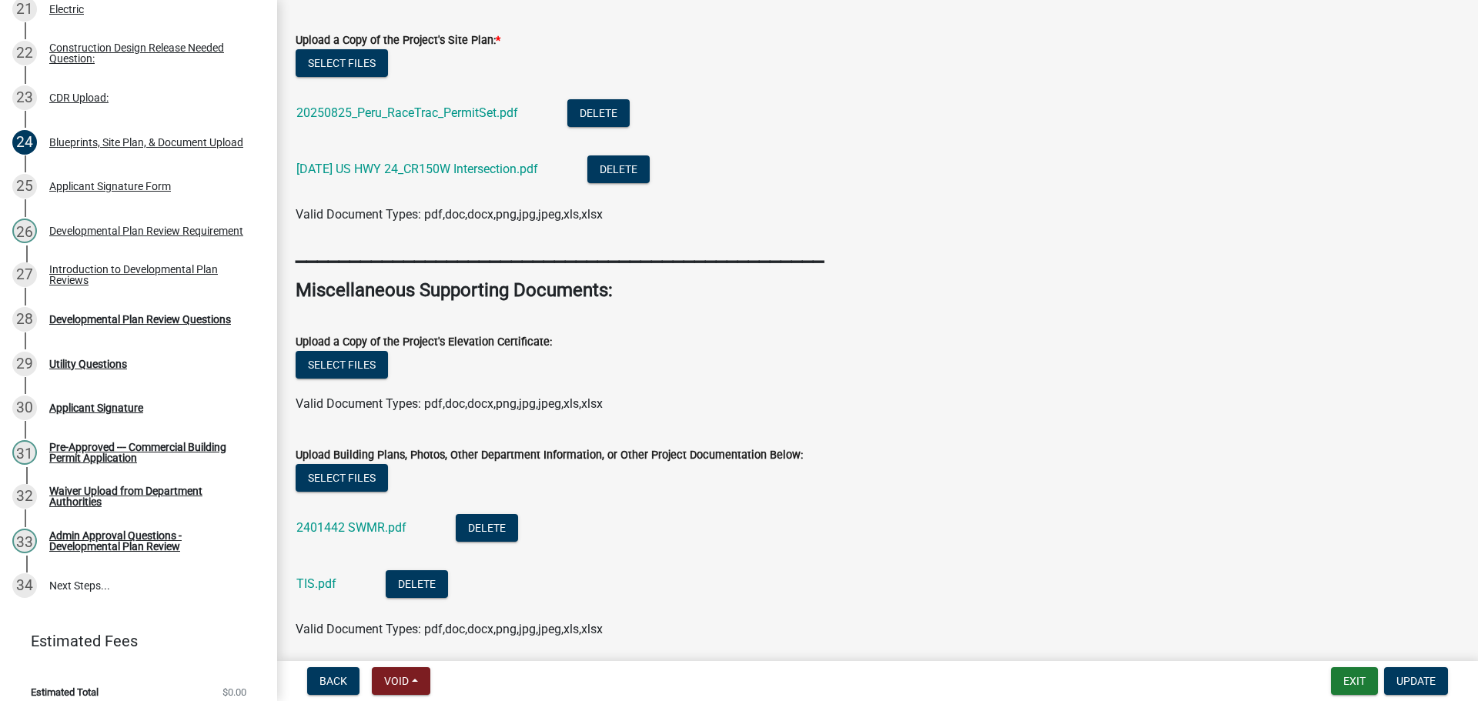
scroll to position [1094, 0]
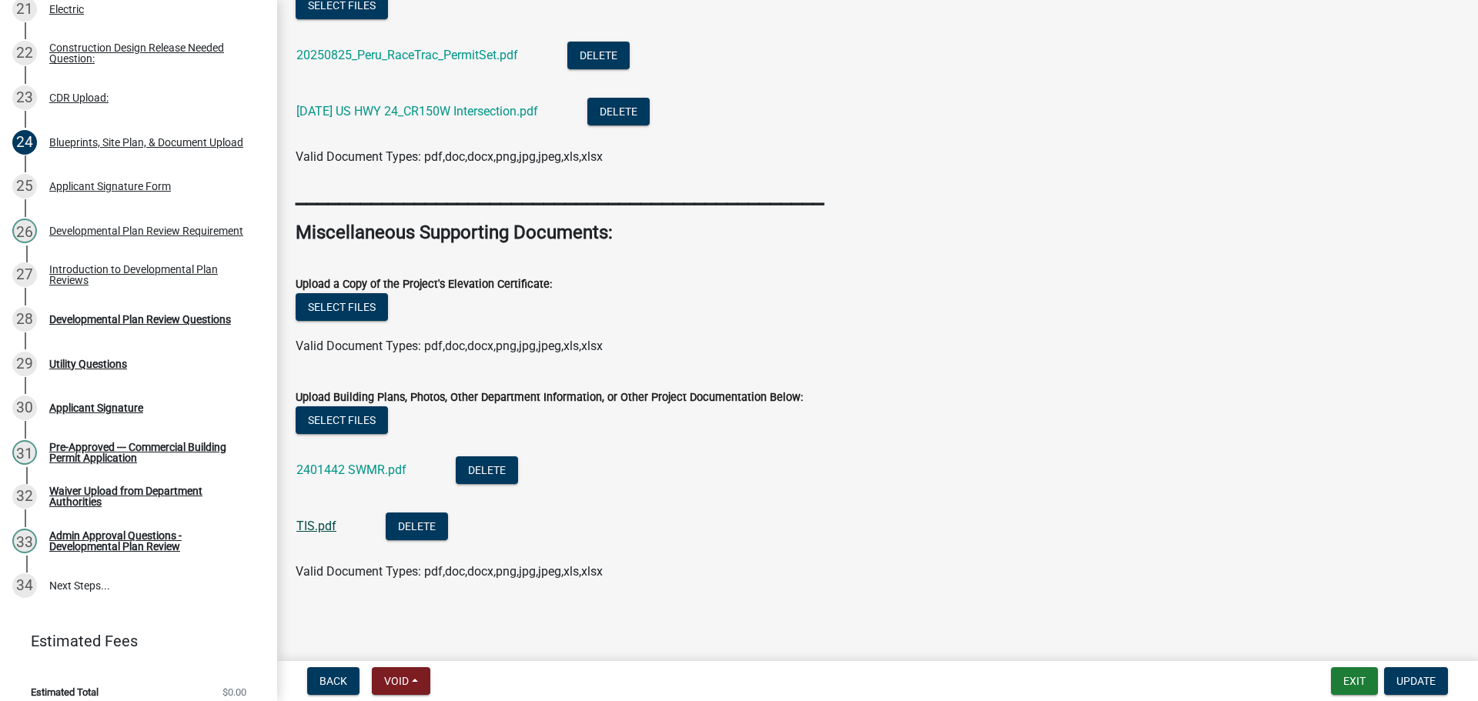
click at [316, 519] on link "TIS.pdf" at bounding box center [316, 526] width 40 height 15
click at [381, 463] on link "2401442 SWMR.pdf" at bounding box center [351, 470] width 110 height 15
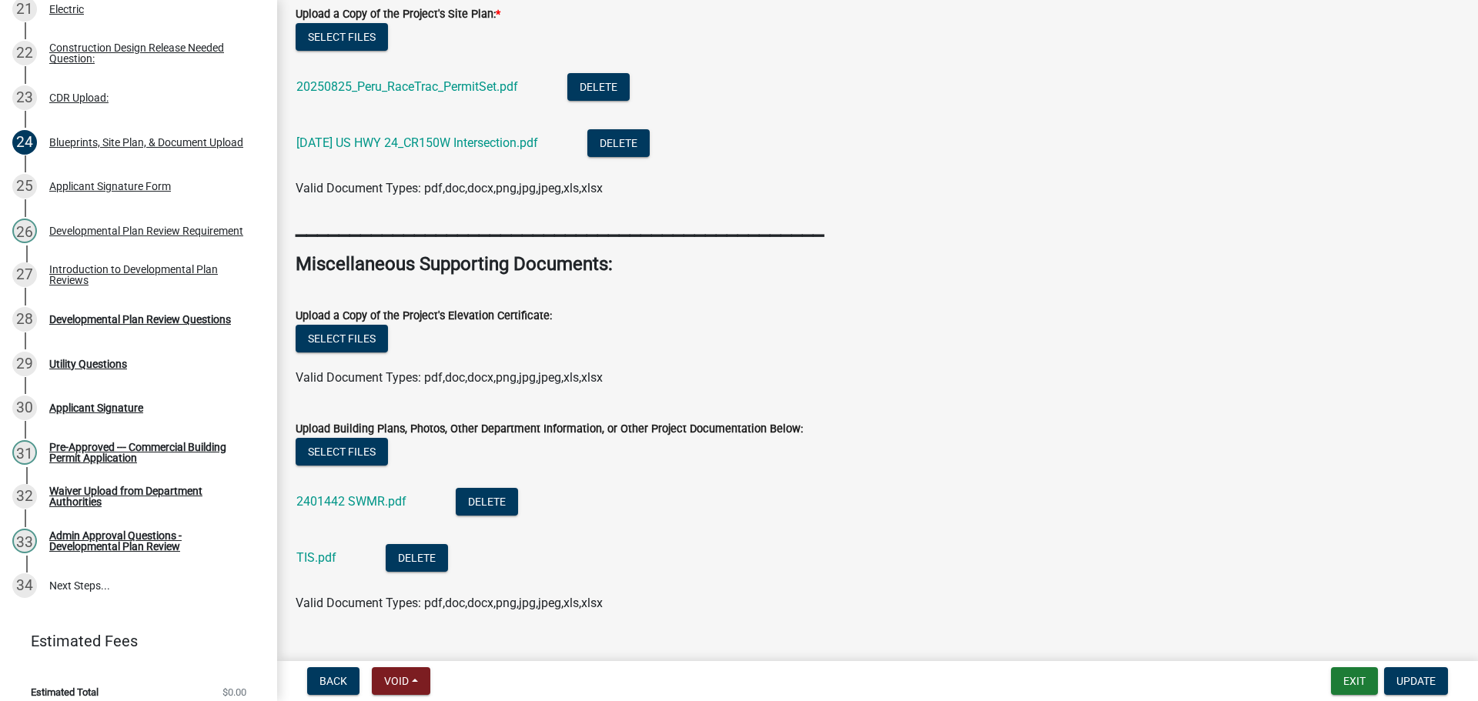
scroll to position [863, 0]
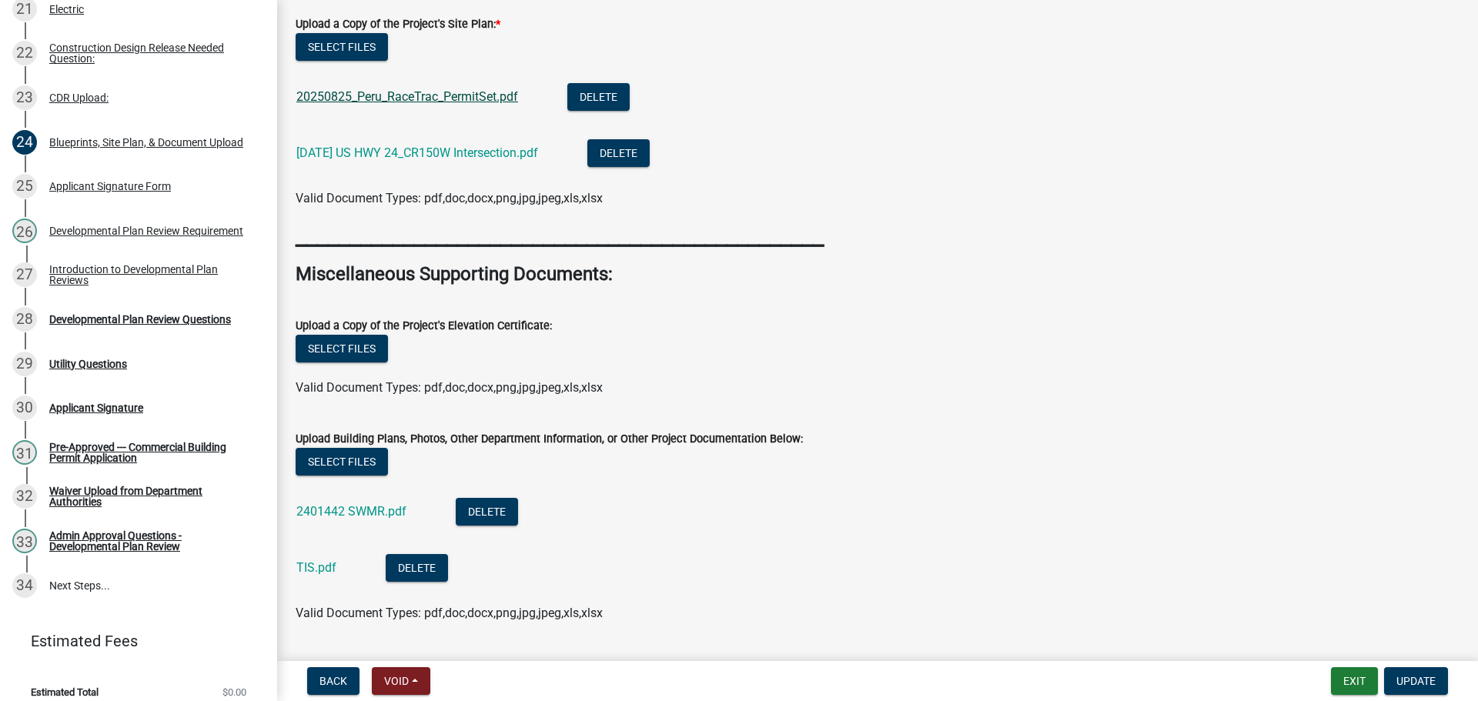
click at [463, 104] on link "20250825_Peru_RaceTrac_PermitSet.pdf" at bounding box center [407, 96] width 222 height 15
click at [390, 160] on link "[DATE] US HWY 24_CR150W Intersection.pdf" at bounding box center [417, 152] width 242 height 15
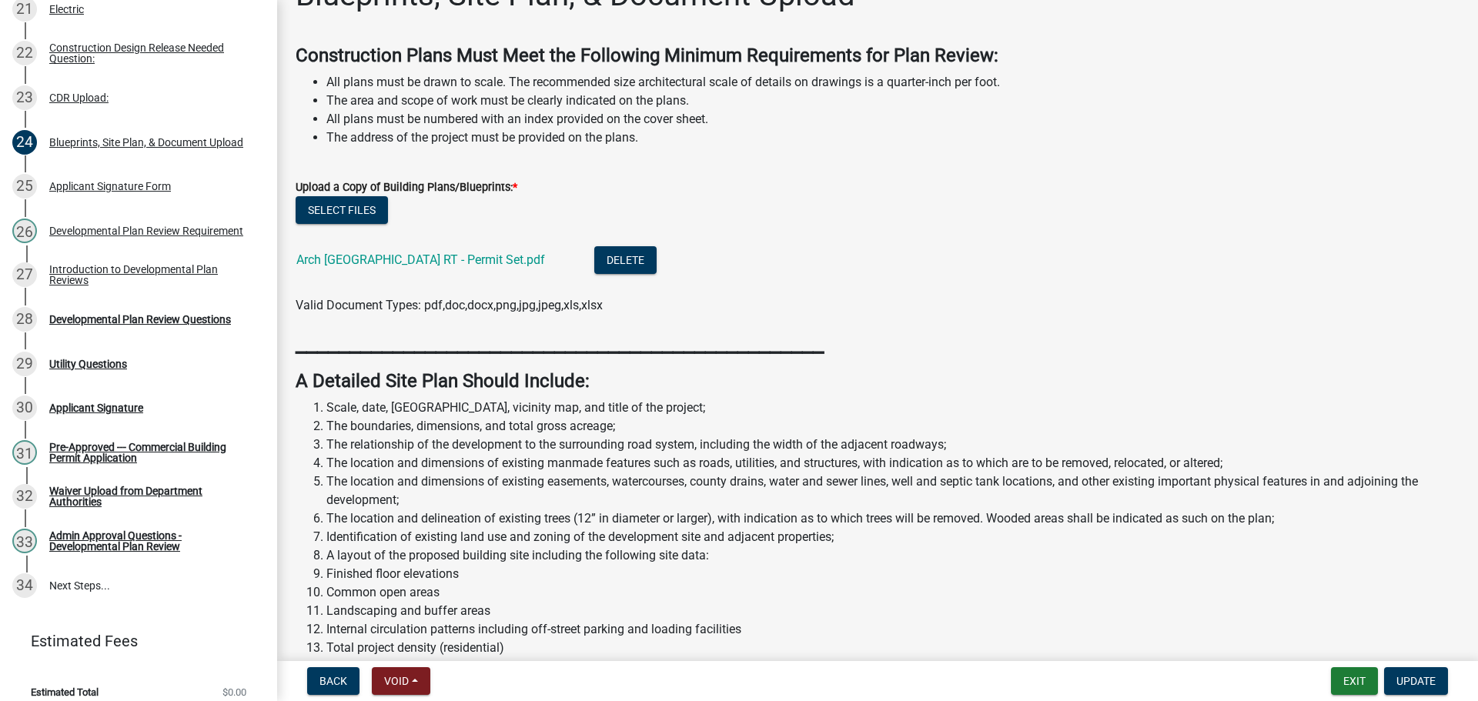
scroll to position [0, 0]
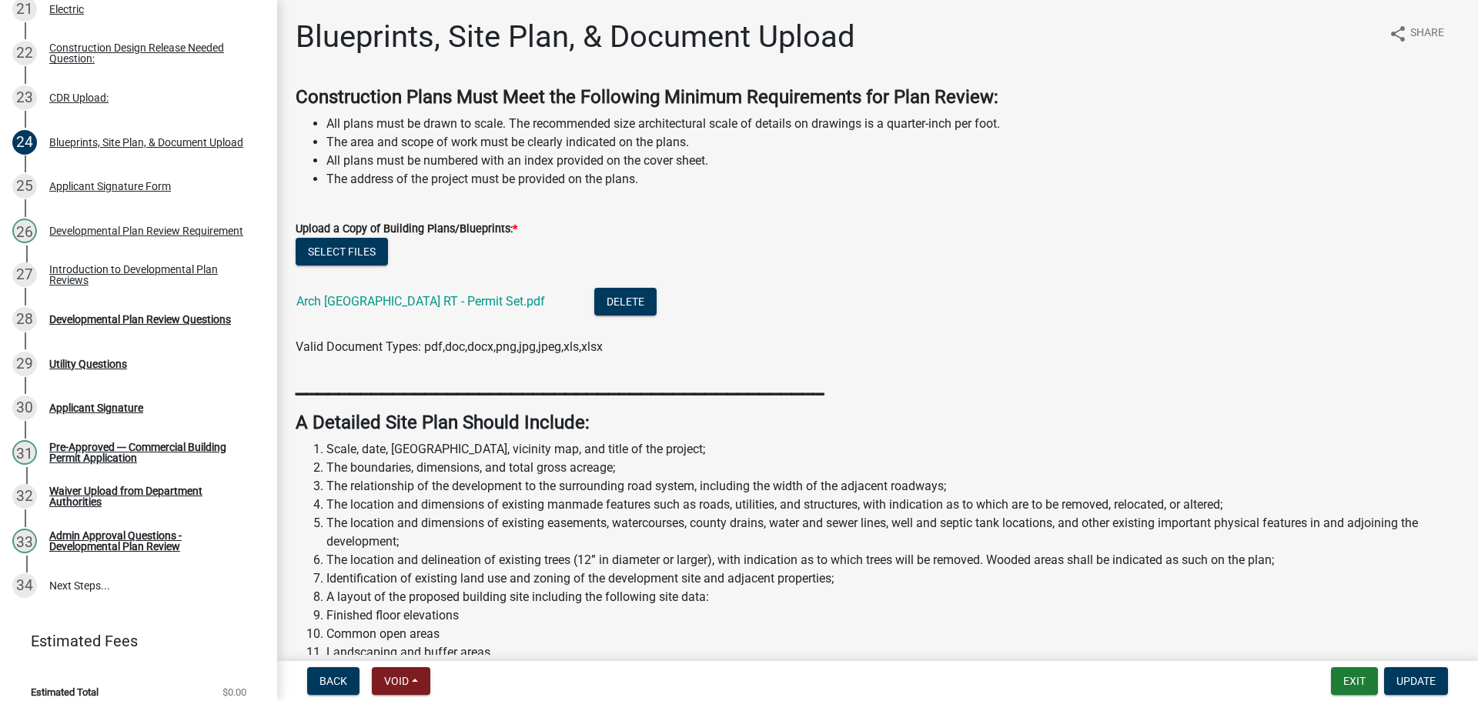
drag, startPoint x: 1075, startPoint y: 273, endPoint x: 1114, endPoint y: 228, distance: 60.0
click at [1075, 269] on div "Select files" at bounding box center [878, 254] width 1164 height 32
click at [349, 309] on link "Arch [GEOGRAPHIC_DATA] RT - Permit Set.pdf" at bounding box center [420, 301] width 249 height 15
click at [1413, 684] on span "Update" at bounding box center [1415, 681] width 39 height 12
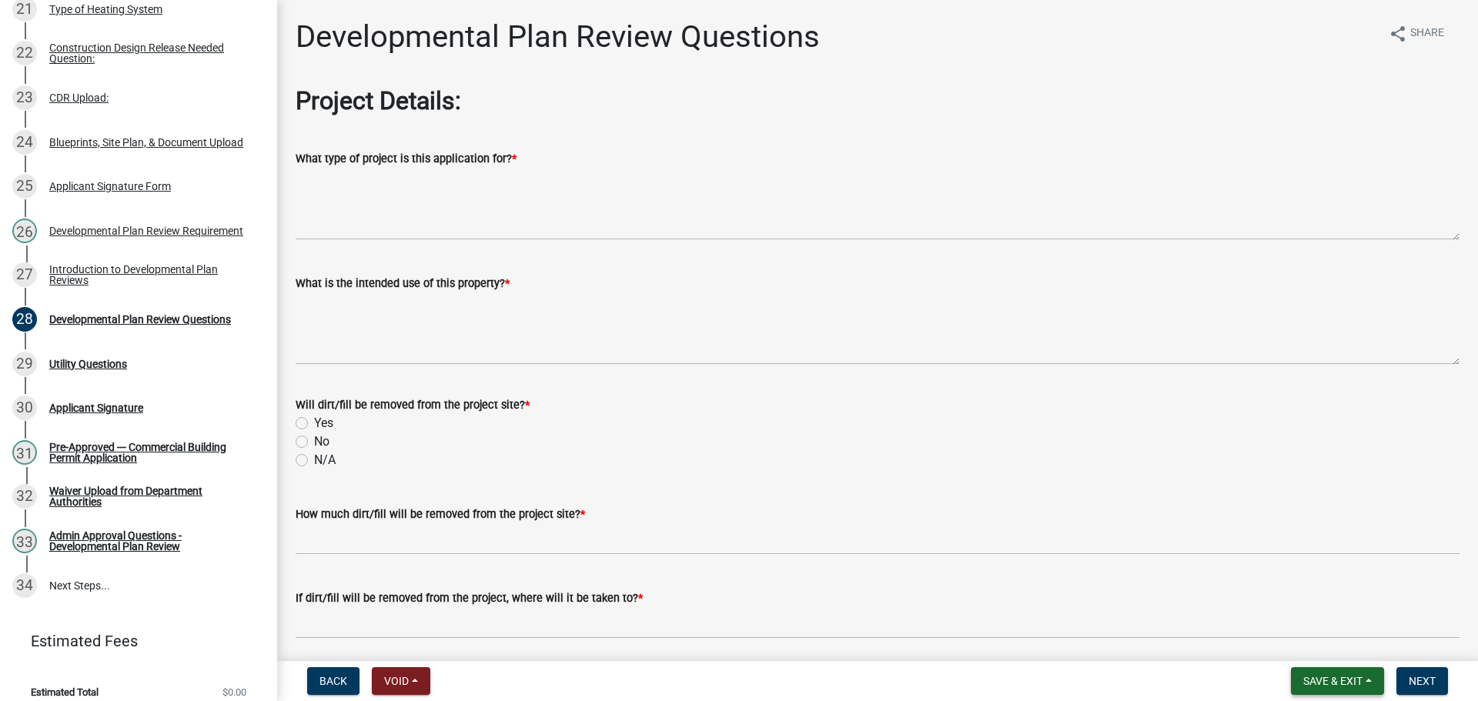
click at [1331, 675] on span "Save & Exit" at bounding box center [1332, 681] width 59 height 12
click at [1309, 640] on button "Save & Exit" at bounding box center [1322, 637] width 123 height 37
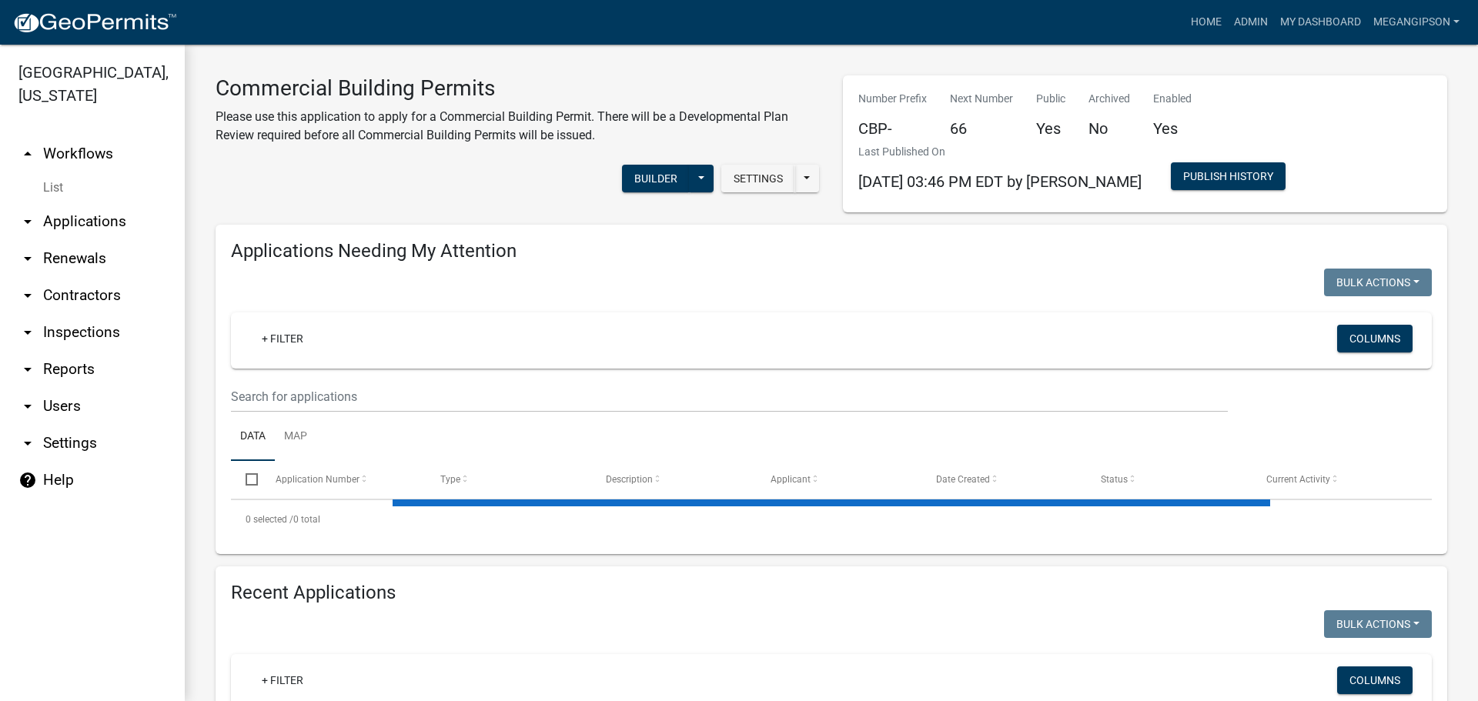
select select "3: 100"
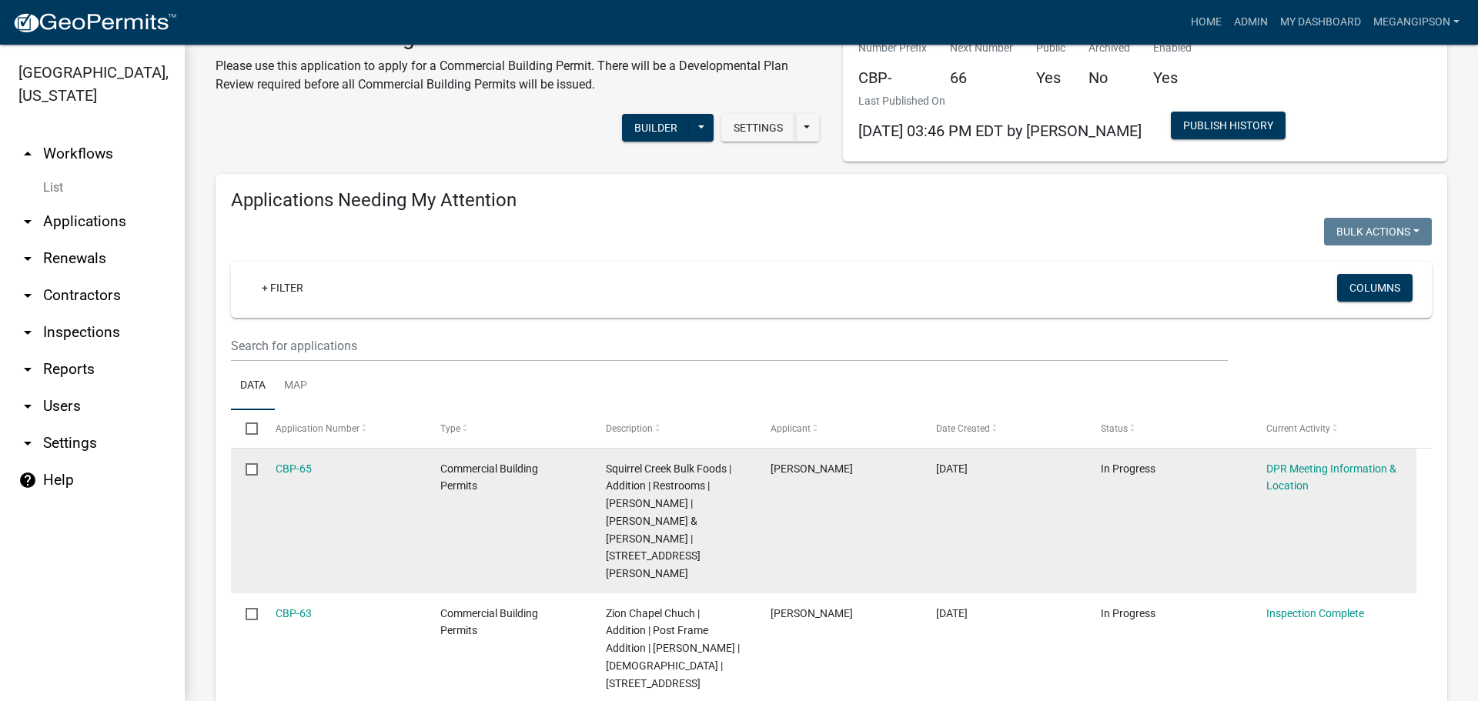
scroll to position [77, 0]
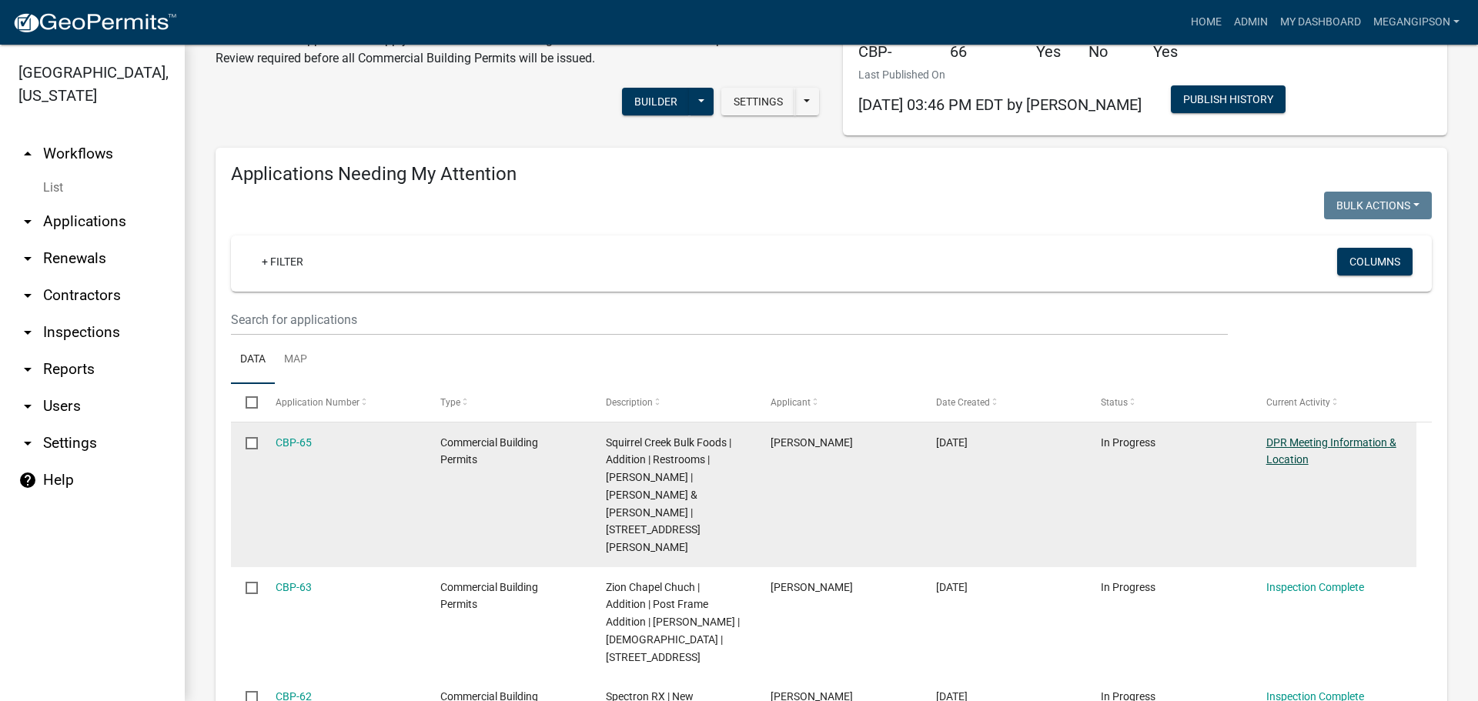
click at [1331, 467] on link "DPR Meeting Information & Location" at bounding box center [1331, 451] width 130 height 30
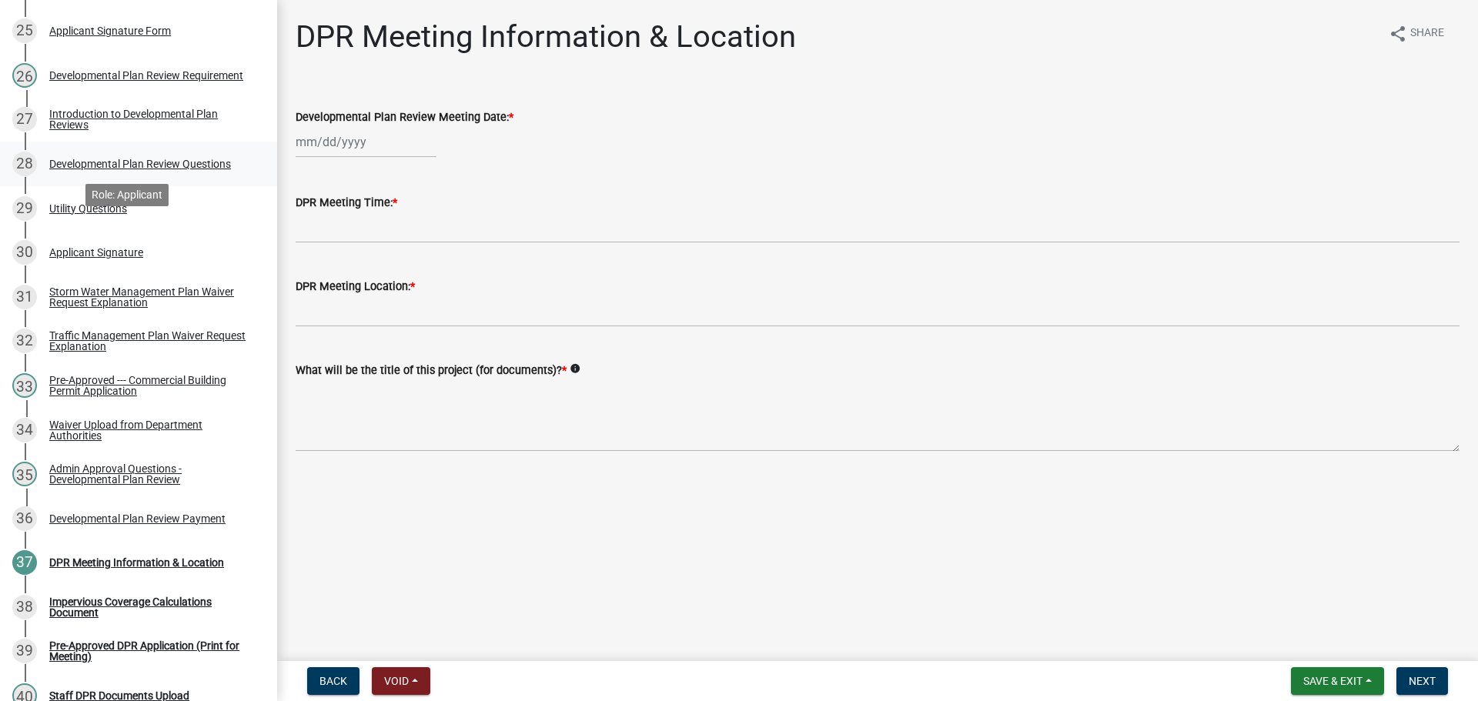
scroll to position [1309, 0]
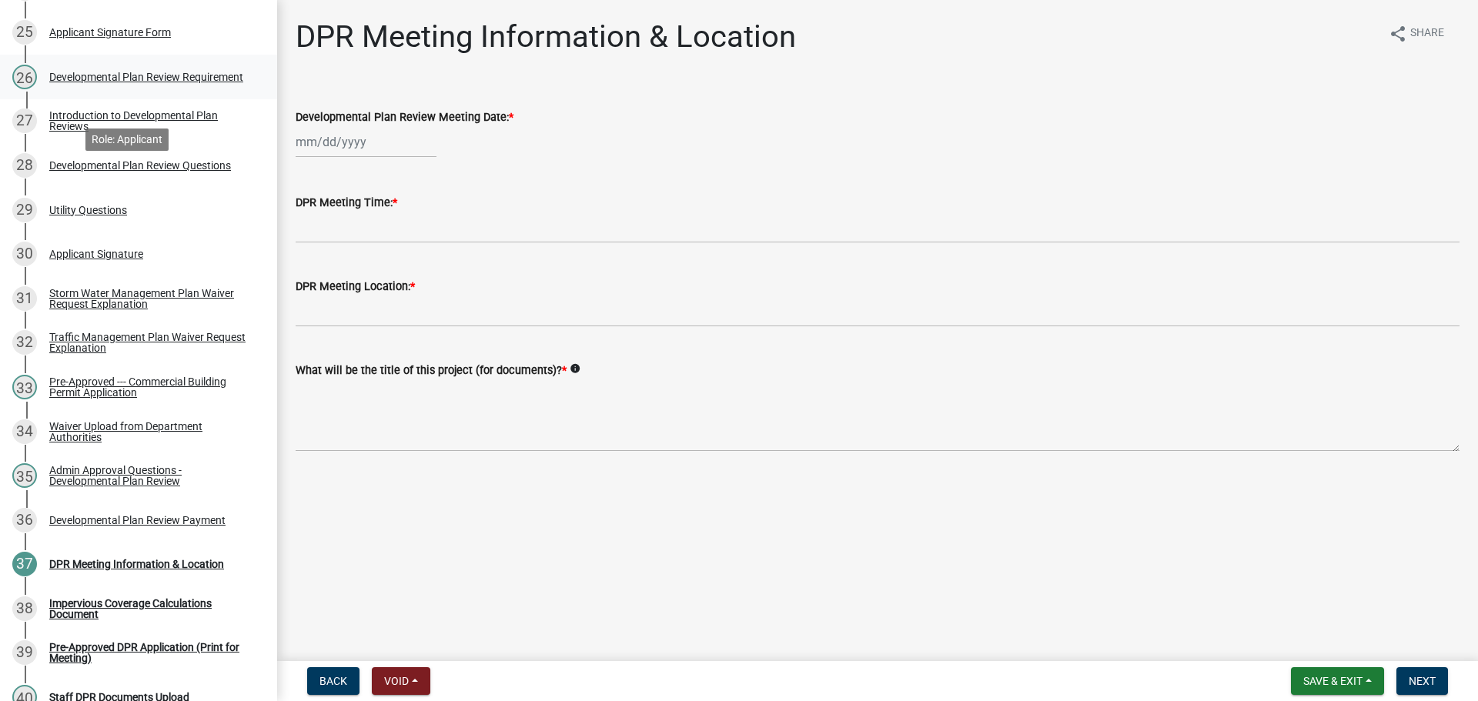
click at [103, 99] on link "26 Developmental Plan Review Requirement" at bounding box center [138, 77] width 277 height 45
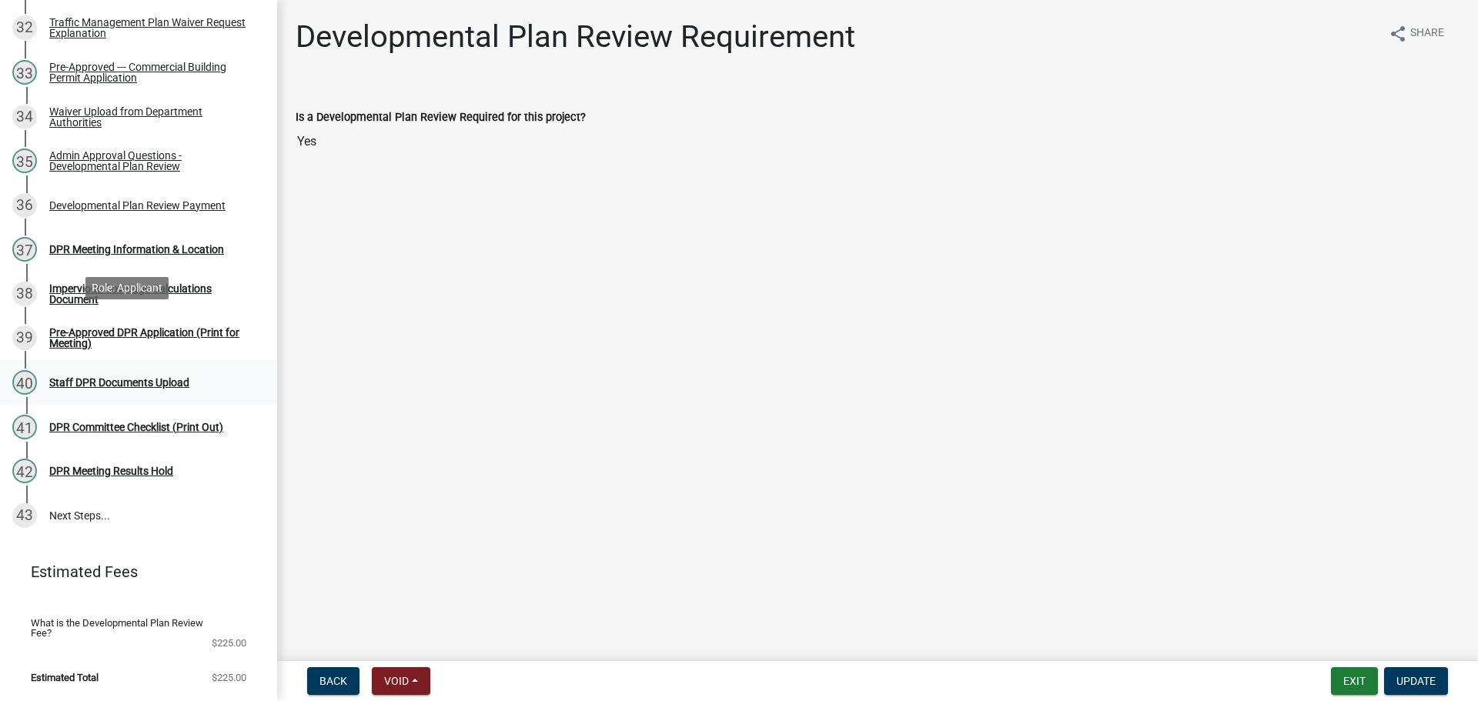
scroll to position [1898, 0]
click at [126, 244] on div "DPR Meeting Information & Location" at bounding box center [136, 249] width 175 height 11
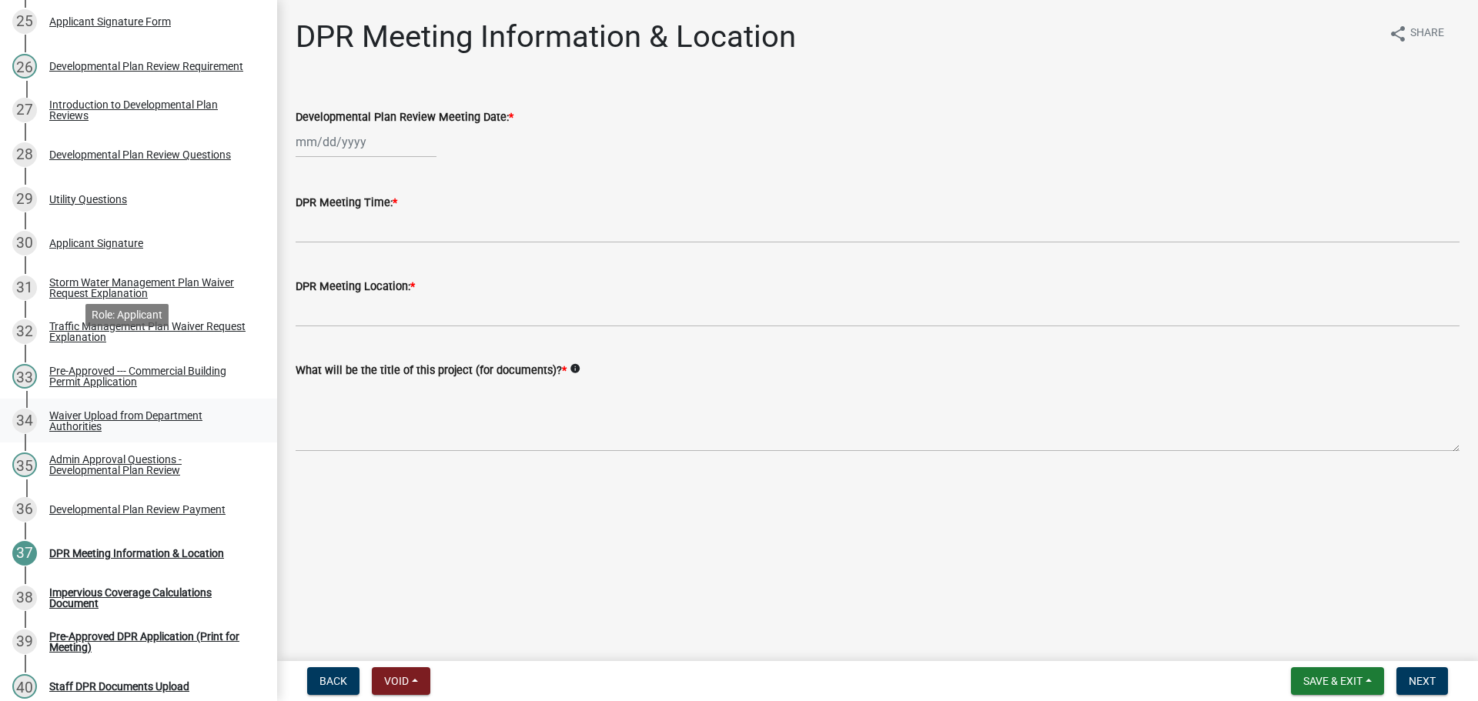
scroll to position [1283, 0]
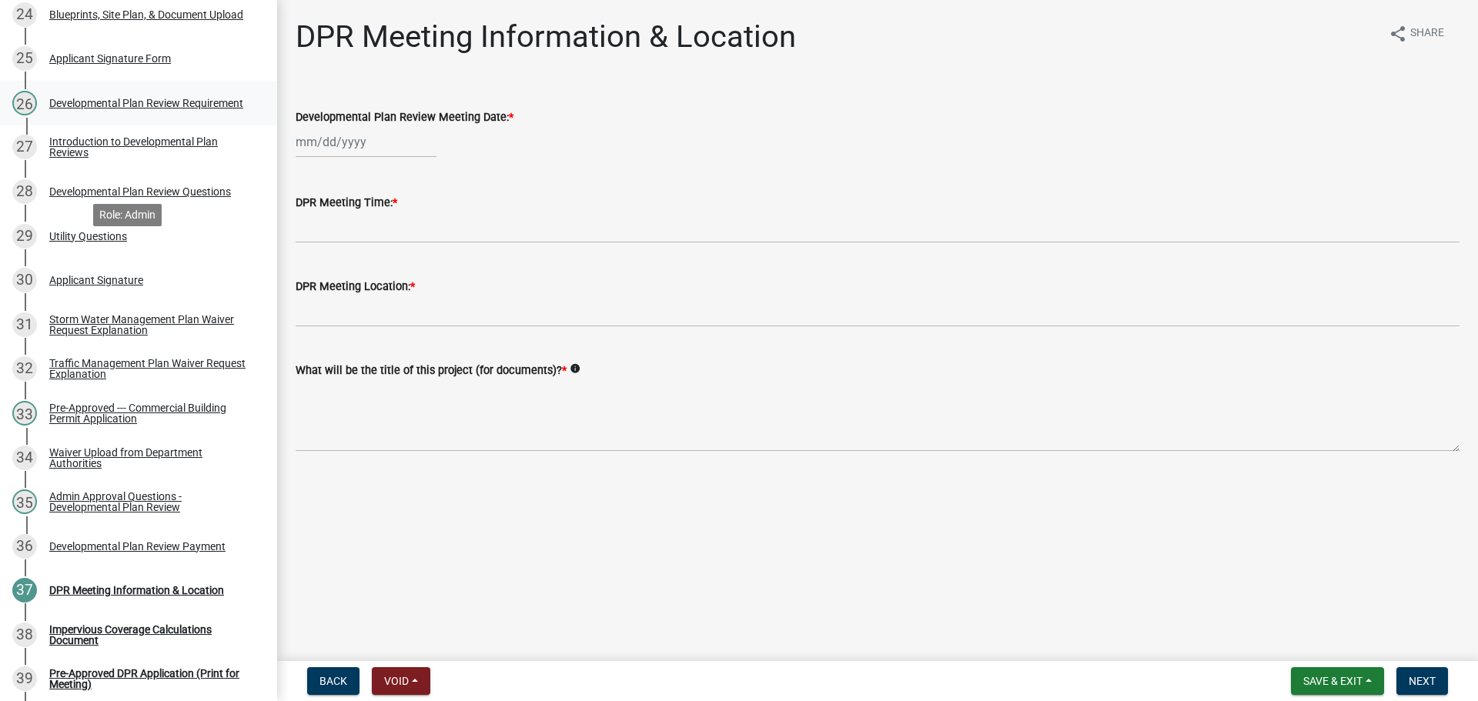
click at [132, 115] on div "26 Developmental Plan Review Requirement" at bounding box center [132, 103] width 240 height 25
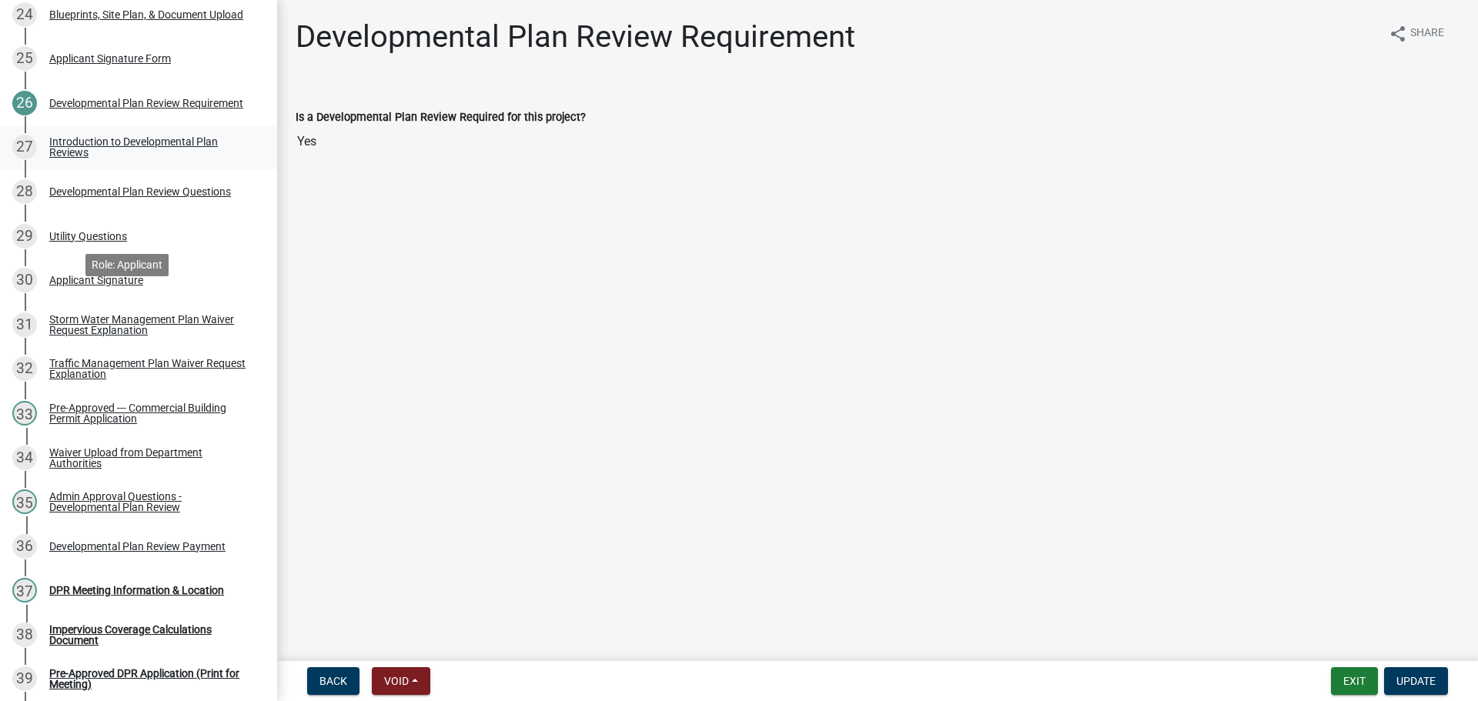
click at [112, 158] on div "Introduction to Developmental Plan Reviews" at bounding box center [150, 147] width 203 height 22
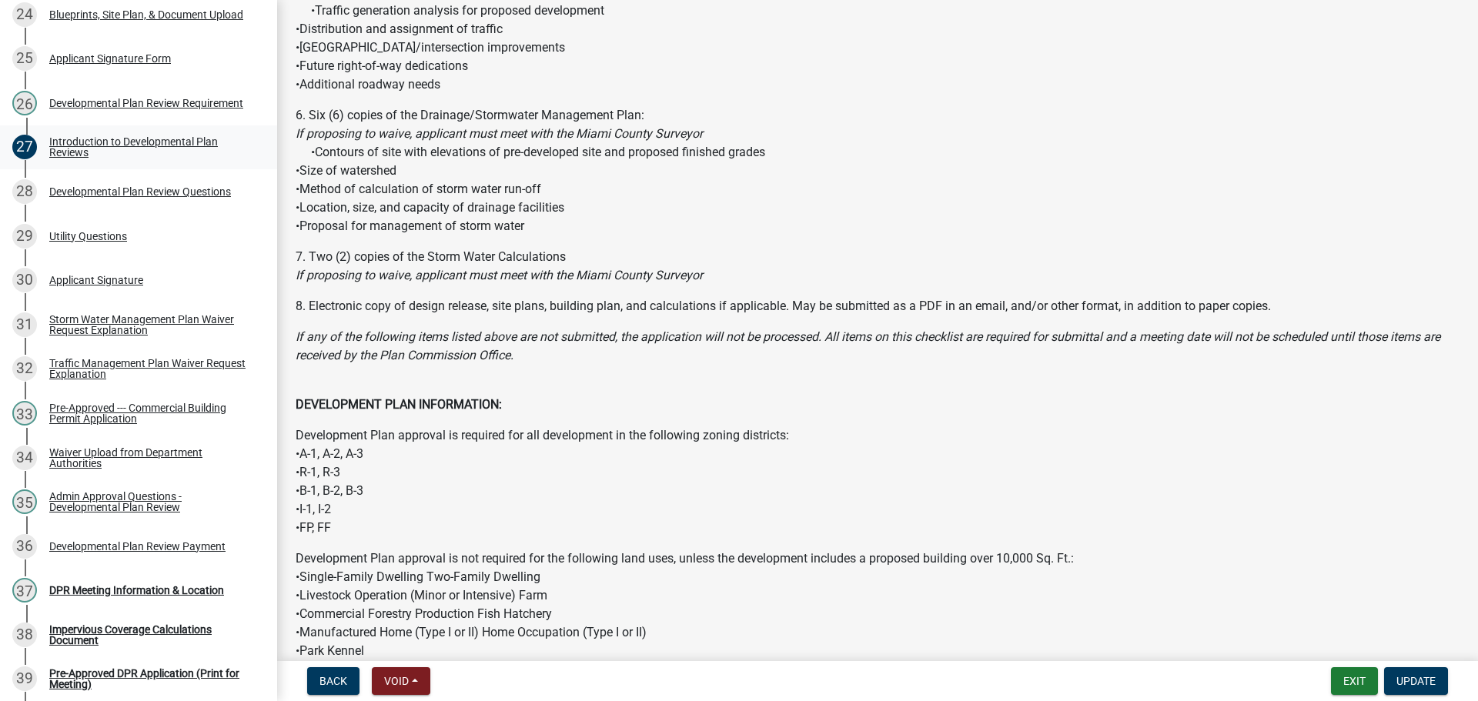
scroll to position [308, 0]
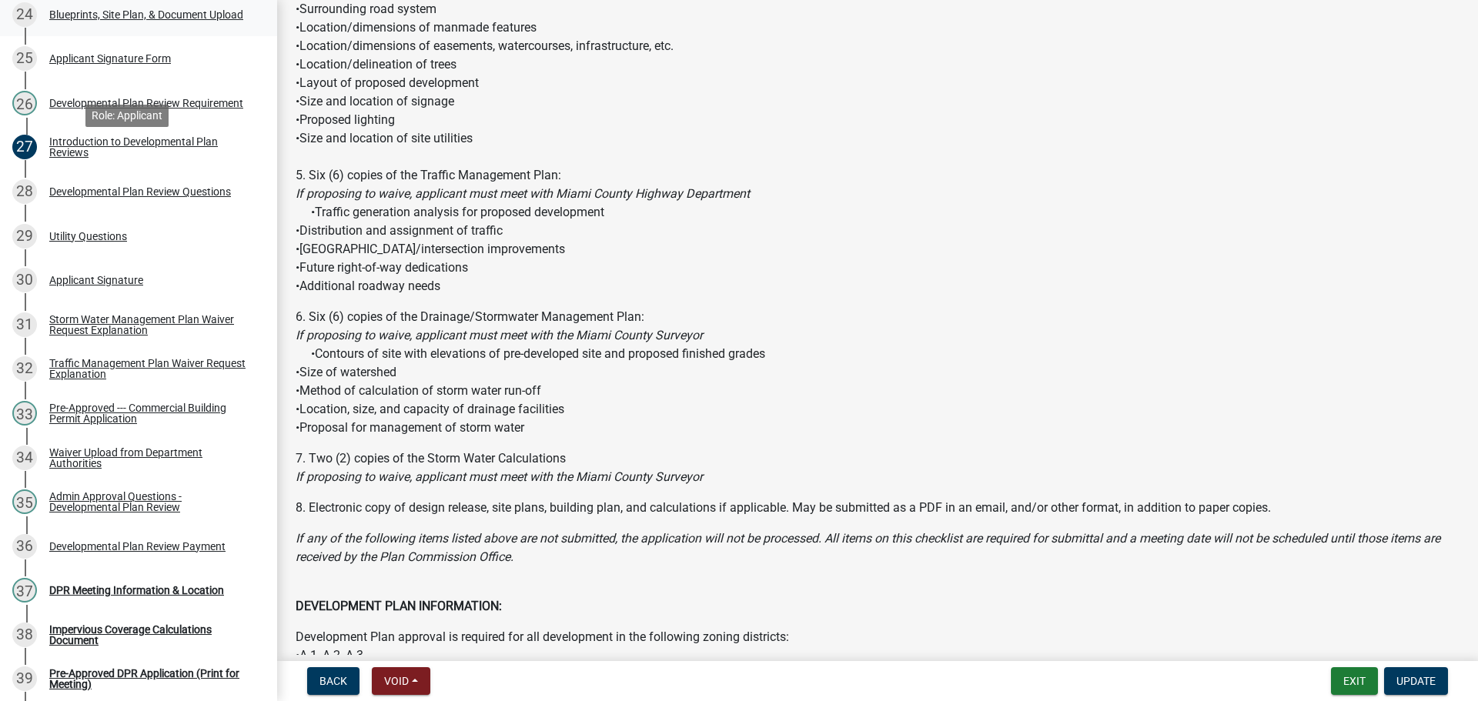
click at [75, 20] on div "Blueprints, Site Plan, & Document Upload" at bounding box center [146, 14] width 194 height 11
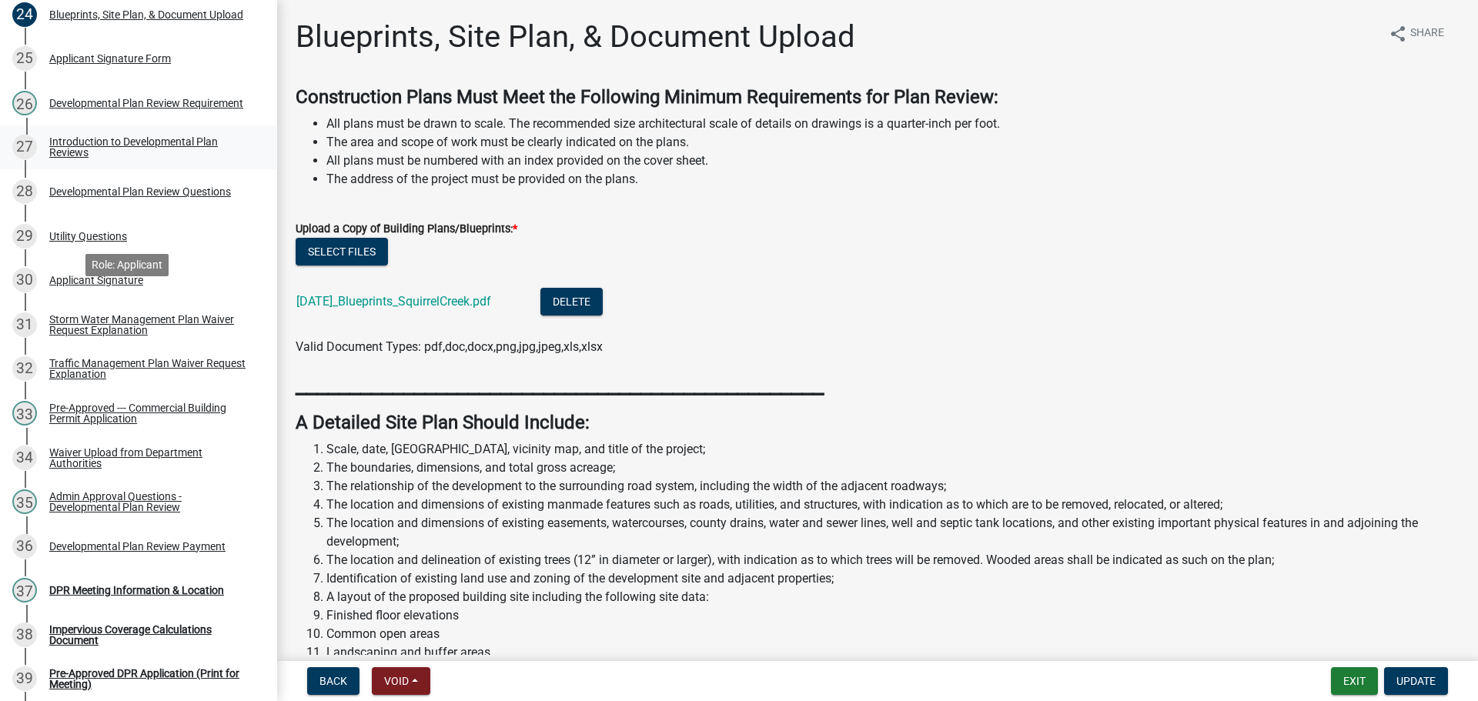
click at [73, 158] on div "Introduction to Developmental Plan Reviews" at bounding box center [150, 147] width 203 height 22
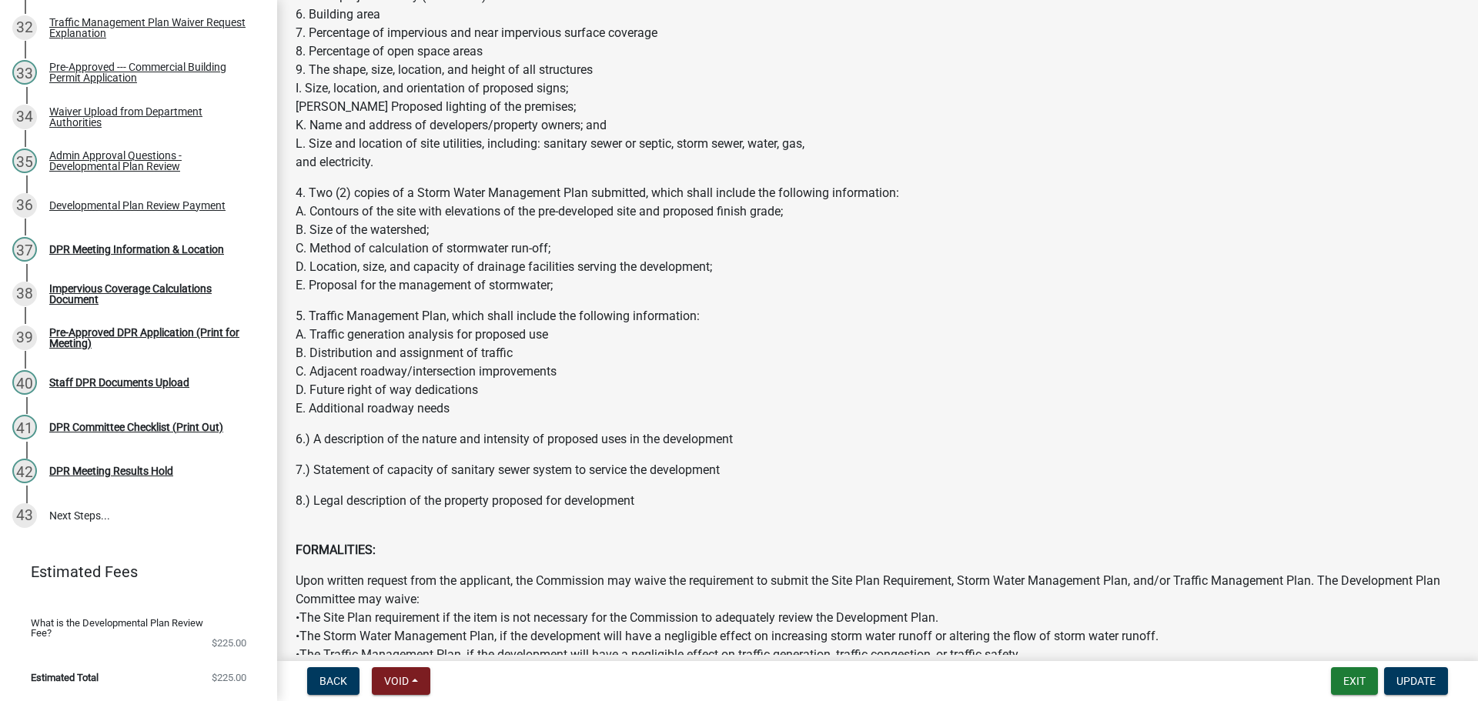
scroll to position [2975, 0]
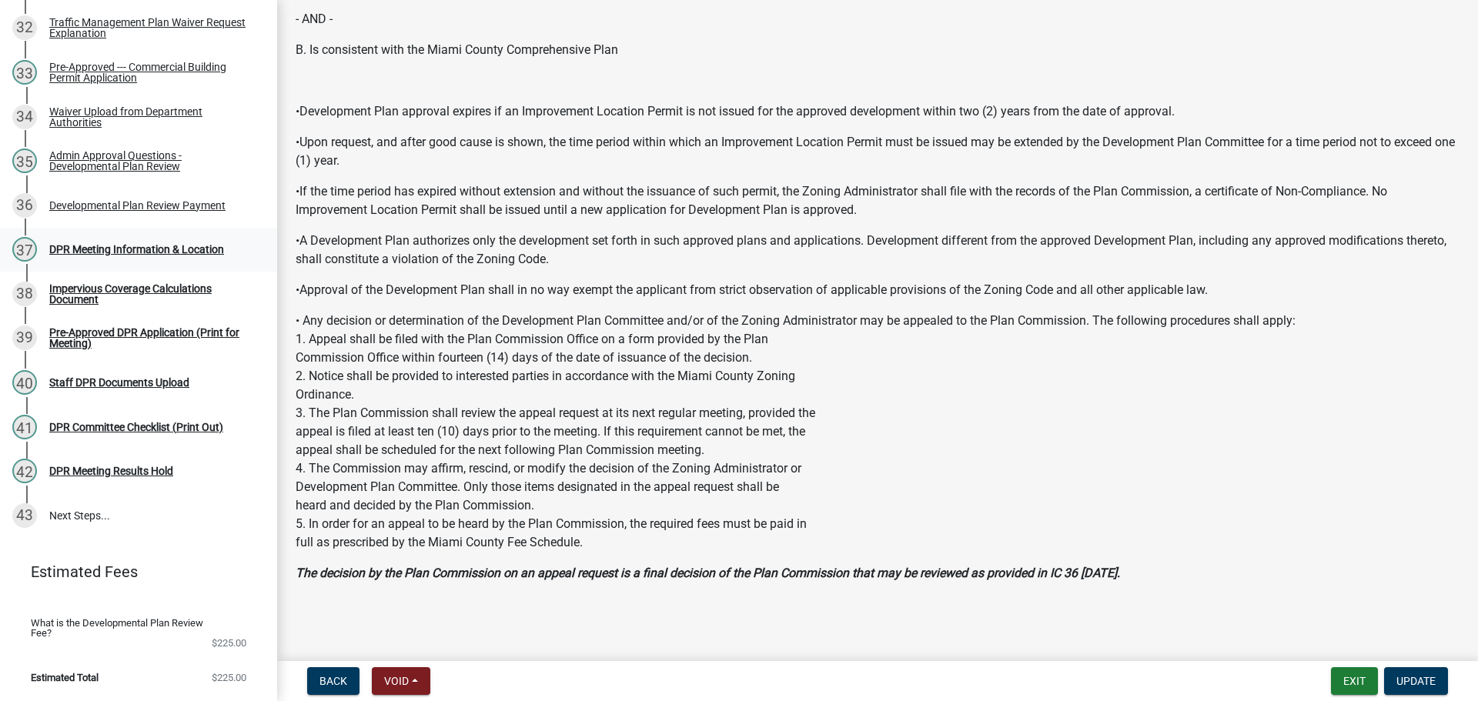
click at [108, 244] on div "DPR Meeting Information & Location" at bounding box center [136, 249] width 175 height 11
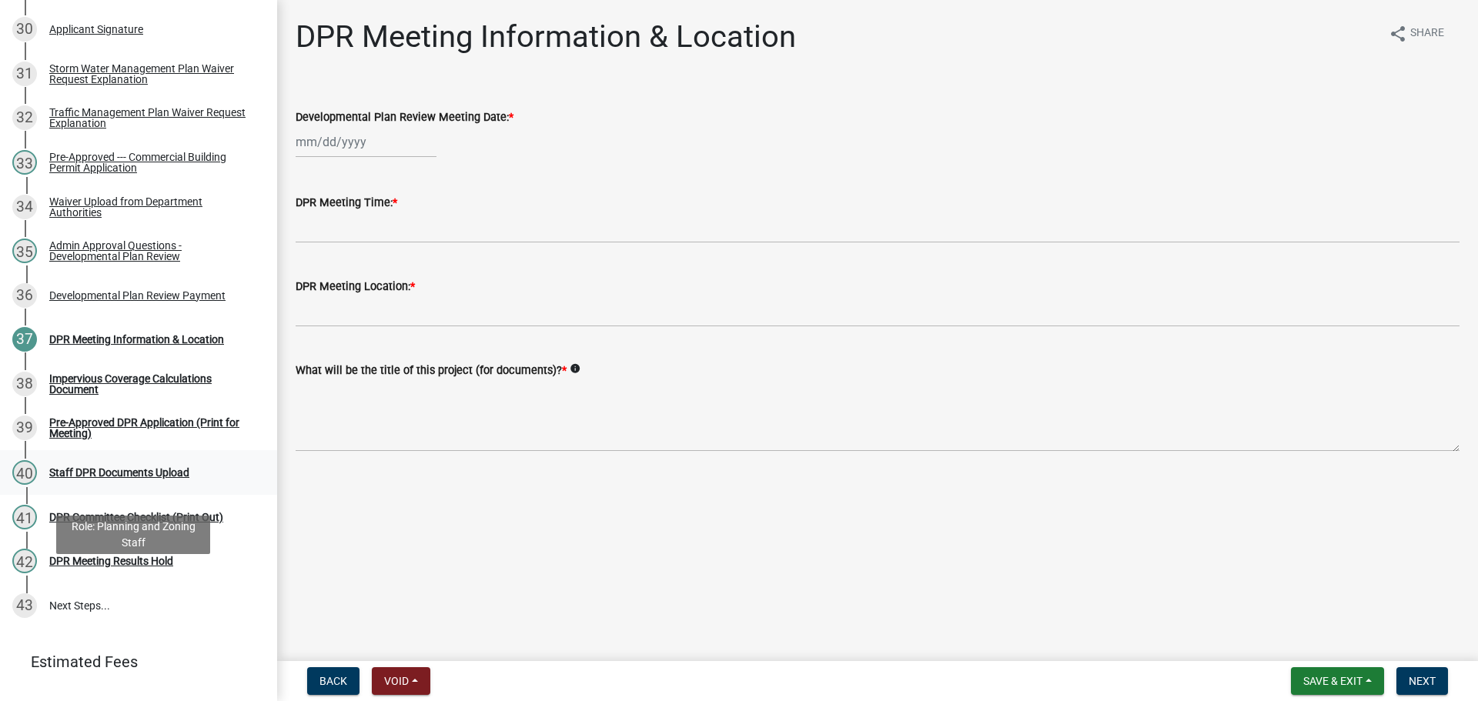
scroll to position [1436, 0]
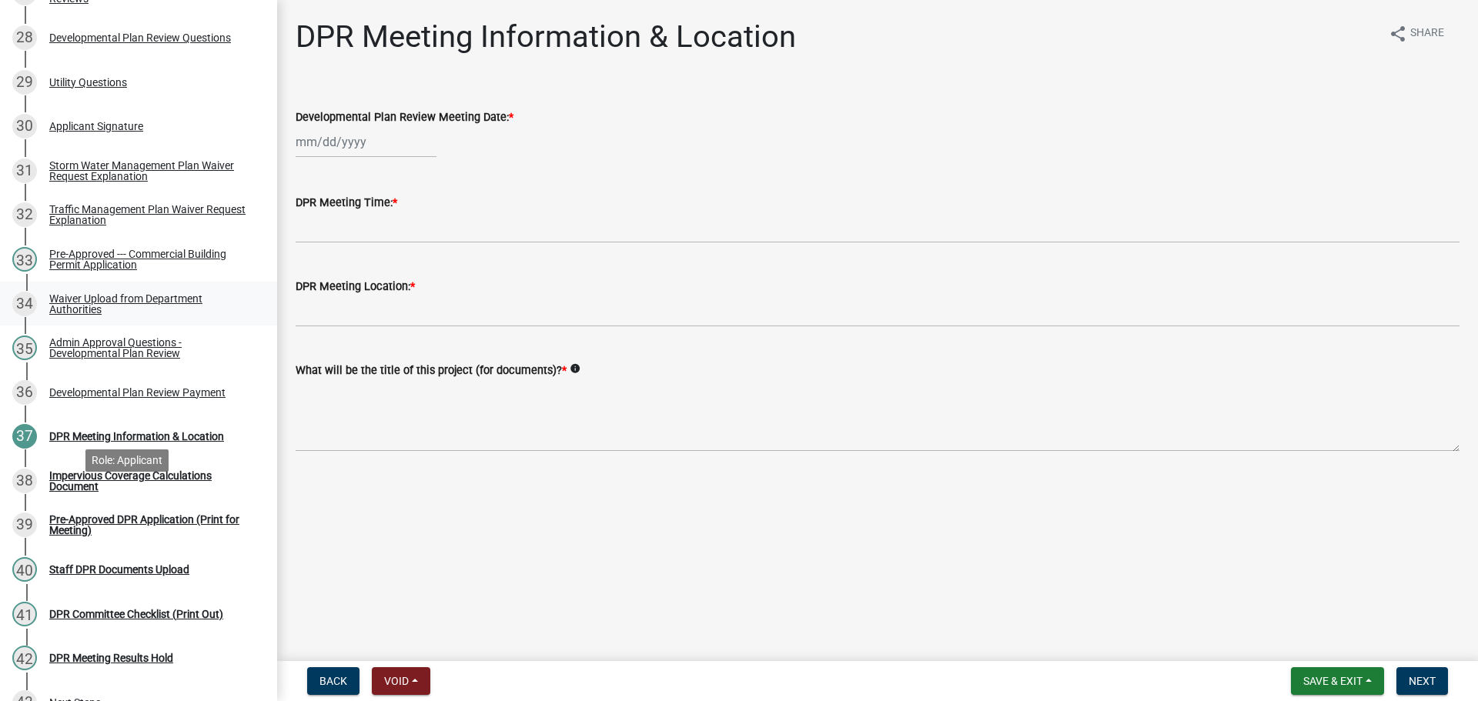
click at [141, 315] on div "Waiver Upload from Department Authorities" at bounding box center [150, 304] width 203 height 22
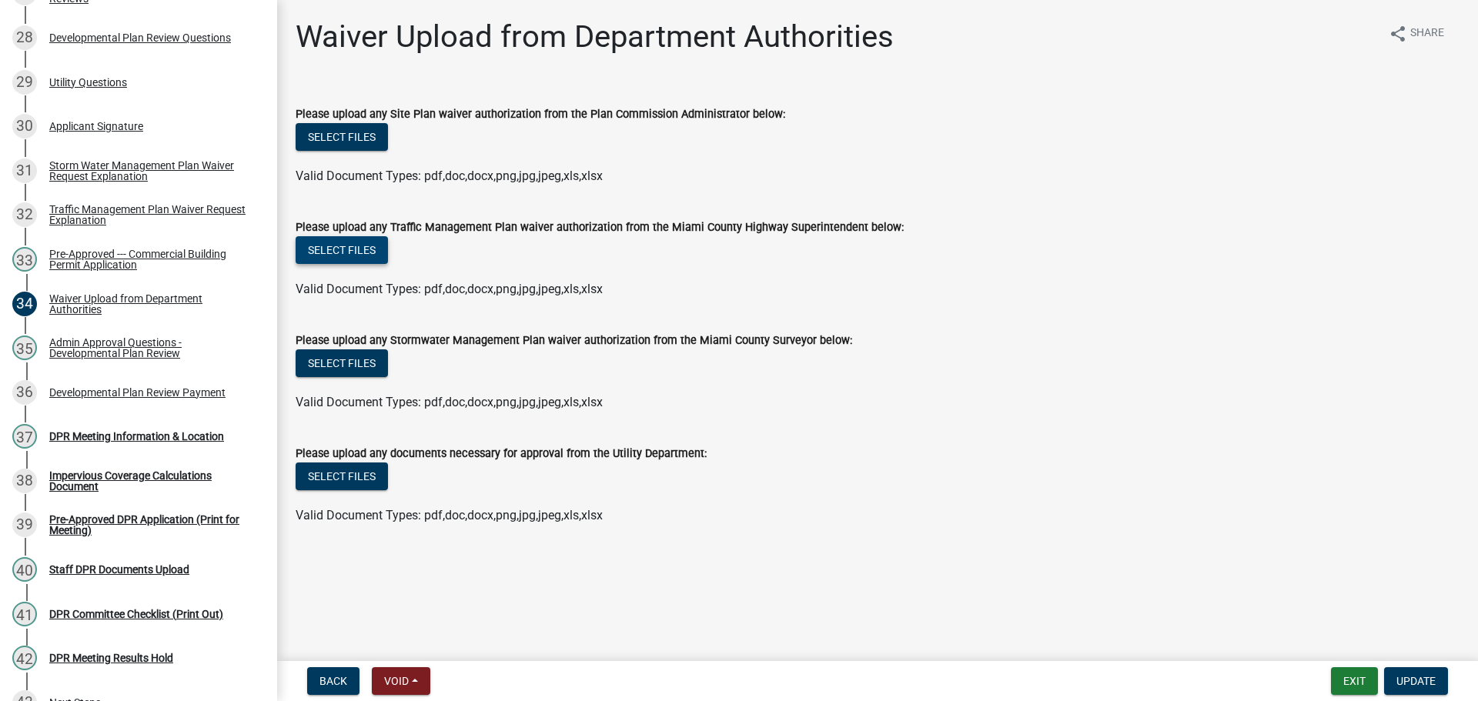
click at [360, 264] on button "Select files" at bounding box center [342, 250] width 92 height 28
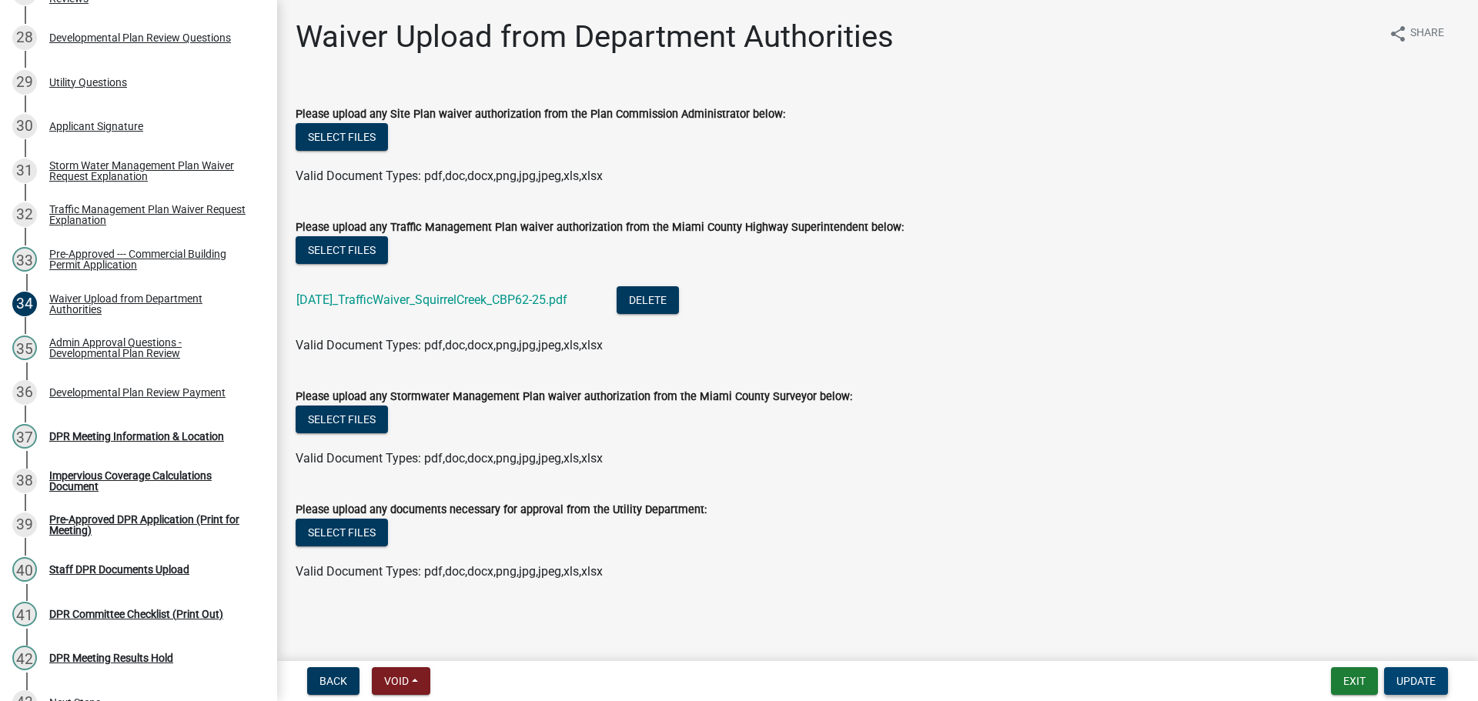
click at [1426, 681] on span "Update" at bounding box center [1415, 681] width 39 height 12
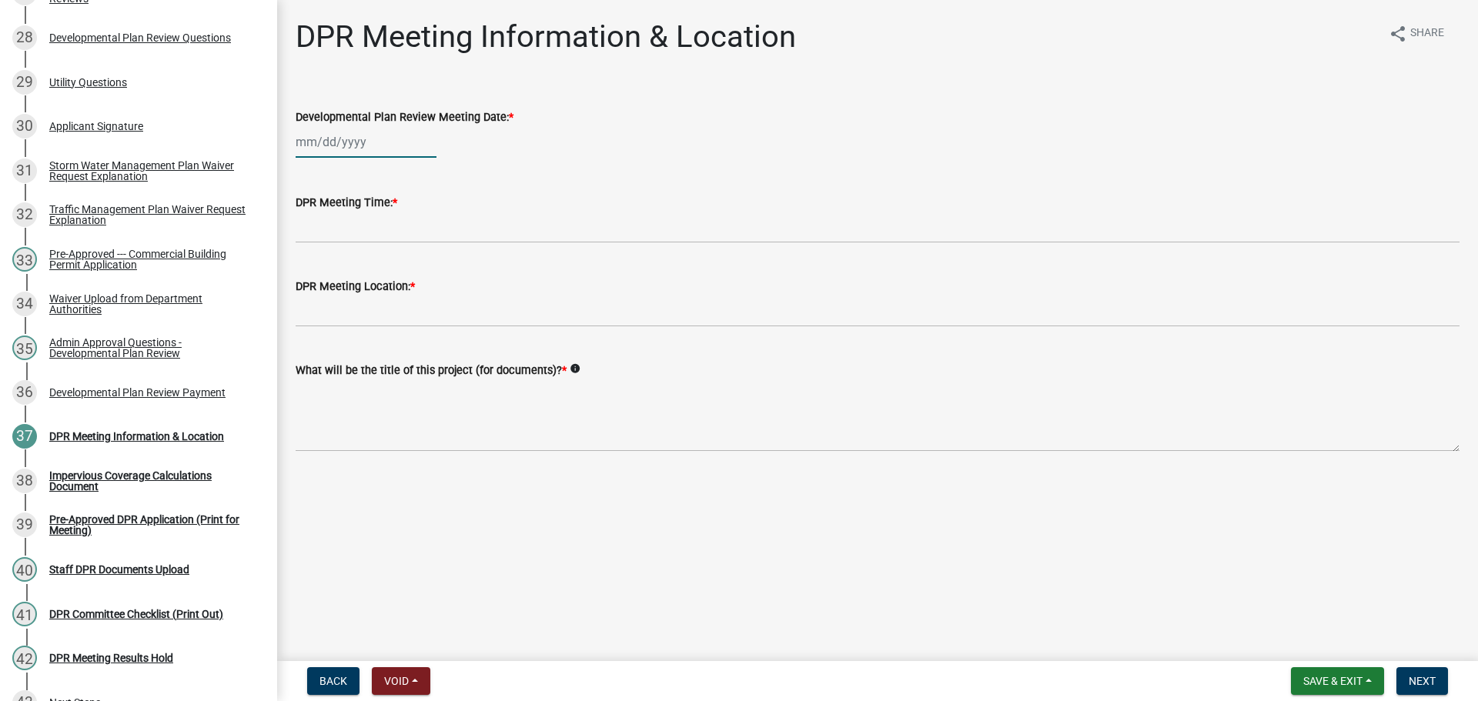
click at [375, 158] on div at bounding box center [366, 142] width 141 height 32
select select "9"
select select "2025"
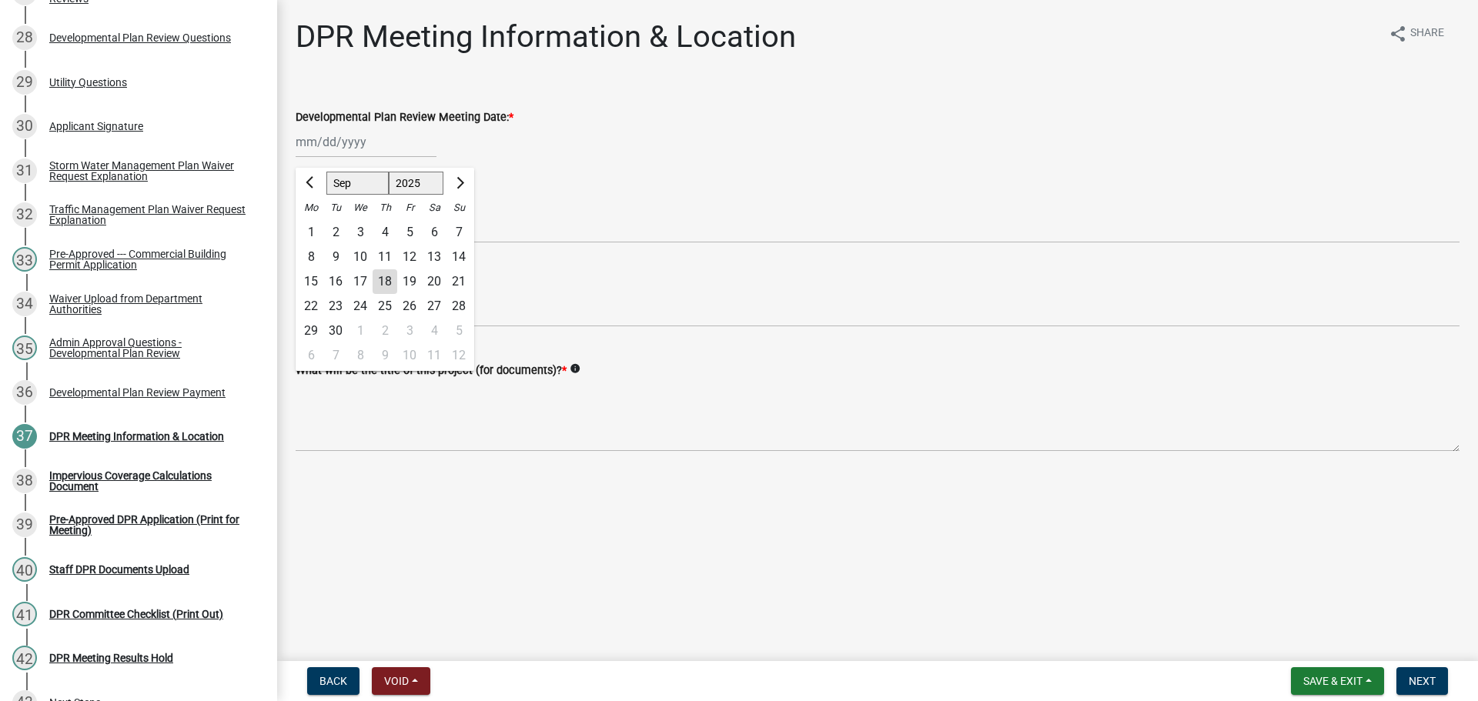
click at [397, 294] on div "18" at bounding box center [385, 281] width 25 height 25
type input "[DATE]"
click at [366, 212] on div "DPR Meeting Time: *" at bounding box center [878, 202] width 1164 height 18
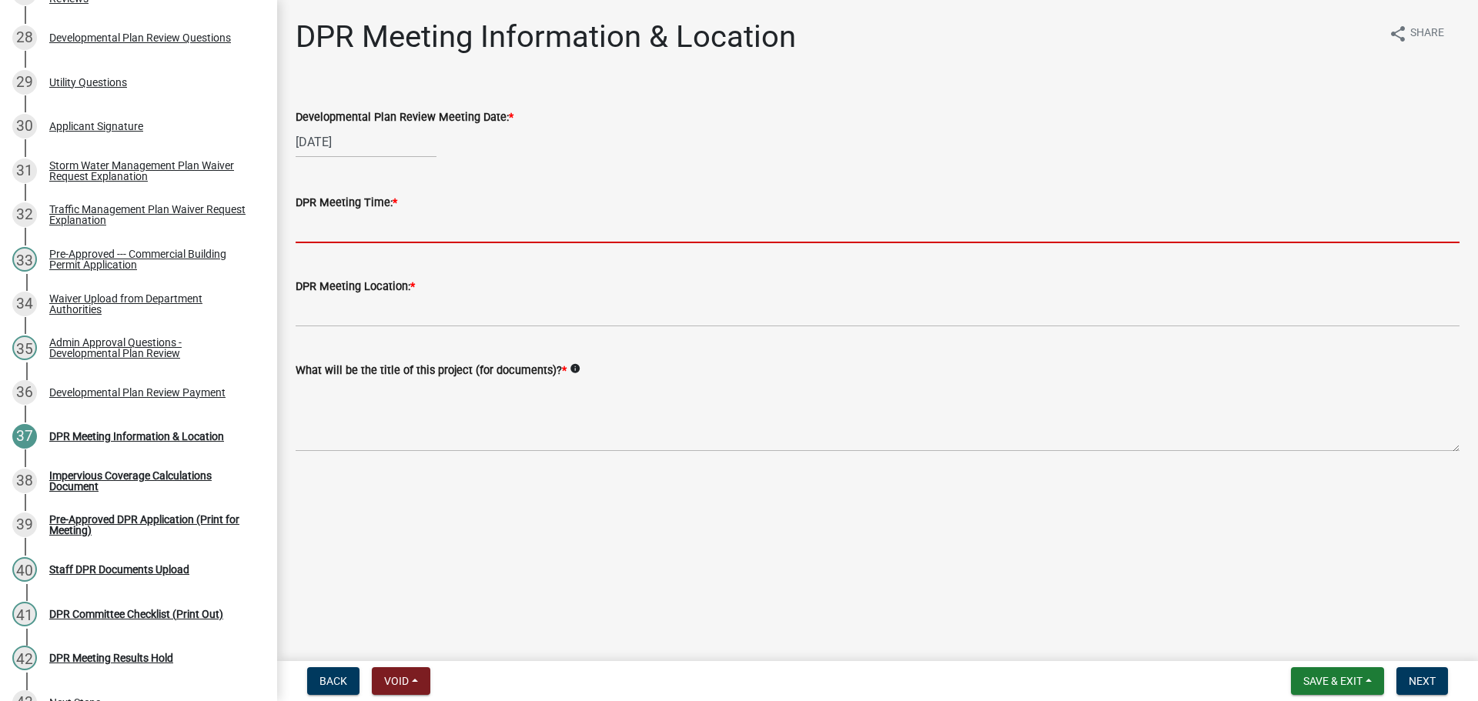
click at [360, 243] on input "DPR Meeting Time: *" at bounding box center [878, 228] width 1164 height 32
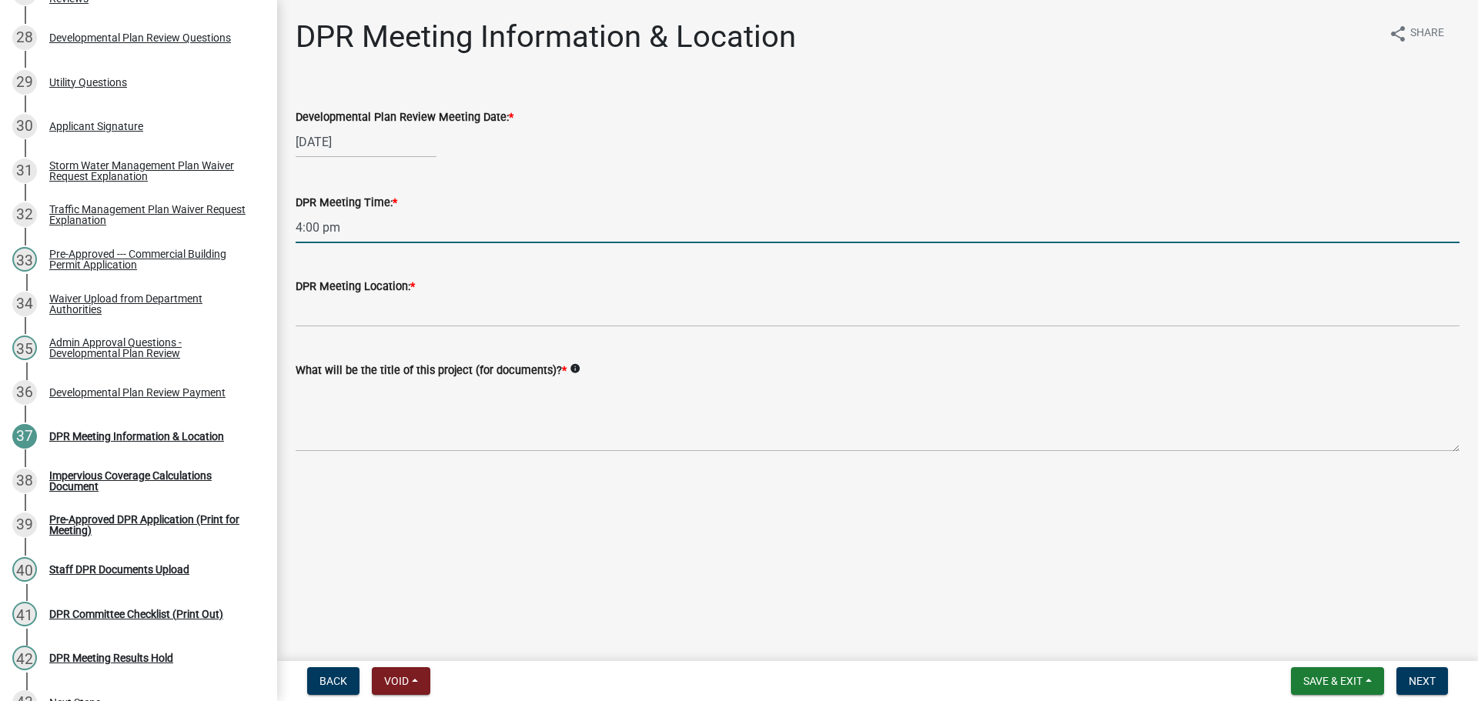
type input "4:00 pm"
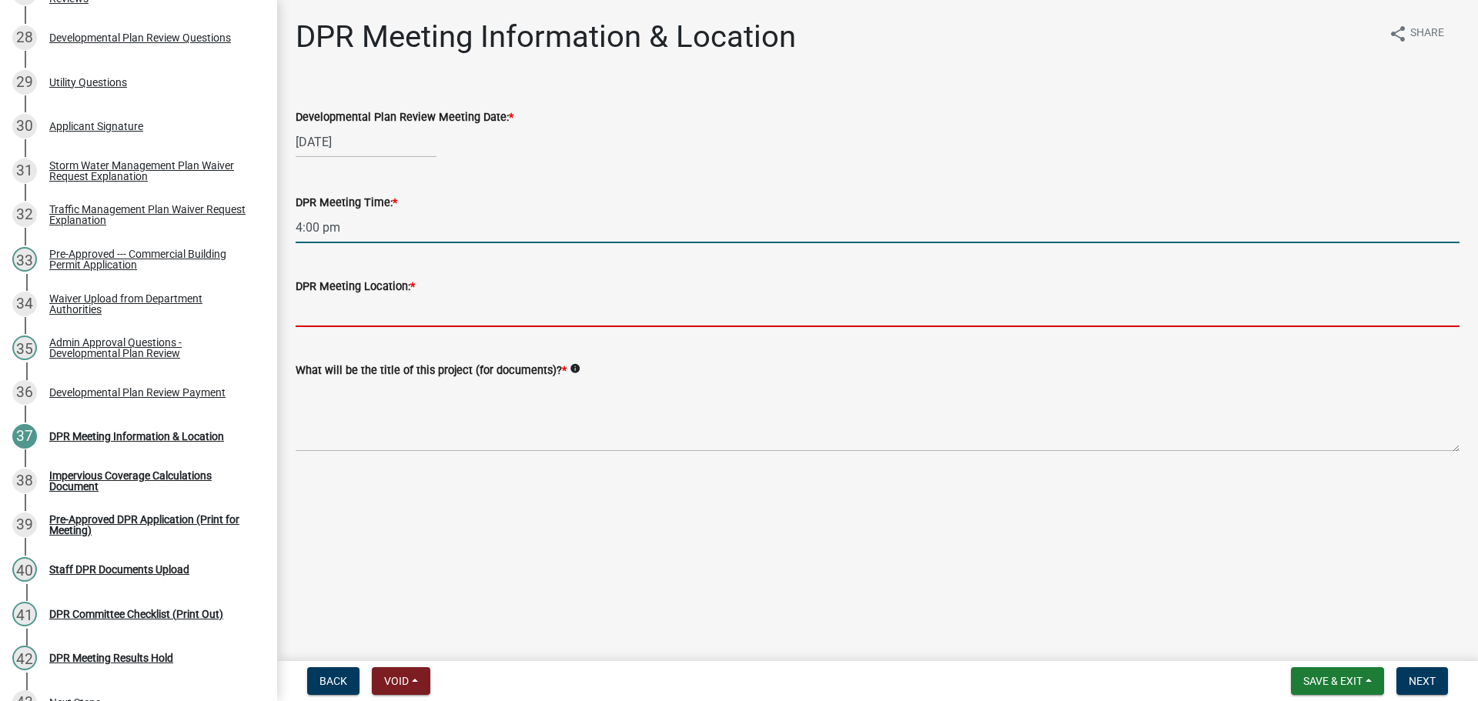
click at [413, 327] on input "DPR Meeting Location: *" at bounding box center [878, 312] width 1164 height 32
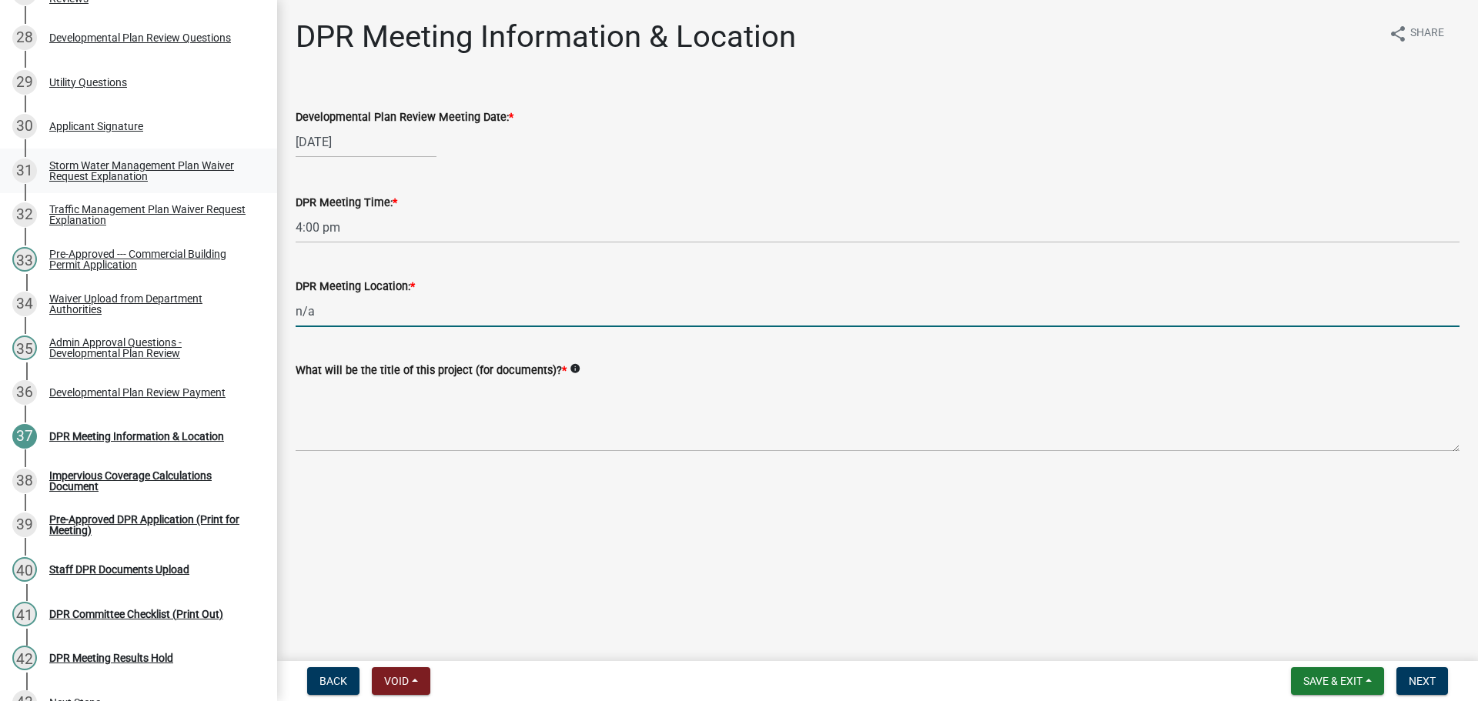
drag, startPoint x: 290, startPoint y: 350, endPoint x: 221, endPoint y: 346, distance: 69.4
click at [229, 347] on div "Commercial Building Permits CBP-65 Edit View Summary Notes Show emails 1 Requir…" at bounding box center [739, 350] width 1478 height 701
type input "N/A"
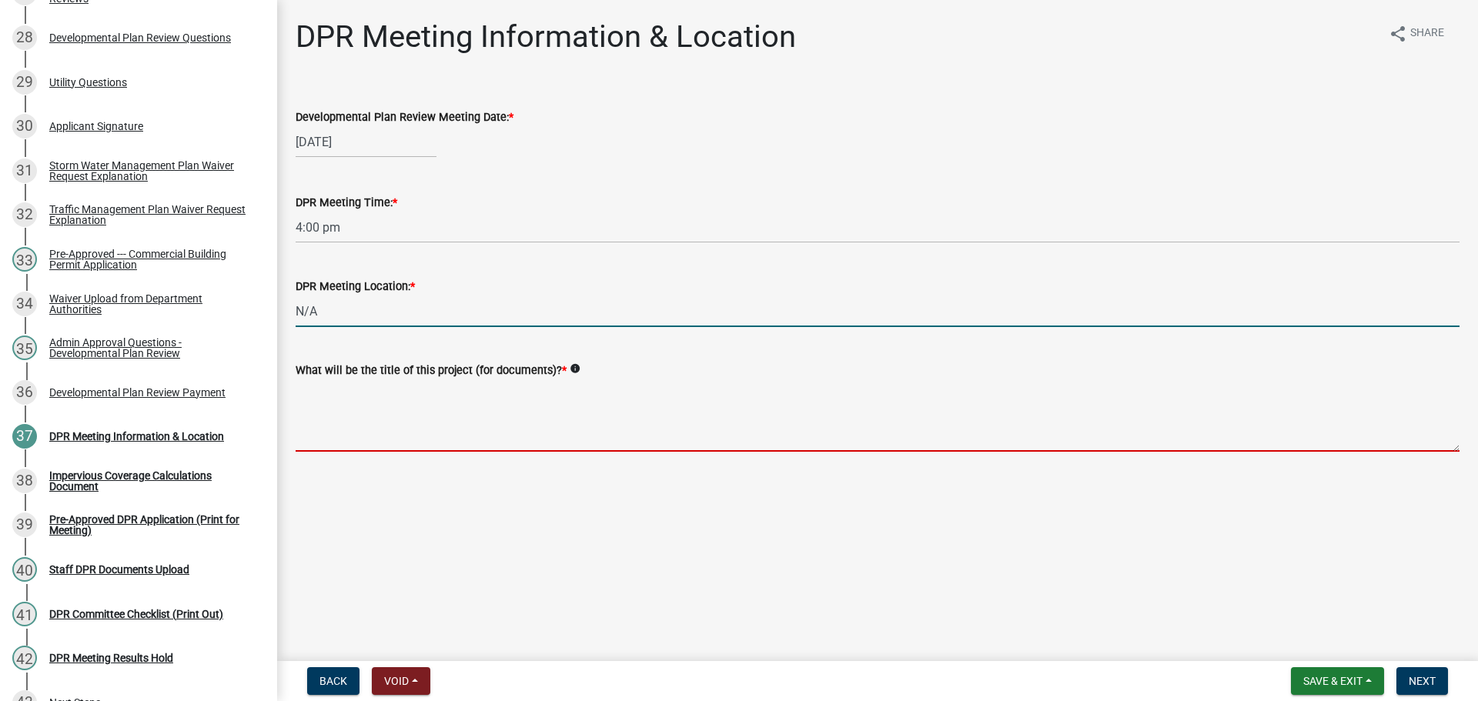
click at [522, 452] on textarea "What will be the title of this project (for documents)? *" at bounding box center [878, 416] width 1164 height 72
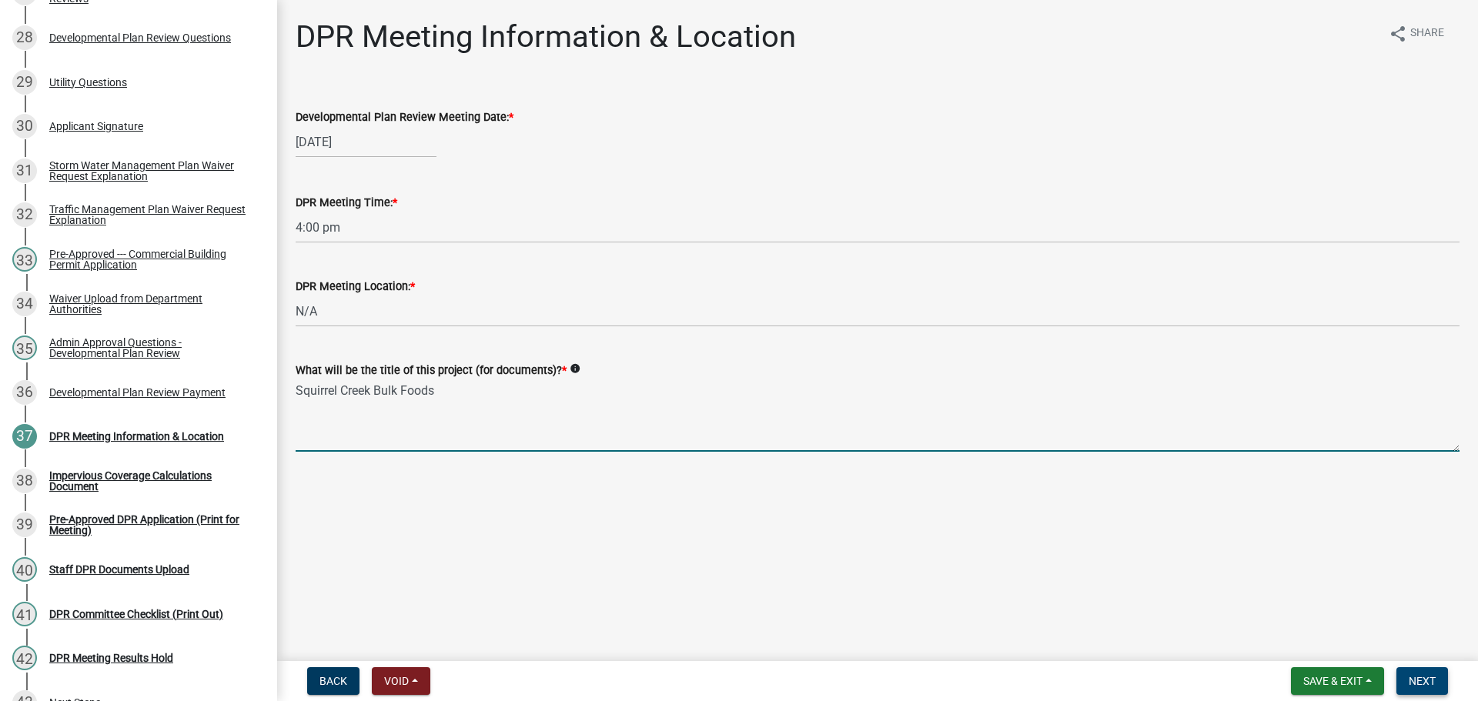
type textarea "Squirrel Creek Bulk Foods"
click at [1416, 677] on span "Next" at bounding box center [1422, 681] width 27 height 12
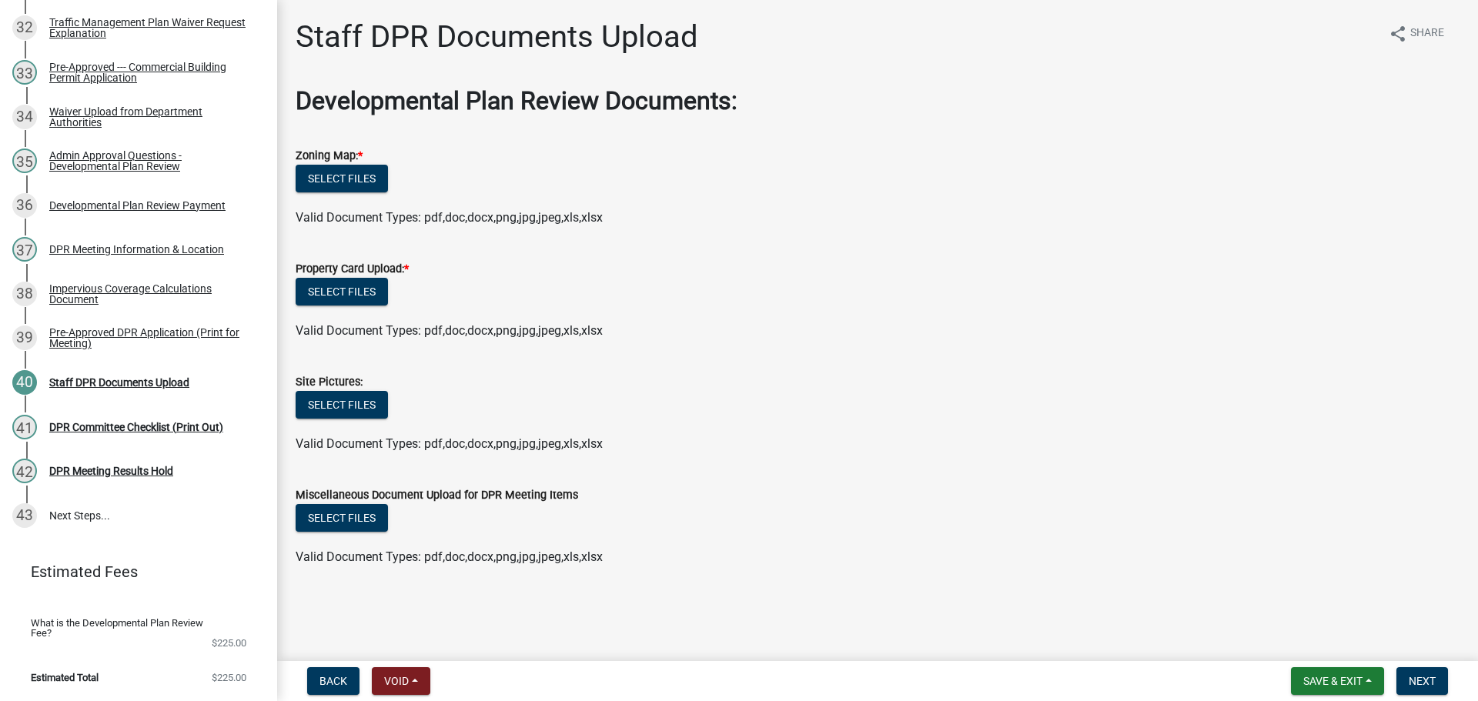
scroll to position [0, 0]
click at [388, 192] on button "Select files" at bounding box center [342, 179] width 92 height 28
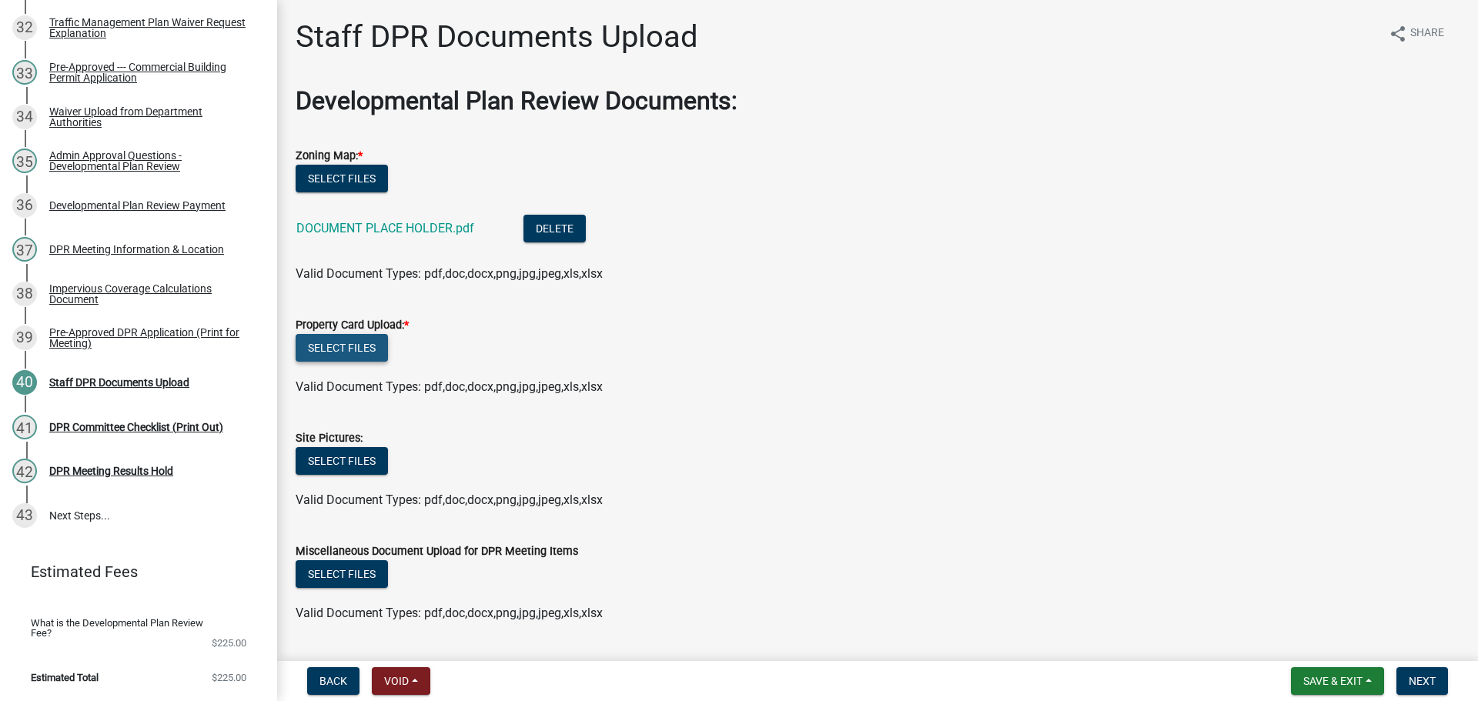
click at [382, 362] on button "Select files" at bounding box center [342, 348] width 92 height 28
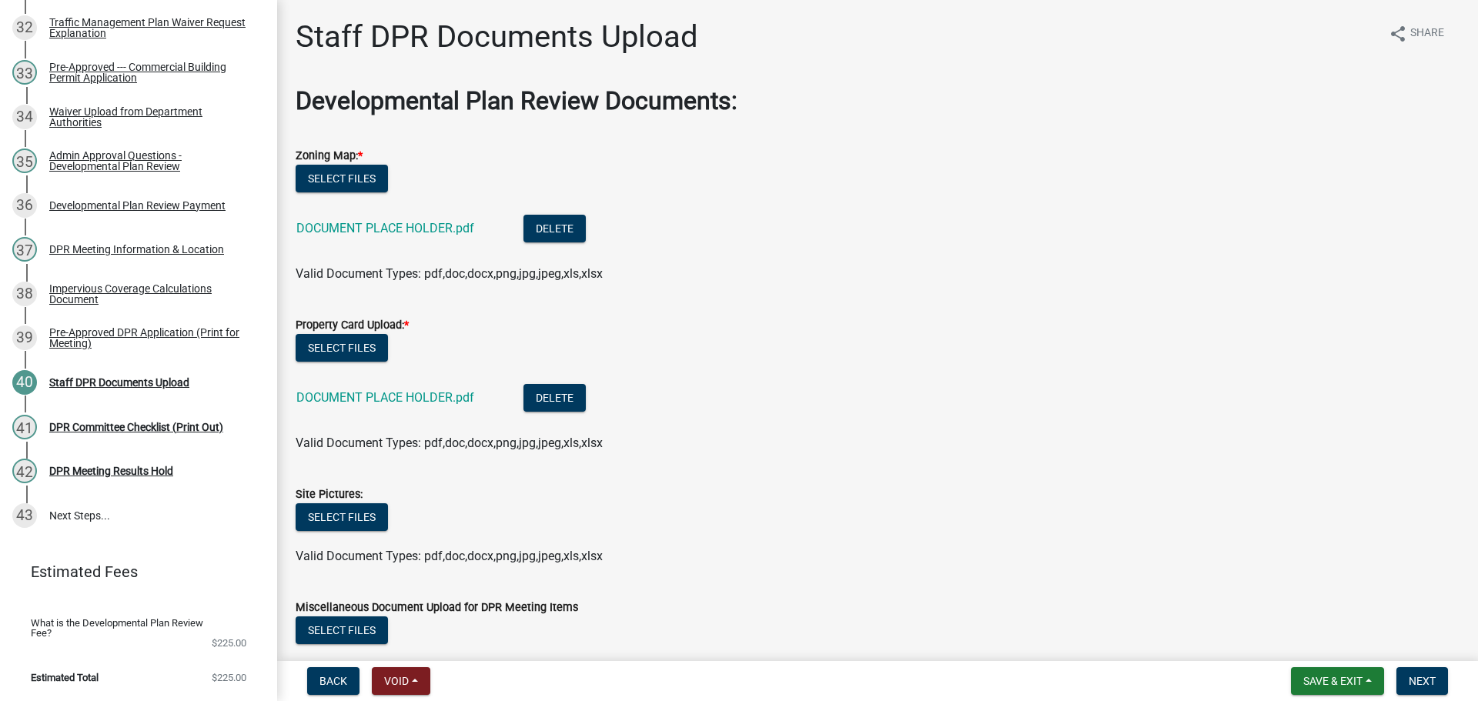
click at [1385, 684] on form "Save & Exit Save Save & Exit Next" at bounding box center [1369, 681] width 169 height 28
click at [1409, 689] on button "Next" at bounding box center [1422, 681] width 52 height 28
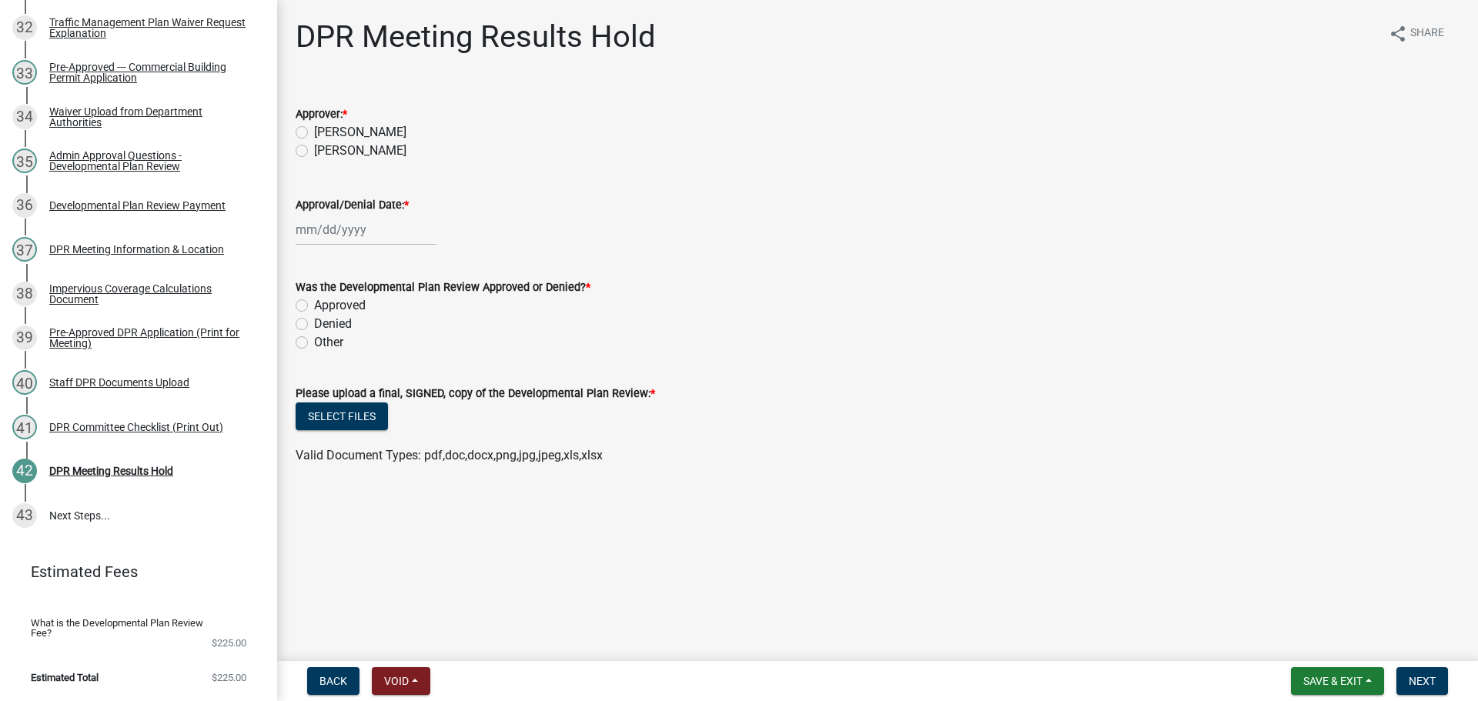
click at [350, 160] on label "[PERSON_NAME]" at bounding box center [360, 151] width 92 height 18
click at [324, 152] on input "[PERSON_NAME]" at bounding box center [319, 147] width 10 height 10
radio input "true"
click at [363, 246] on div at bounding box center [366, 230] width 141 height 32
select select "9"
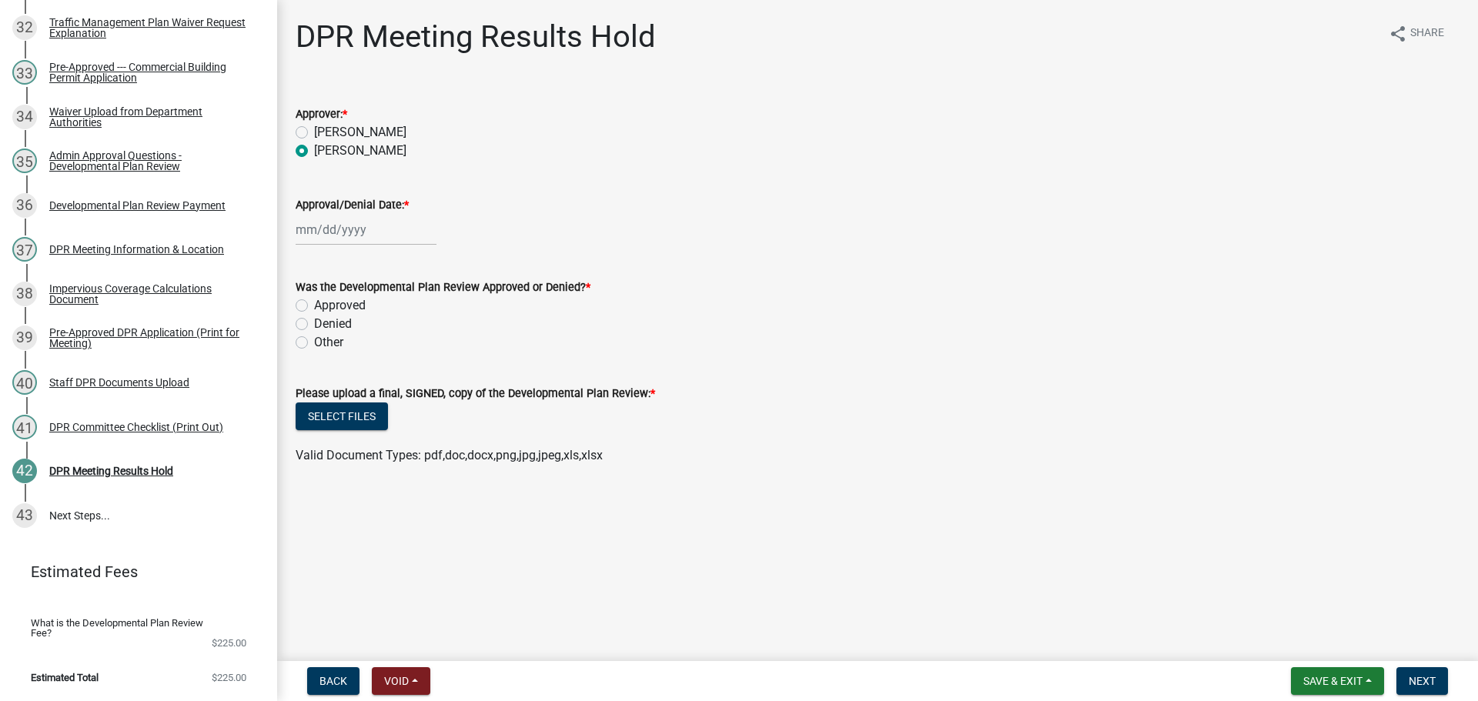
select select "2025"
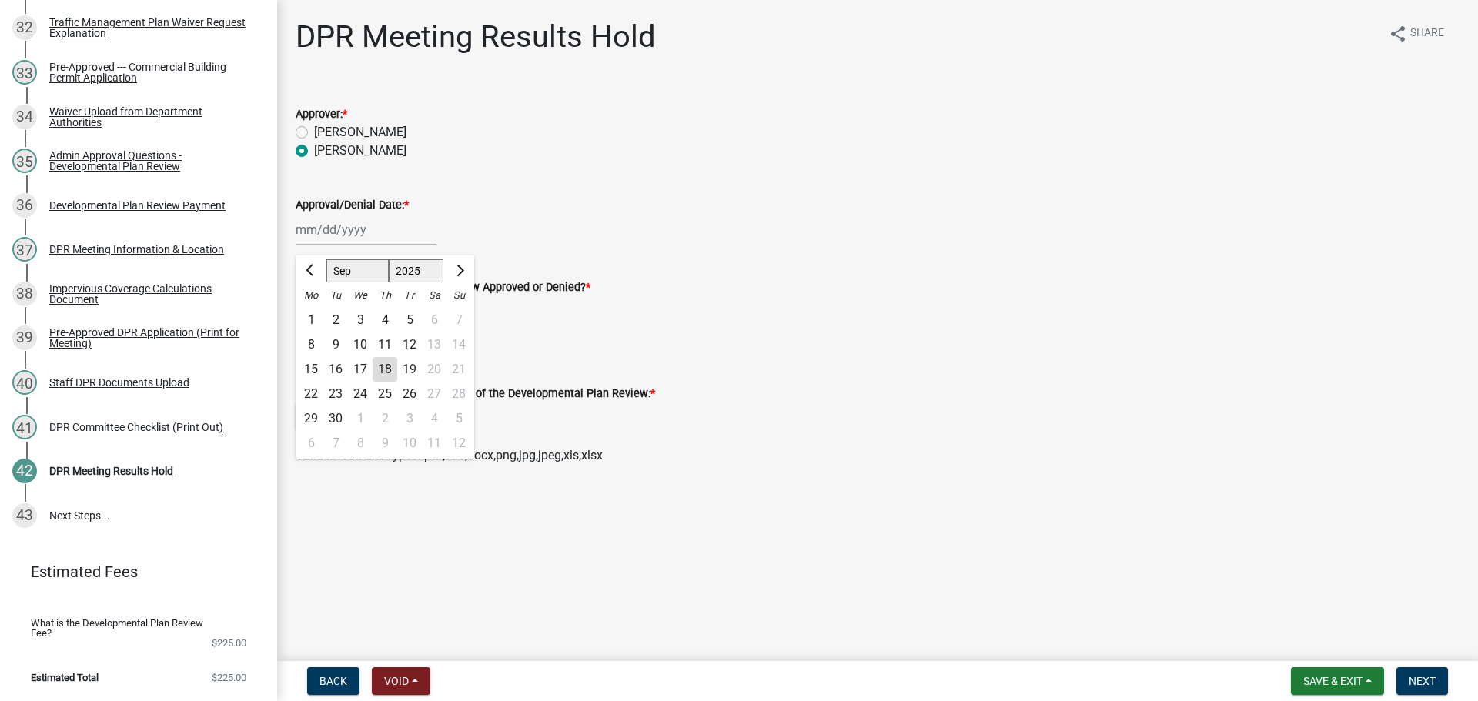
click at [397, 382] on div "18" at bounding box center [385, 369] width 25 height 25
type input "[DATE]"
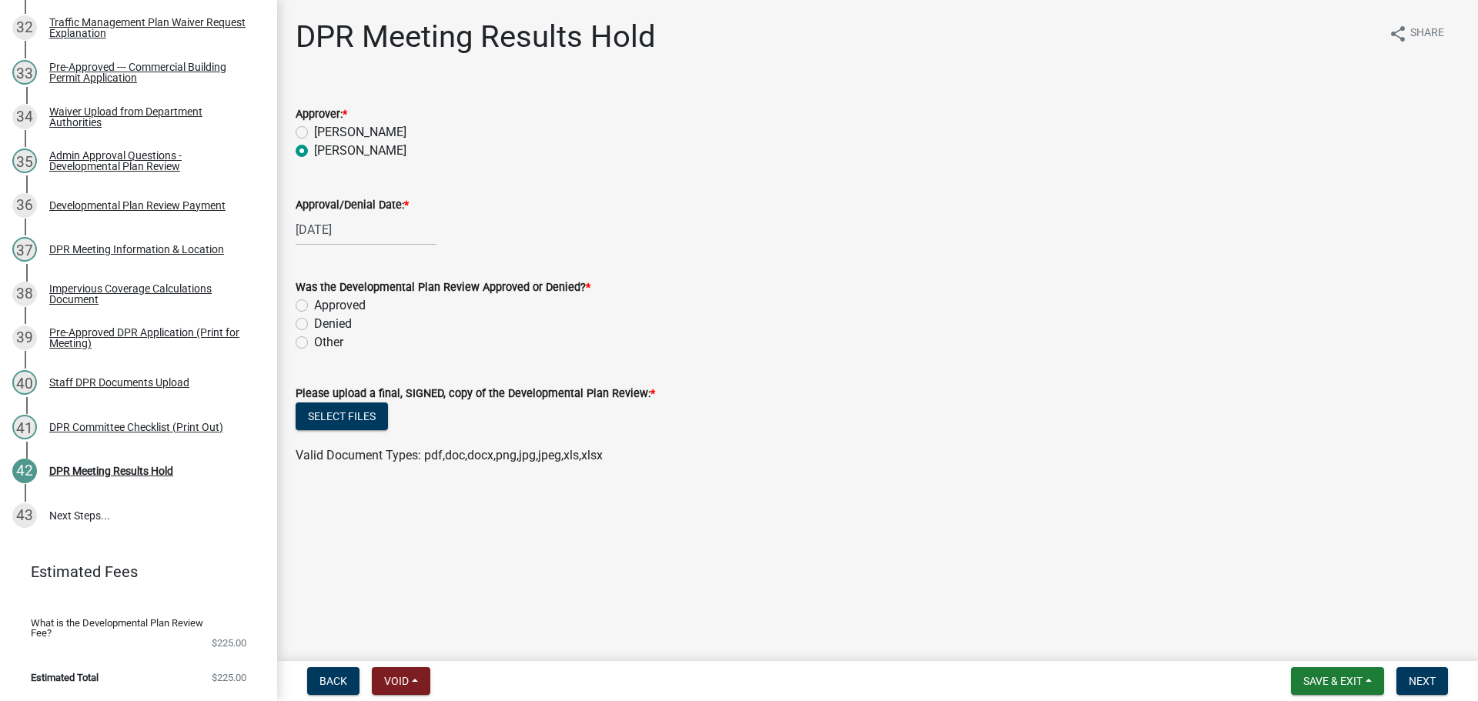
click at [313, 315] on div "Approved" at bounding box center [878, 305] width 1164 height 18
click at [314, 315] on label "Approved" at bounding box center [340, 305] width 52 height 18
click at [314, 306] on input "Approved" at bounding box center [319, 301] width 10 height 10
radio input "true"
click at [354, 430] on button "Select files" at bounding box center [342, 417] width 92 height 28
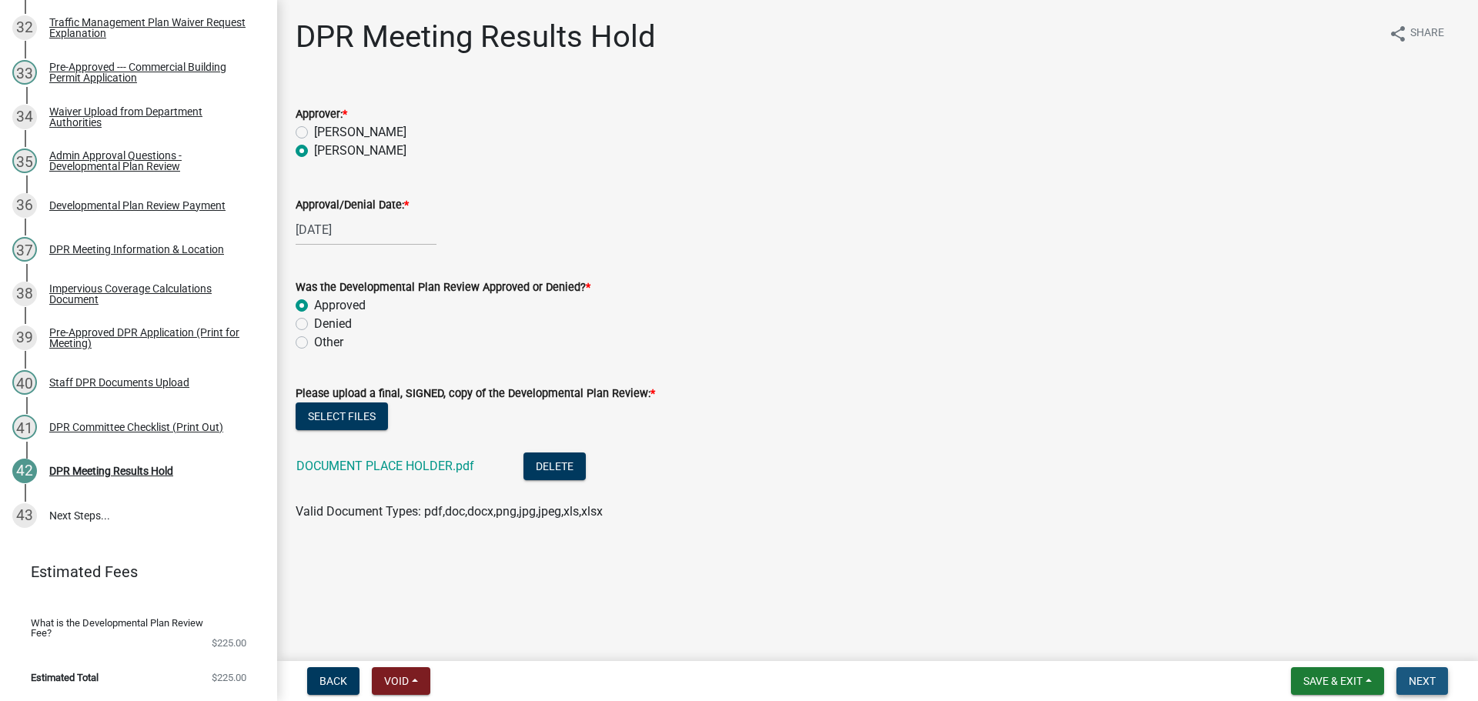
click at [1412, 675] on span "Next" at bounding box center [1422, 681] width 27 height 12
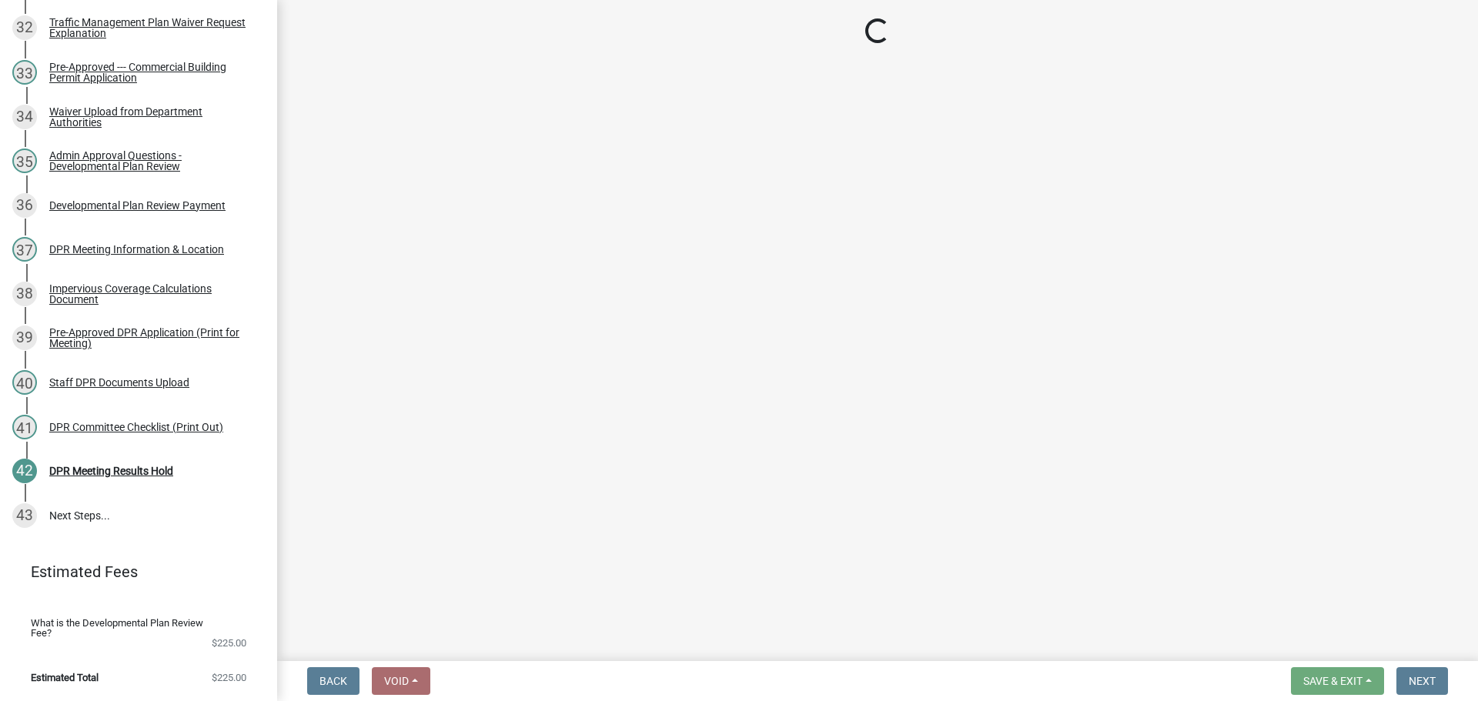
scroll to position [2048, 0]
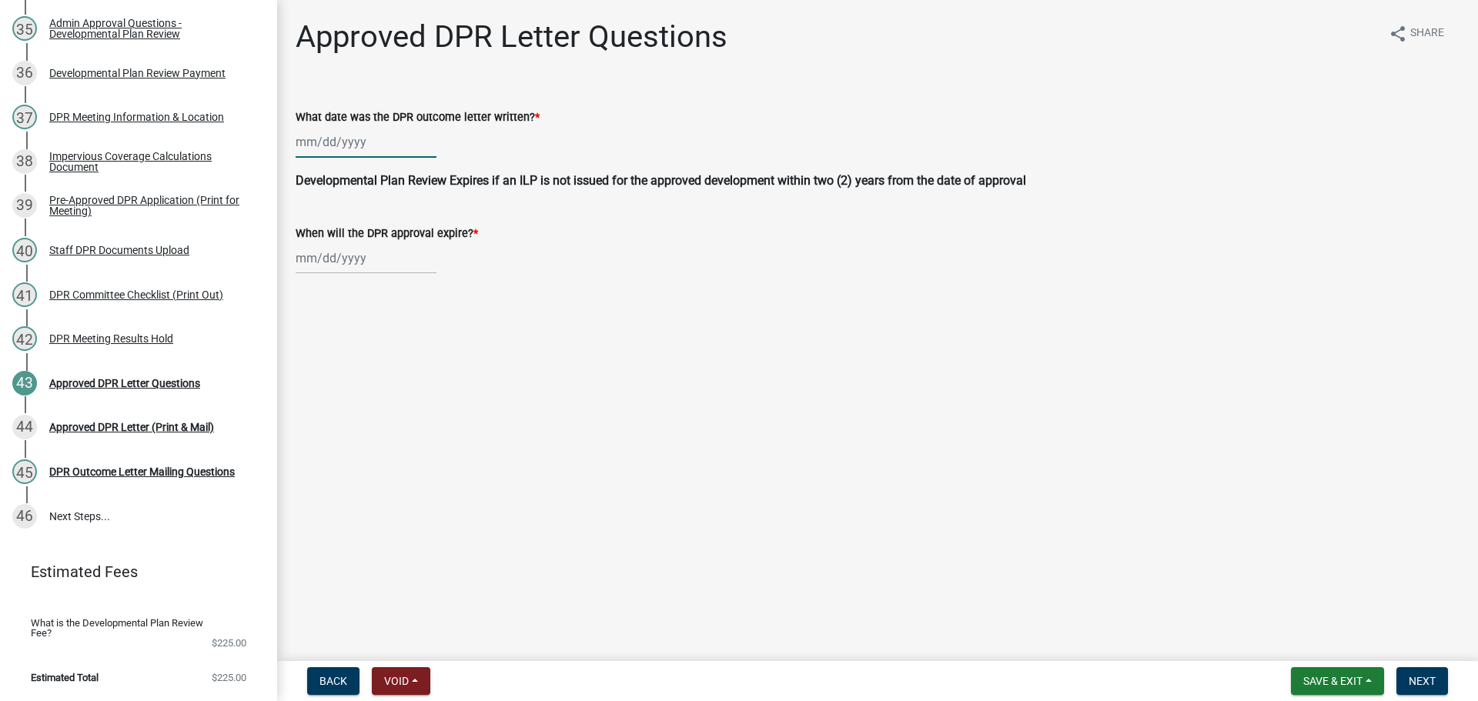
click at [330, 152] on div at bounding box center [366, 142] width 141 height 32
select select "9"
select select "2025"
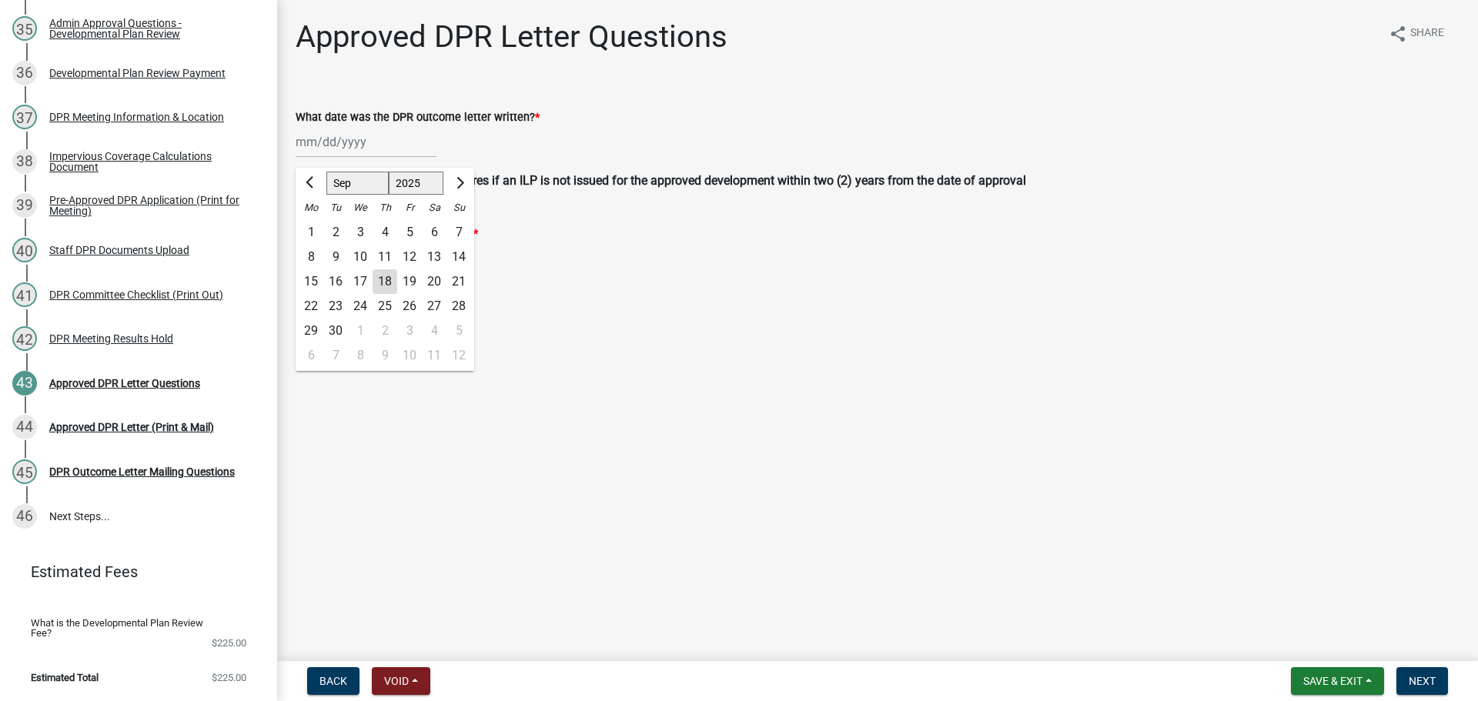
click at [395, 294] on div "18" at bounding box center [385, 281] width 25 height 25
type input "[DATE]"
click at [356, 274] on div at bounding box center [366, 258] width 141 height 32
select select "9"
select select "2025"
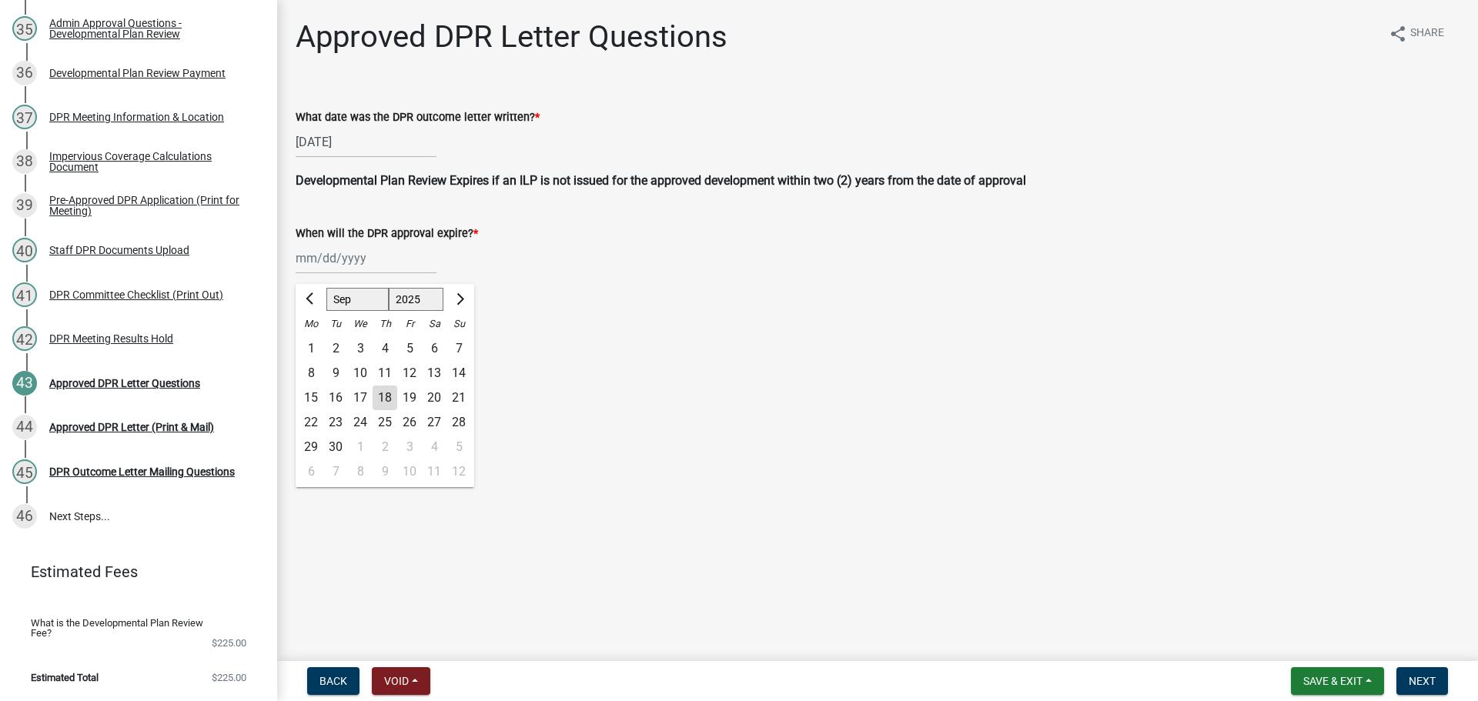
click at [397, 410] on div "18" at bounding box center [385, 398] width 25 height 25
type input "[DATE]"
drag, startPoint x: 1438, startPoint y: 686, endPoint x: 1172, endPoint y: 603, distance: 278.3
click at [1438, 685] on button "Next" at bounding box center [1422, 681] width 52 height 28
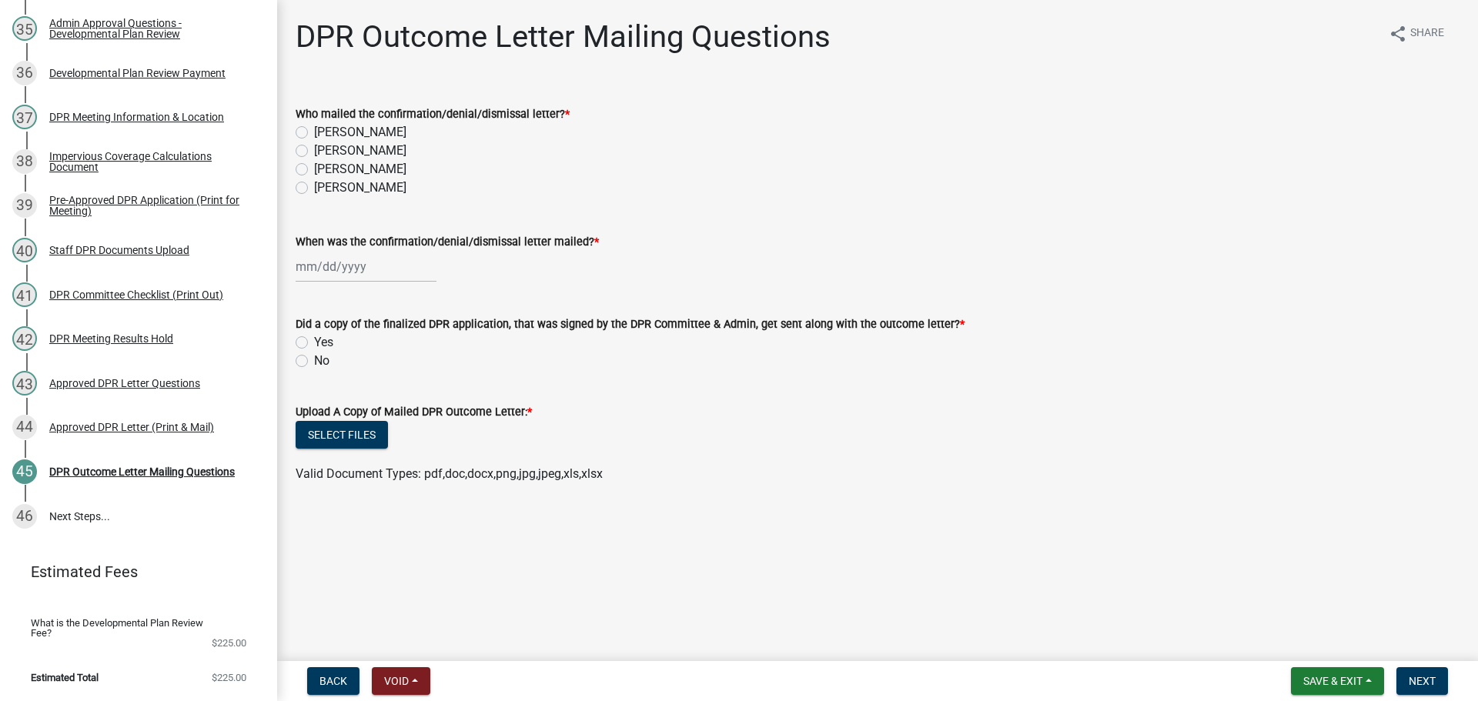
click at [337, 160] on label "[PERSON_NAME]" at bounding box center [360, 151] width 92 height 18
click at [324, 152] on input "[PERSON_NAME]" at bounding box center [319, 147] width 10 height 10
radio input "true"
click at [358, 283] on div at bounding box center [366, 267] width 141 height 32
select select "9"
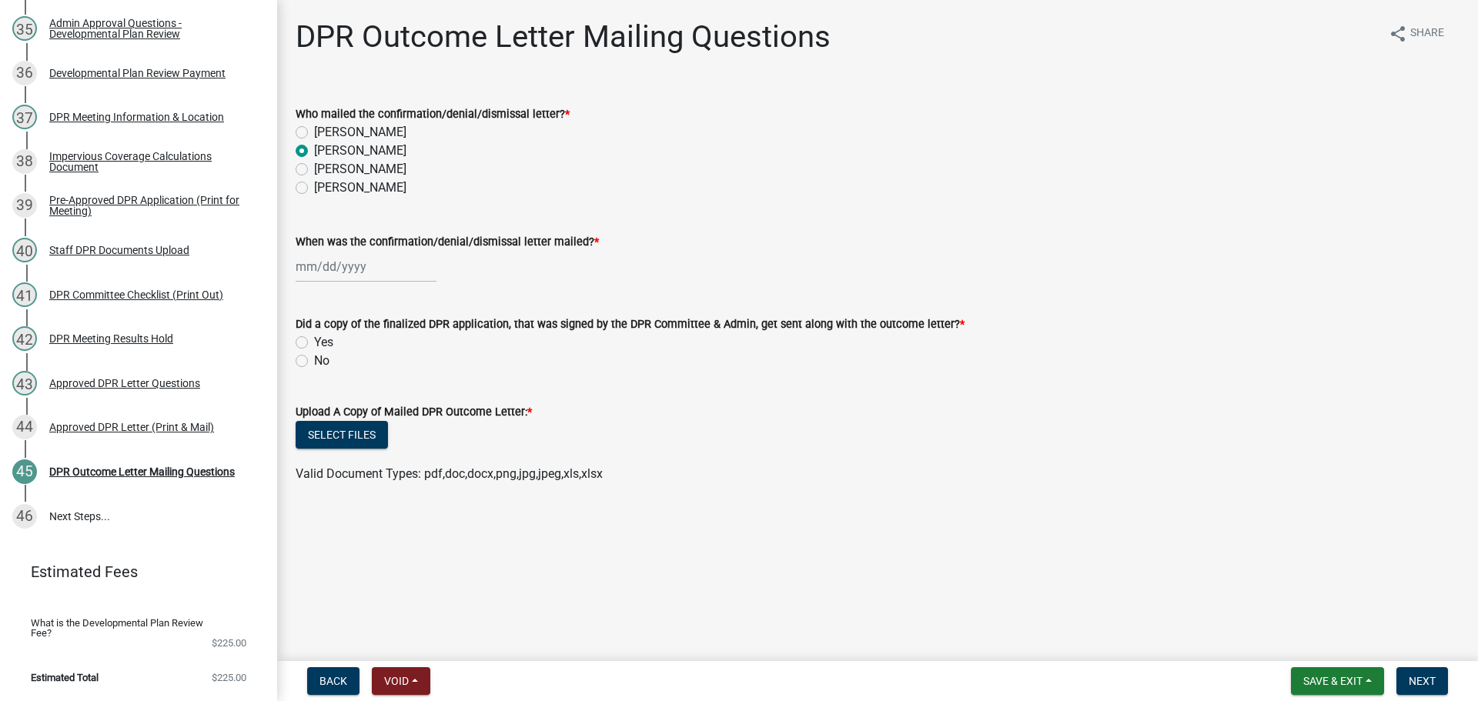
select select "2025"
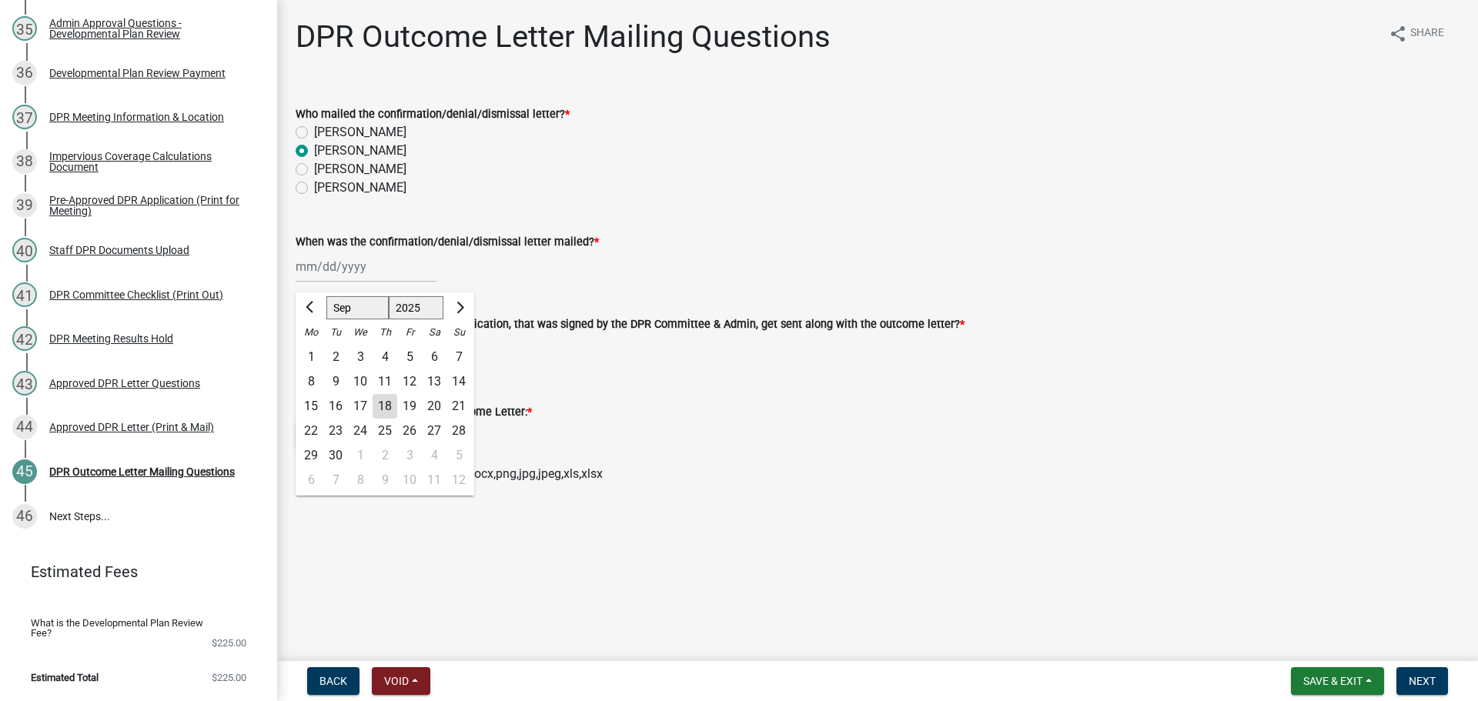
click at [397, 419] on div "18" at bounding box center [385, 406] width 25 height 25
type input "[DATE]"
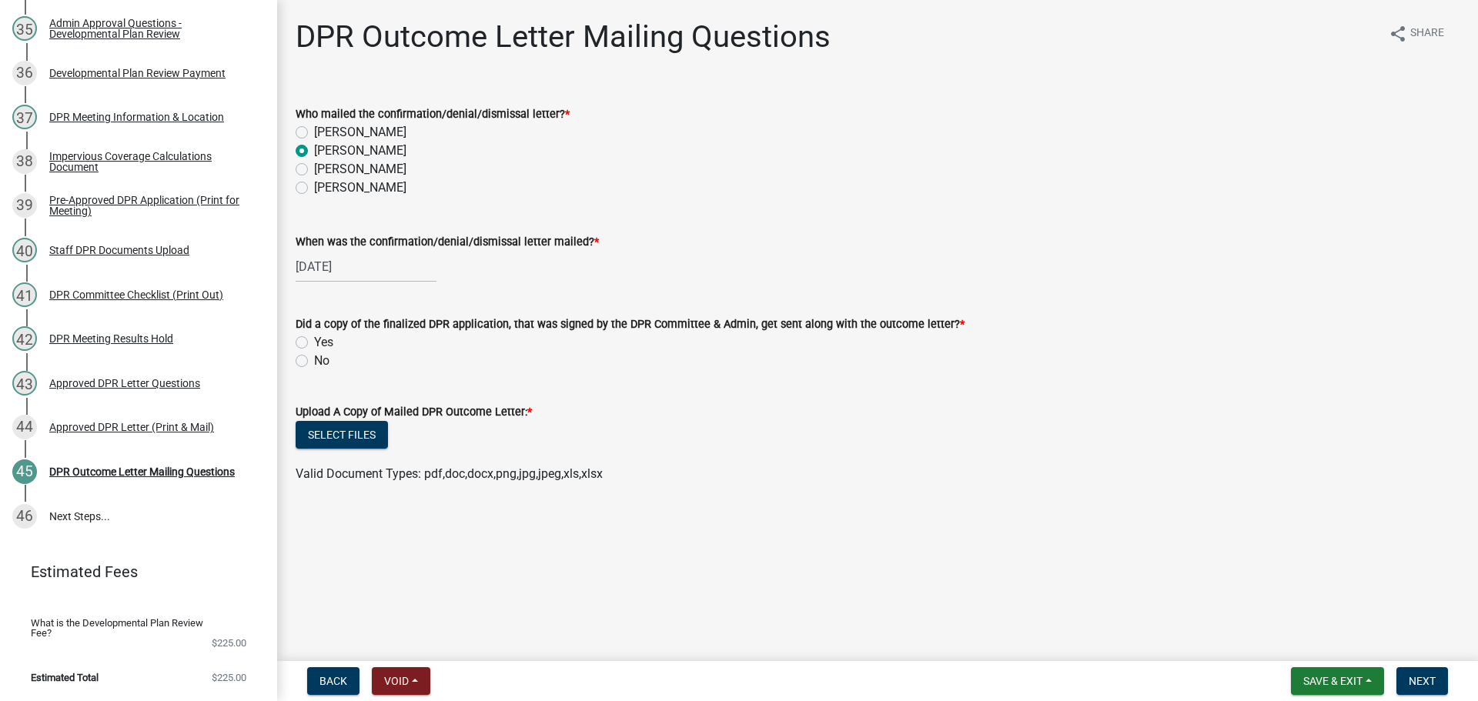
click at [314, 352] on label "Yes" at bounding box center [323, 342] width 19 height 18
click at [314, 343] on input "Yes" at bounding box center [319, 338] width 10 height 10
radio input "true"
click at [333, 421] on div "Upload A Copy of Mailed DPR Outcome Letter: *" at bounding box center [878, 412] width 1164 height 18
click at [337, 449] on button "Select files" at bounding box center [342, 435] width 92 height 28
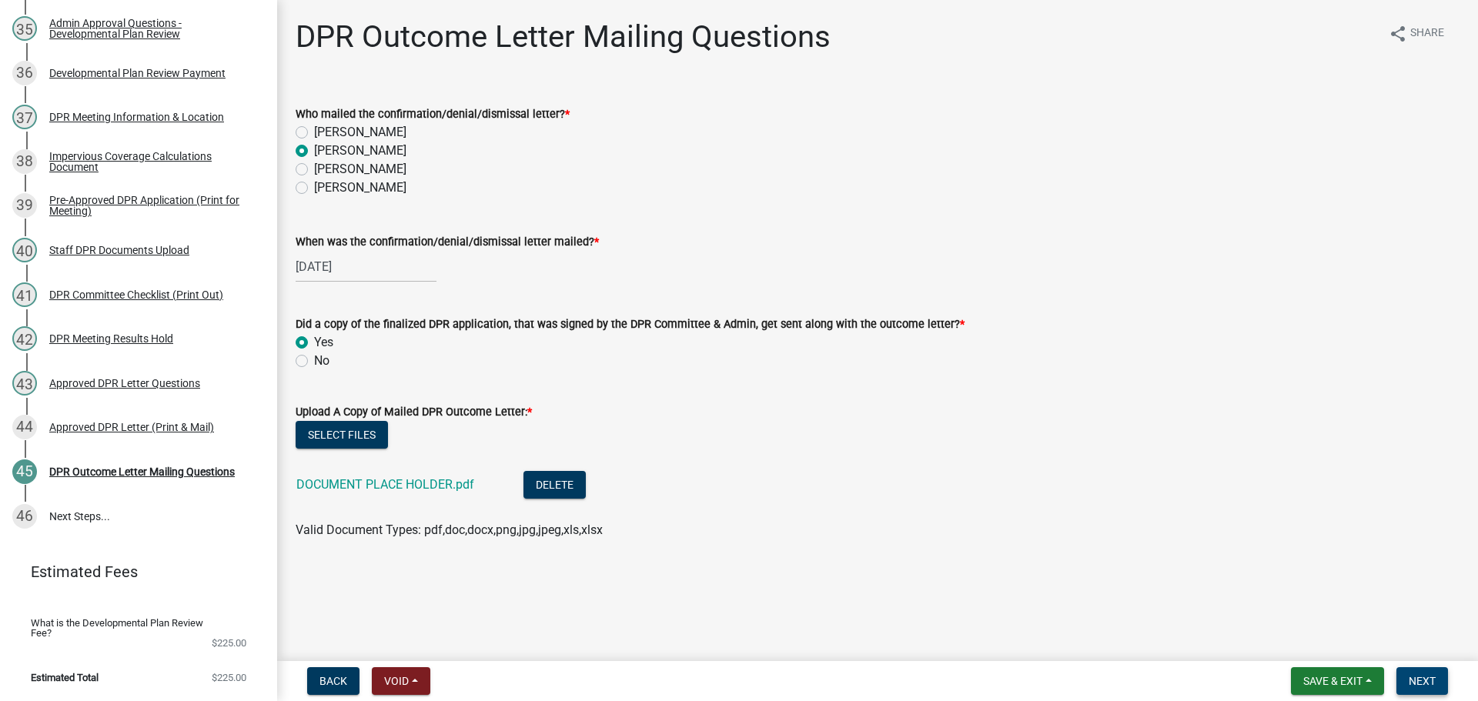
click at [1415, 676] on span "Next" at bounding box center [1422, 681] width 27 height 12
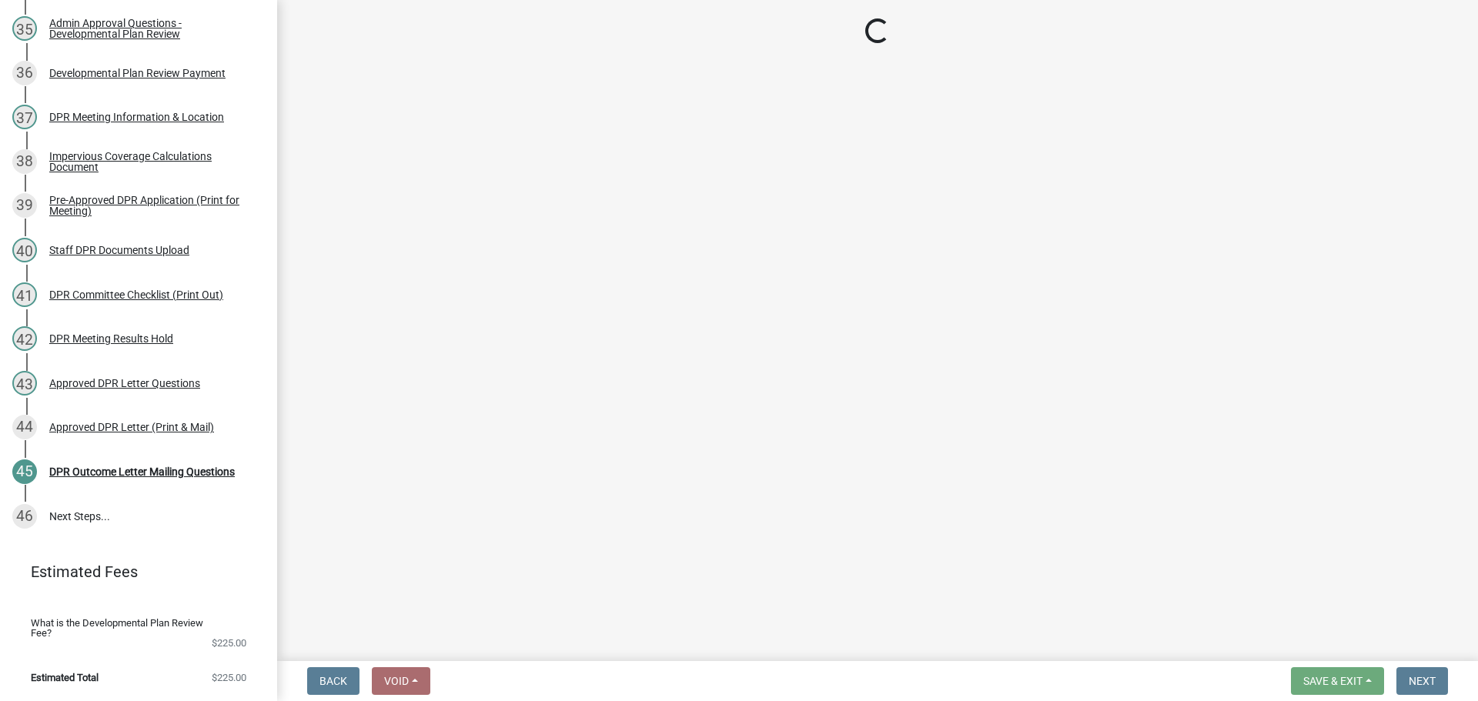
scroll to position [2148, 0]
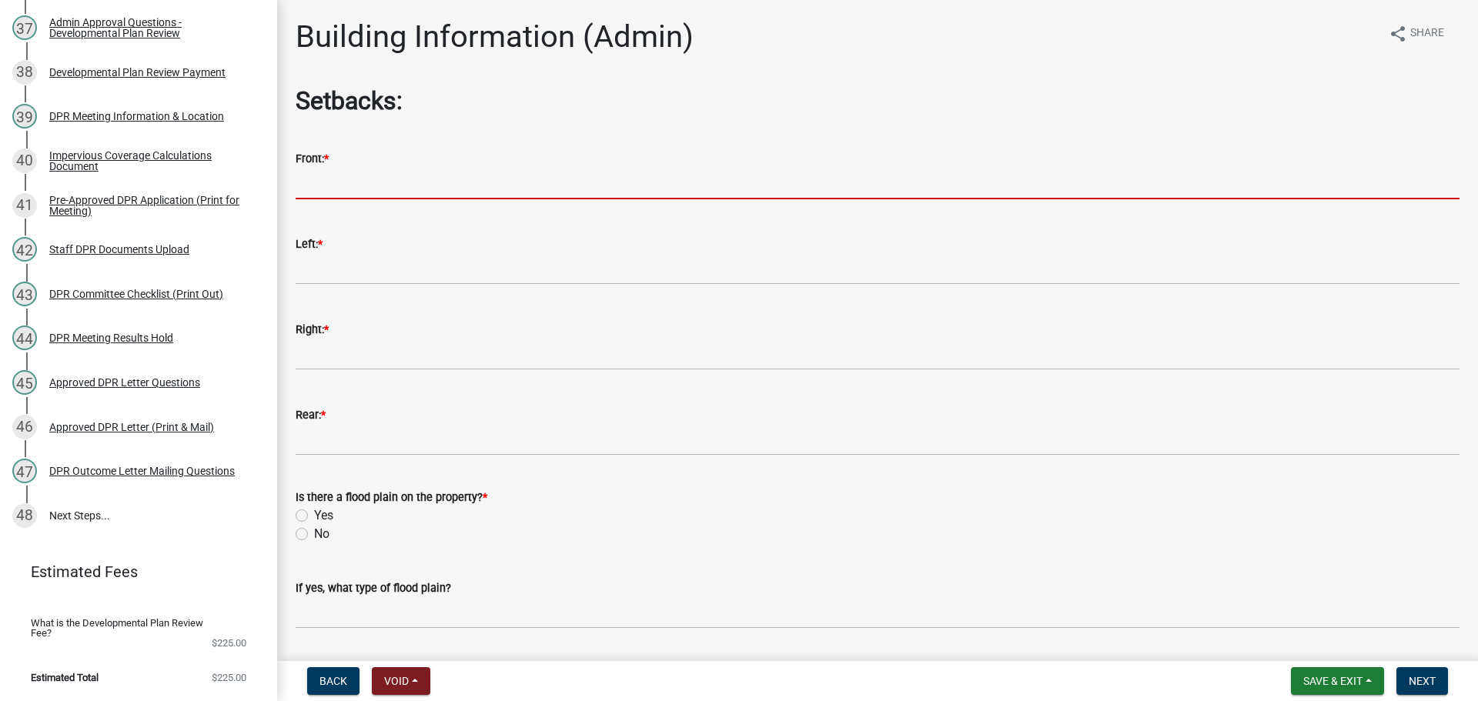
click at [365, 199] on input "text" at bounding box center [878, 184] width 1164 height 32
click at [323, 199] on input "text" at bounding box center [878, 184] width 1164 height 32
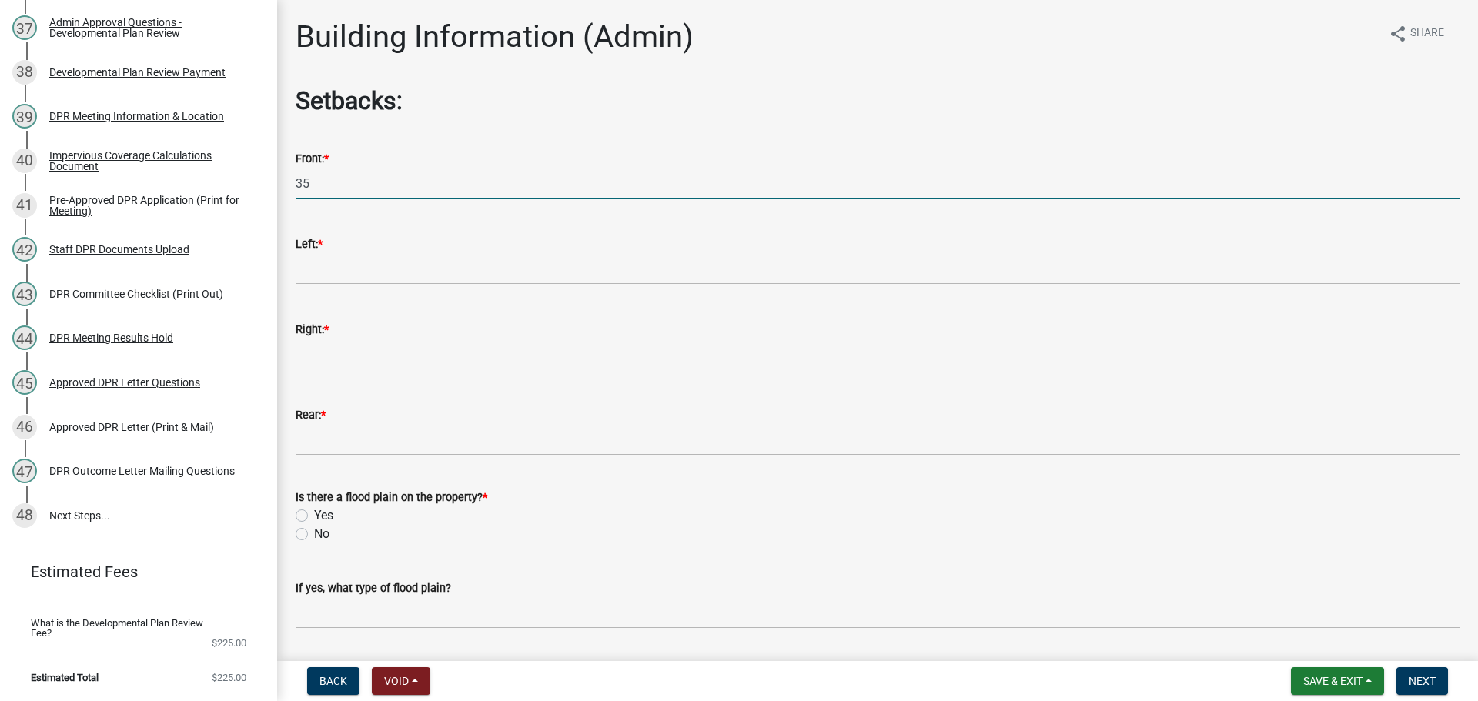
type input "35"
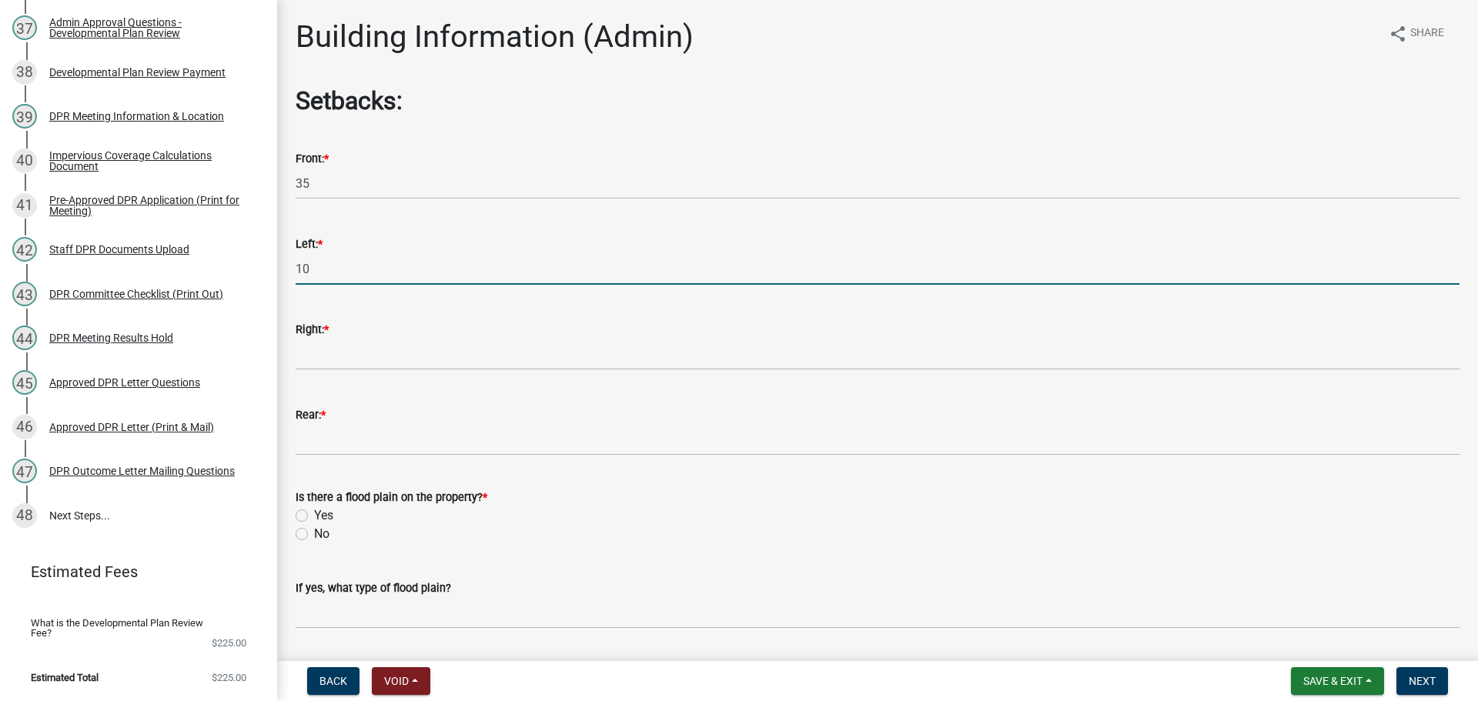
type input "10"
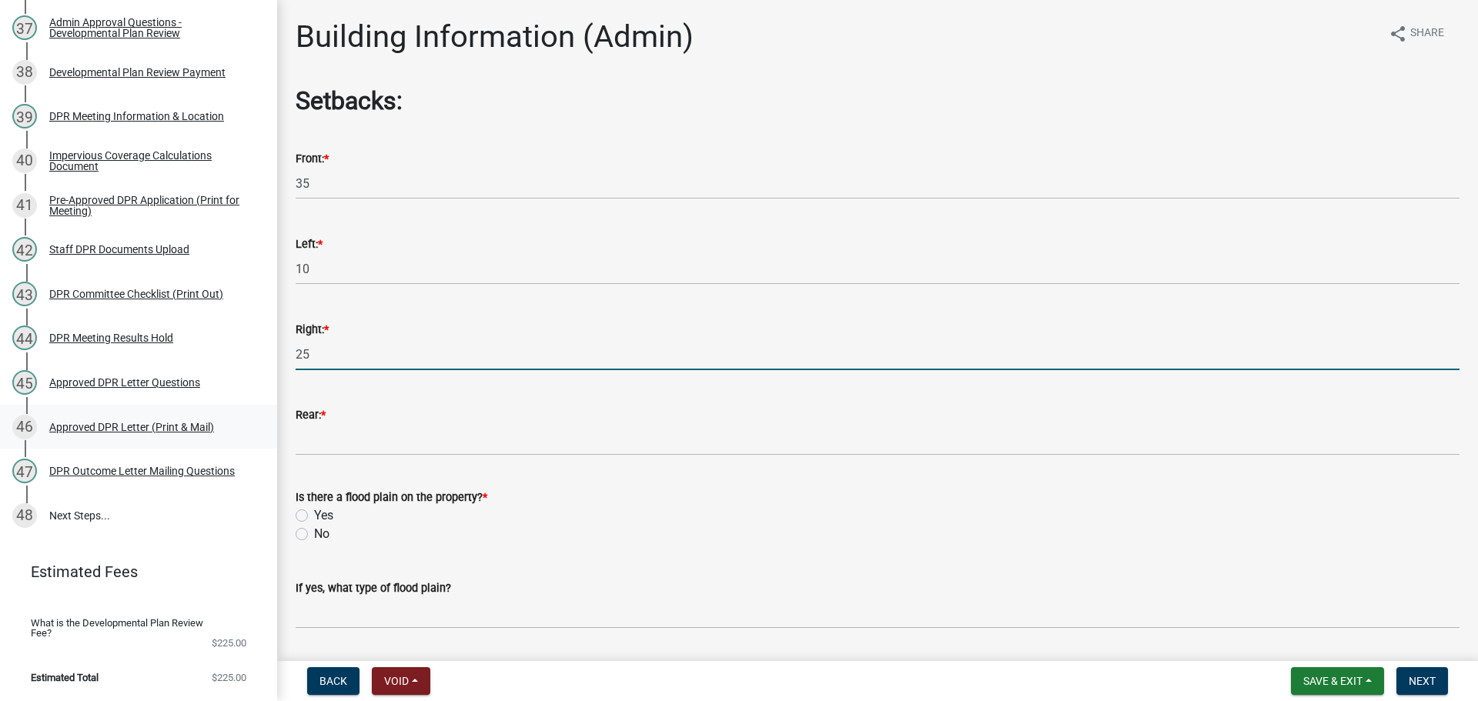
click at [266, 393] on div "Commercial Building Permits CBP-65 Edit View Summary Notes Show emails 1 Requir…" at bounding box center [739, 350] width 1478 height 701
type input "10"
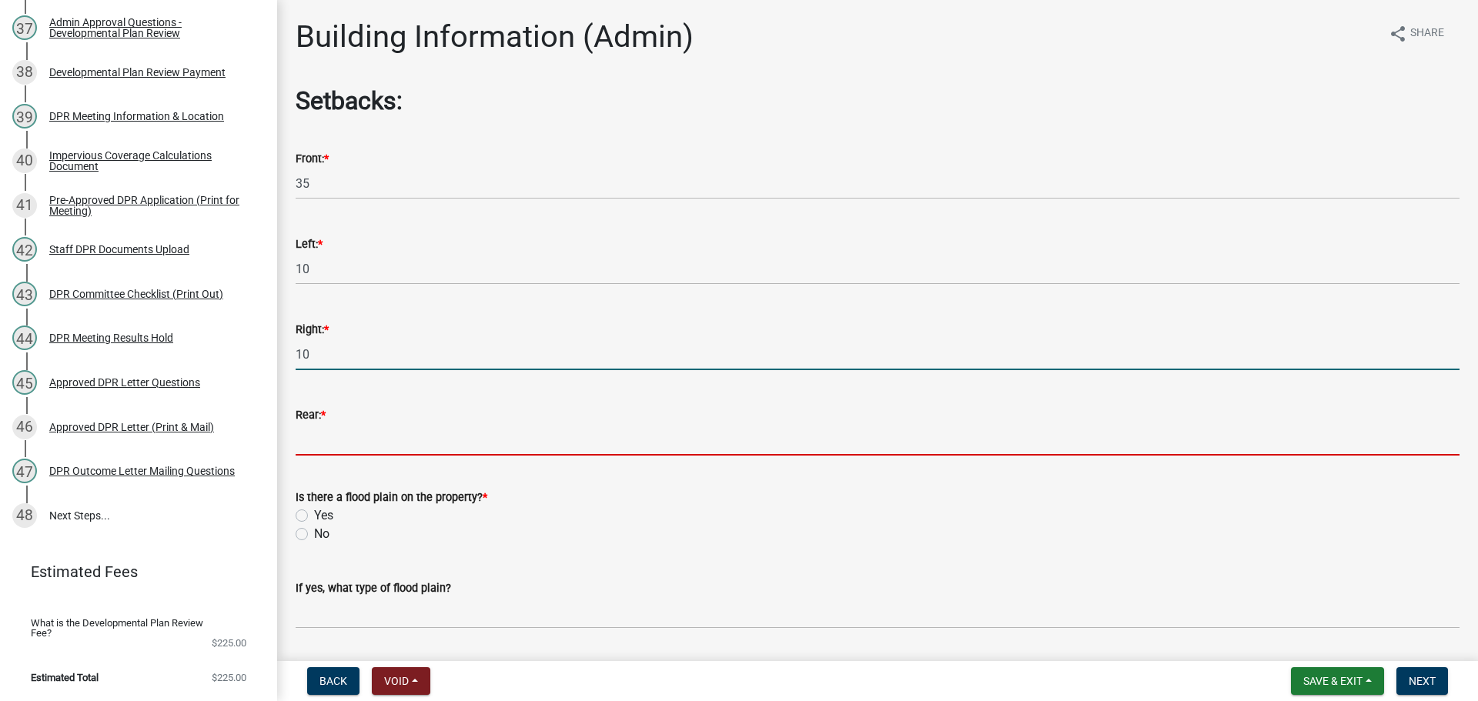
click at [356, 456] on input "text" at bounding box center [878, 440] width 1164 height 32
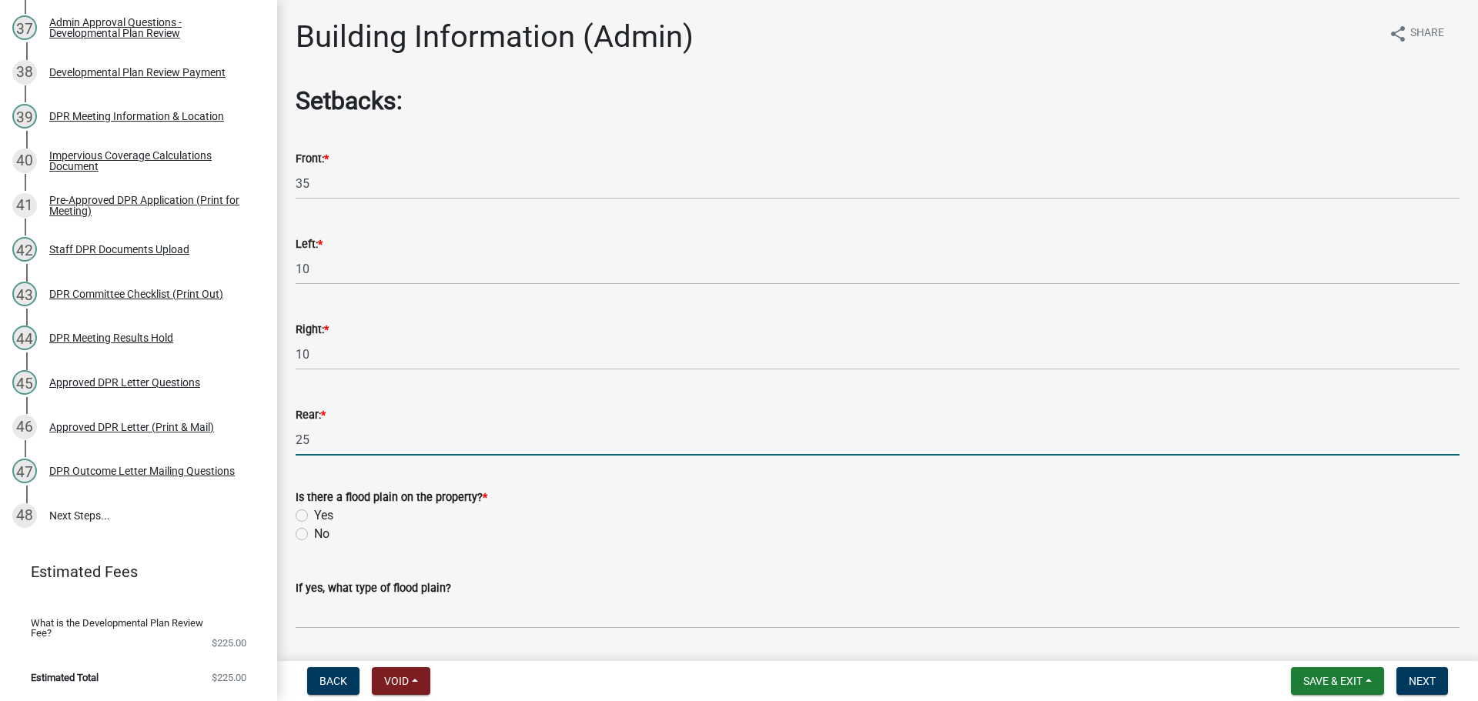
type input "25"
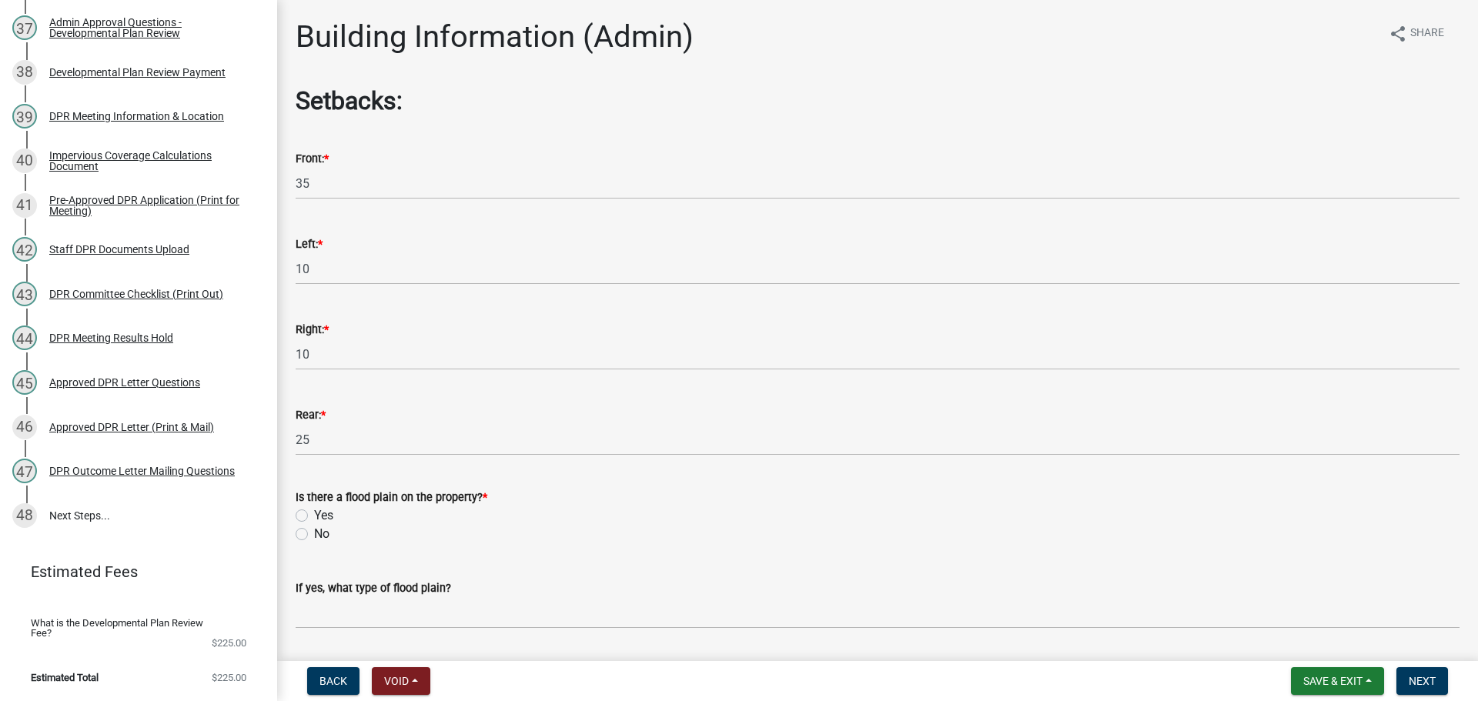
click at [387, 543] on form "Is there a flood plain on the property? * Yes No" at bounding box center [878, 507] width 1164 height 74
click at [314, 543] on label "No" at bounding box center [321, 534] width 15 height 18
click at [314, 535] on input "No" at bounding box center [319, 530] width 10 height 10
radio input "true"
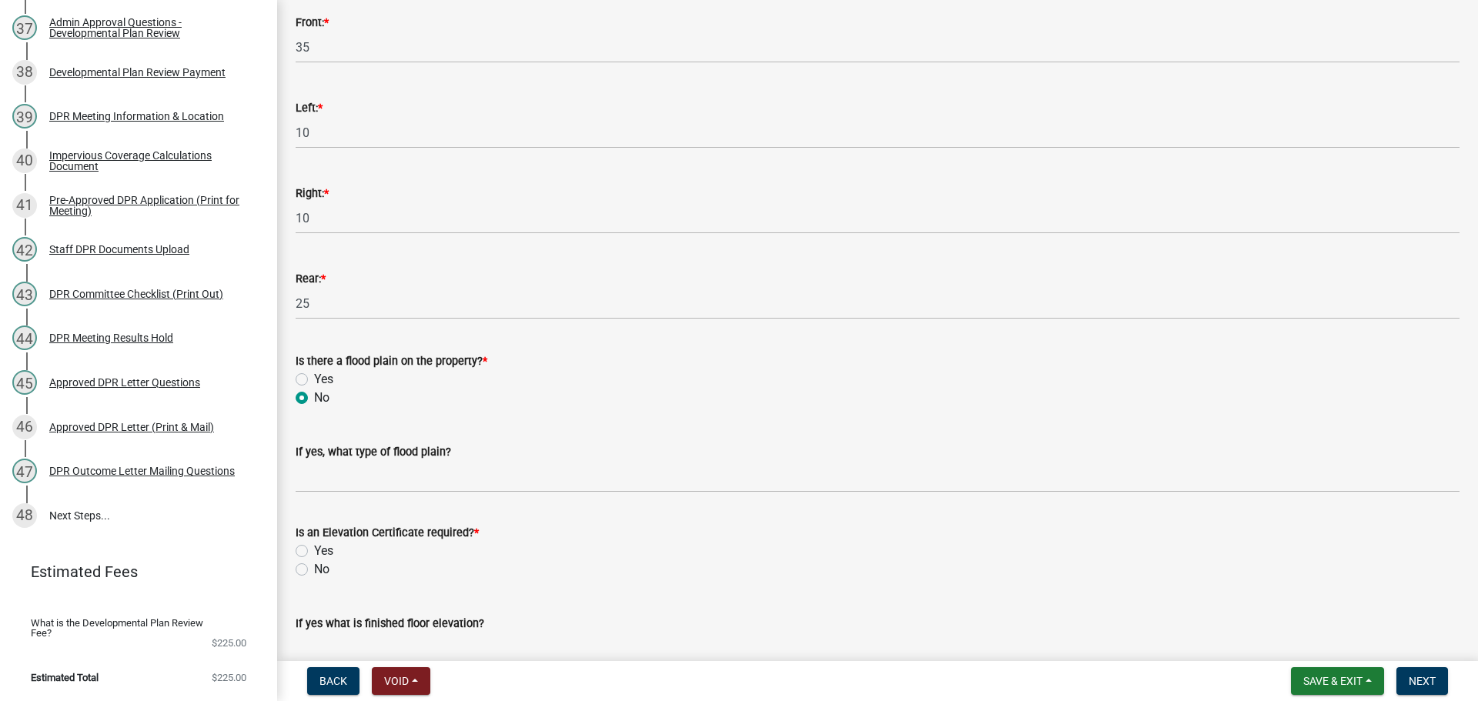
scroll to position [308, 0]
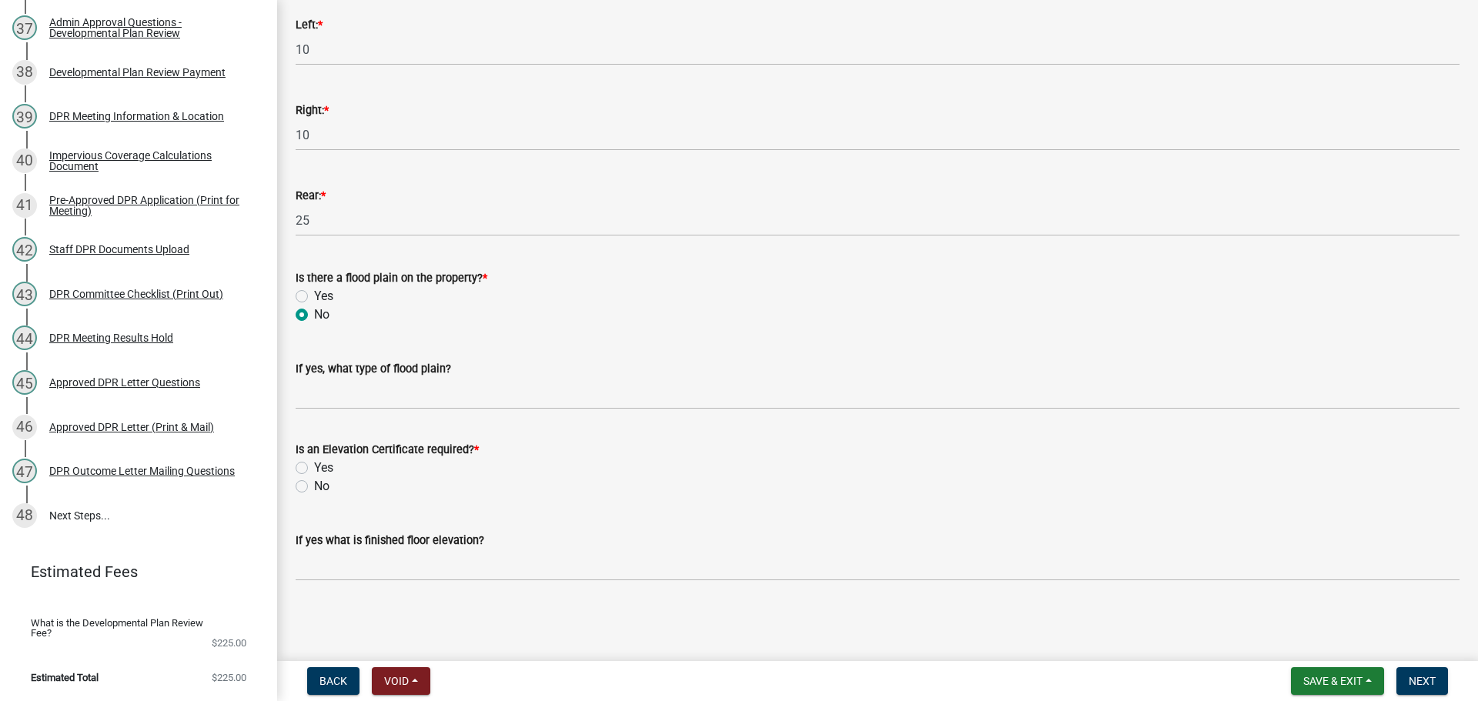
click at [314, 486] on label "No" at bounding box center [321, 486] width 15 height 18
click at [314, 486] on input "No" at bounding box center [319, 482] width 10 height 10
radio input "true"
click at [1436, 685] on button "Next" at bounding box center [1422, 681] width 52 height 28
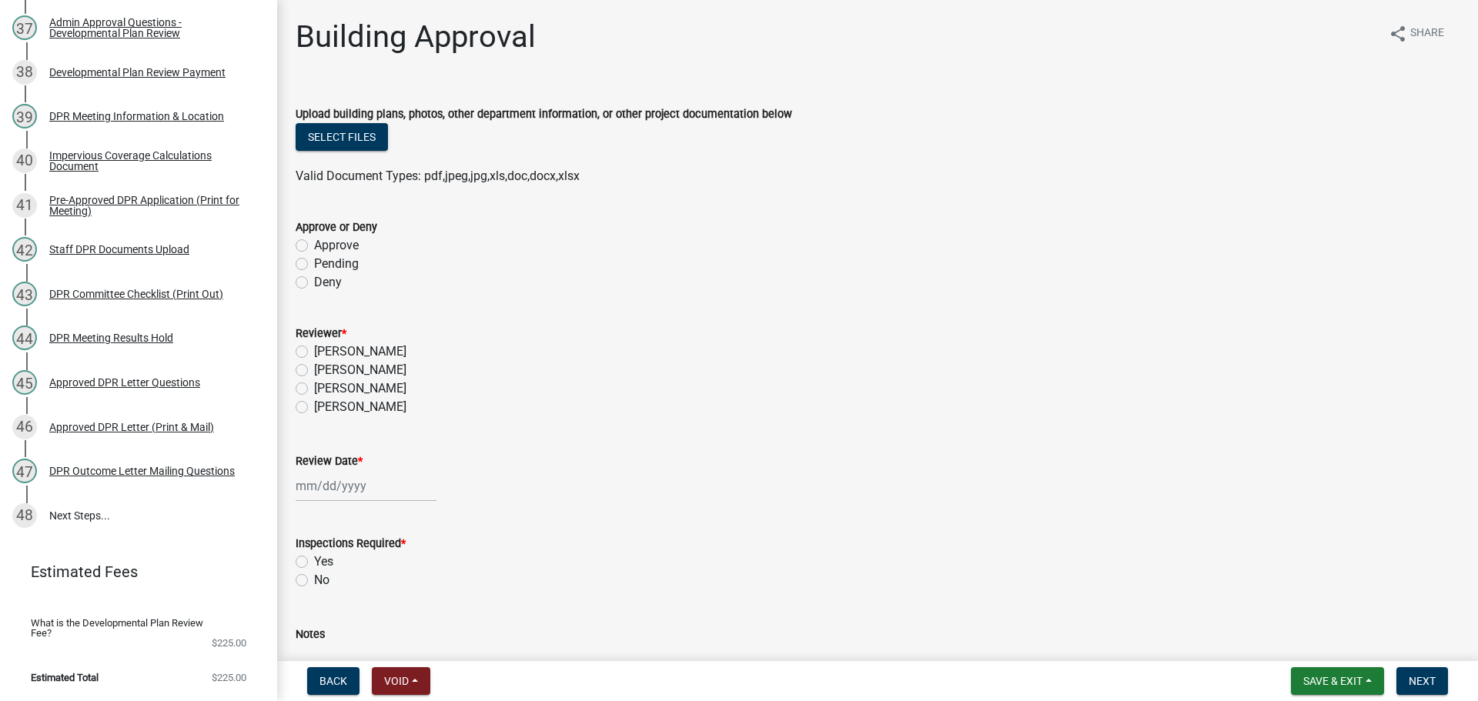
drag, startPoint x: 305, startPoint y: 270, endPoint x: 305, endPoint y: 284, distance: 13.9
click at [314, 255] on label "Approve" at bounding box center [336, 245] width 45 height 18
click at [314, 246] on input "Approve" at bounding box center [319, 241] width 10 height 10
radio input "true"
click at [314, 380] on label "[PERSON_NAME]" at bounding box center [360, 370] width 92 height 18
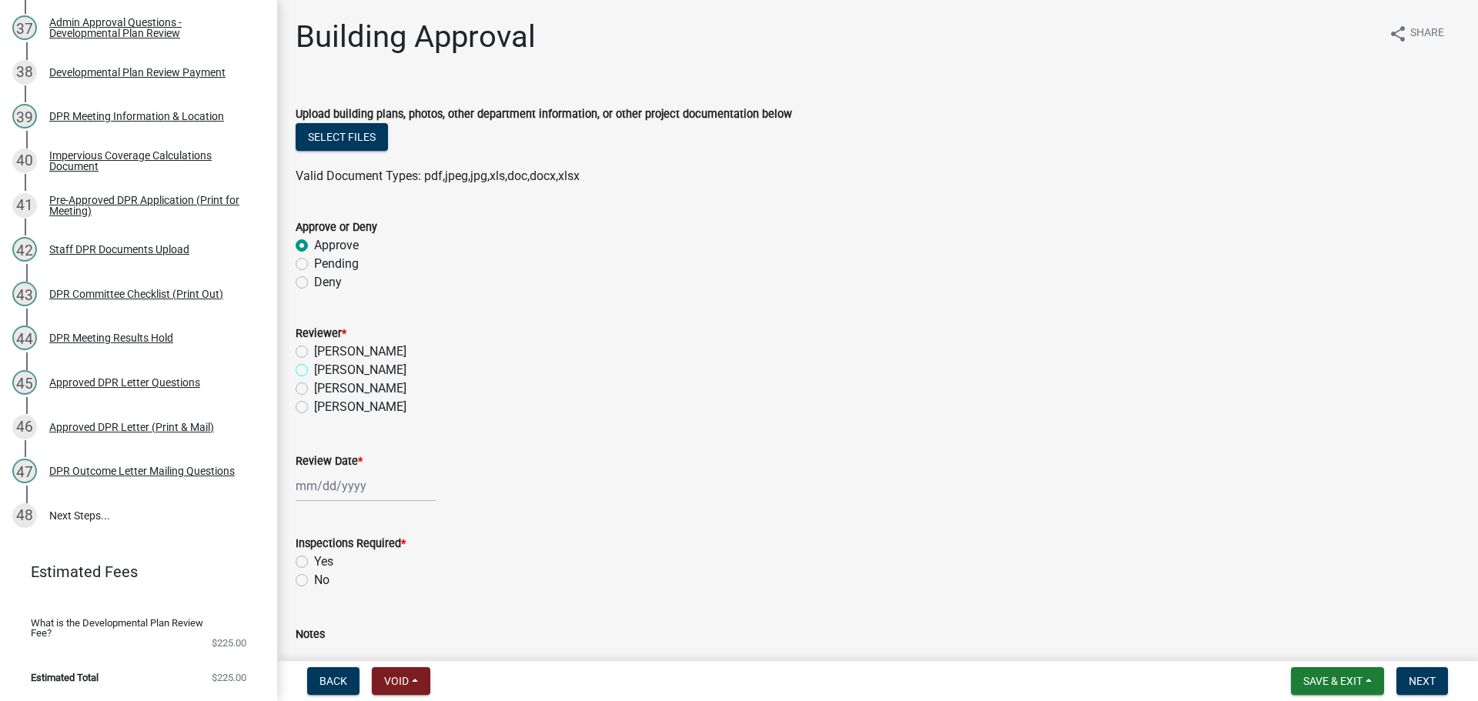
click at [314, 371] on input "[PERSON_NAME]" at bounding box center [319, 366] width 10 height 10
radio input "true"
click at [332, 502] on div at bounding box center [366, 486] width 141 height 32
select select "9"
select select "2025"
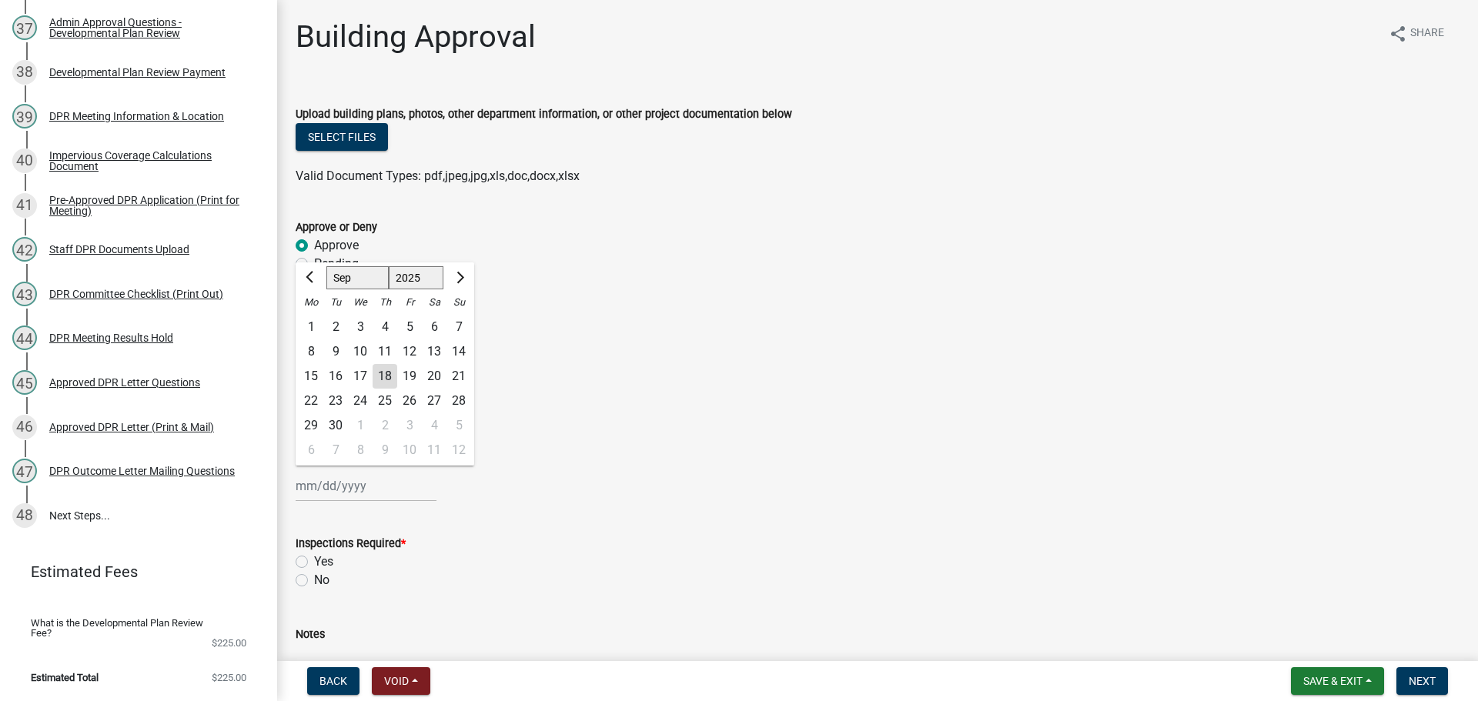
click at [394, 389] on div "18" at bounding box center [385, 376] width 25 height 25
type input "[DATE]"
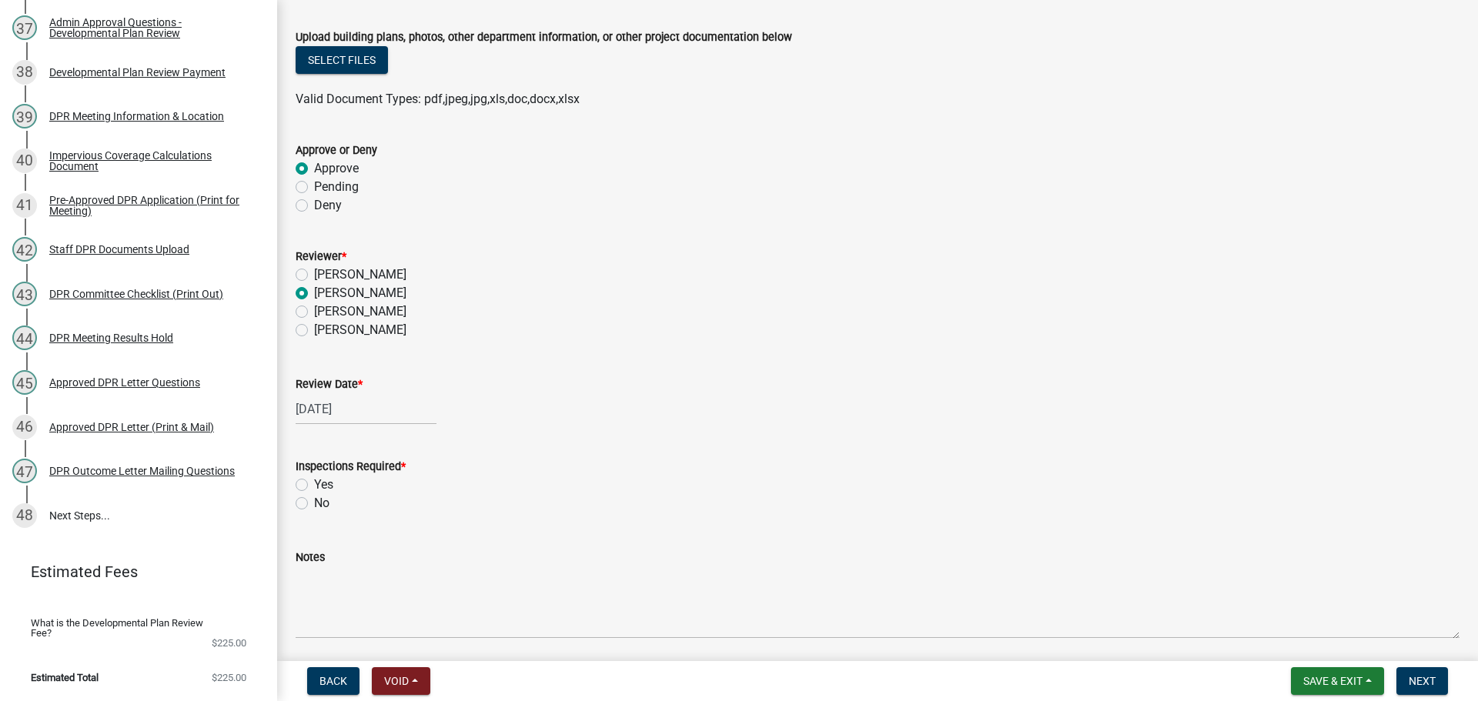
drag, startPoint x: 302, startPoint y: 553, endPoint x: 373, endPoint y: 546, distance: 71.2
click at [314, 494] on label "Yes" at bounding box center [323, 485] width 19 height 18
click at [314, 486] on input "Yes" at bounding box center [319, 481] width 10 height 10
radio input "true"
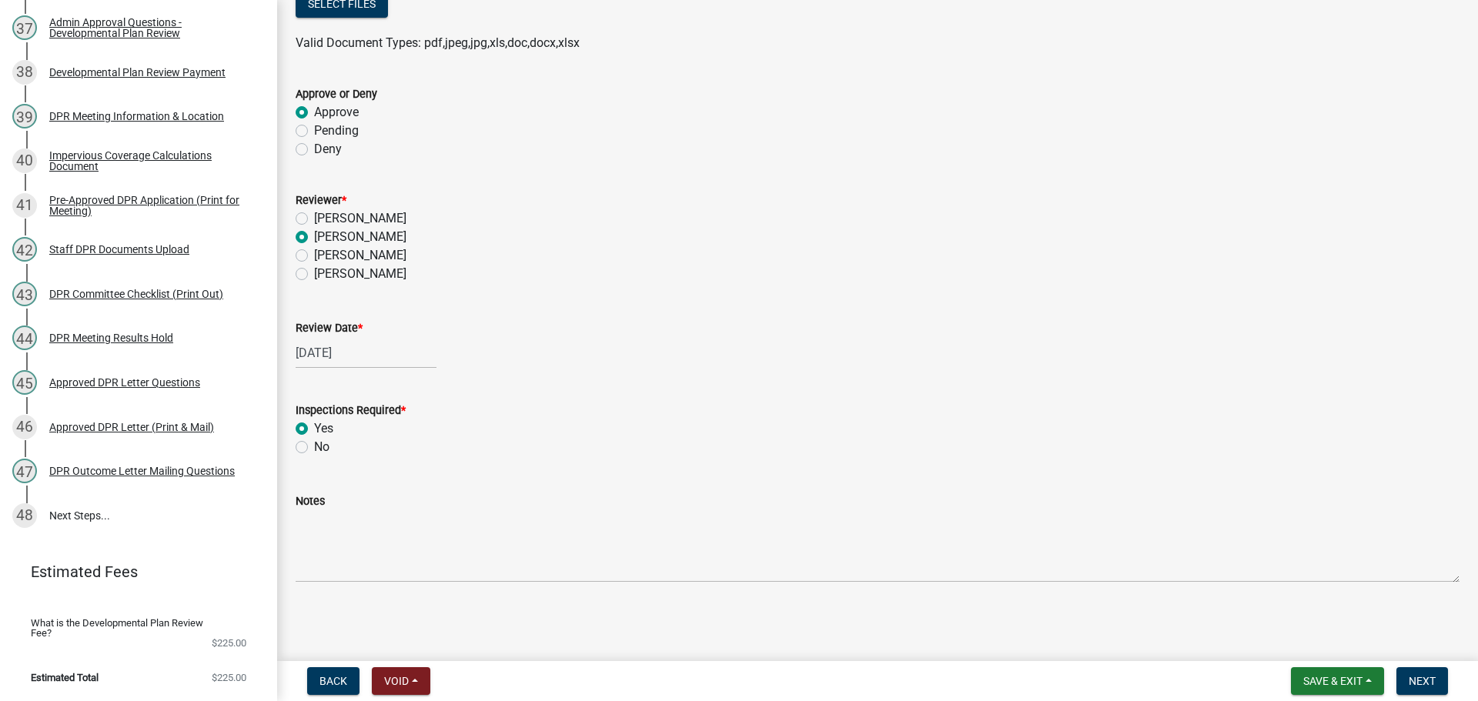
scroll to position [226, 0]
click at [1427, 683] on span "Next" at bounding box center [1422, 681] width 27 height 12
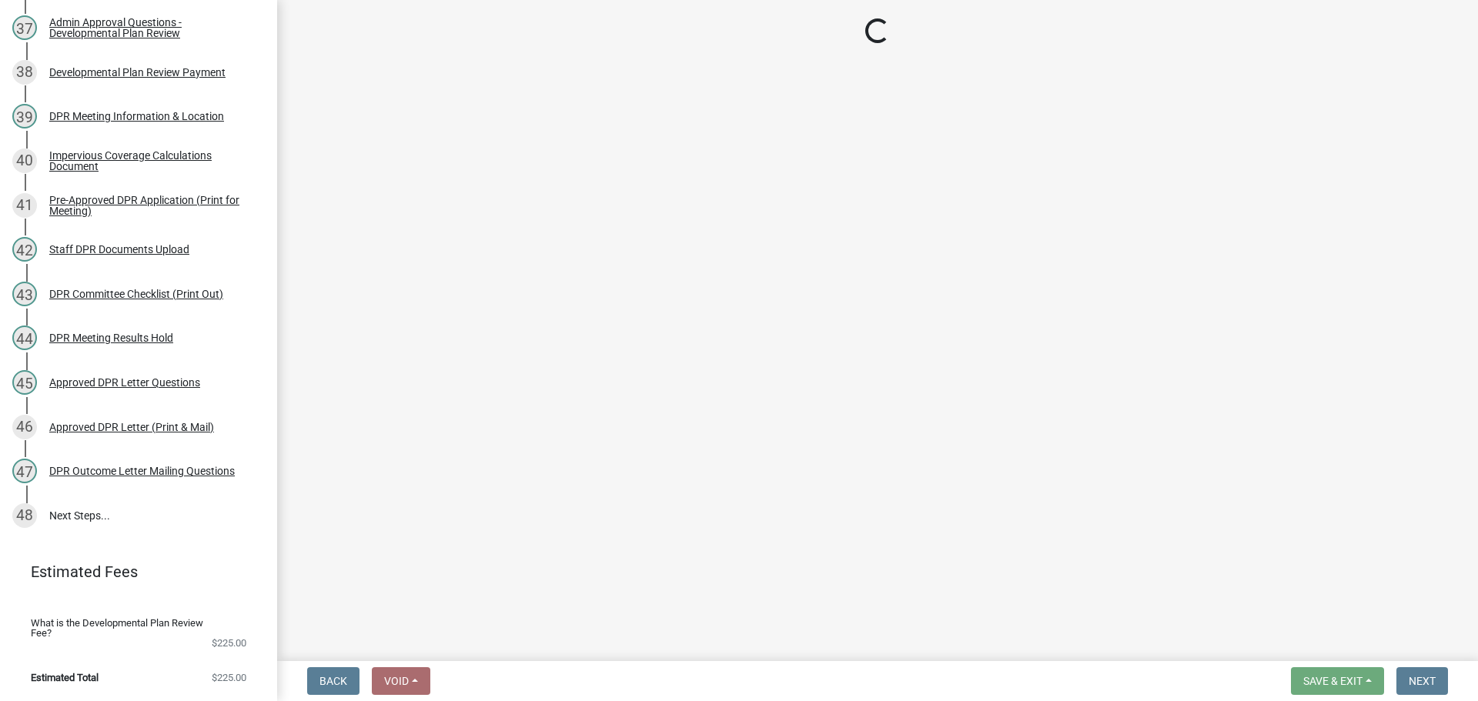
scroll to position [2547, 0]
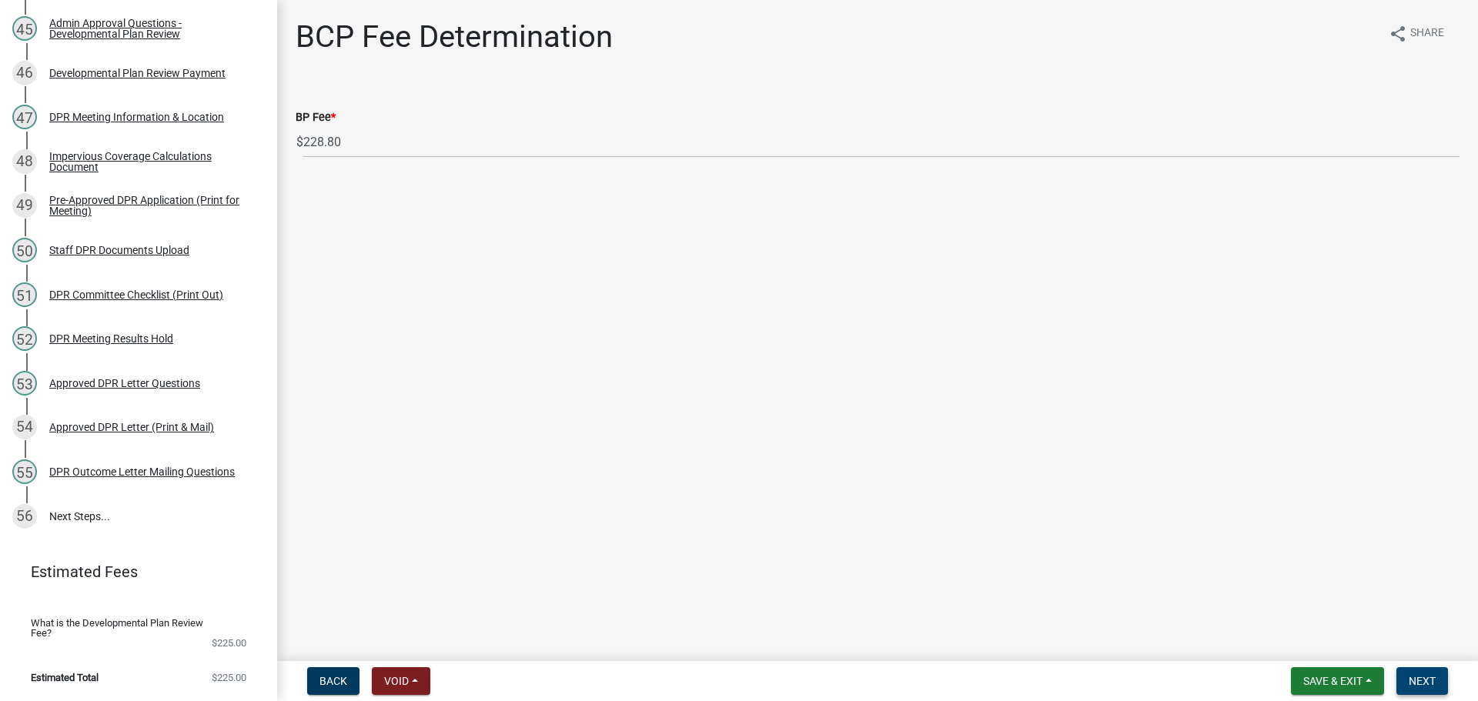
click at [1436, 682] on button "Next" at bounding box center [1422, 681] width 52 height 28
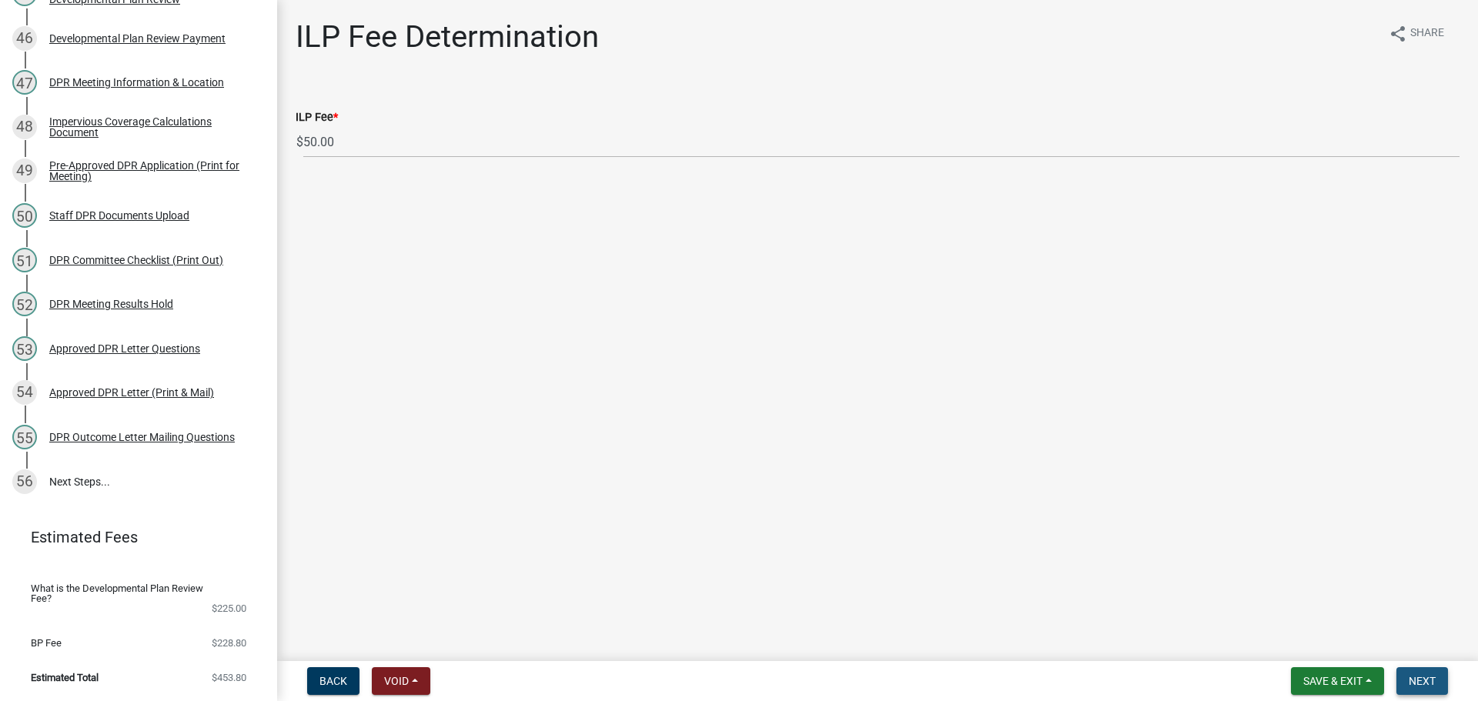
click at [1430, 676] on span "Next" at bounding box center [1422, 681] width 27 height 12
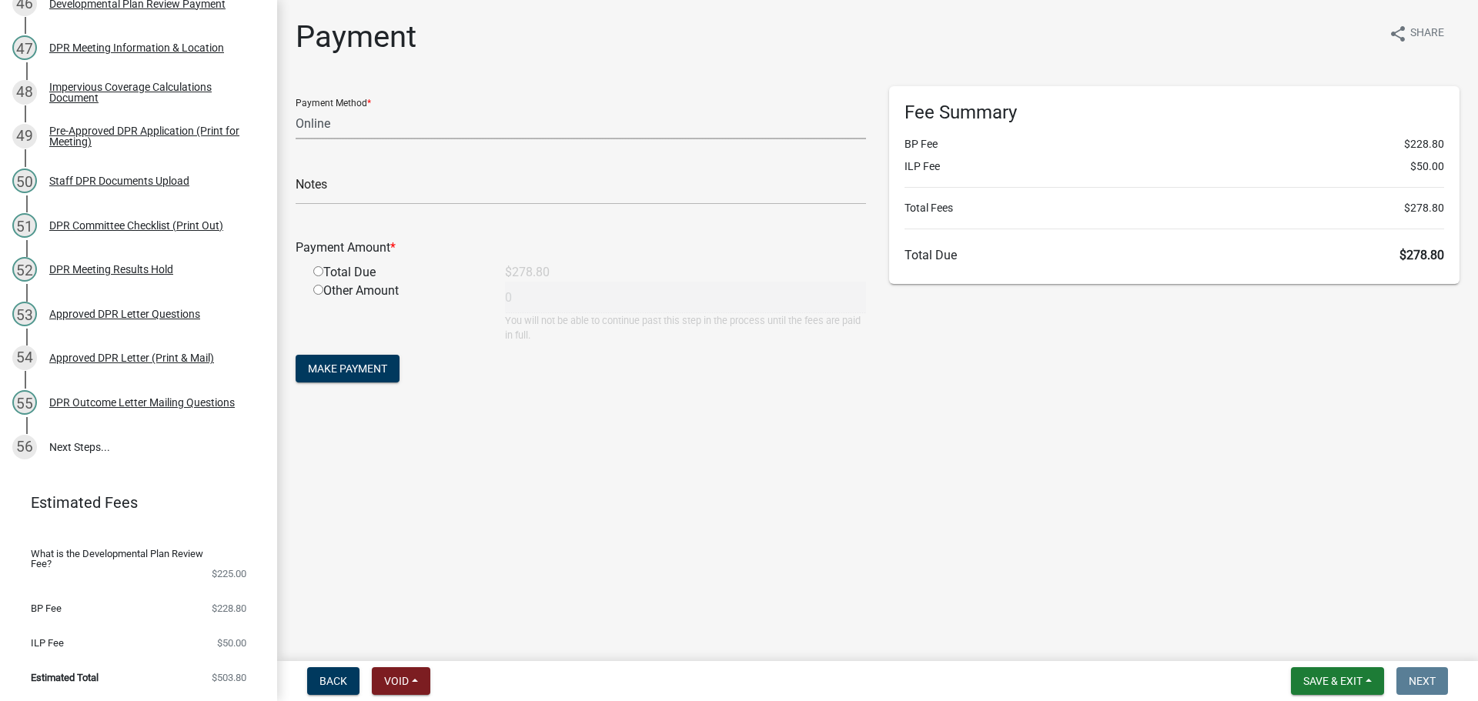
click at [356, 139] on select "Credit Card POS Check Cash Online" at bounding box center [581, 124] width 570 height 32
select select "1: 0"
click at [298, 121] on select "Credit Card POS Check Cash Online" at bounding box center [581, 124] width 570 height 32
click at [604, 386] on form "Payment Method * Credit Card POS Check Cash Online Check # Payment Amount * Tot…" at bounding box center [581, 236] width 570 height 300
click at [382, 139] on select "Credit Card POS Check Cash Online" at bounding box center [581, 124] width 570 height 32
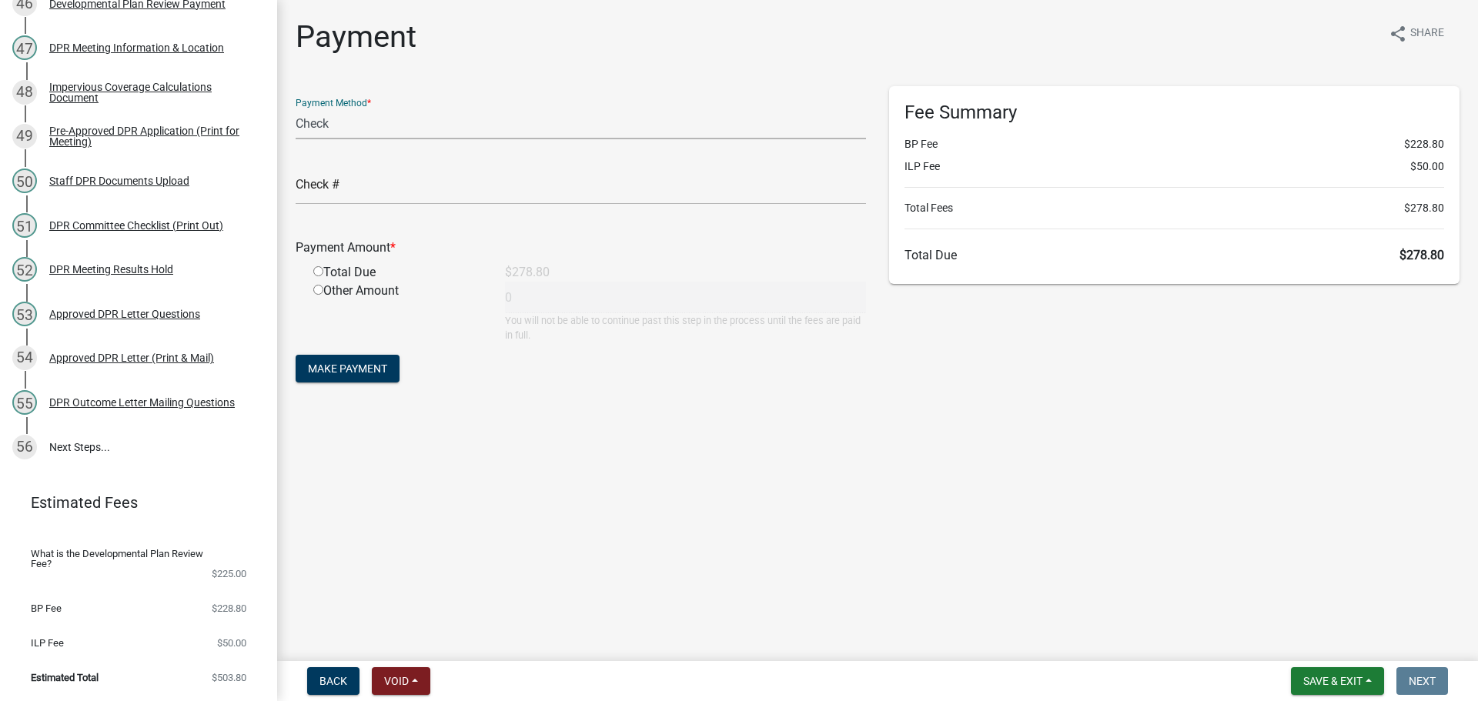
click at [382, 139] on select "Credit Card POS Check Cash Online" at bounding box center [581, 124] width 570 height 32
click at [627, 528] on main "Payment share Share Payment Method * Credit Card POS Check Cash Online Check # …" at bounding box center [877, 327] width 1201 height 655
click at [320, 295] on input "radio" at bounding box center [318, 290] width 10 height 10
radio input "true"
drag, startPoint x: 531, startPoint y: 346, endPoint x: 435, endPoint y: 339, distance: 96.4
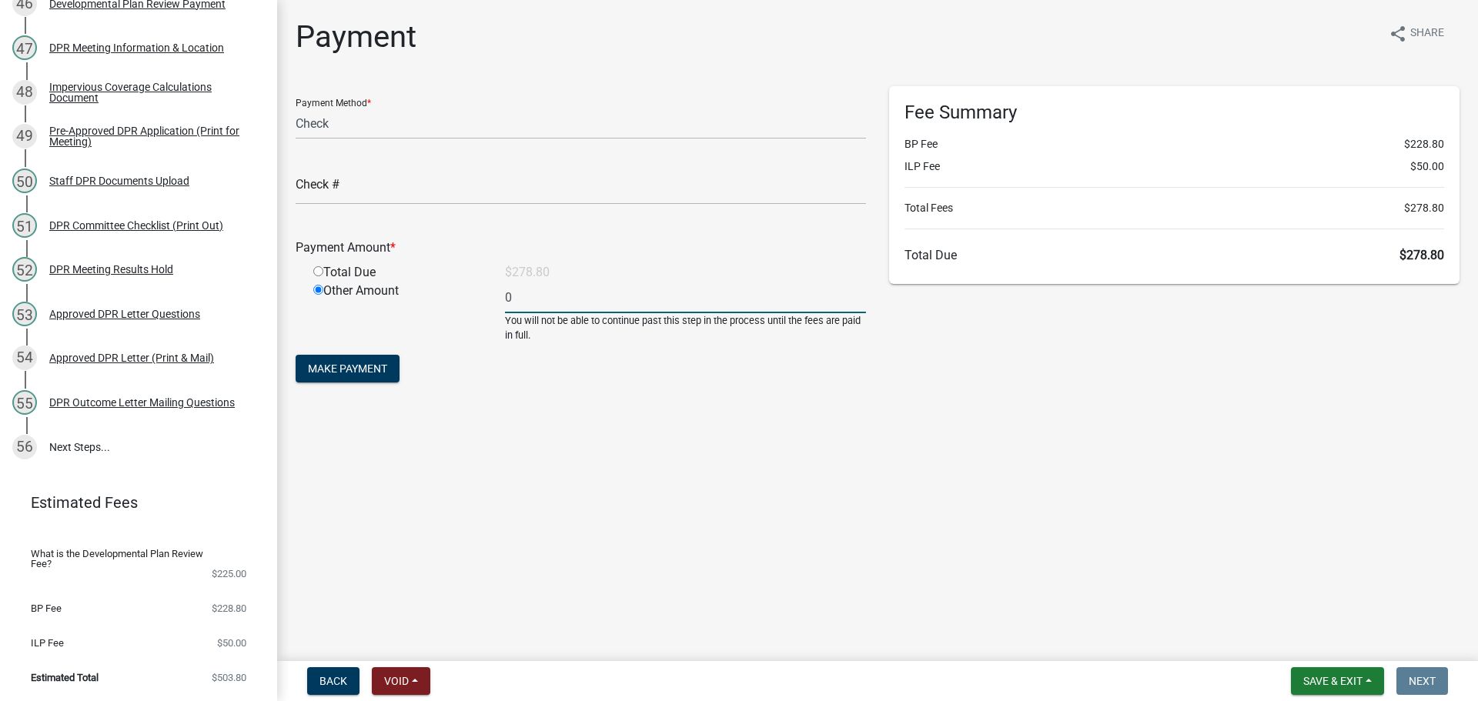
click at [449, 342] on div "Other Amount 0 You will not be able to continue past this step in the process u…" at bounding box center [590, 312] width 576 height 61
type input "225"
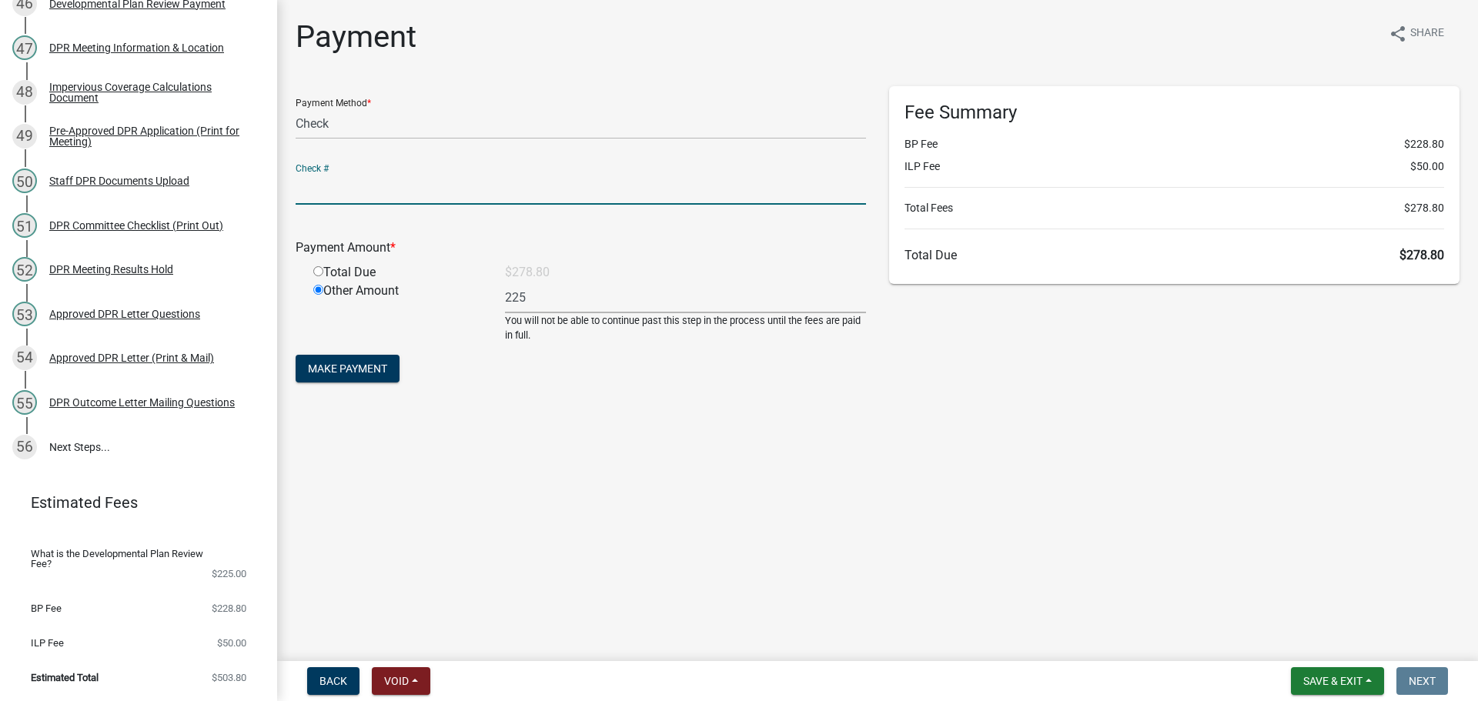
click at [374, 205] on input "text" at bounding box center [581, 189] width 570 height 32
type input "11509"
click at [384, 375] on span "Make Payment" at bounding box center [347, 369] width 79 height 12
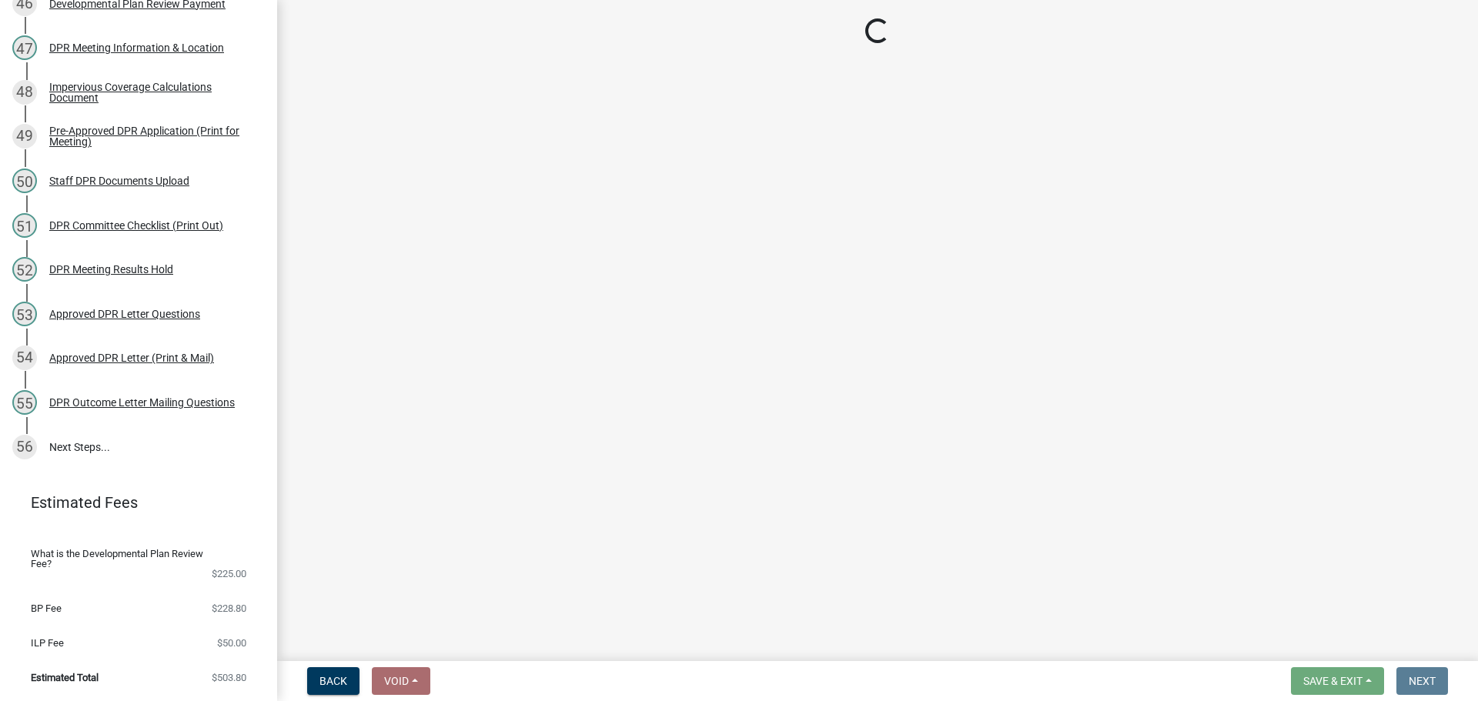
select select "1: 0"
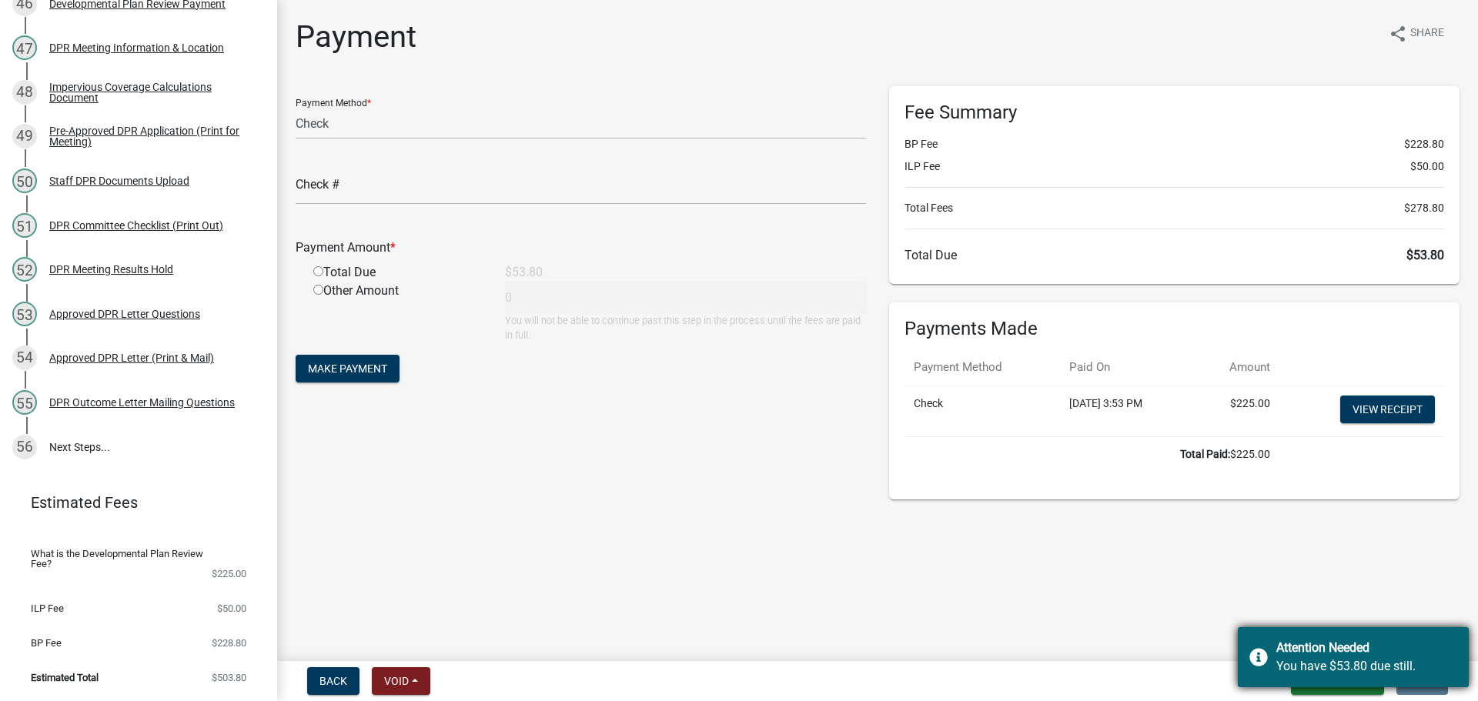
click at [1277, 642] on div "Attention Needed" at bounding box center [1366, 648] width 181 height 18
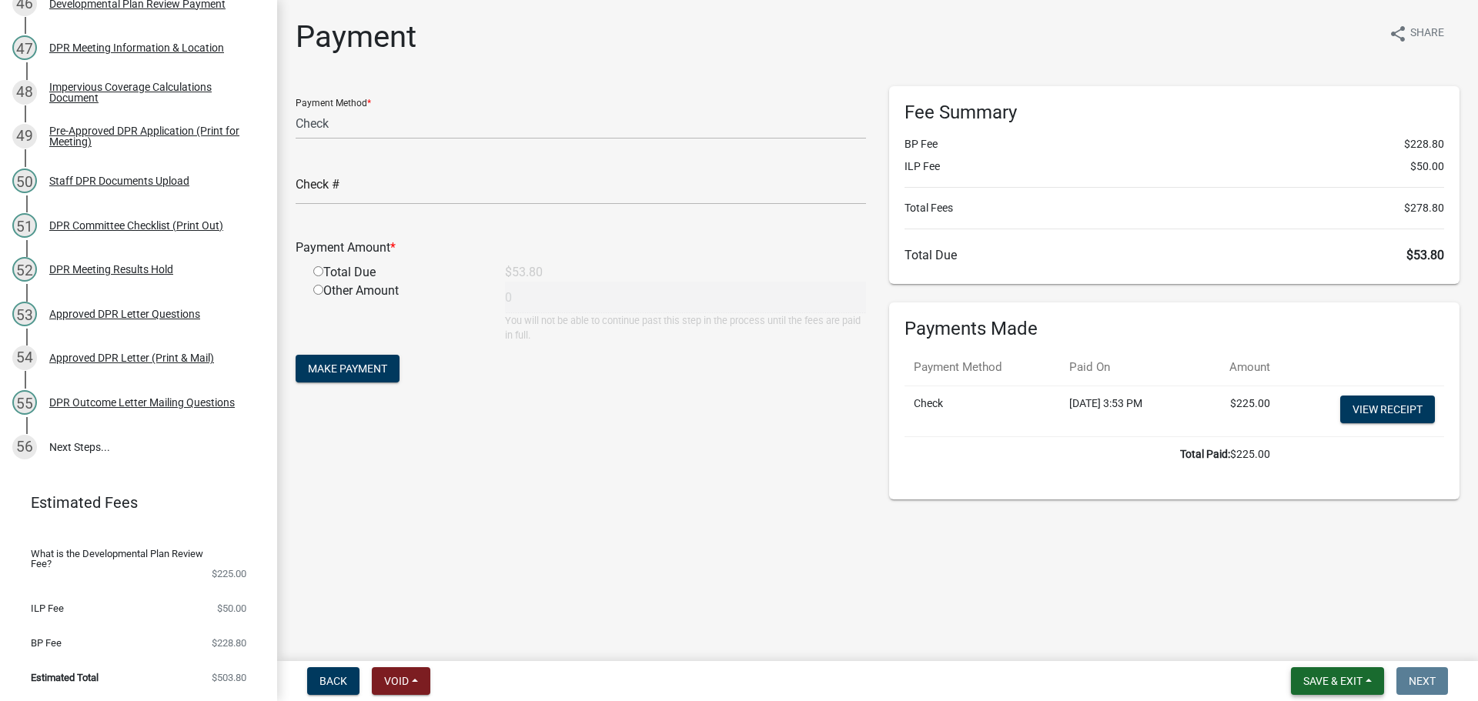
click at [1329, 681] on span "Save & Exit" at bounding box center [1332, 681] width 59 height 12
click at [1286, 627] on button "Save & Exit" at bounding box center [1322, 637] width 123 height 37
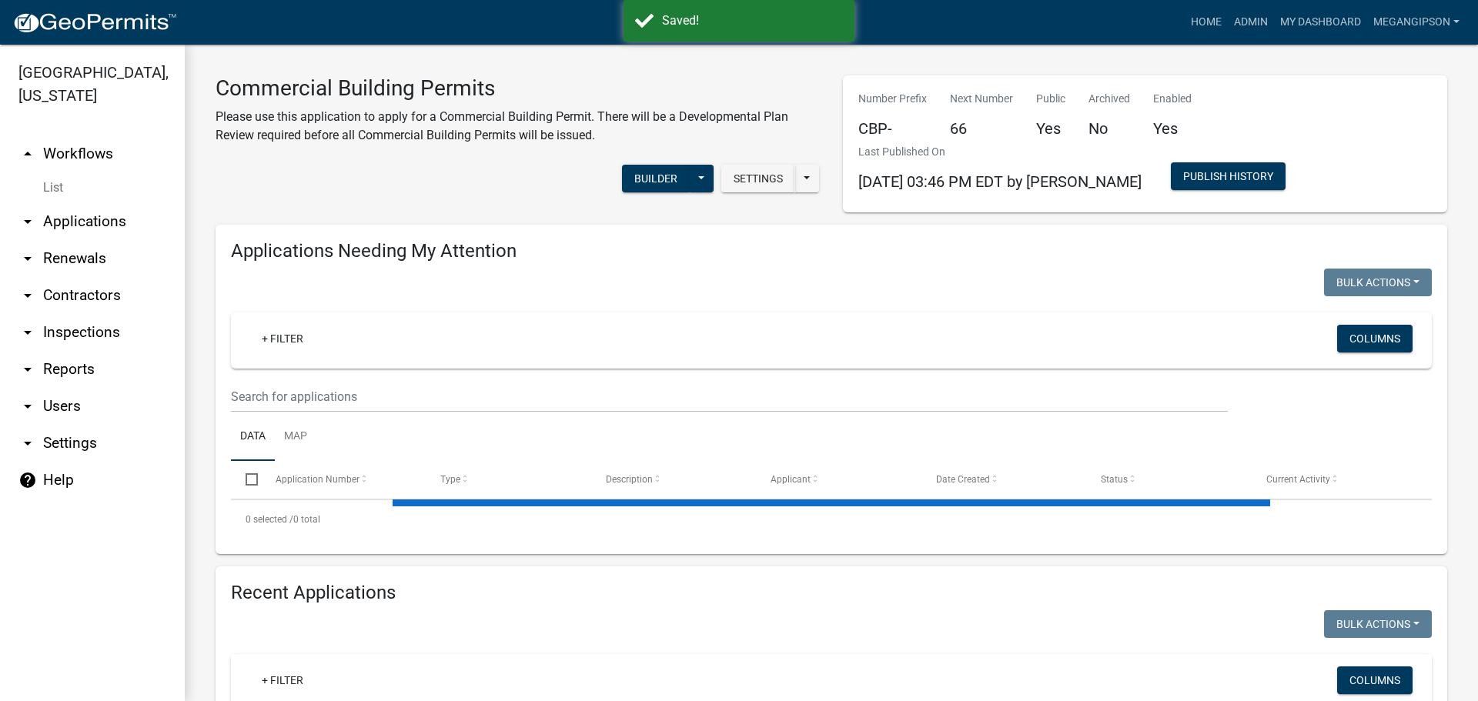
select select "3: 100"
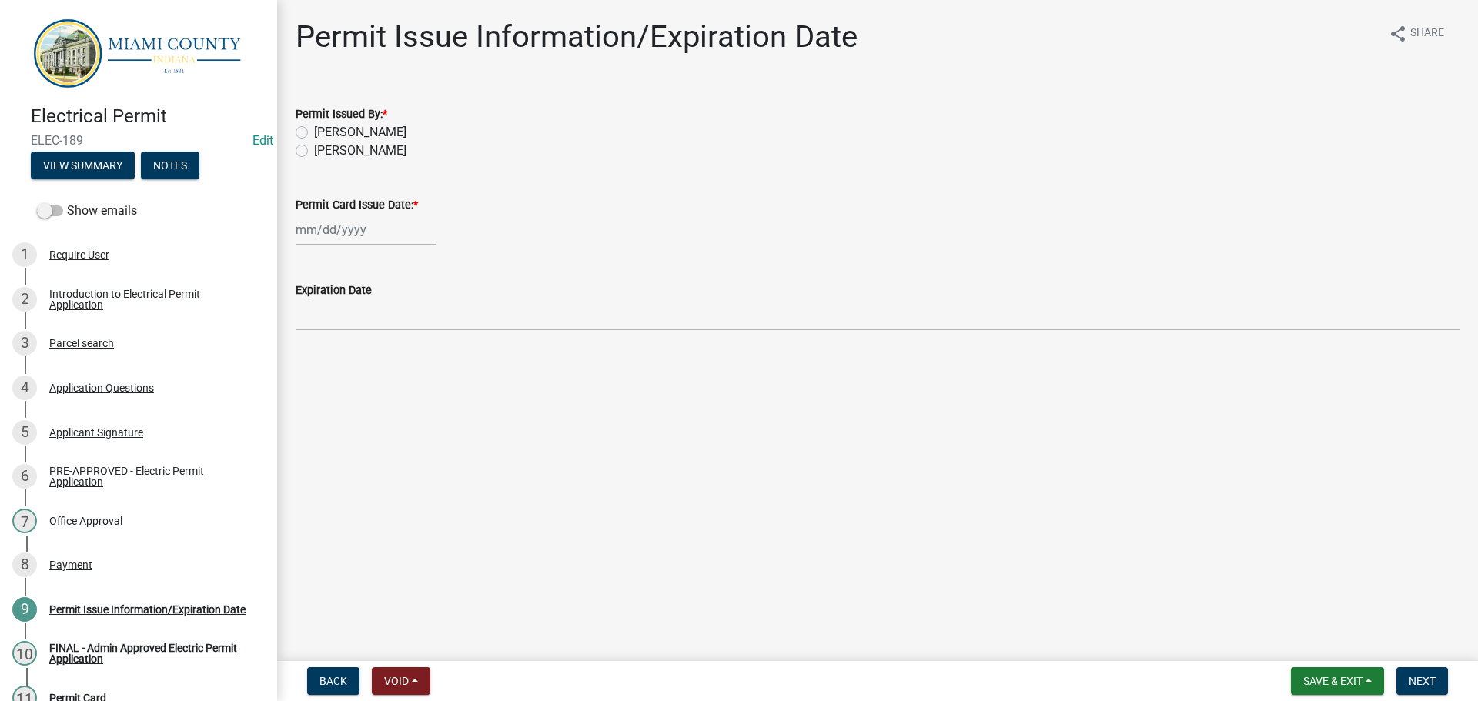
click at [346, 160] on label "[PERSON_NAME]" at bounding box center [360, 151] width 92 height 18
click at [324, 152] on input "[PERSON_NAME]" at bounding box center [319, 147] width 10 height 10
radio input "true"
click at [347, 246] on div at bounding box center [366, 230] width 141 height 32
select select "9"
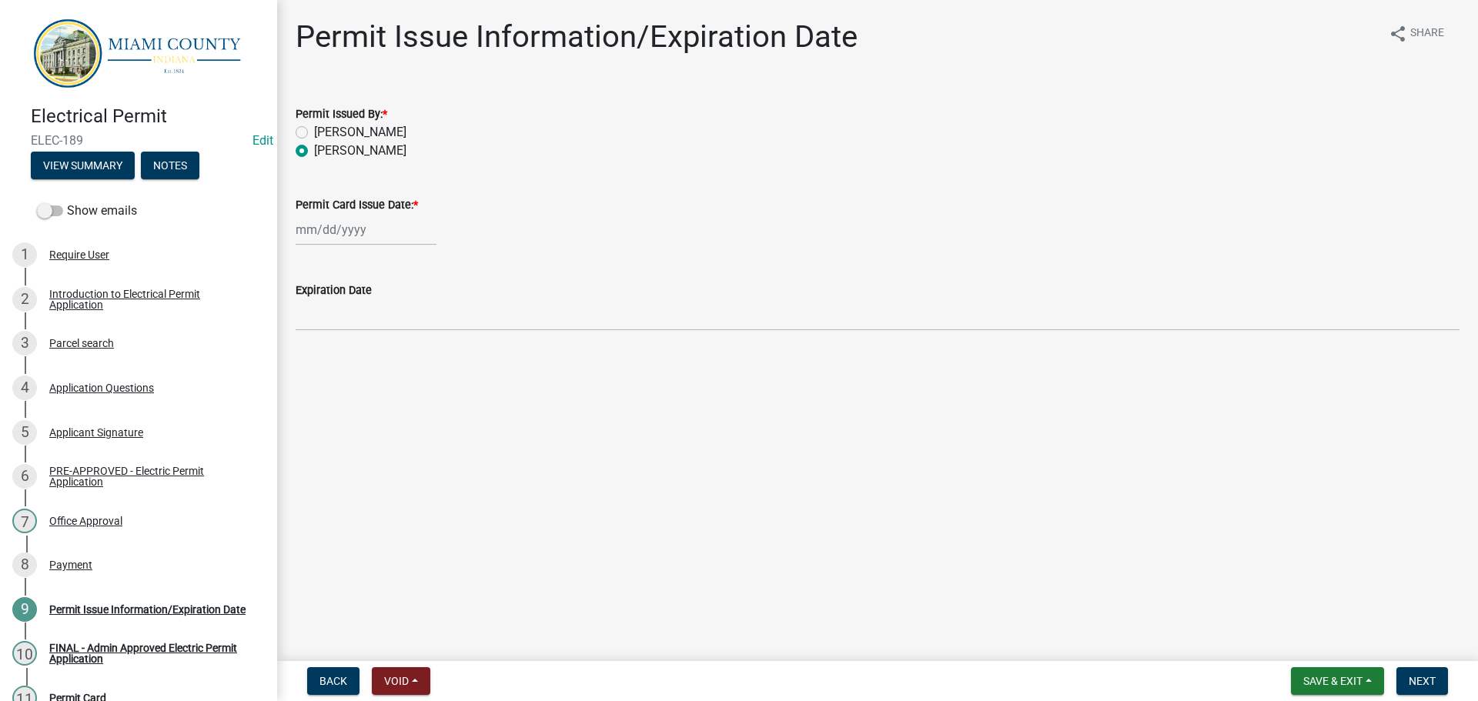
select select "2025"
click at [397, 382] on div "18" at bounding box center [385, 369] width 25 height 25
type input "[DATE]"
click at [1409, 668] on button "Next" at bounding box center [1422, 681] width 52 height 28
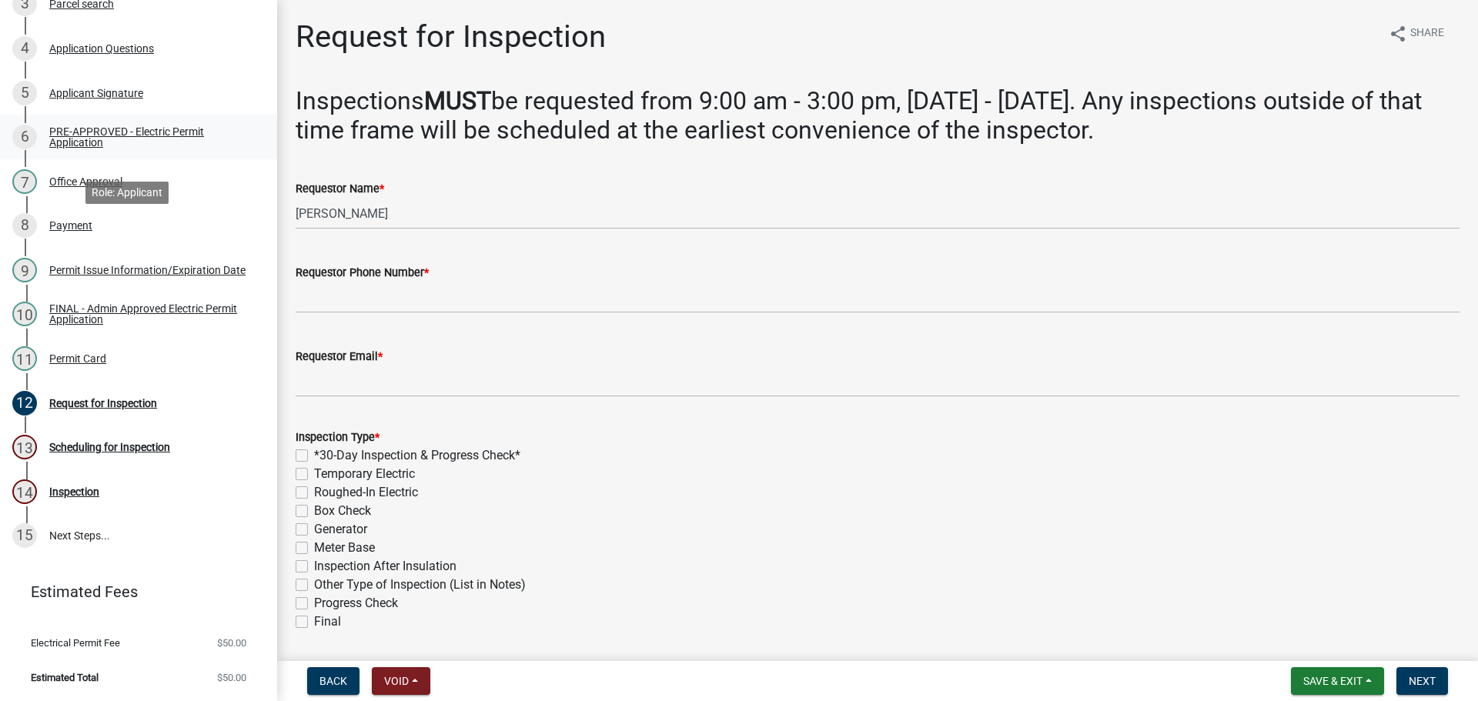
scroll to position [385, 0]
click at [138, 232] on div "8 Payment" at bounding box center [132, 225] width 240 height 25
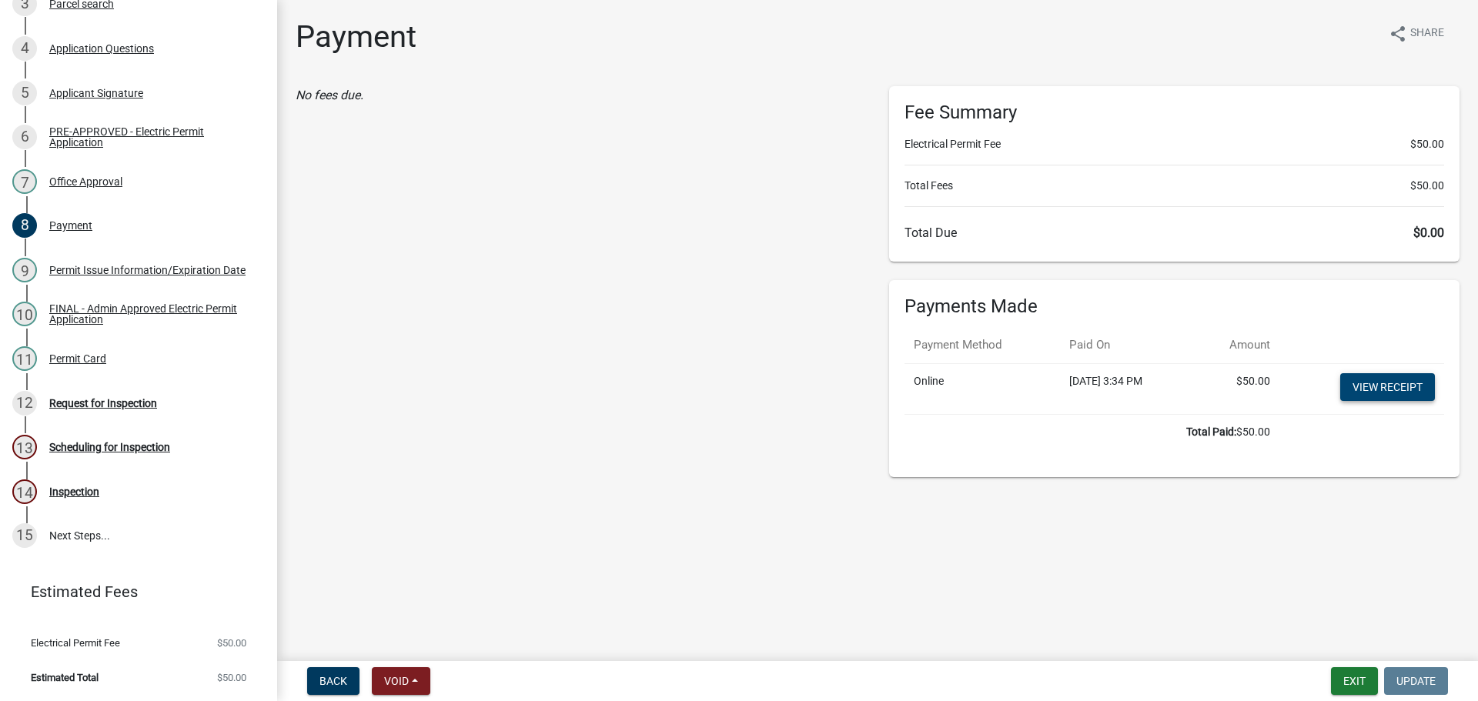
click at [1388, 401] on link "View receipt" at bounding box center [1387, 387] width 95 height 28
click at [129, 325] on div "FINAL - Admin Approved Electric Permit Application" at bounding box center [150, 314] width 203 height 22
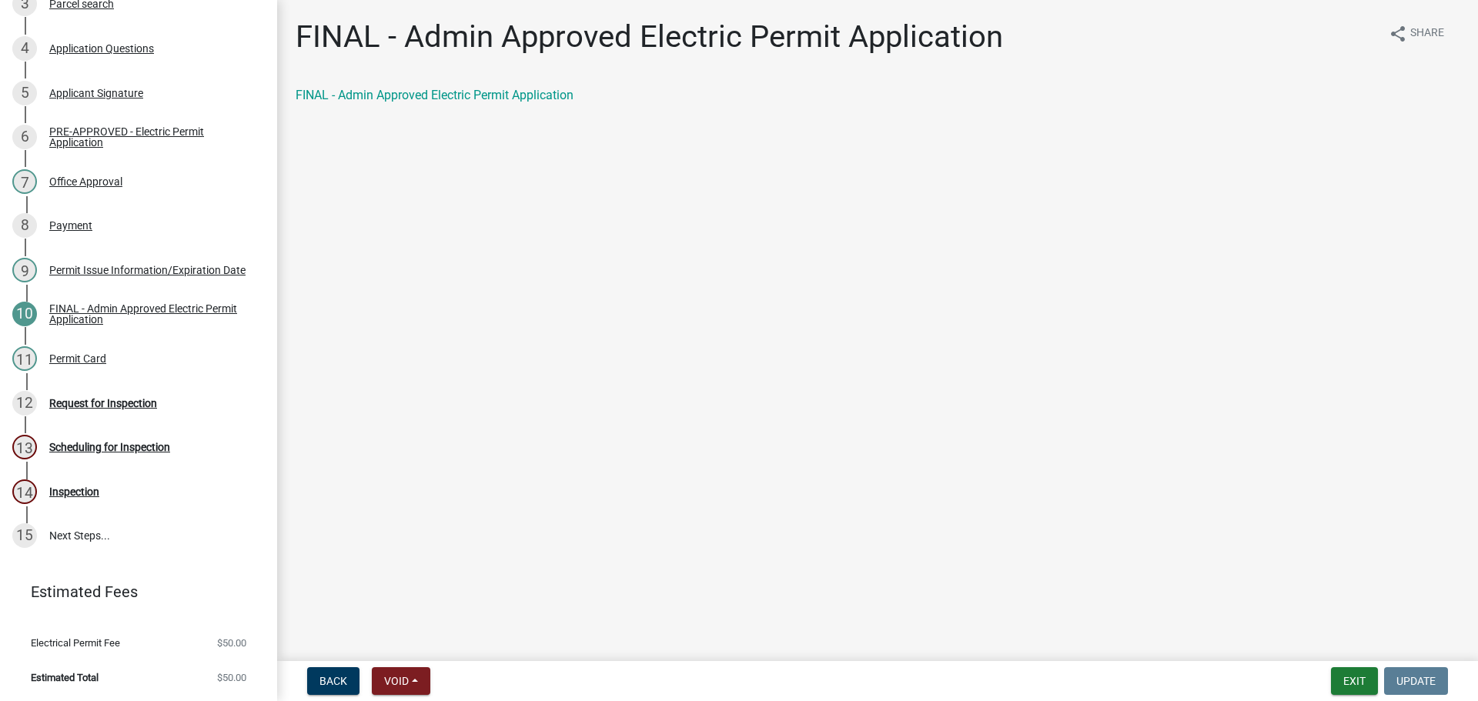
click at [572, 92] on div "FINAL - Admin Approved Electric Permit Application share Share FINAL - Admin Ap…" at bounding box center [877, 74] width 1187 height 112
click at [564, 102] on link "FINAL - Admin Approved Electric Permit Application" at bounding box center [435, 95] width 278 height 15
click at [122, 371] on div "11 Permit Card" at bounding box center [132, 358] width 240 height 25
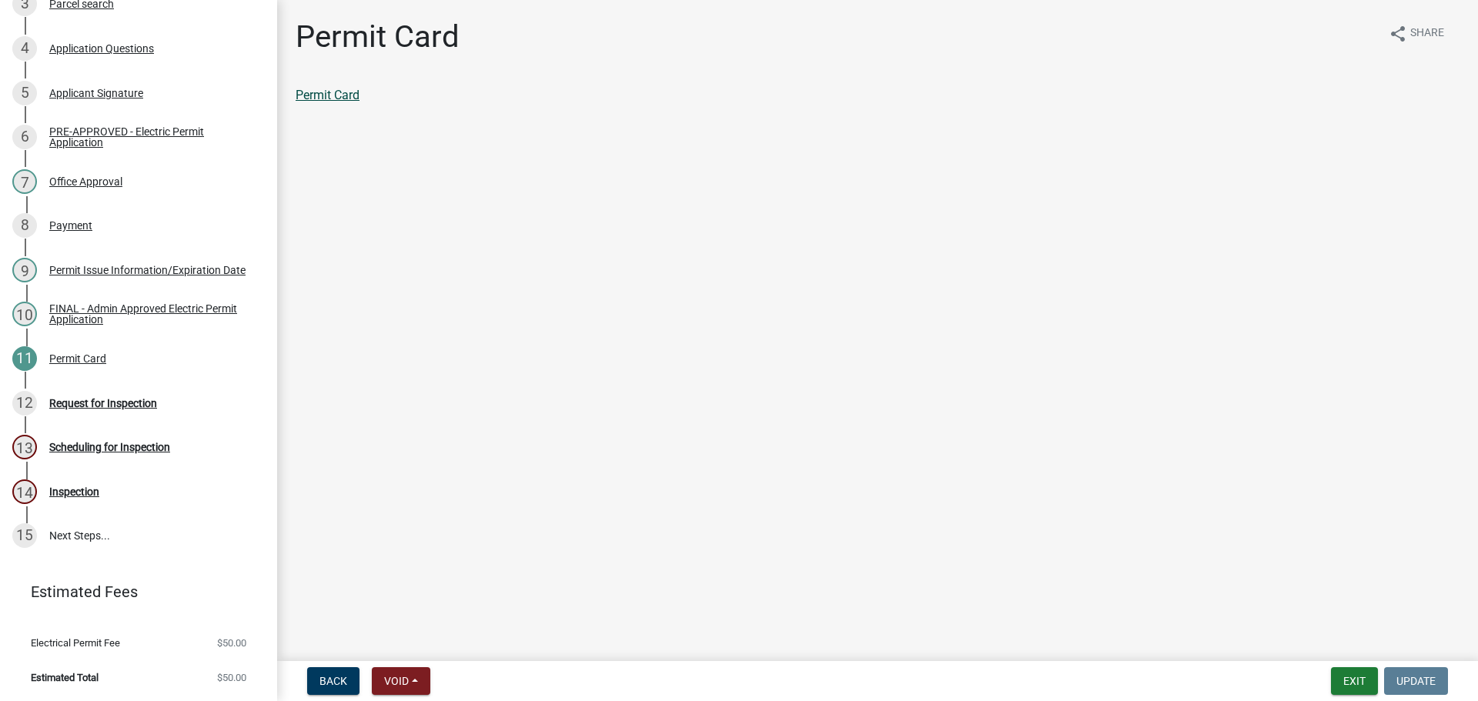
click at [352, 100] on link "Permit Card" at bounding box center [328, 95] width 64 height 15
click at [162, 416] on div "12 Request for Inspection" at bounding box center [132, 403] width 240 height 25
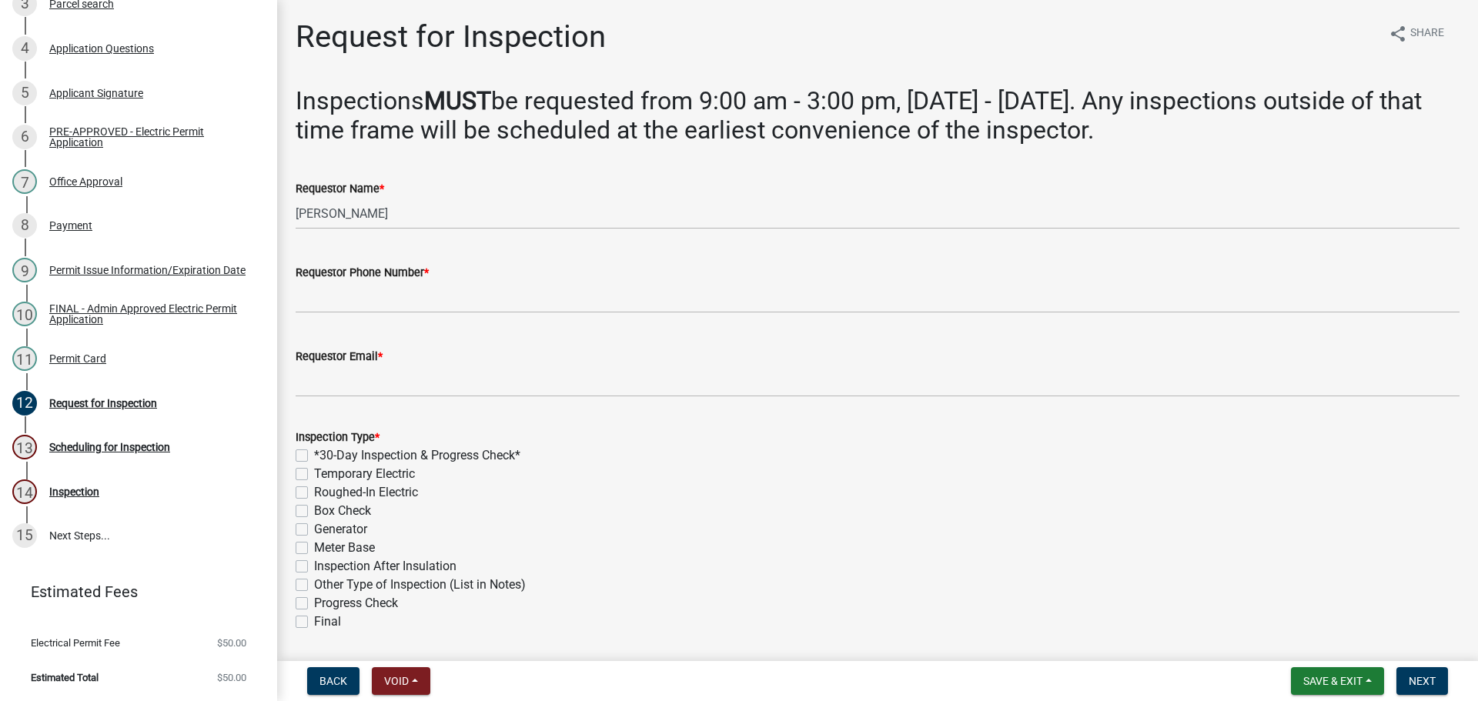
click at [489, 196] on div "Requestor Name * Megan Gipson" at bounding box center [878, 194] width 1164 height 72
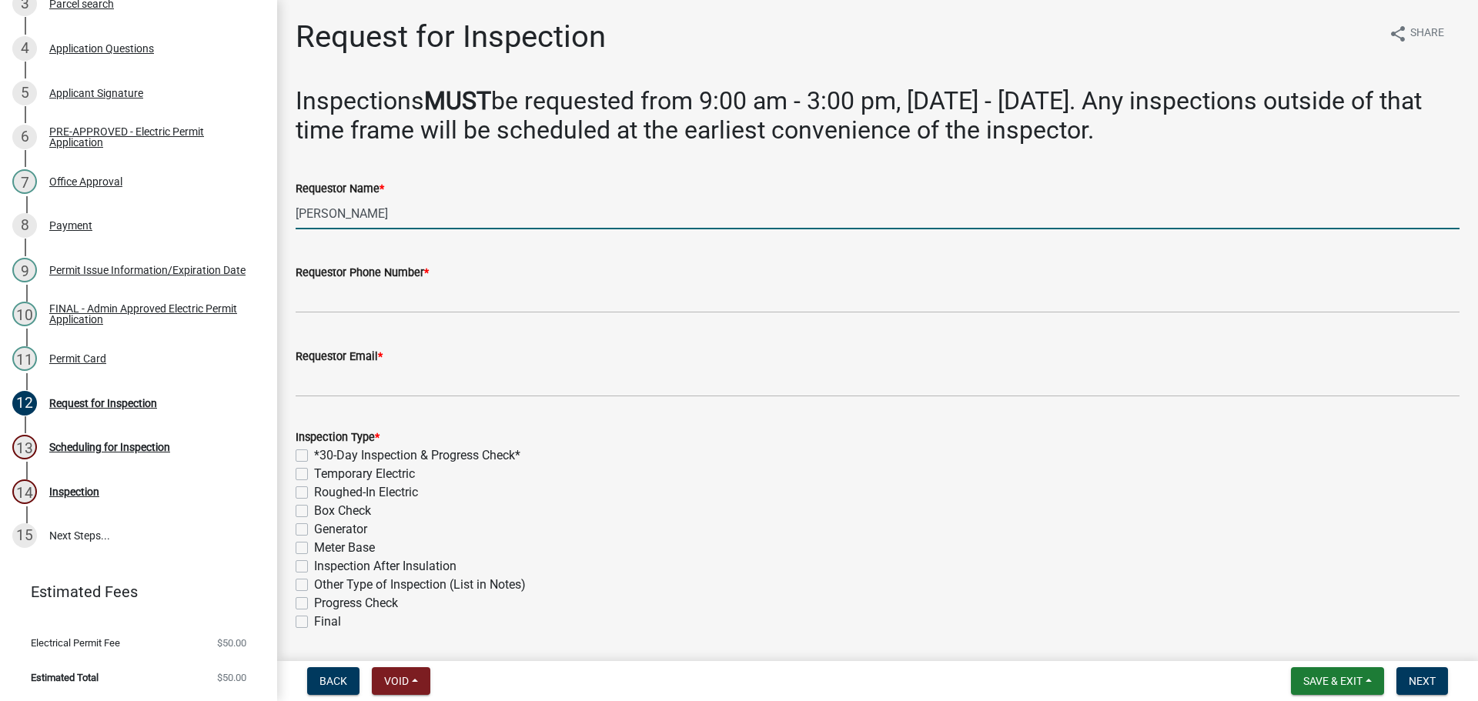
click at [429, 229] on input "[PERSON_NAME]" at bounding box center [878, 214] width 1164 height 32
type input "m"
type input "<"
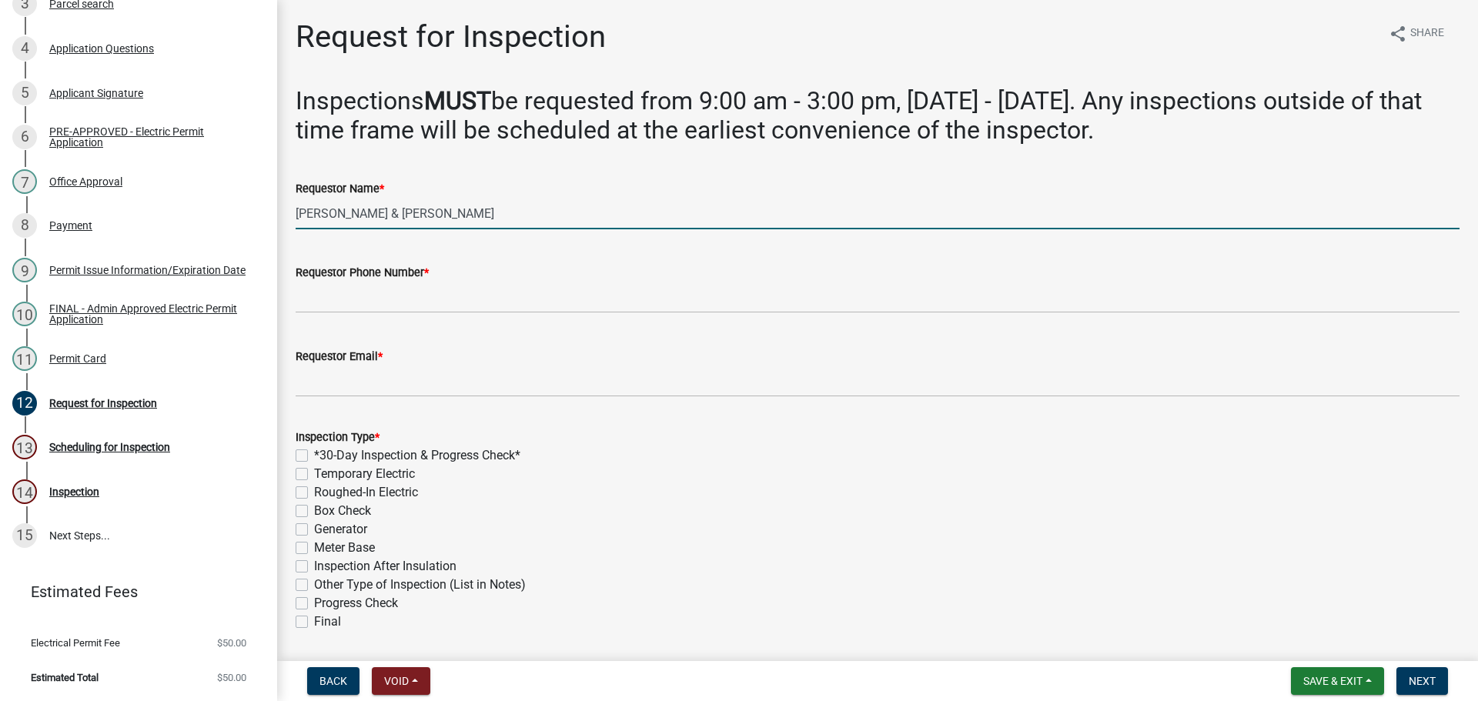
type input "Marcus & Jennifer Wray"
click at [498, 282] on div "Requestor Phone Number *" at bounding box center [878, 272] width 1164 height 18
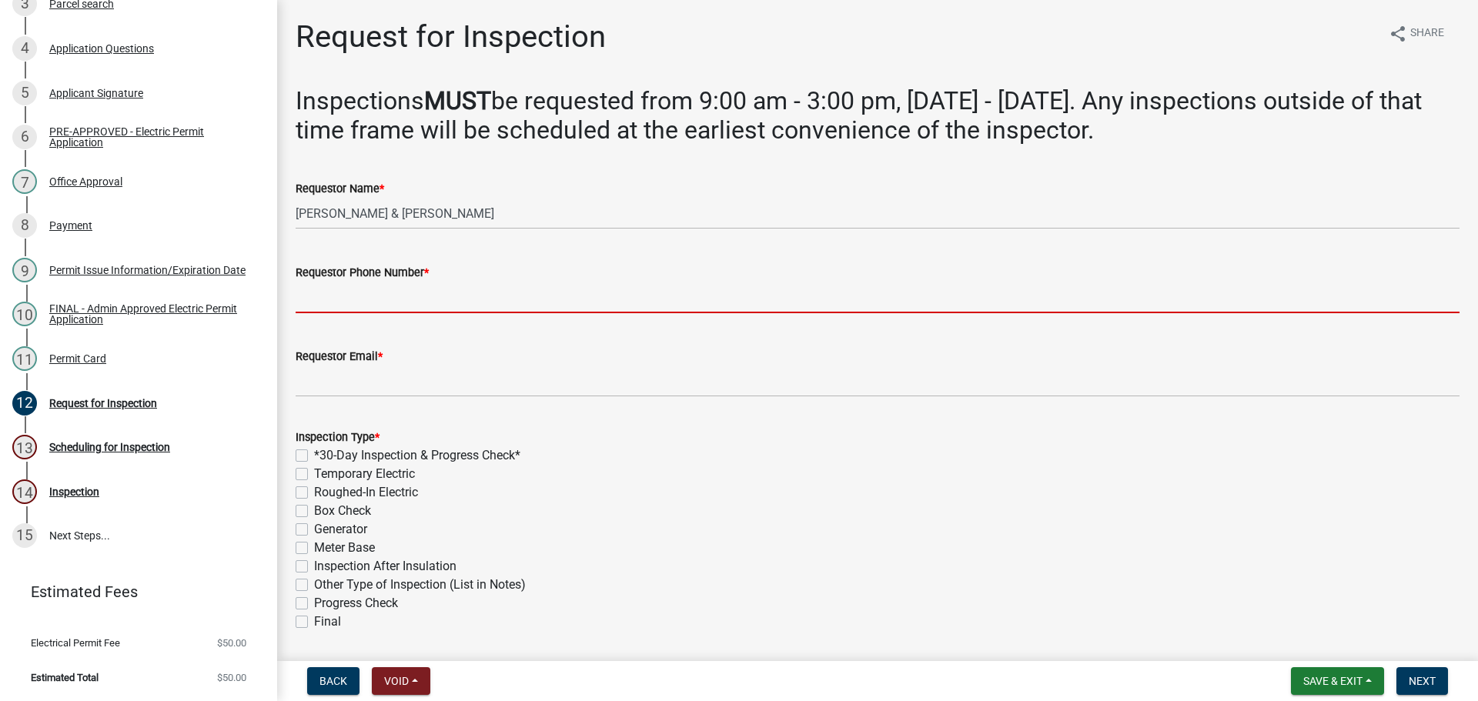
click at [466, 313] on input "Requestor Phone Number *" at bounding box center [878, 298] width 1164 height 32
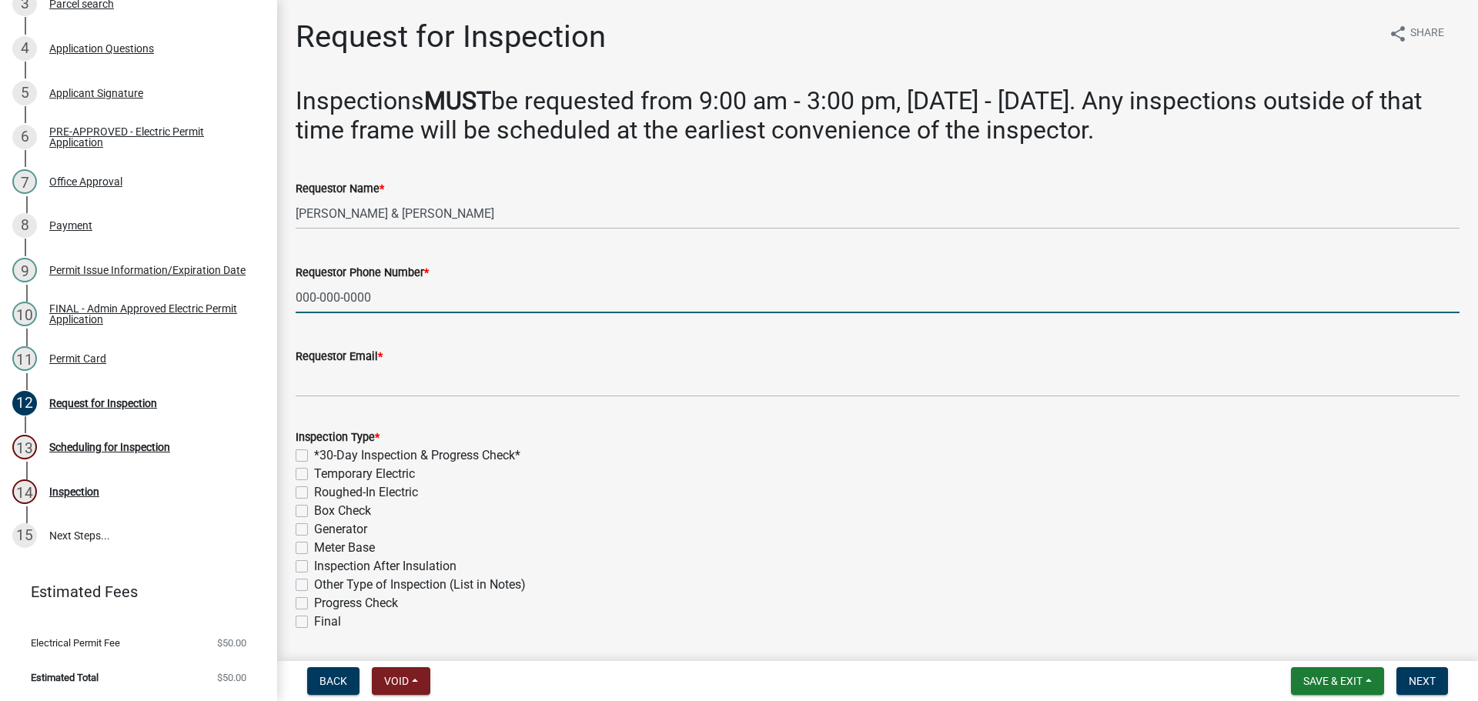
type input "000-000-0000"
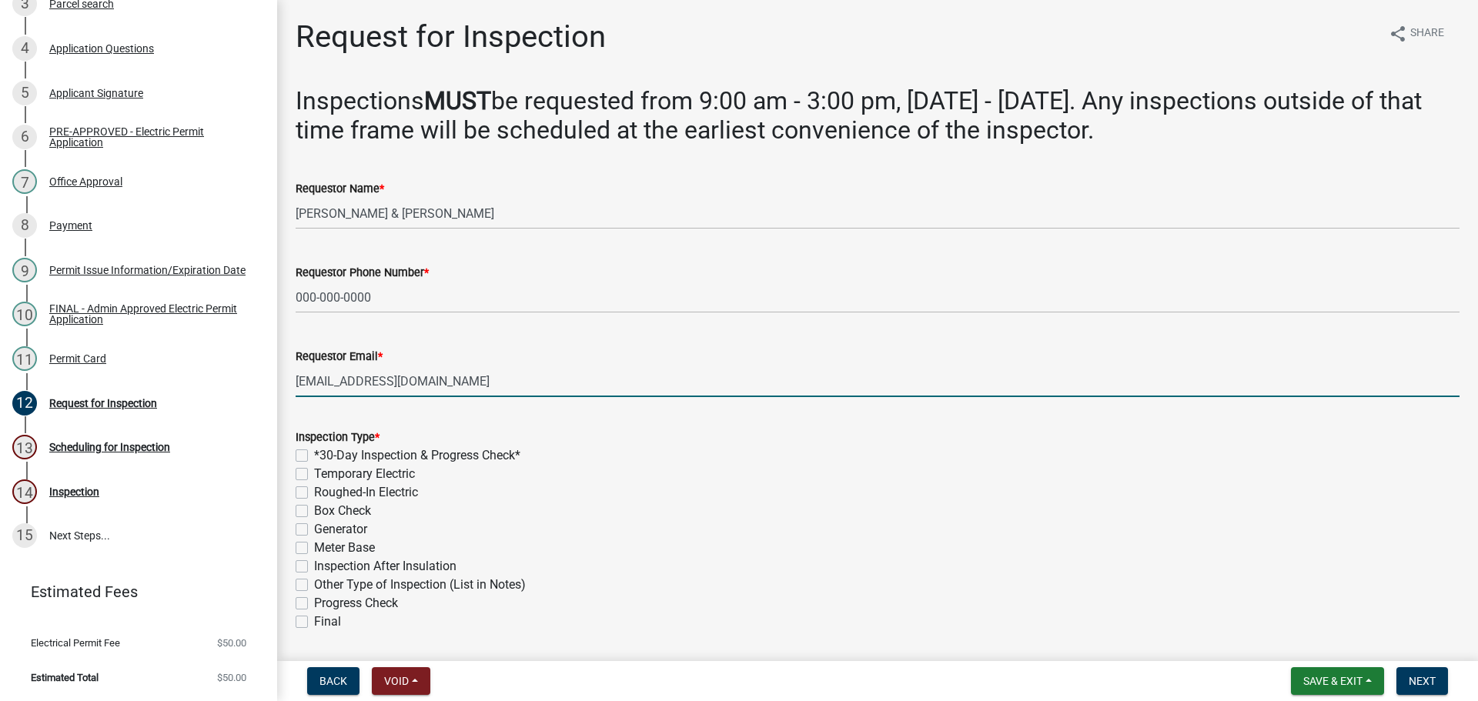
type input "[EMAIL_ADDRESS][DOMAIN_NAME]"
click at [314, 465] on label "*30-Day Inspection & Progress Check*" at bounding box center [417, 455] width 206 height 18
click at [314, 456] on input "*30-Day Inspection & Progress Check*" at bounding box center [319, 451] width 10 height 10
checkbox input "true"
checkbox input "false"
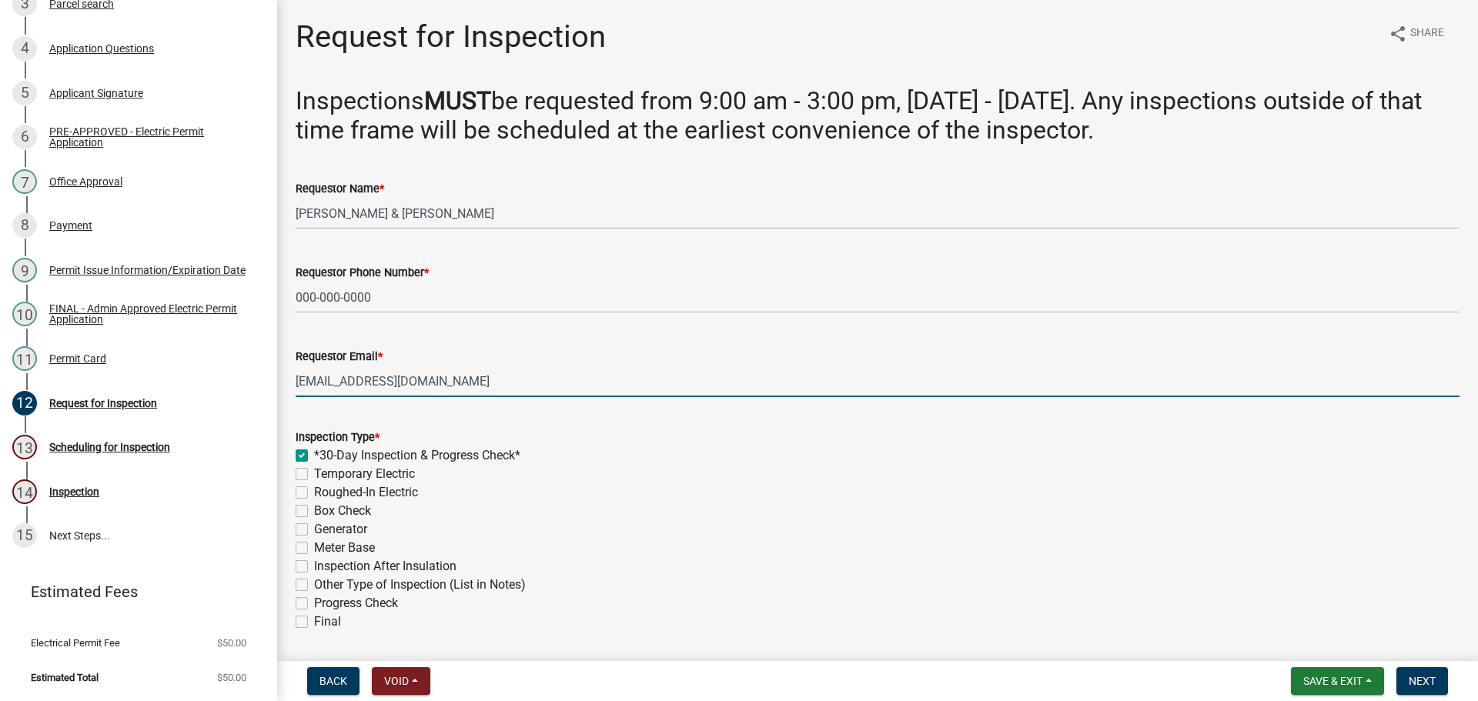
checkbox input "false"
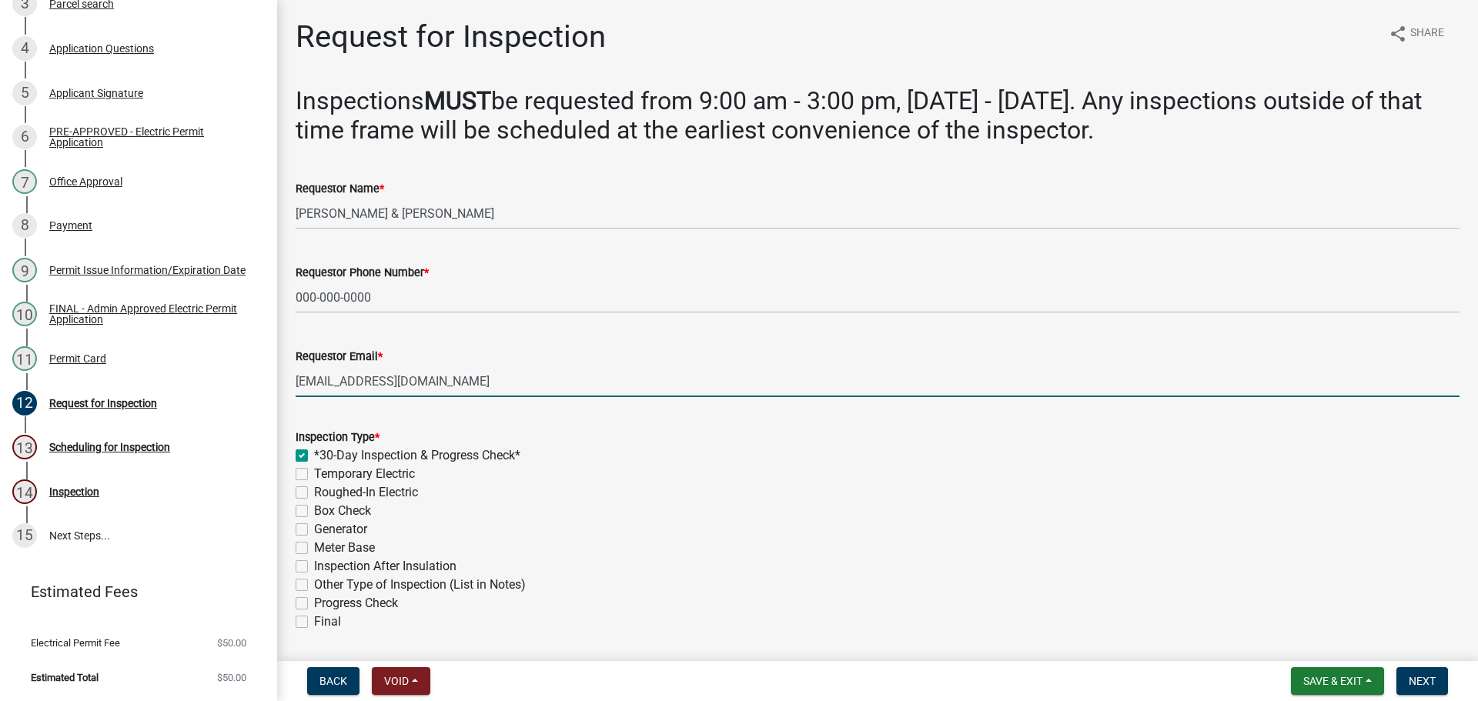
checkbox input "false"
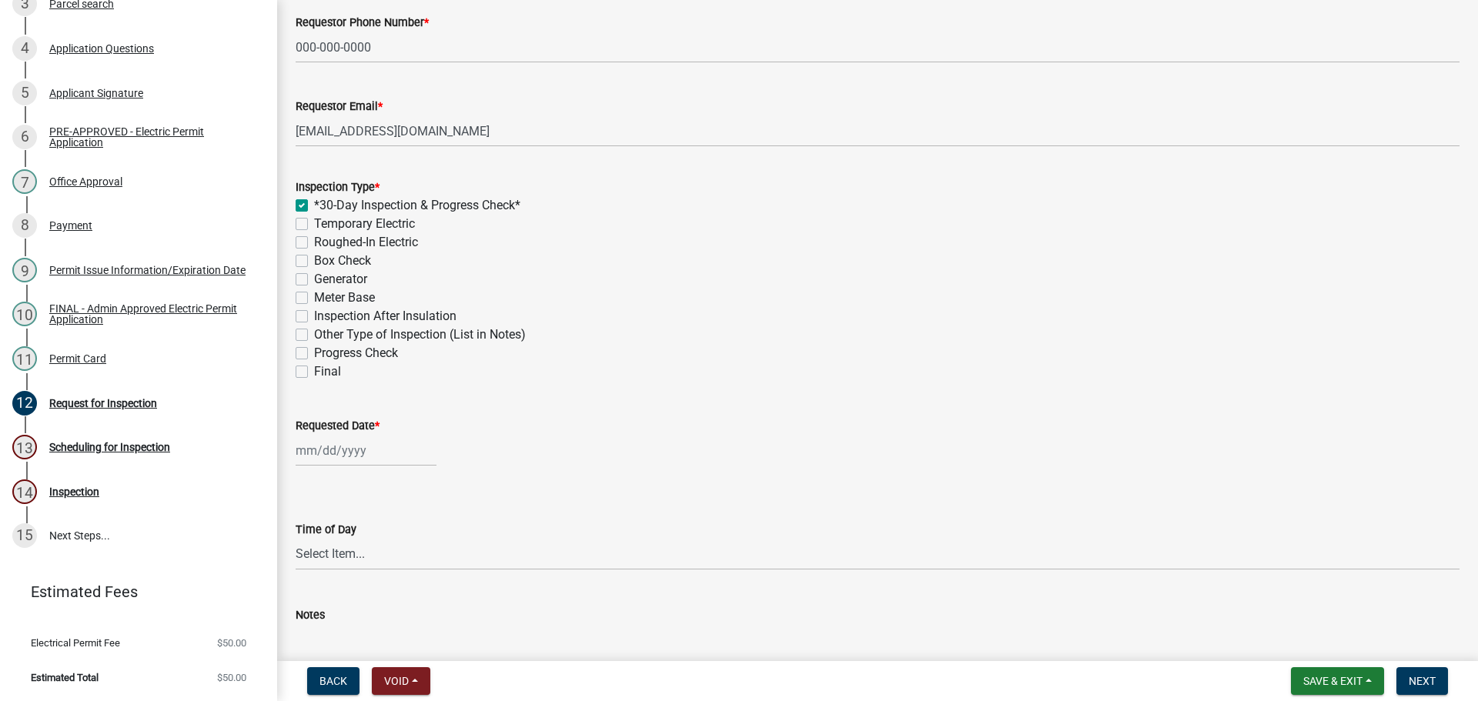
scroll to position [308, 0]
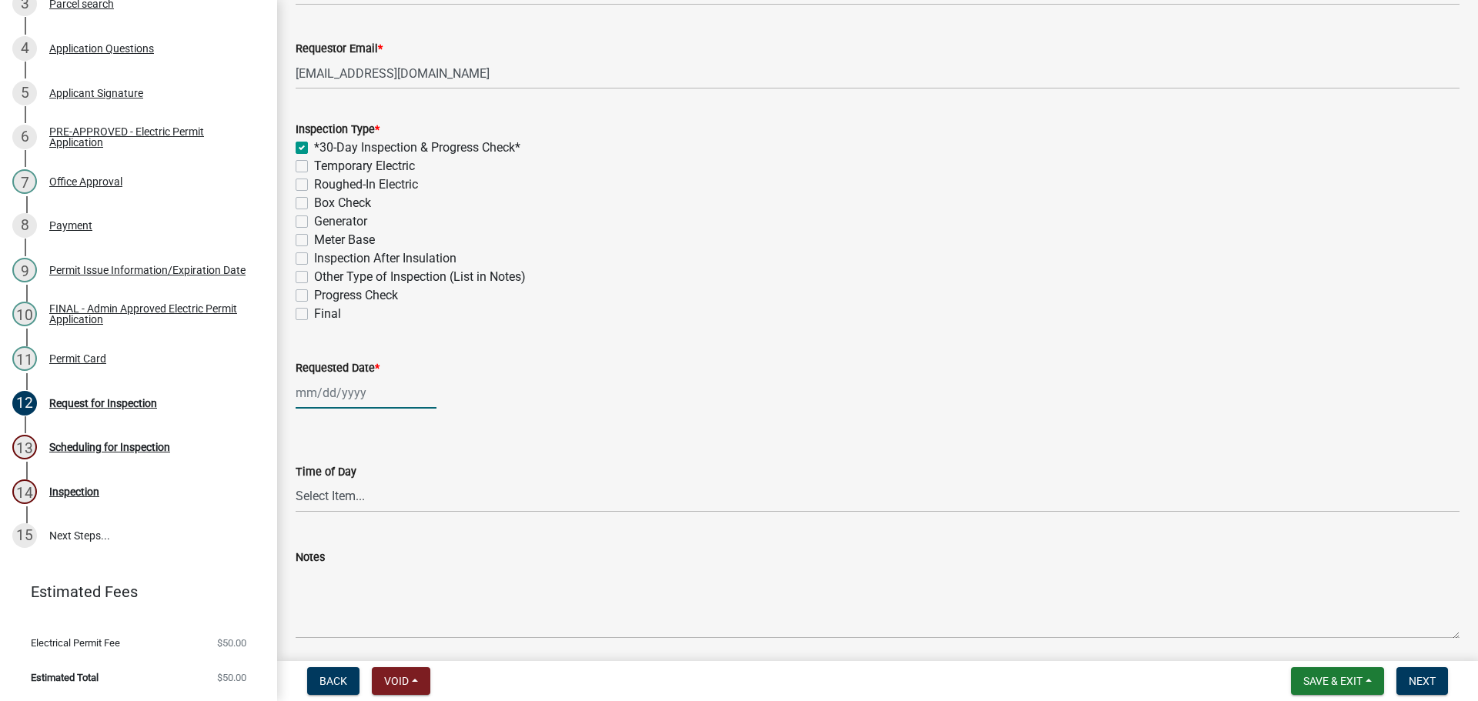
click at [390, 409] on div at bounding box center [366, 393] width 141 height 32
select select "9"
select select "2025"
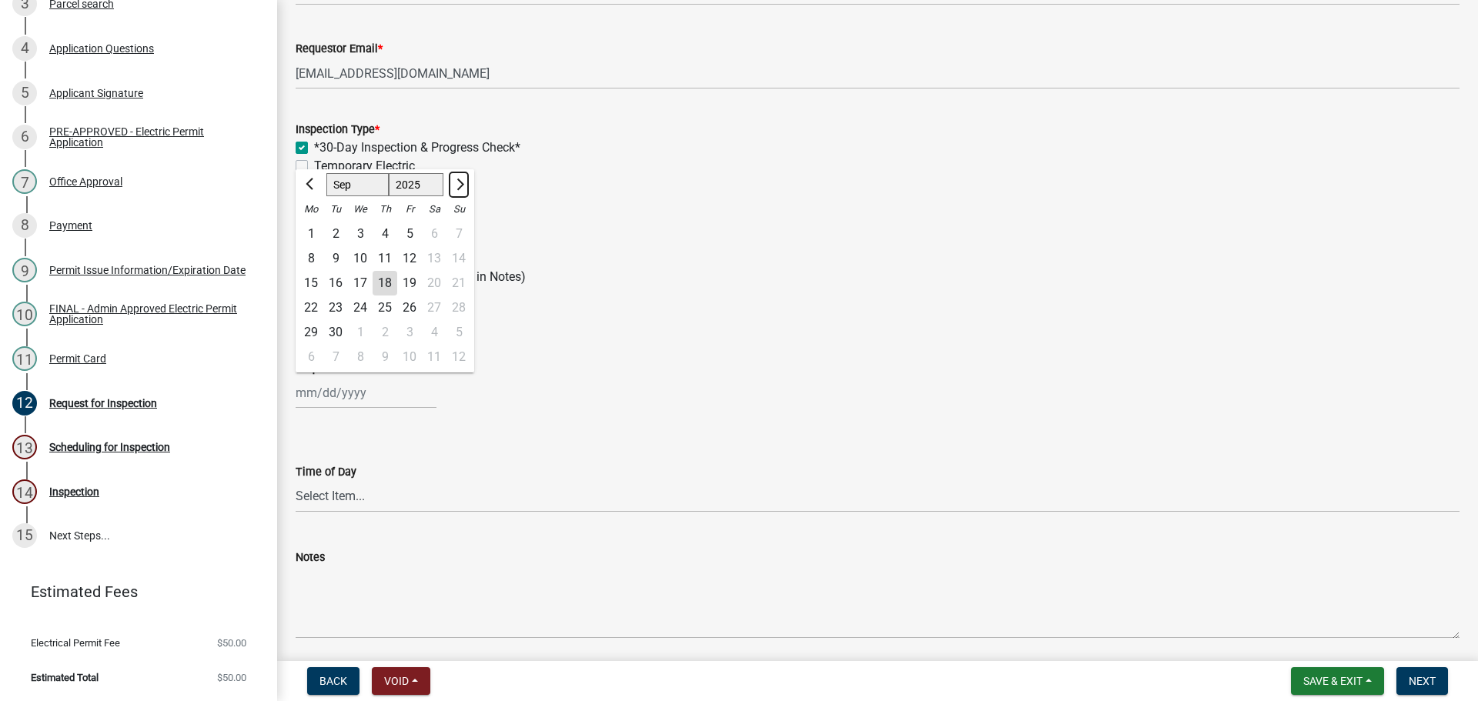
click at [464, 190] on span "Next month" at bounding box center [459, 185] width 12 height 12
select select "10"
click at [397, 296] on div "16" at bounding box center [385, 283] width 25 height 25
type input "[DATE]"
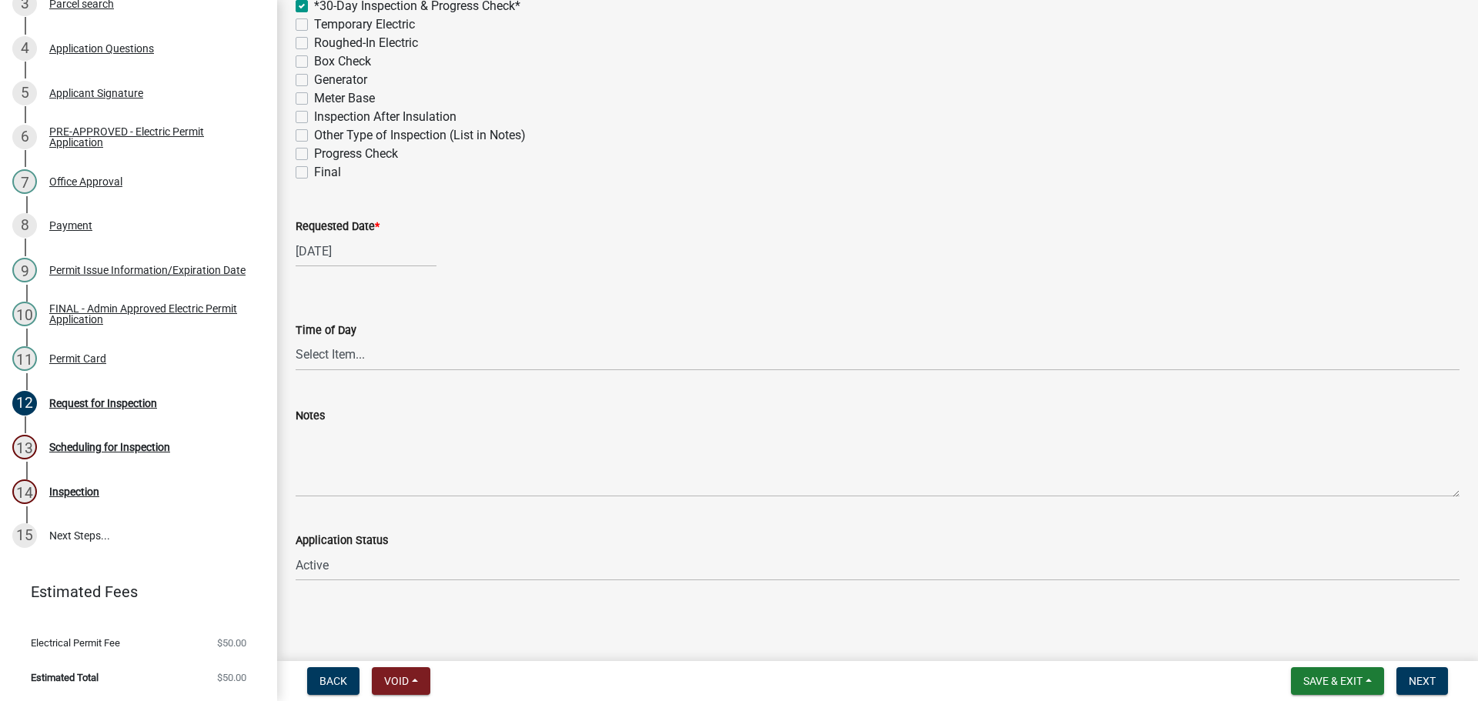
scroll to position [580, 0]
click at [1429, 681] on span "Next" at bounding box center [1422, 681] width 27 height 12
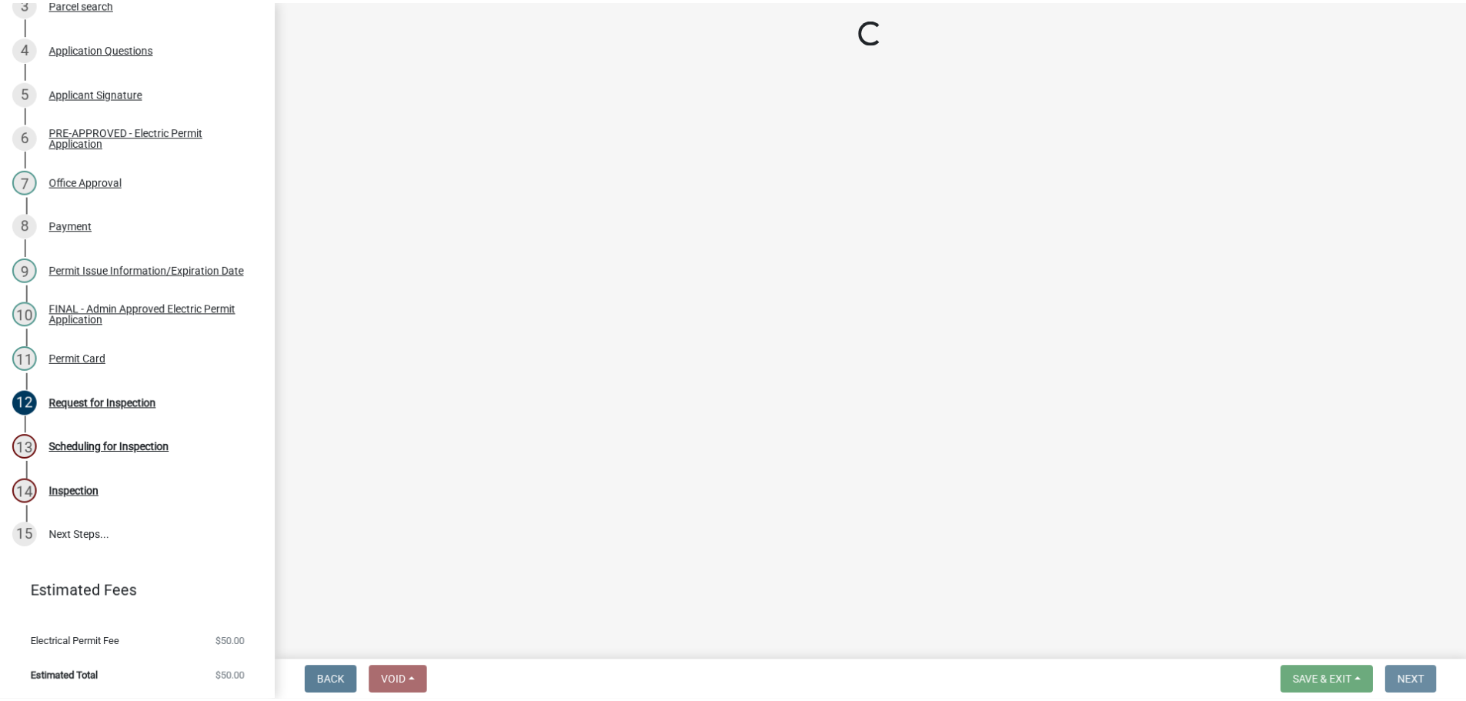
scroll to position [0, 0]
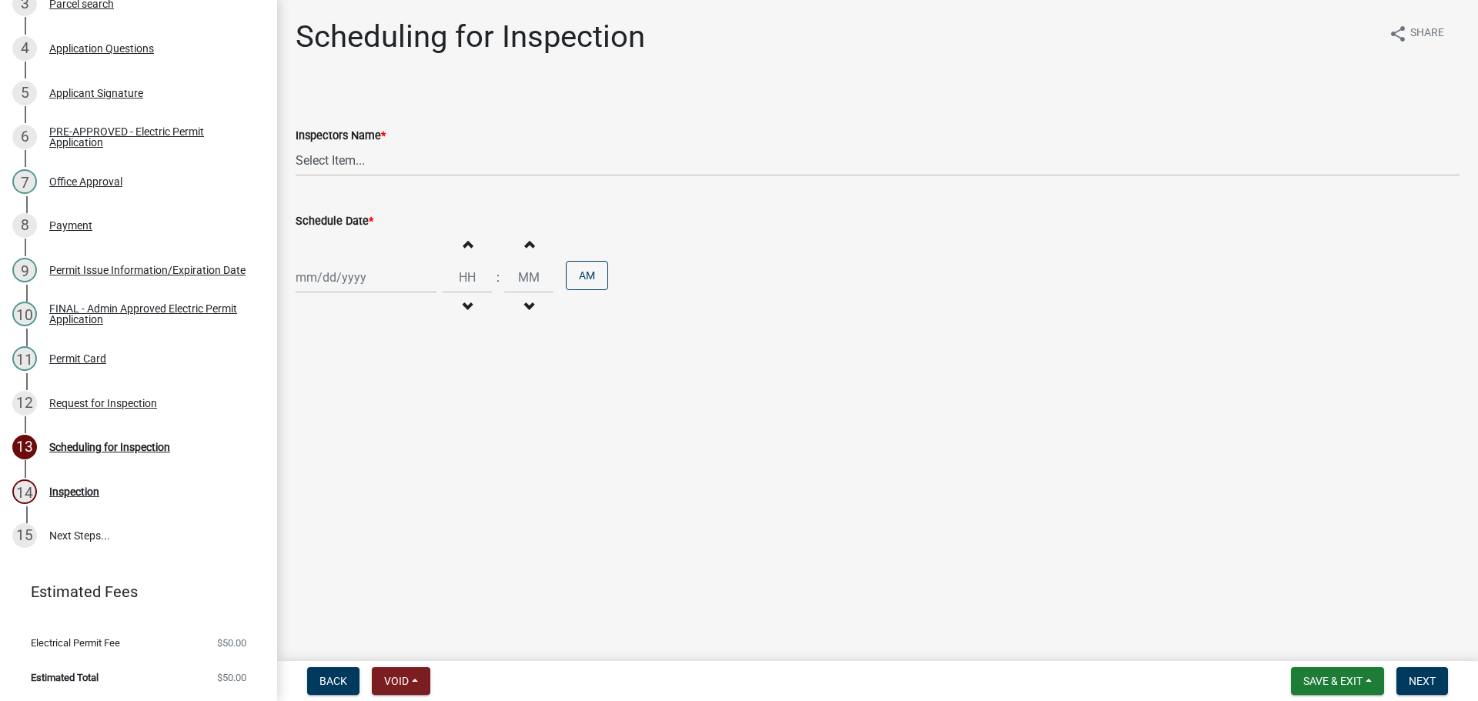
select select "9"
select select "2025"
click at [328, 293] on div "Jan Feb Mar Apr May Jun Jul Aug Sep Oct Nov Dec 1525 1526 1527 1528 1529 1530 1…" at bounding box center [366, 278] width 141 height 32
click at [468, 336] on button "Next month" at bounding box center [459, 323] width 18 height 25
select select "10"
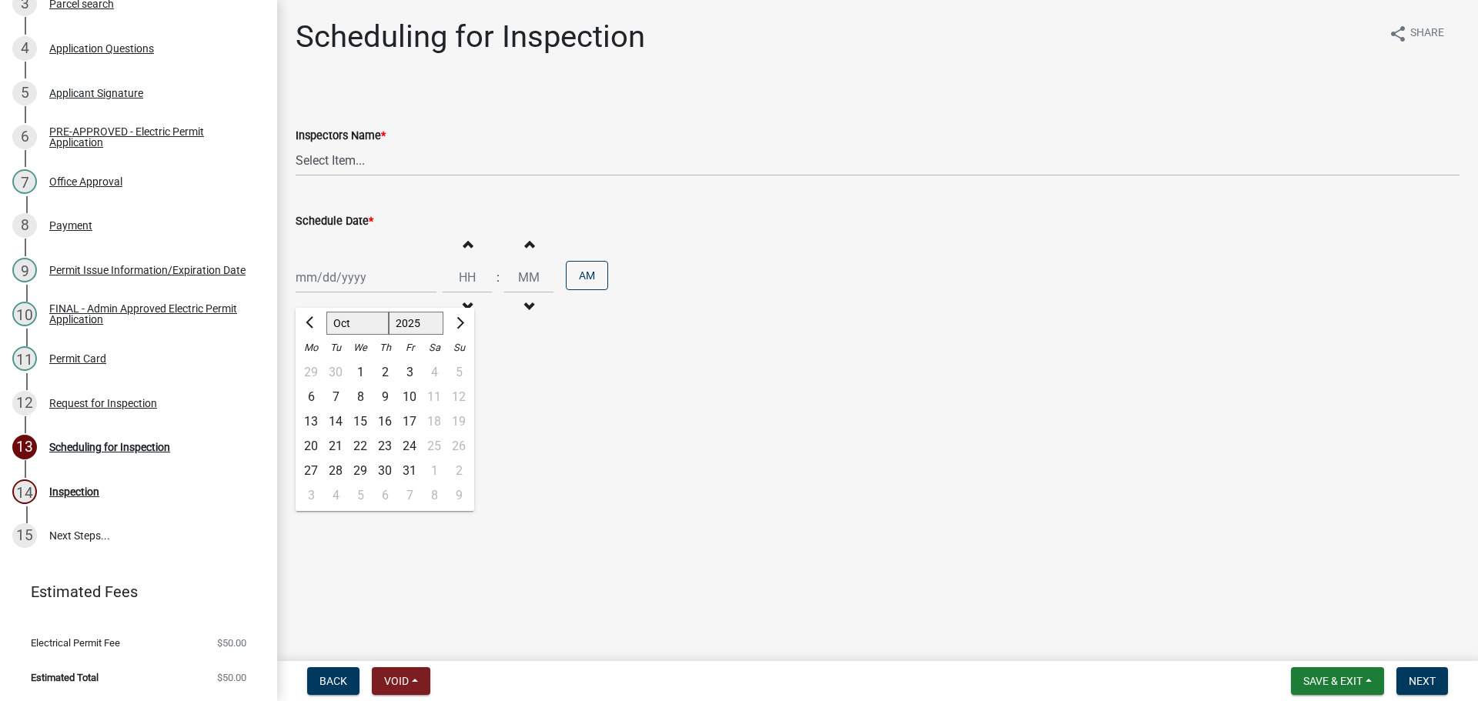
click at [397, 434] on div "16" at bounding box center [385, 422] width 25 height 25
type input "[DATE]"
click at [350, 293] on div "[DATE]" at bounding box center [366, 278] width 141 height 32
select select "10"
select select "2025"
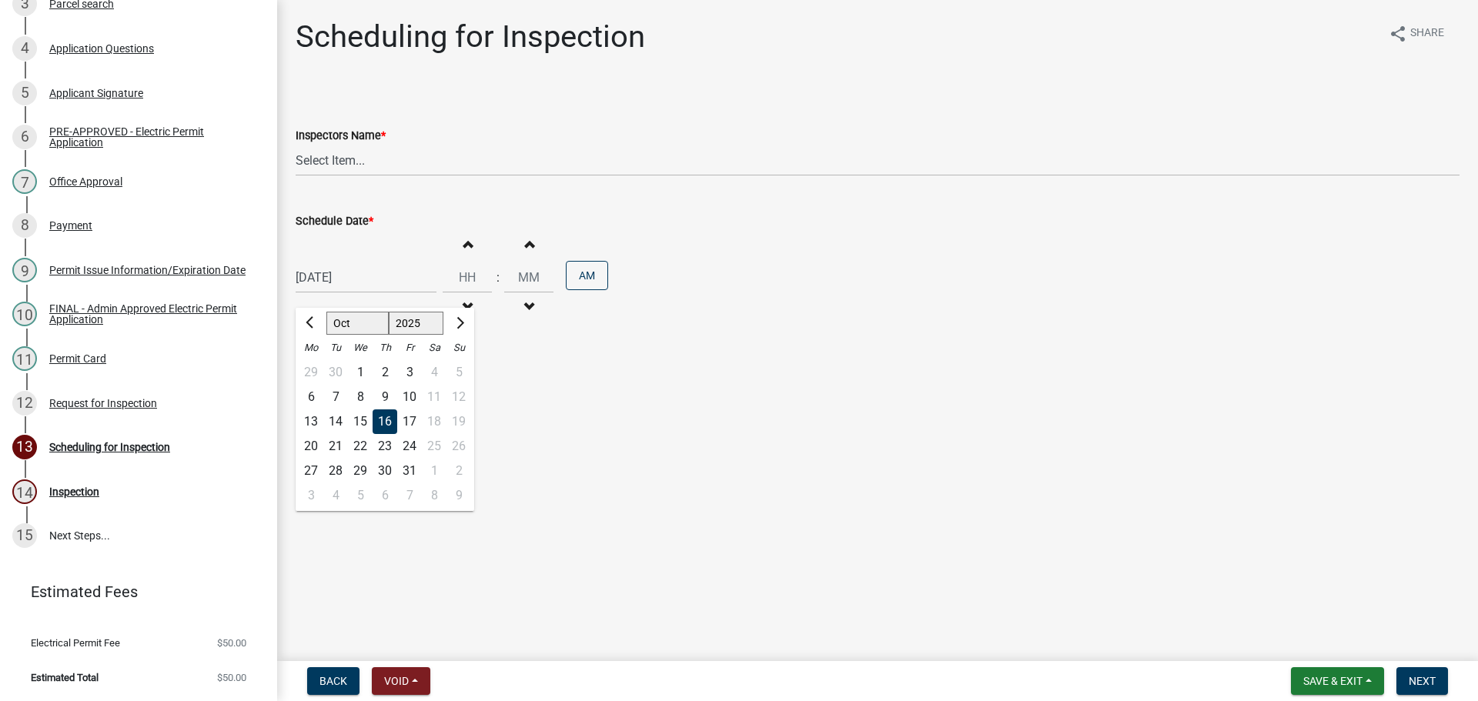
click at [373, 434] on div "15" at bounding box center [360, 422] width 25 height 25
type input "10/15/2025"
drag, startPoint x: 341, startPoint y: 178, endPoint x: 336, endPoint y: 196, distance: 18.5
click at [341, 176] on select "Select Item... bmthomas ([PERSON_NAME]) croser ([PERSON_NAME]) [PERSON_NAME] ([…" at bounding box center [878, 161] width 1164 height 32
select select "25b75ae6-03c7-4280-9b34-fcf63005d5e5"
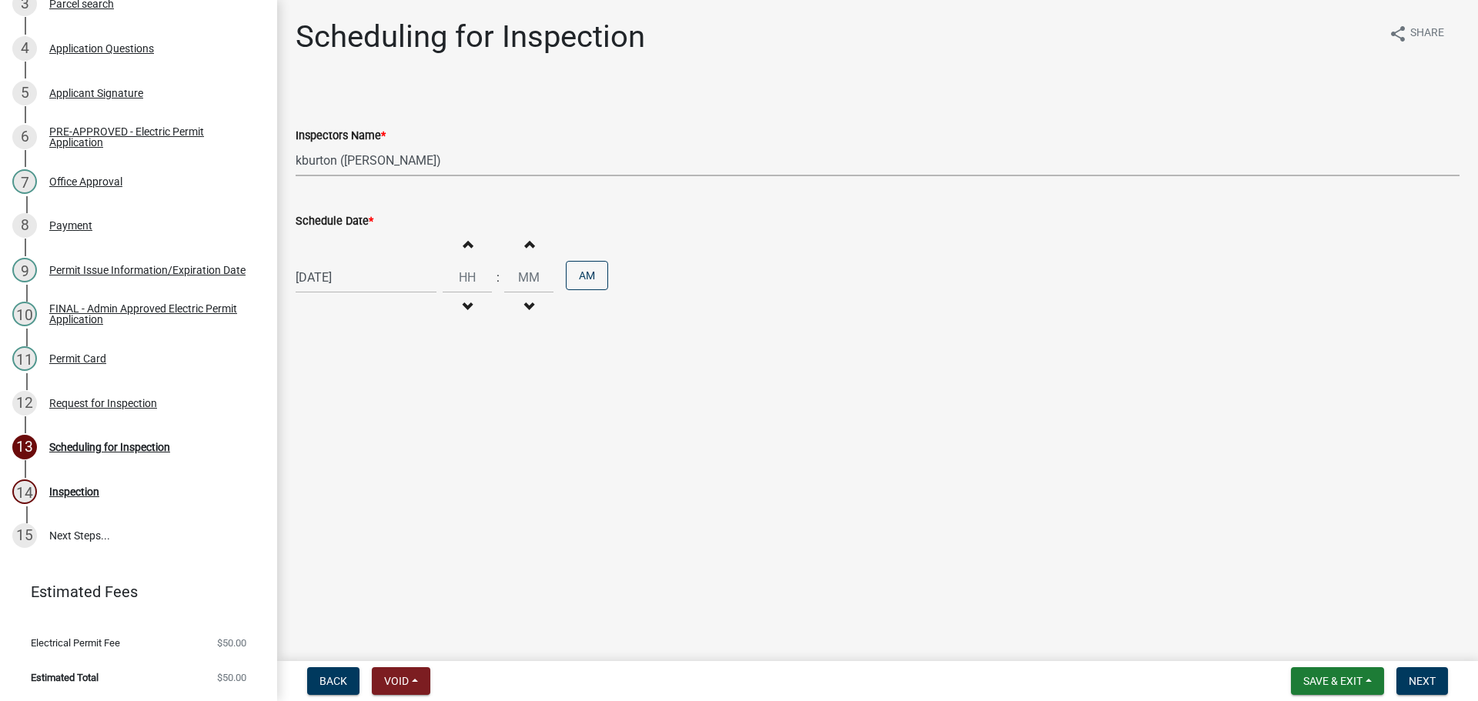
click at [298, 162] on select "Select Item... bmthomas ([PERSON_NAME]) croser ([PERSON_NAME]) [PERSON_NAME] ([…" at bounding box center [878, 161] width 1164 height 32
click at [1409, 680] on span "Next" at bounding box center [1422, 681] width 27 height 12
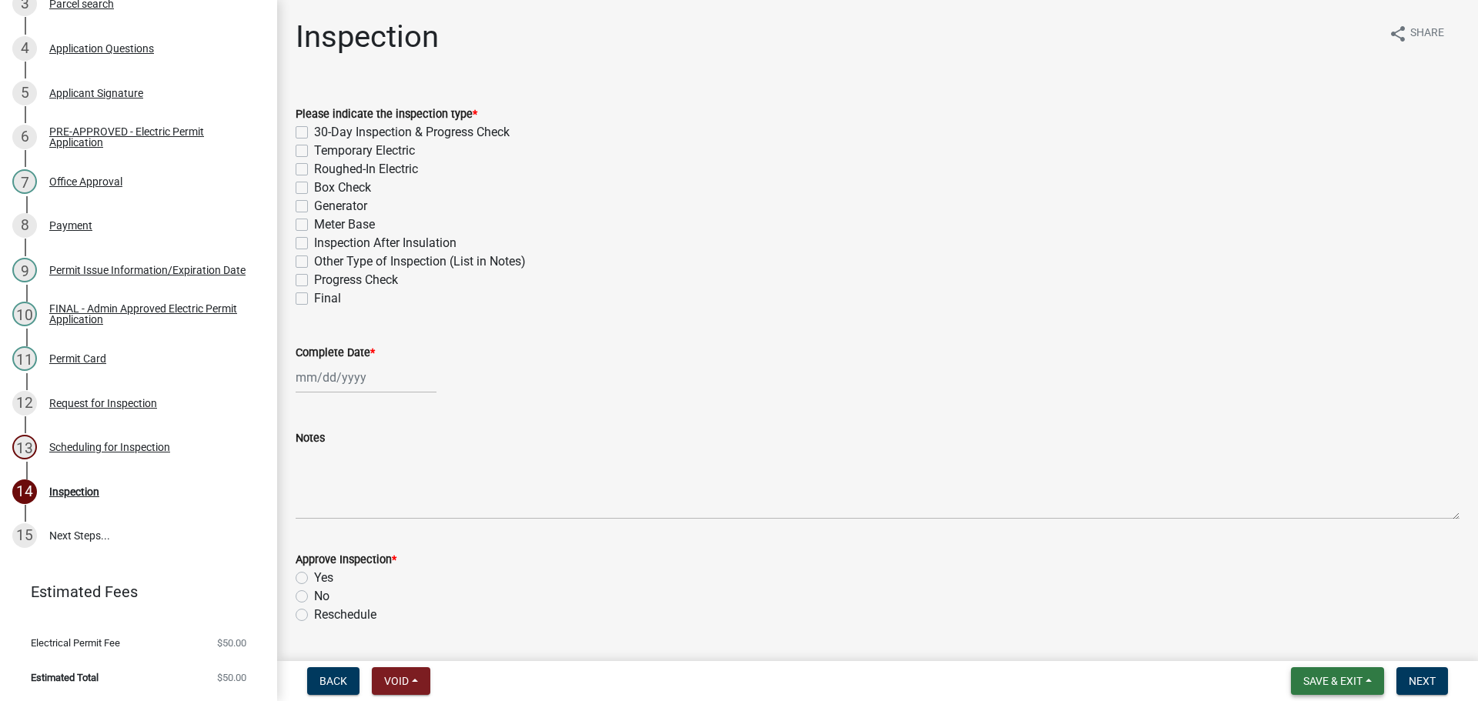
click at [1343, 684] on span "Save & Exit" at bounding box center [1332, 681] width 59 height 12
click at [1296, 641] on button "Save & Exit" at bounding box center [1322, 637] width 123 height 37
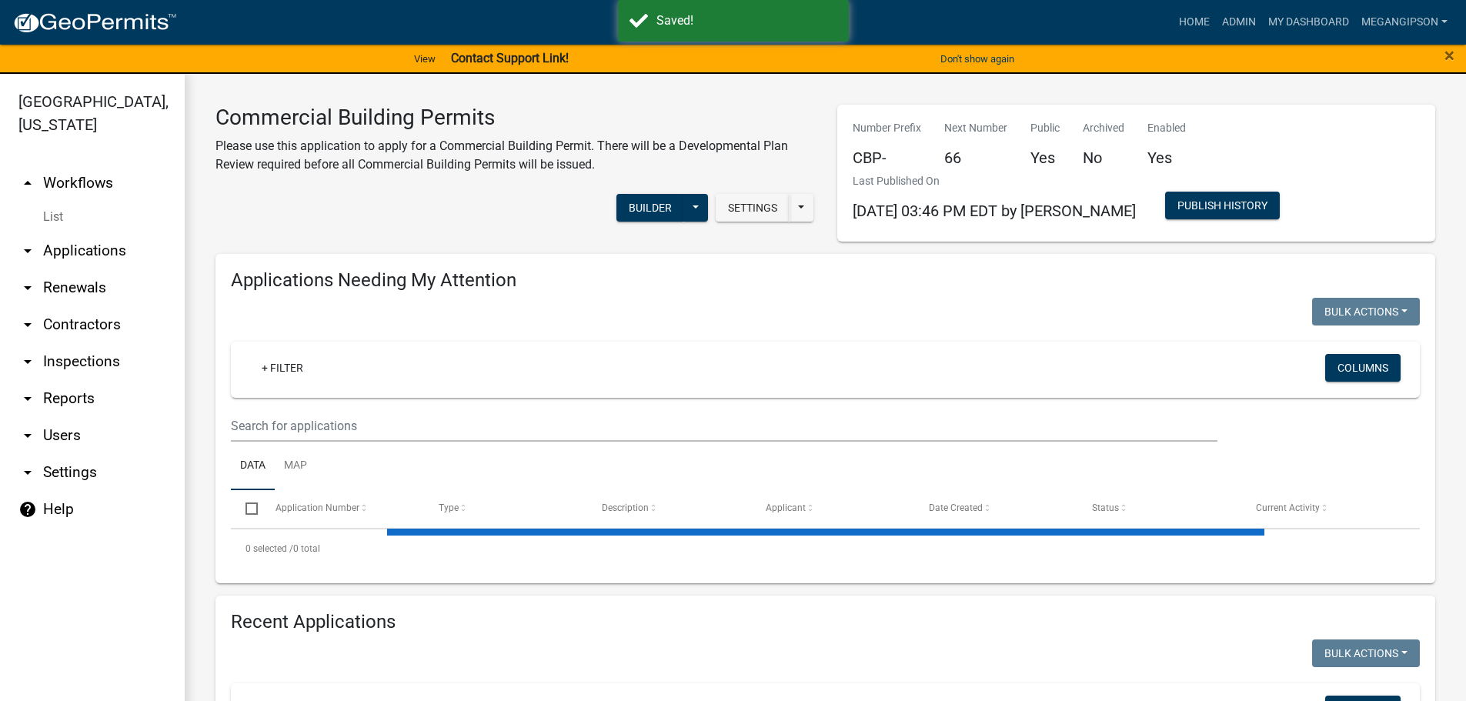
select select "3: 100"
